Goal: Communication & Community: Answer question/provide support

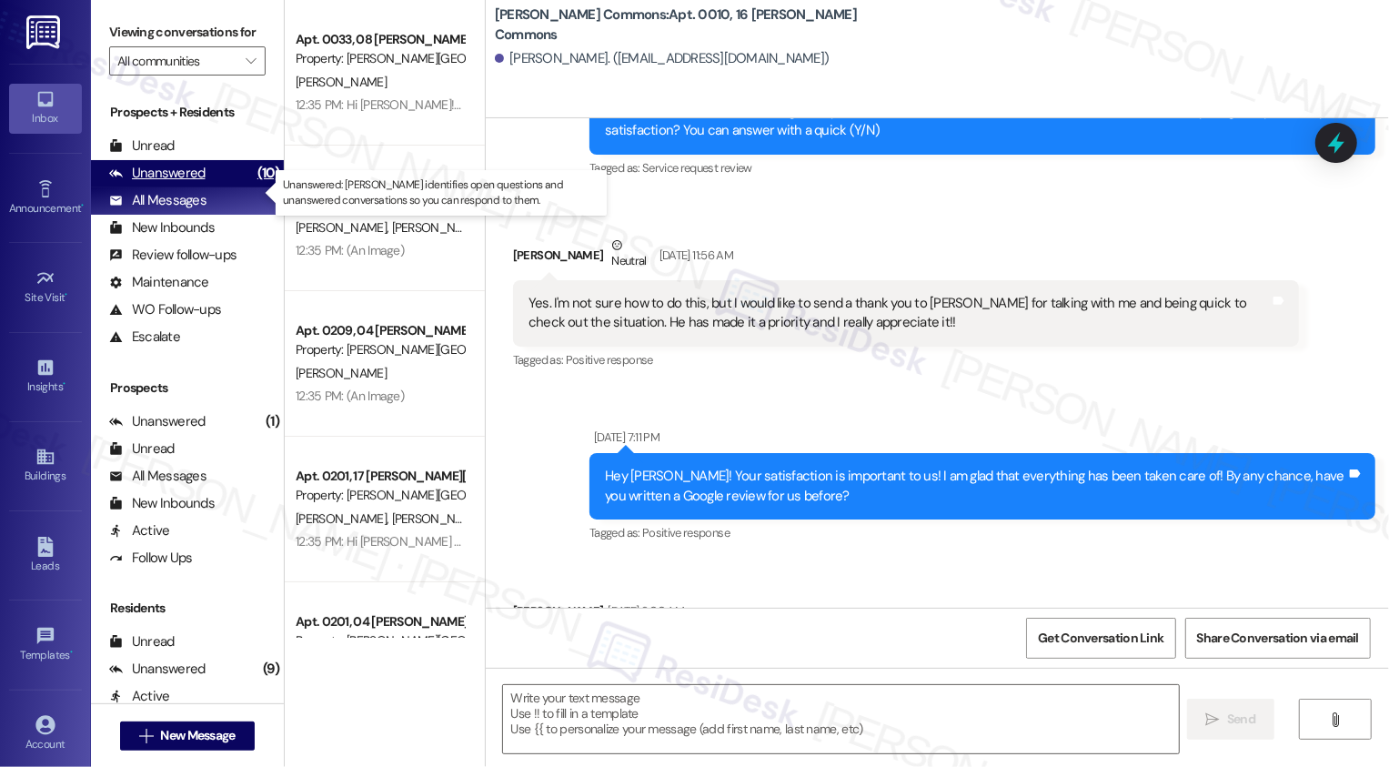
click at [186, 183] on div "Unanswered" at bounding box center [157, 173] width 96 height 19
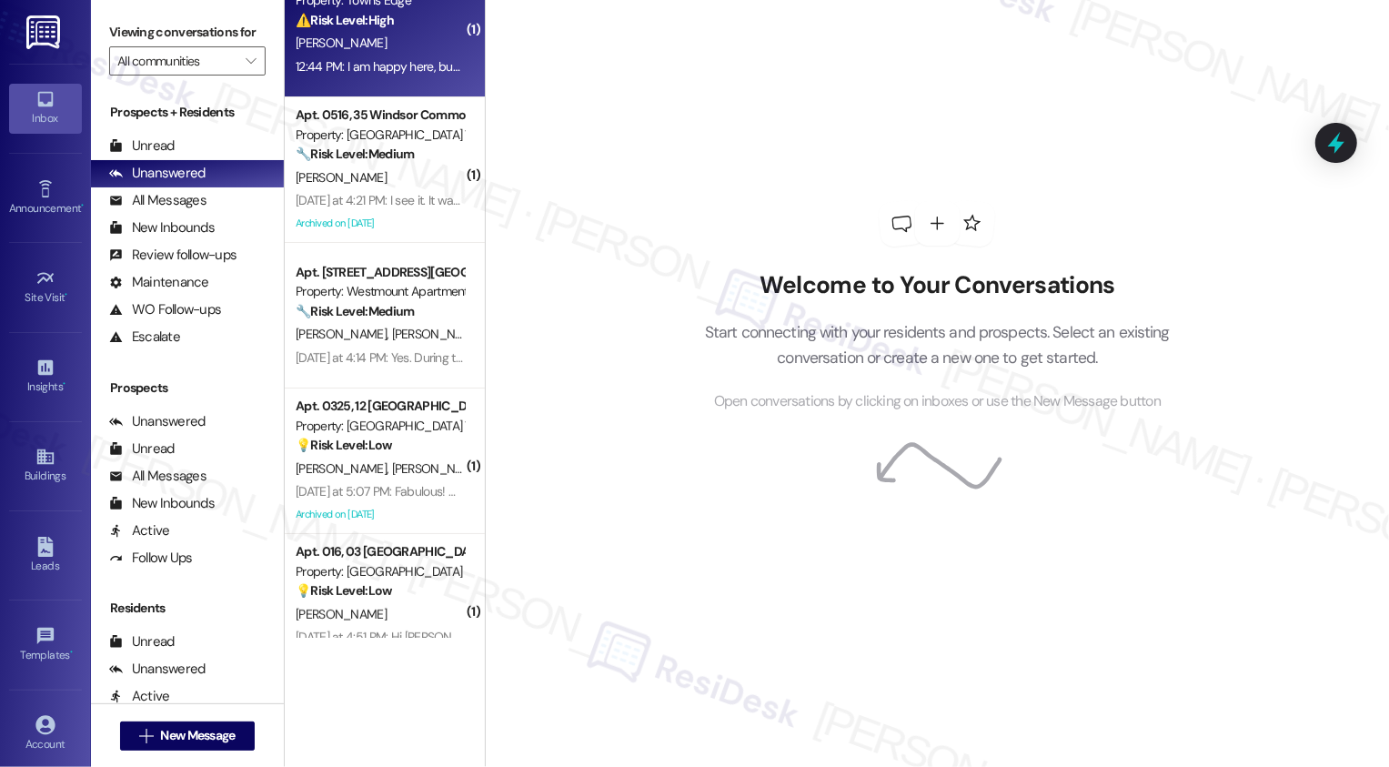
scroll to position [73, 0]
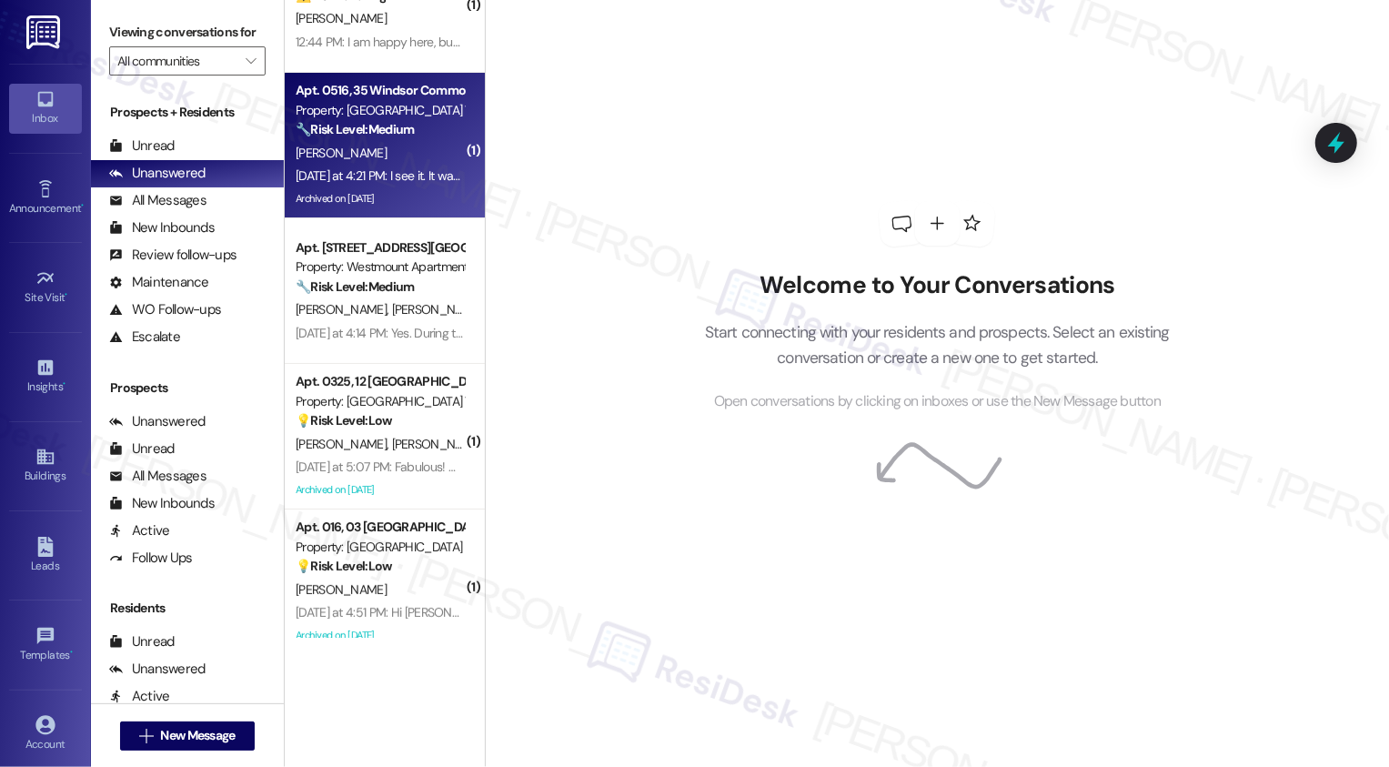
click at [377, 160] on div "L. Regan" at bounding box center [380, 153] width 172 height 23
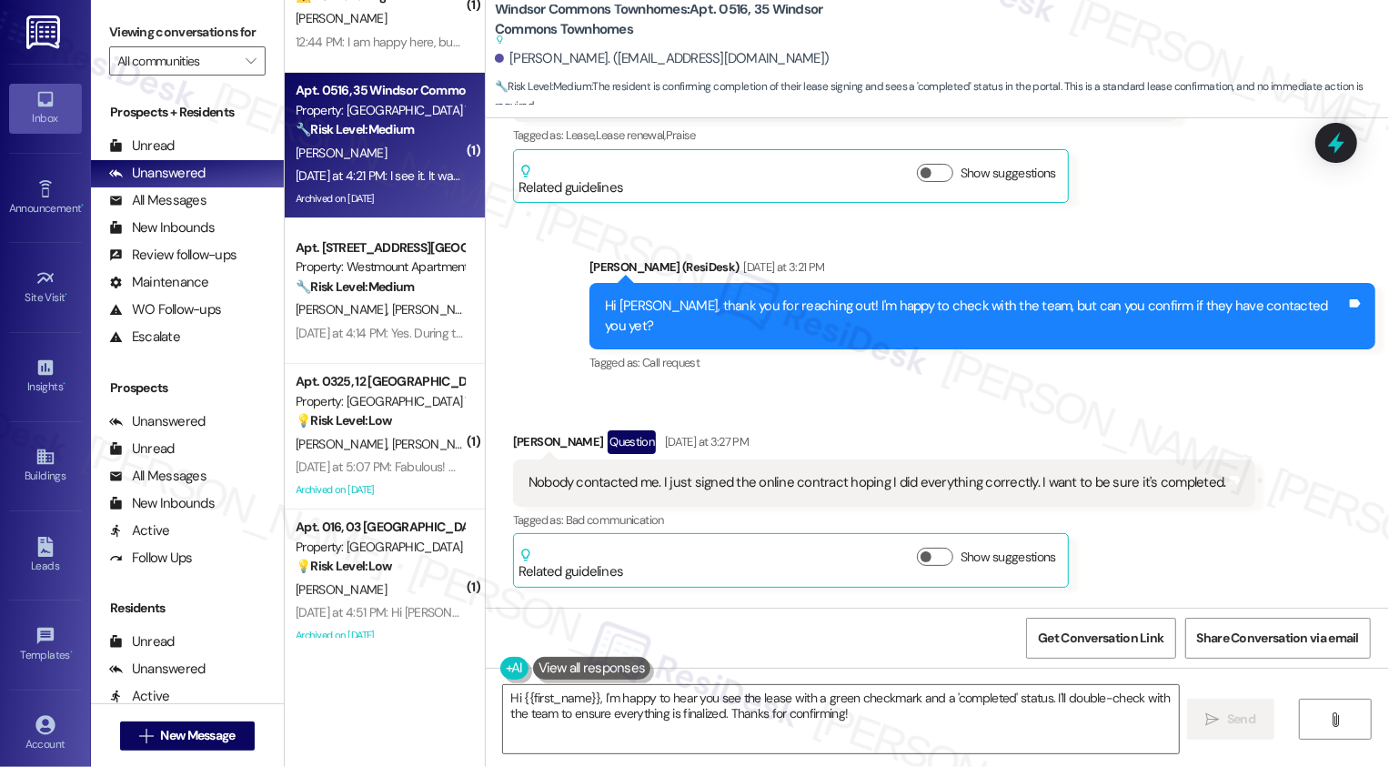
scroll to position [8559, 0]
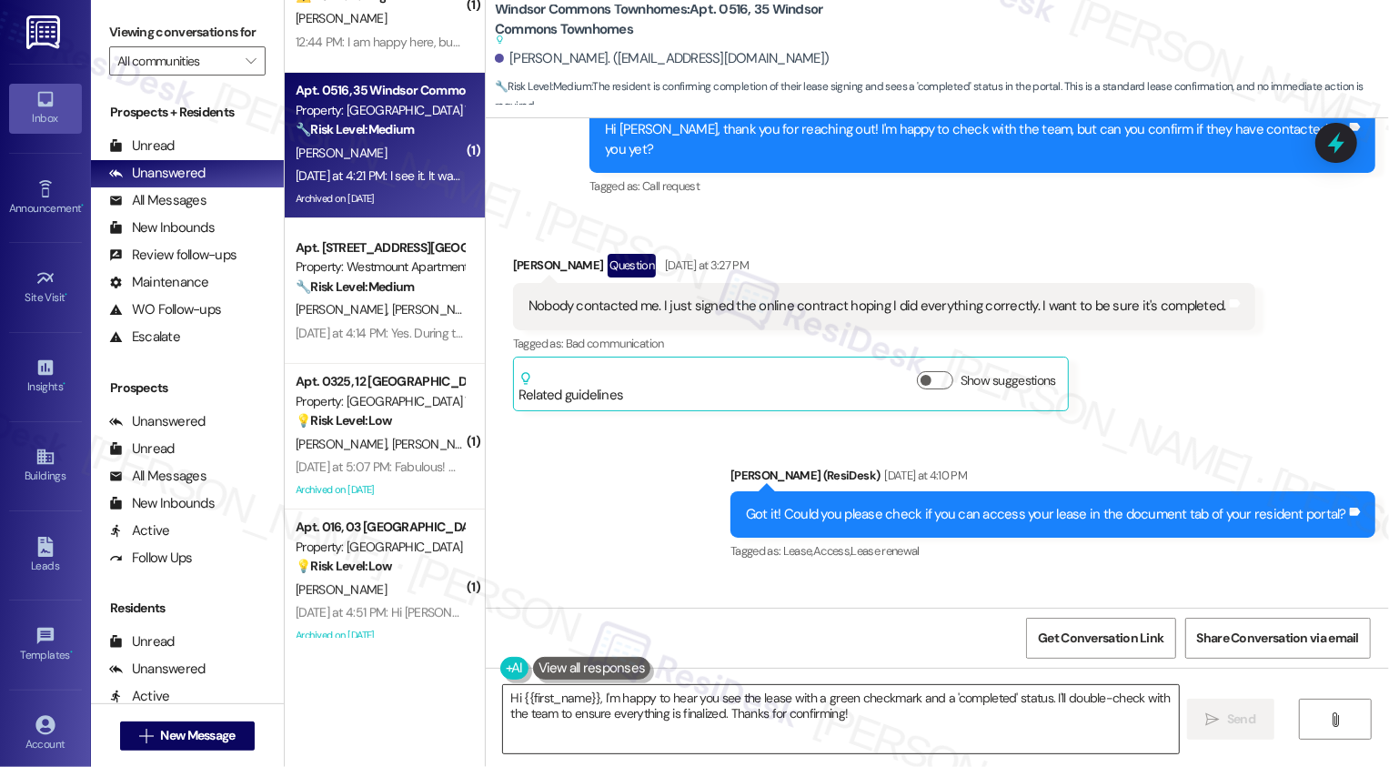
click at [651, 715] on textarea "Hi {{first_name}}, I'm happy to hear you see the lease with a green checkmark a…" at bounding box center [841, 719] width 676 height 68
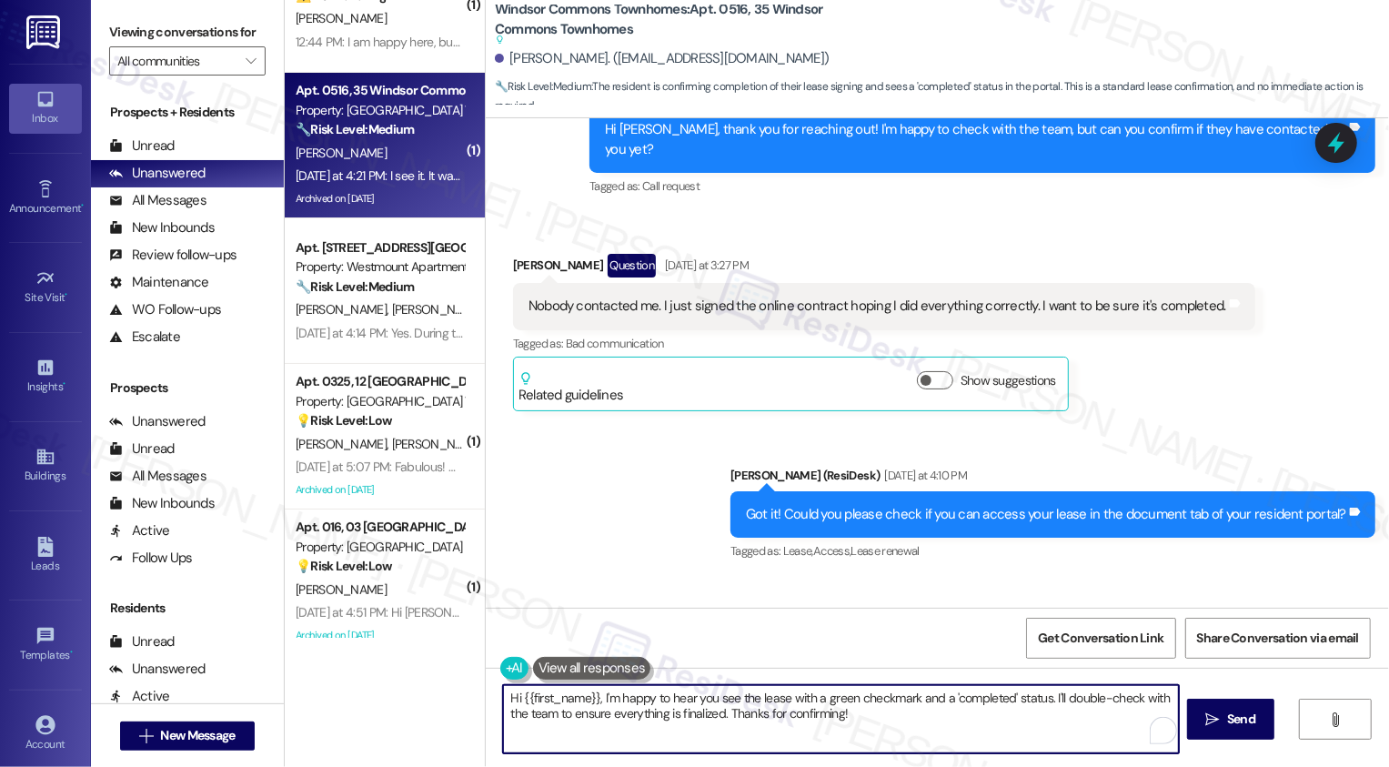
click at [1013, 720] on textarea "Hi {{first_name}}, I'm happy to hear you see the lease with a green checkmark a…" at bounding box center [841, 719] width 676 height 68
click at [781, 711] on textarea "Hi {{first_name}}, I'm happy to hear you see the lease with a green checkmark a…" at bounding box center [841, 719] width 676 height 68
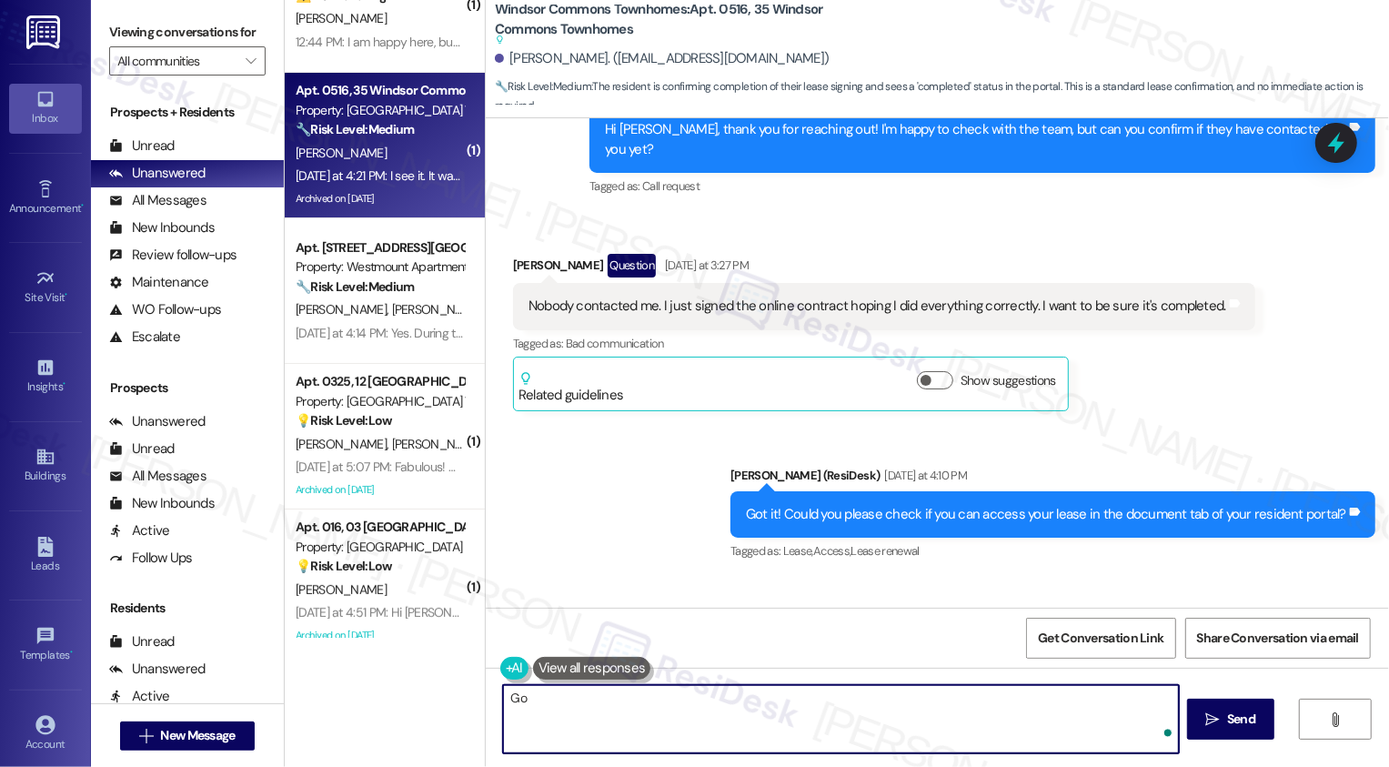
type textarea "G"
click at [659, 701] on textarea "Great, thanks for confirming Lori! Can I help you with anything else?" at bounding box center [841, 719] width 676 height 68
type textarea "Great, thanks for confirming, Lori! Can I help you with anything else?"
click at [1236, 715] on span "Send" at bounding box center [1241, 719] width 28 height 19
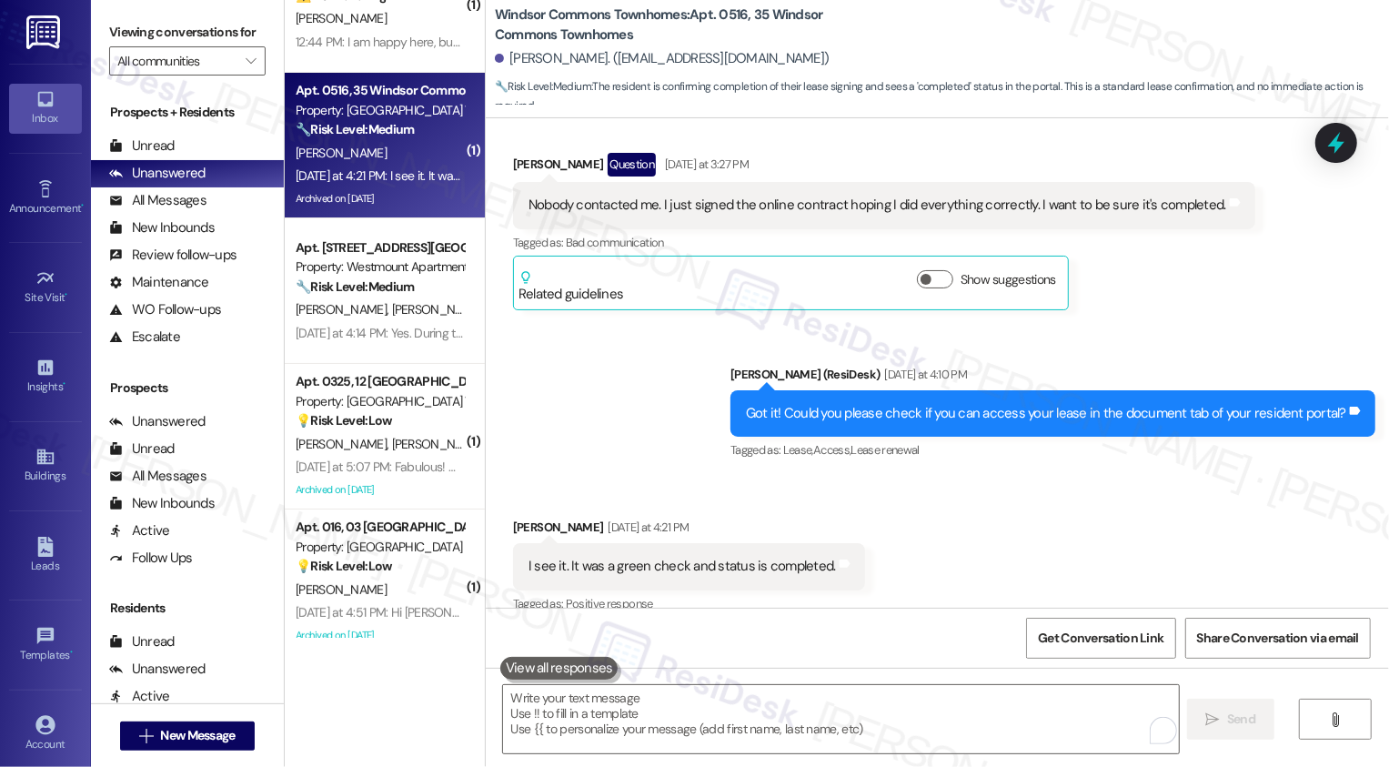
scroll to position [8685, 0]
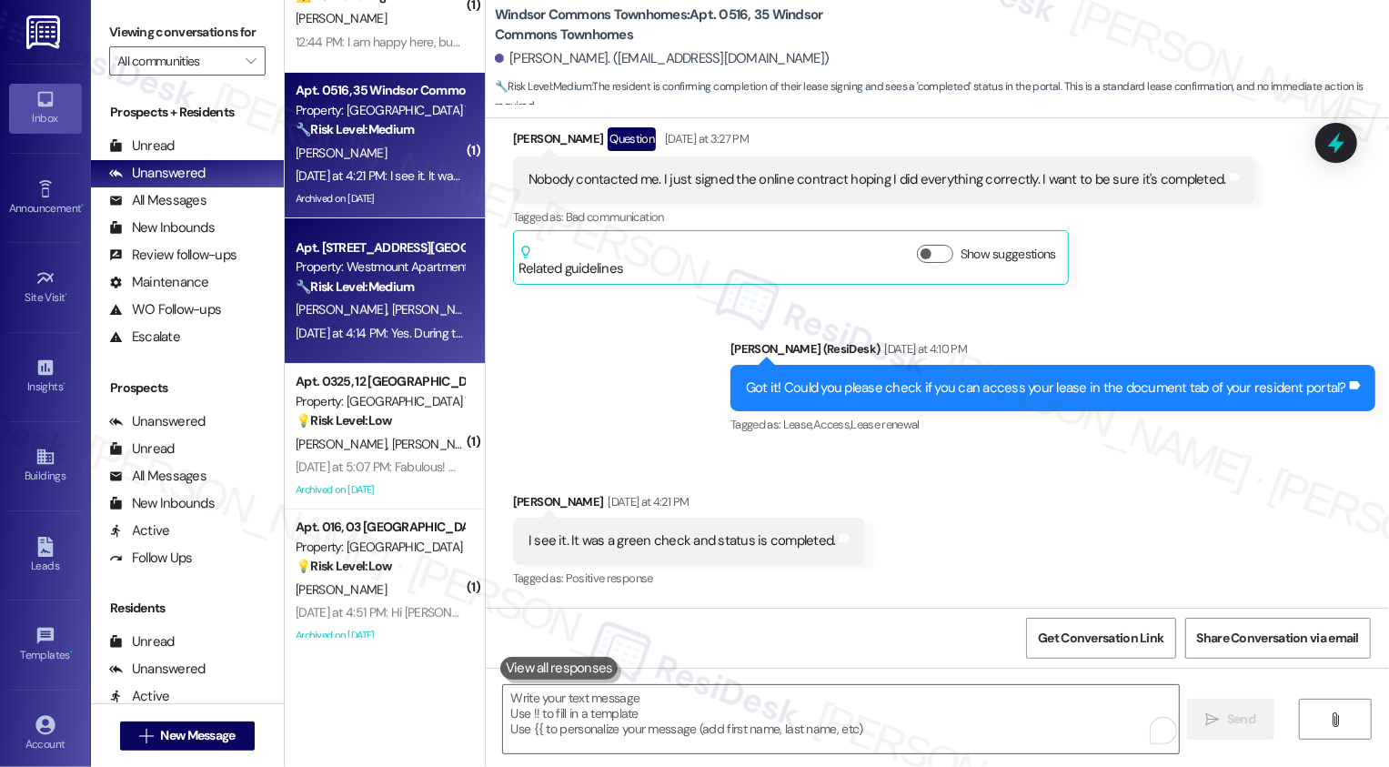
click at [357, 258] on div "Property: Westmount Apartments" at bounding box center [380, 266] width 168 height 19
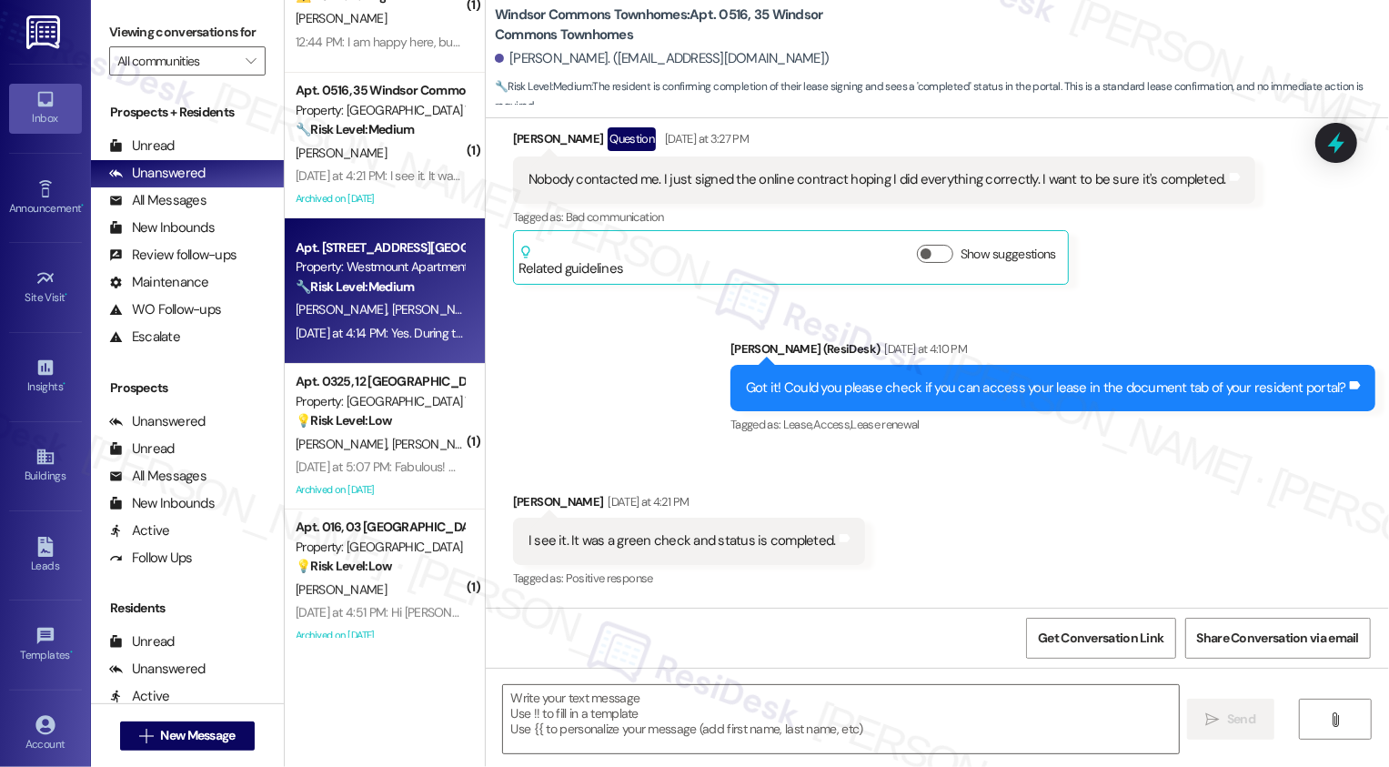
click at [357, 258] on div "Property: Westmount Apartments" at bounding box center [380, 266] width 168 height 19
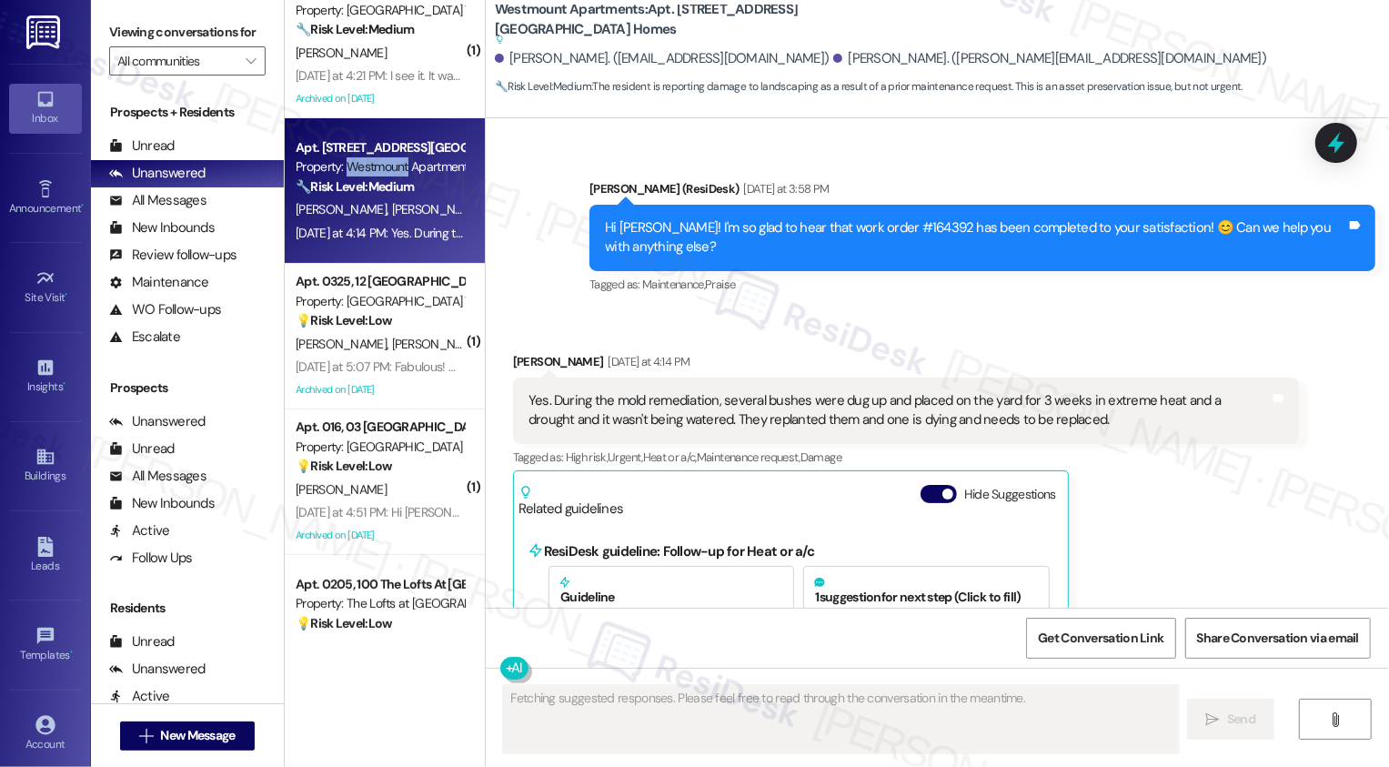
scroll to position [11912, 0]
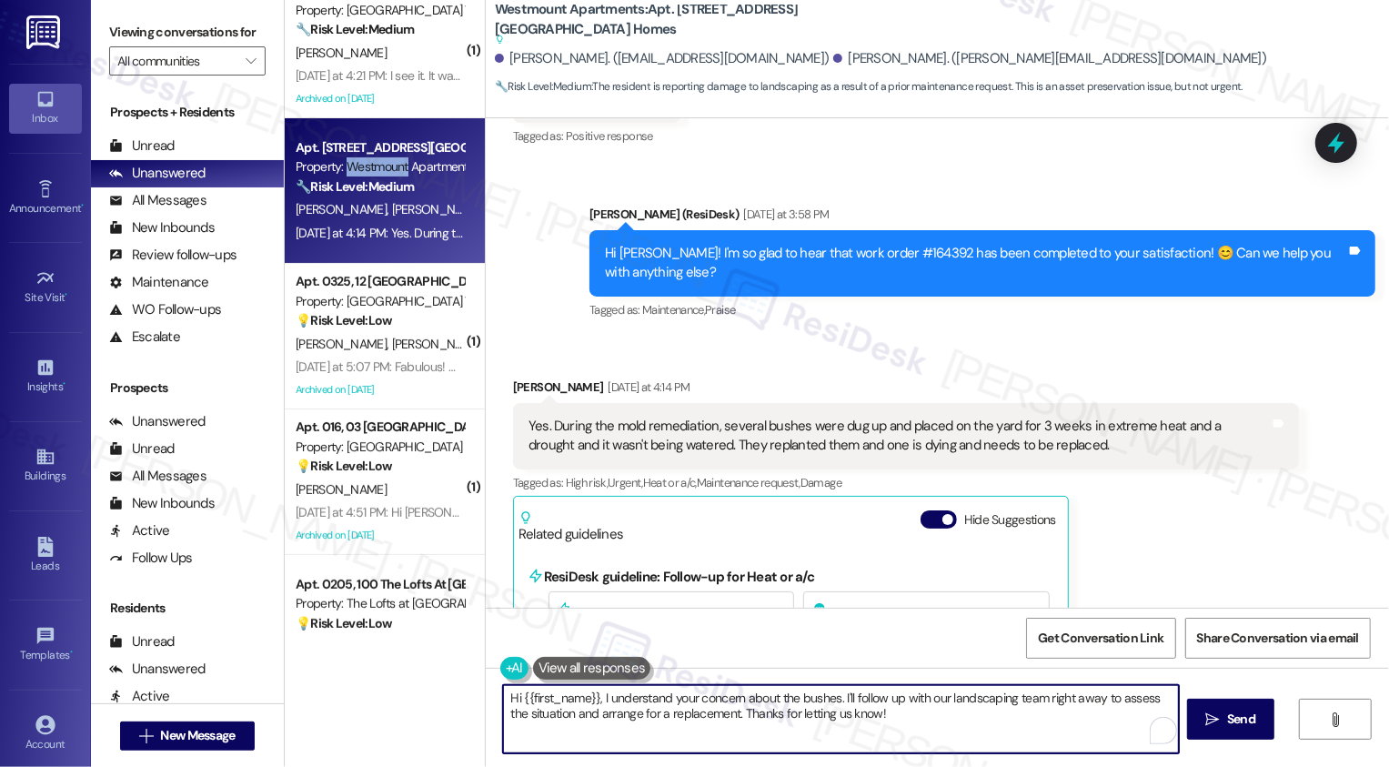
drag, startPoint x: 594, startPoint y: 696, endPoint x: 352, endPoint y: 695, distance: 242.0
click at [352, 695] on div "( 1 ) Apt. 0013, 02 Towns Edge Apartments LLC Property: Towns Edge ⚠️ Risk Leve…" at bounding box center [837, 383] width 1104 height 767
drag, startPoint x: 738, startPoint y: 699, endPoint x: 868, endPoint y: 749, distance: 139.4
click at [868, 748] on textarea "I understand your concern about the bushes. I'll follow up with our landscaping…" at bounding box center [841, 719] width 676 height 68
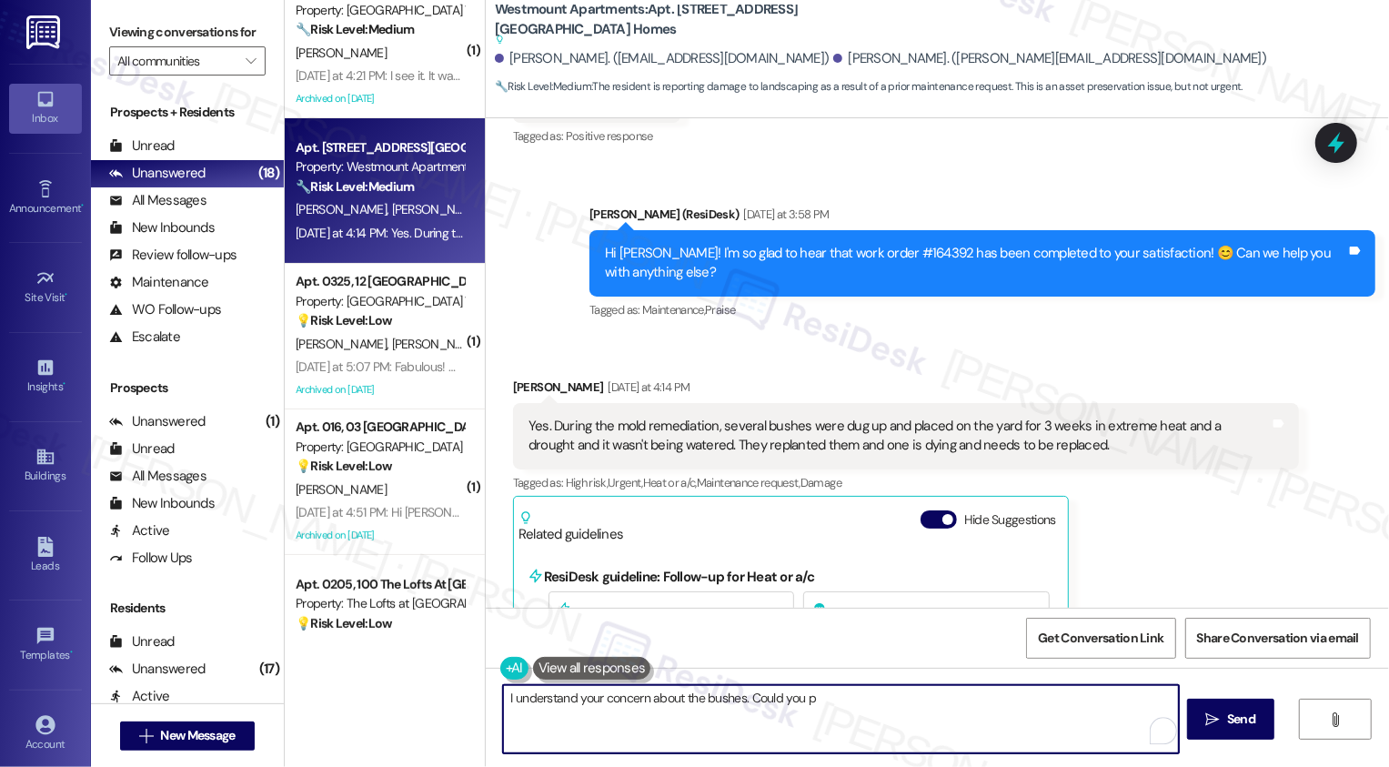
drag, startPoint x: 740, startPoint y: 694, endPoint x: 900, endPoint y: 693, distance: 160.1
click at [899, 694] on textarea "I understand your concern about the bushes. Could you p" at bounding box center [841, 719] width 676 height 68
type textarea "I understand your concern about the bushes. Would you mind sharing a photo so t…"
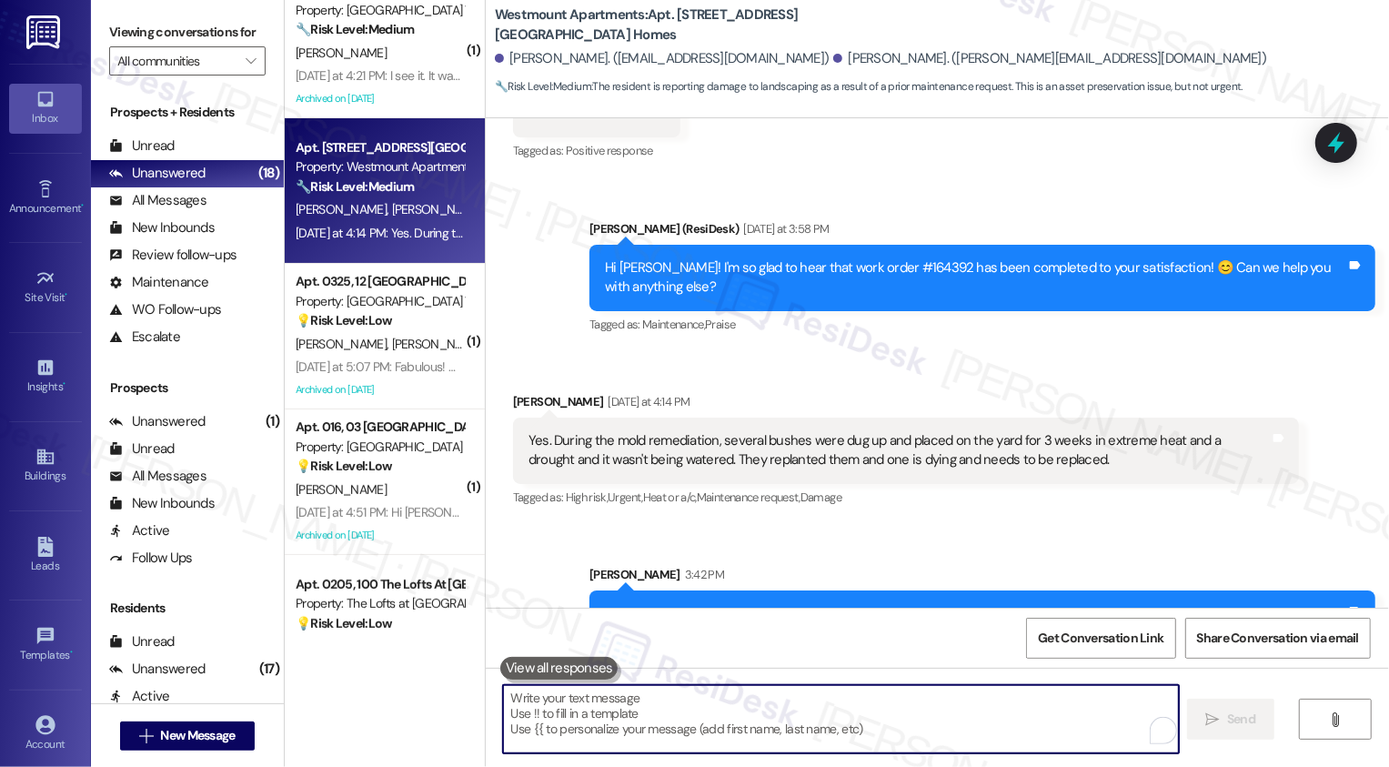
scroll to position [11898, 0]
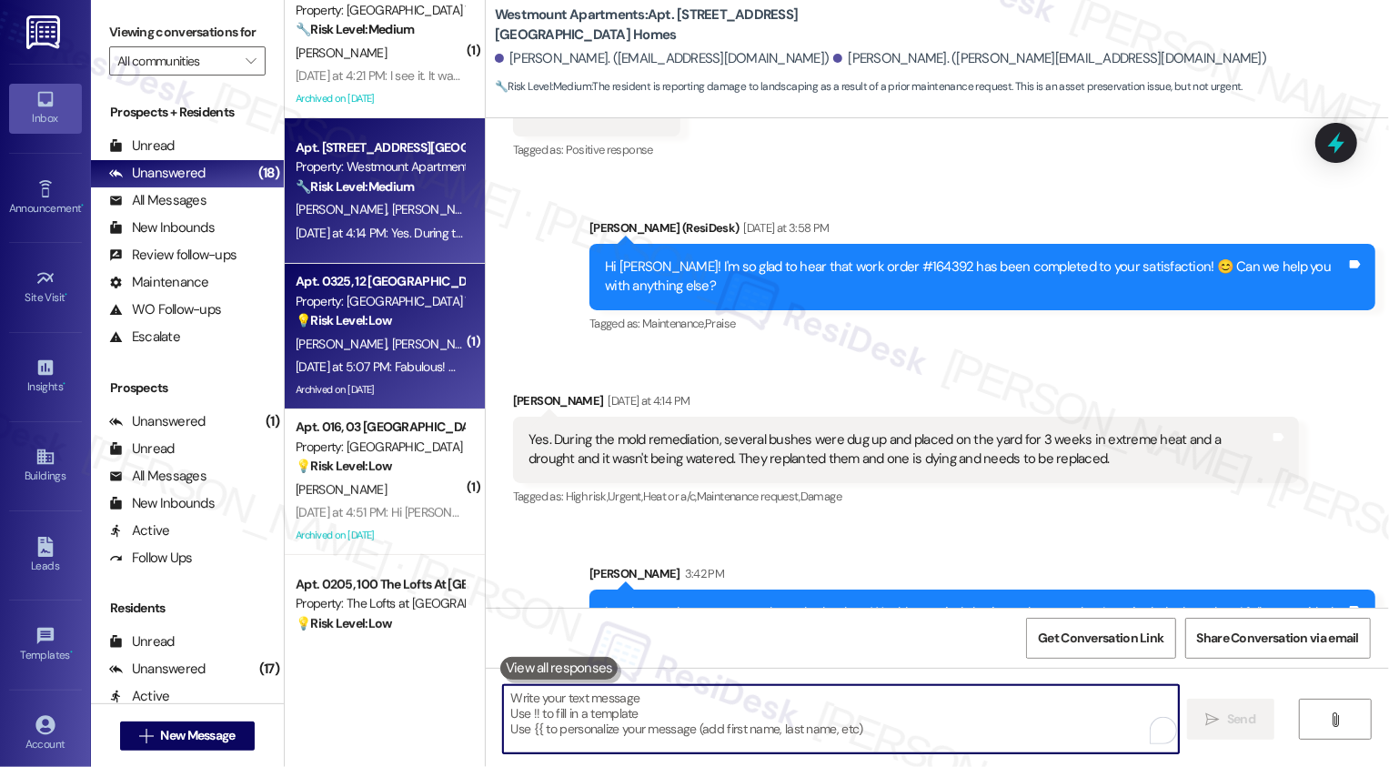
click at [416, 331] on div "Apt. 0325, 12 Windsor Commons Townhomes Property: Windsor Commons Townhomes 💡 R…" at bounding box center [380, 301] width 172 height 62
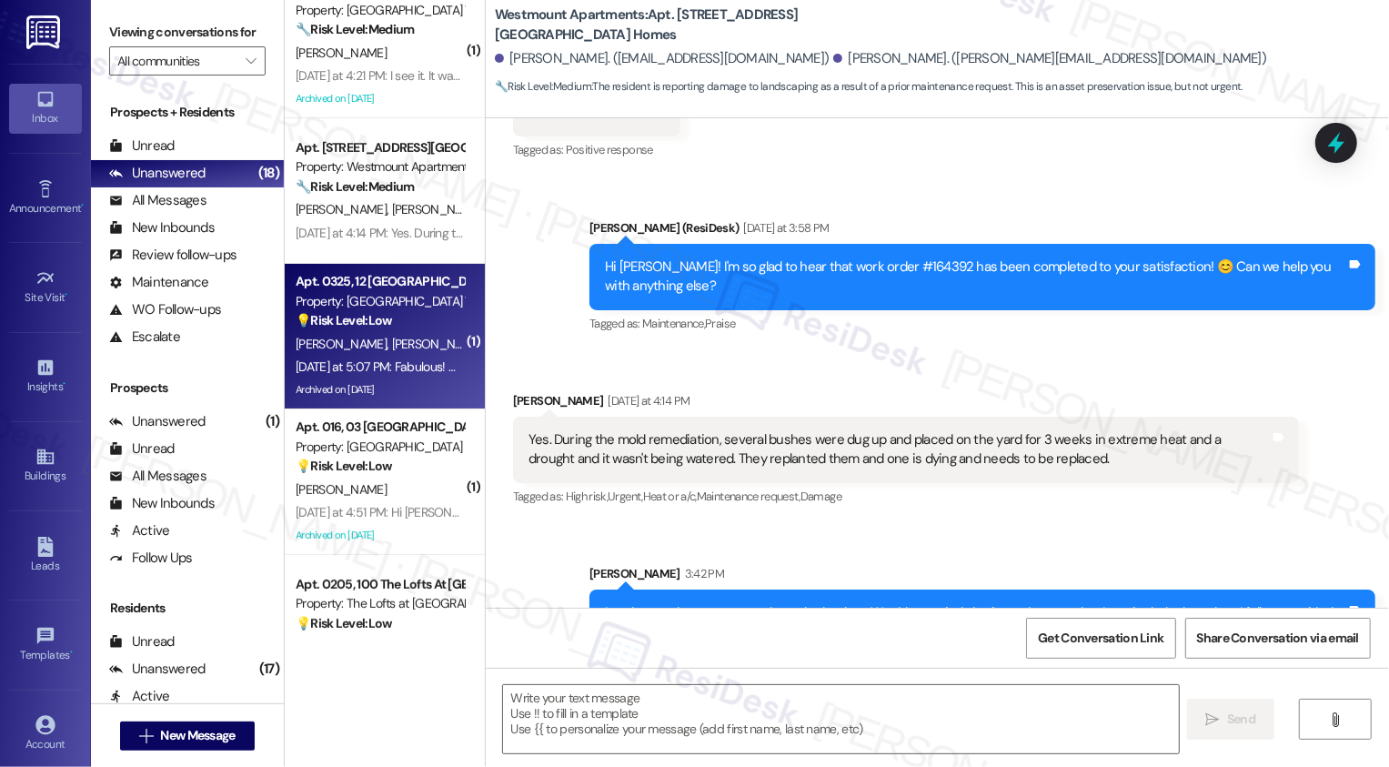
click at [416, 331] on div "Apt. 0325, 12 Windsor Commons Townhomes Property: Windsor Commons Townhomes 💡 R…" at bounding box center [380, 301] width 172 height 62
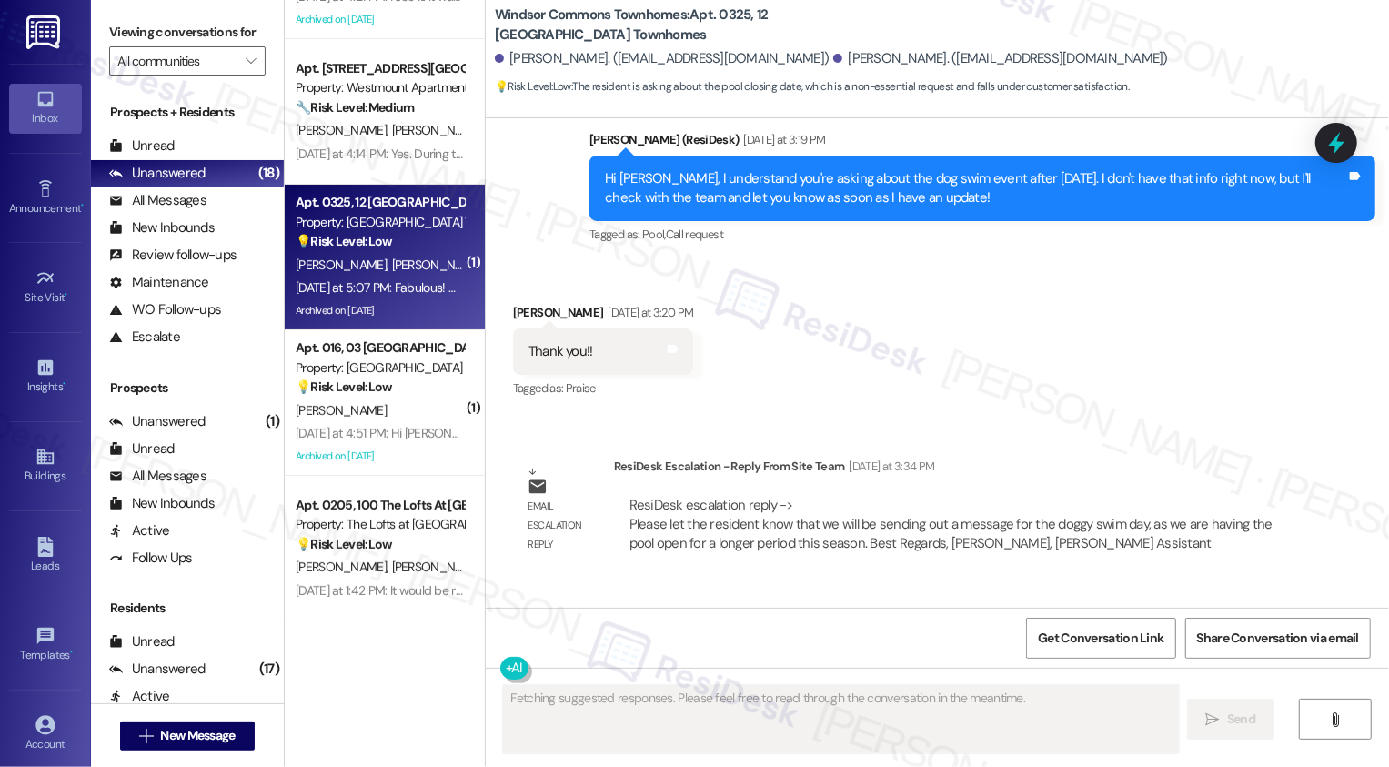
scroll to position [39191, 0]
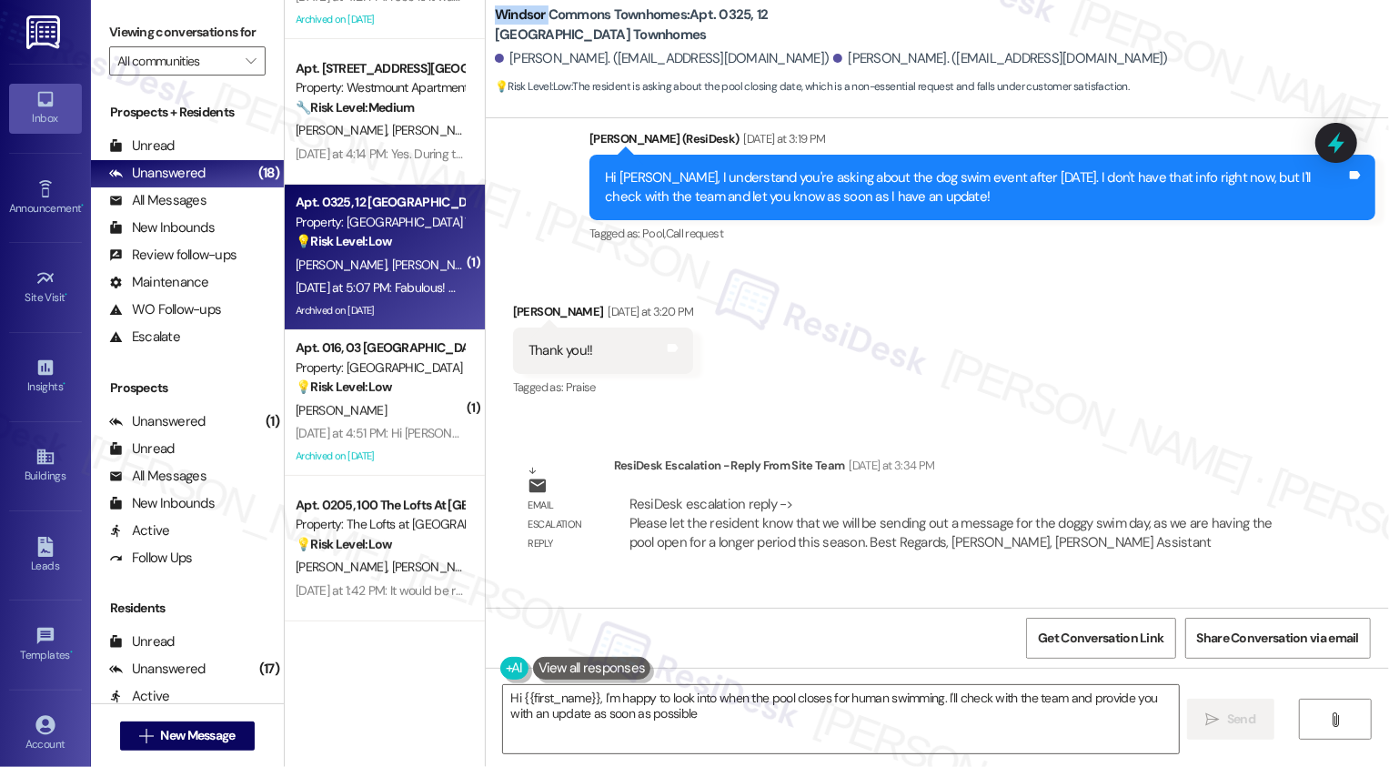
type textarea "Hi {{first_name}}, I'm happy to look into when the pool closes for human swimmi…"
drag, startPoint x: 488, startPoint y: 13, endPoint x: 632, endPoint y: 37, distance: 146.7
click at [632, 37] on b "Windsor Commons Townhomes: Apt. 0325, 12 Windsor Commons Townhomes" at bounding box center [677, 24] width 364 height 39
copy b "Windsor Commons Townhomes: Apt. 0325, 12 Windsor Commons Townhomes"
drag, startPoint x: 507, startPoint y: 548, endPoint x: 992, endPoint y: 557, distance: 484.9
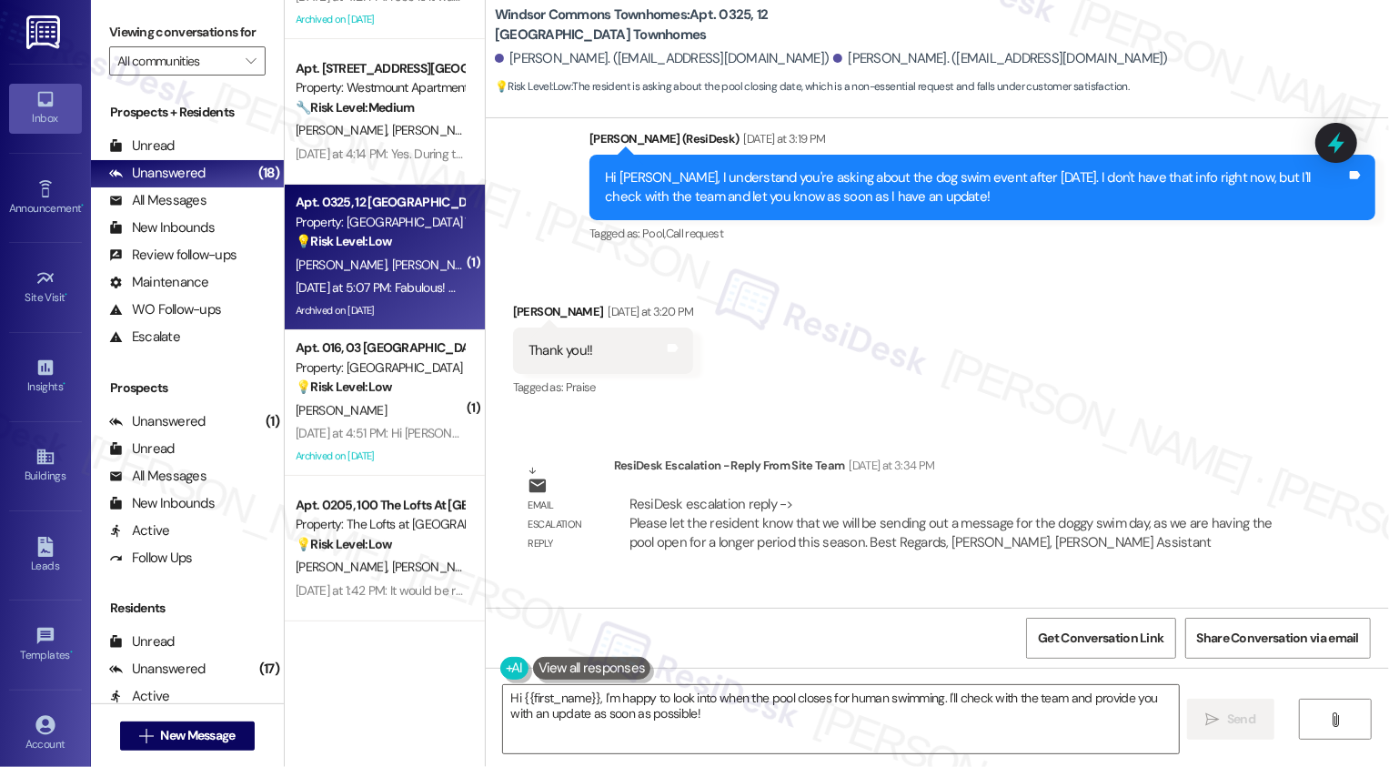
copy div "Fabulous! When does the pool close for humans? Tags and notes"
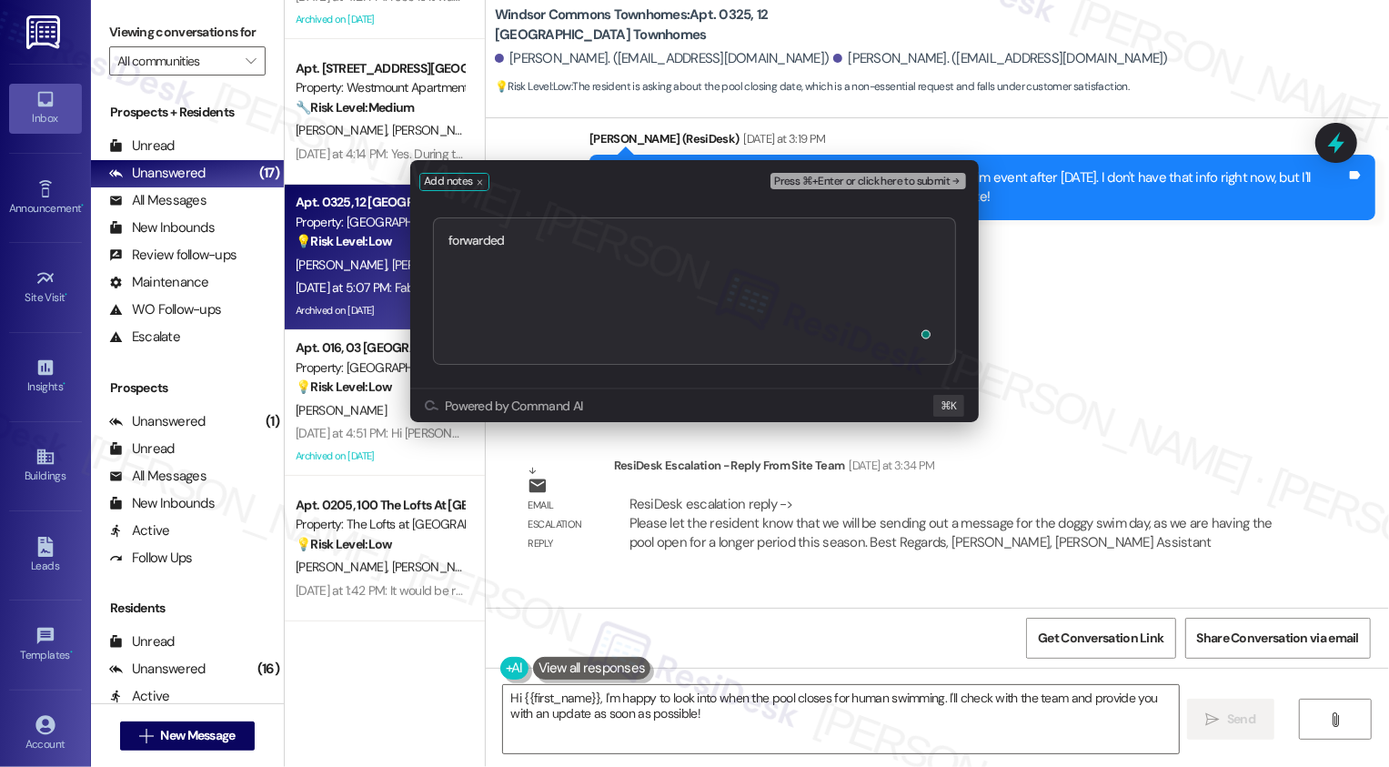
type textarea "forwarded https://residesk.slack.com/archives/C02V2UYM7D5/p1756410434196079?thr…"
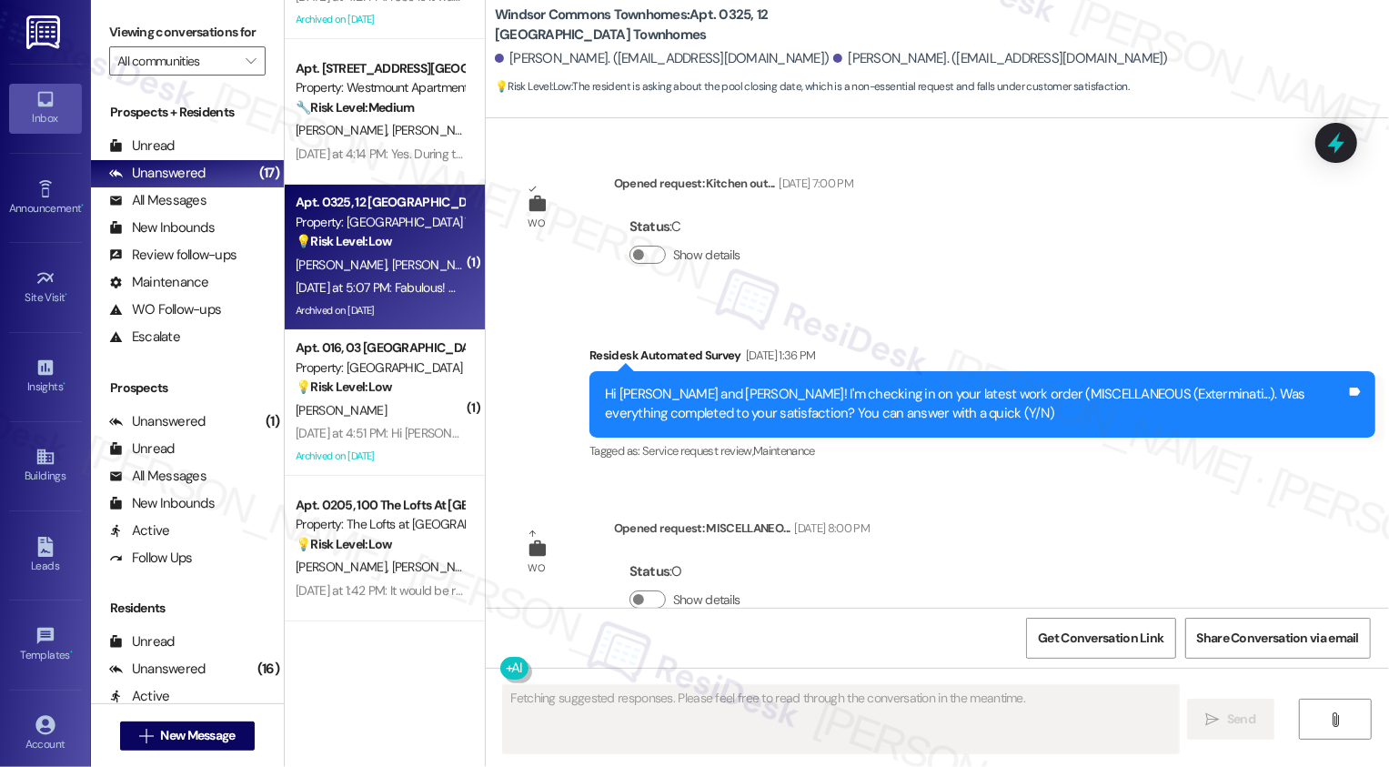
type textarea "Fetching suggested responses. Please feel free to read through the conversation…"
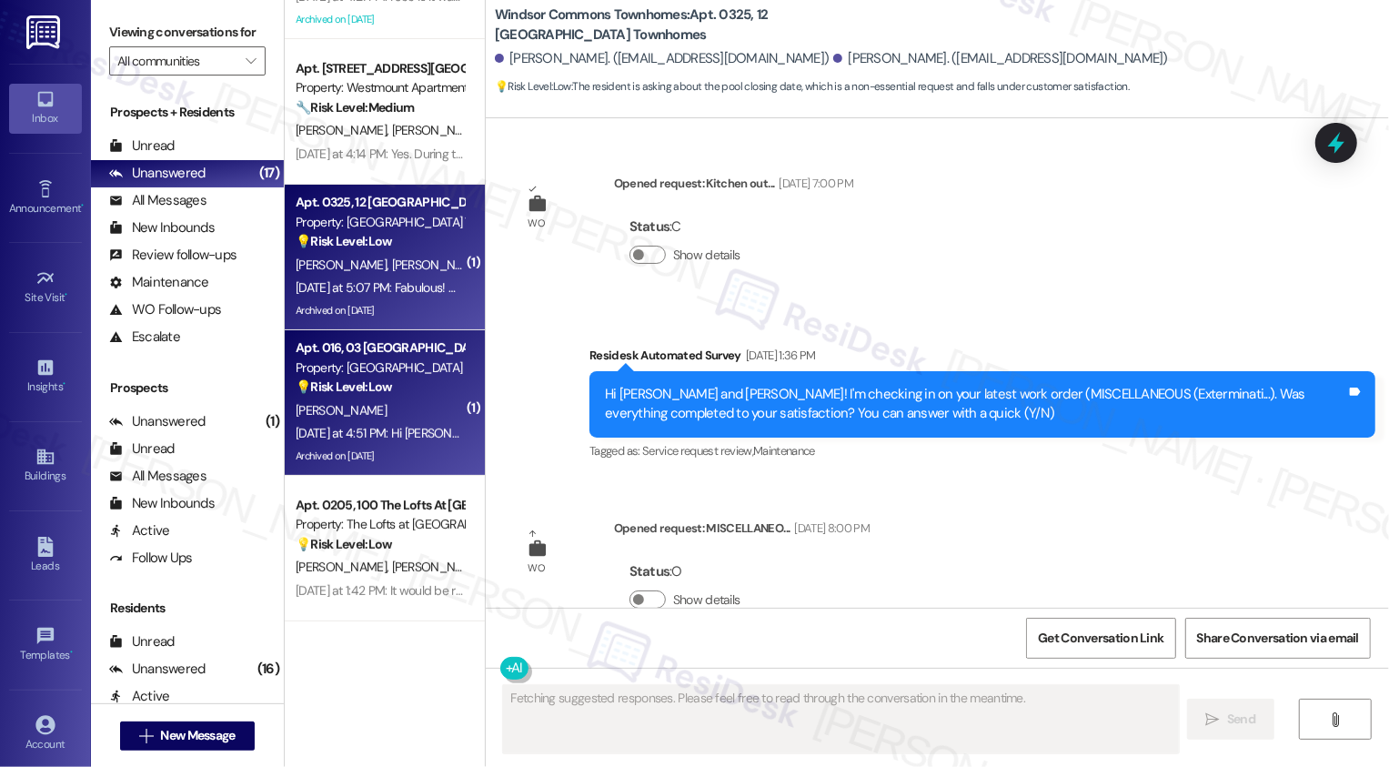
scroll to position [39363, 0]
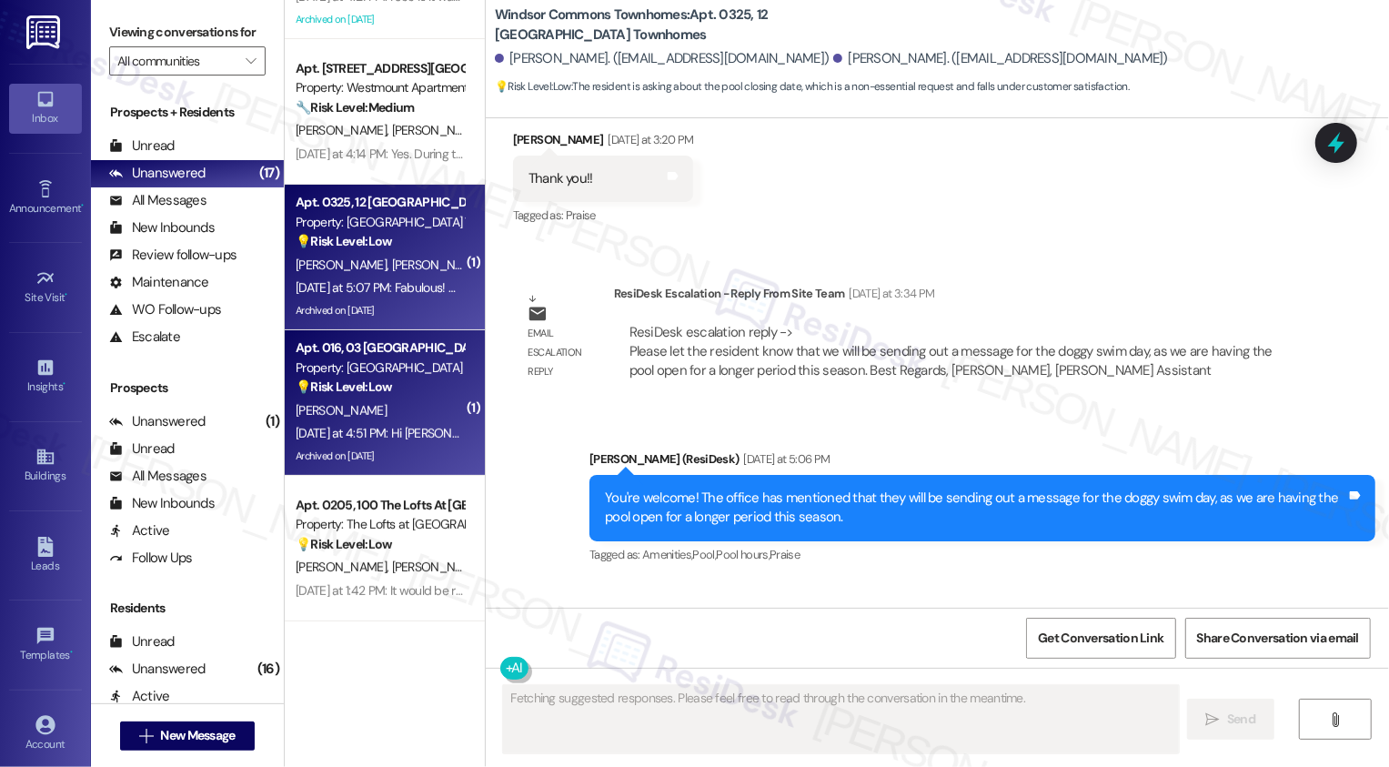
click at [385, 404] on div "G. Tolbert" at bounding box center [380, 410] width 172 height 23
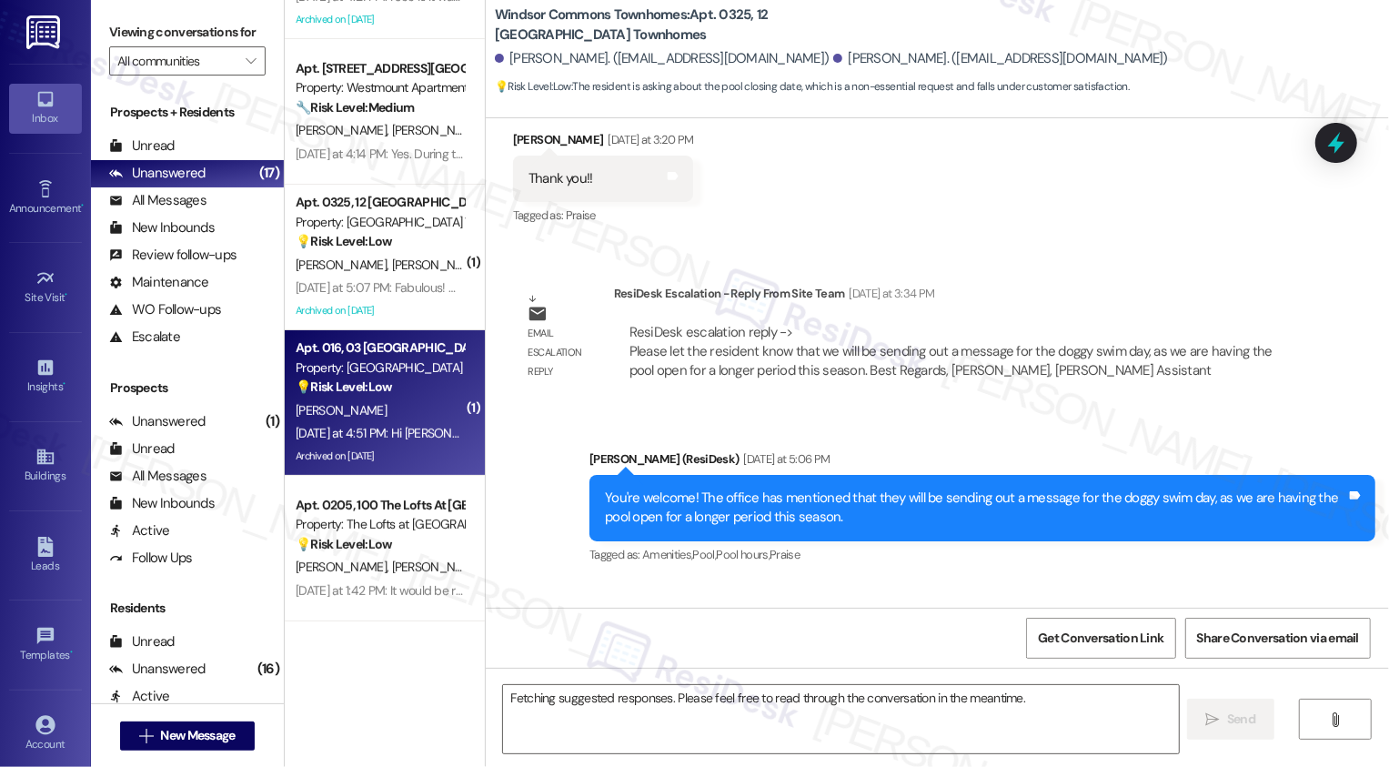
click at [385, 404] on div "G. Tolbert" at bounding box center [380, 410] width 172 height 23
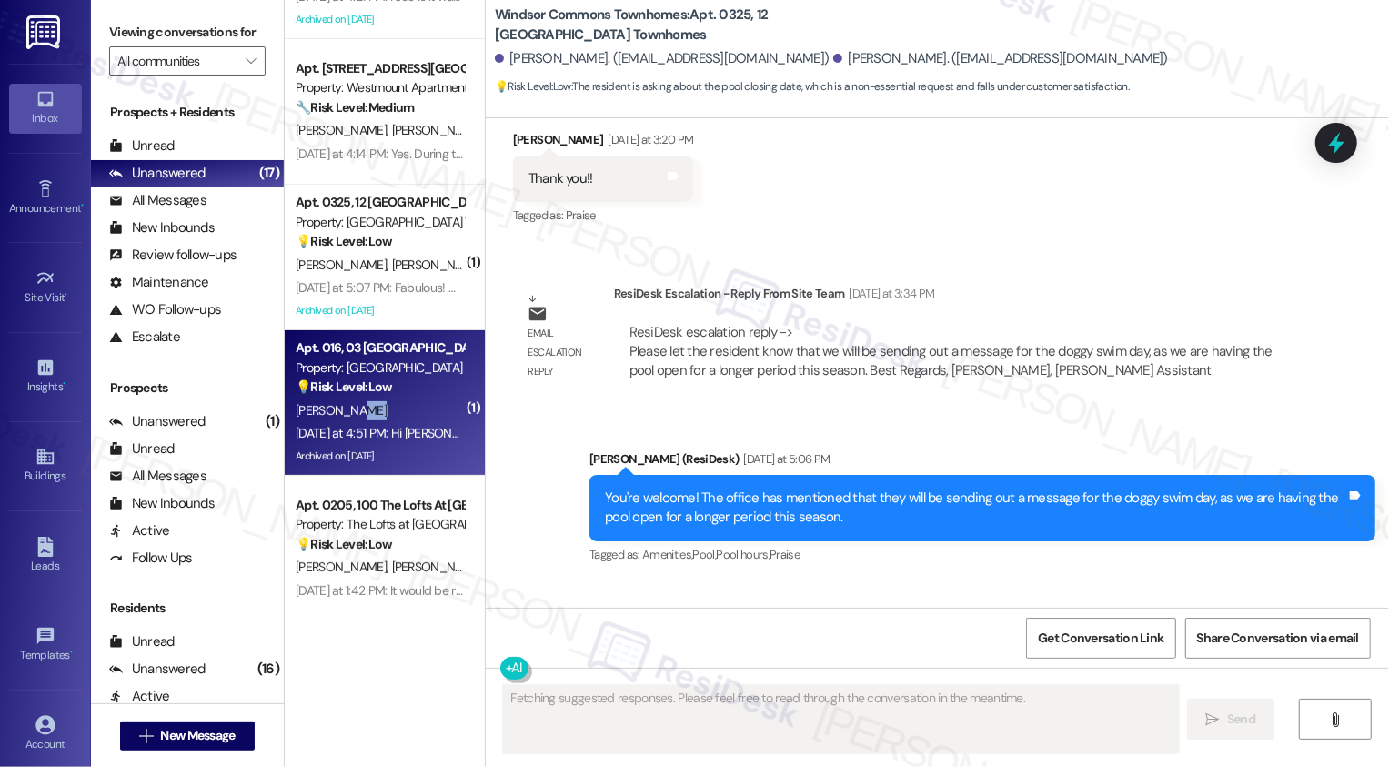
click at [385, 404] on div "G. Tolbert" at bounding box center [380, 410] width 172 height 23
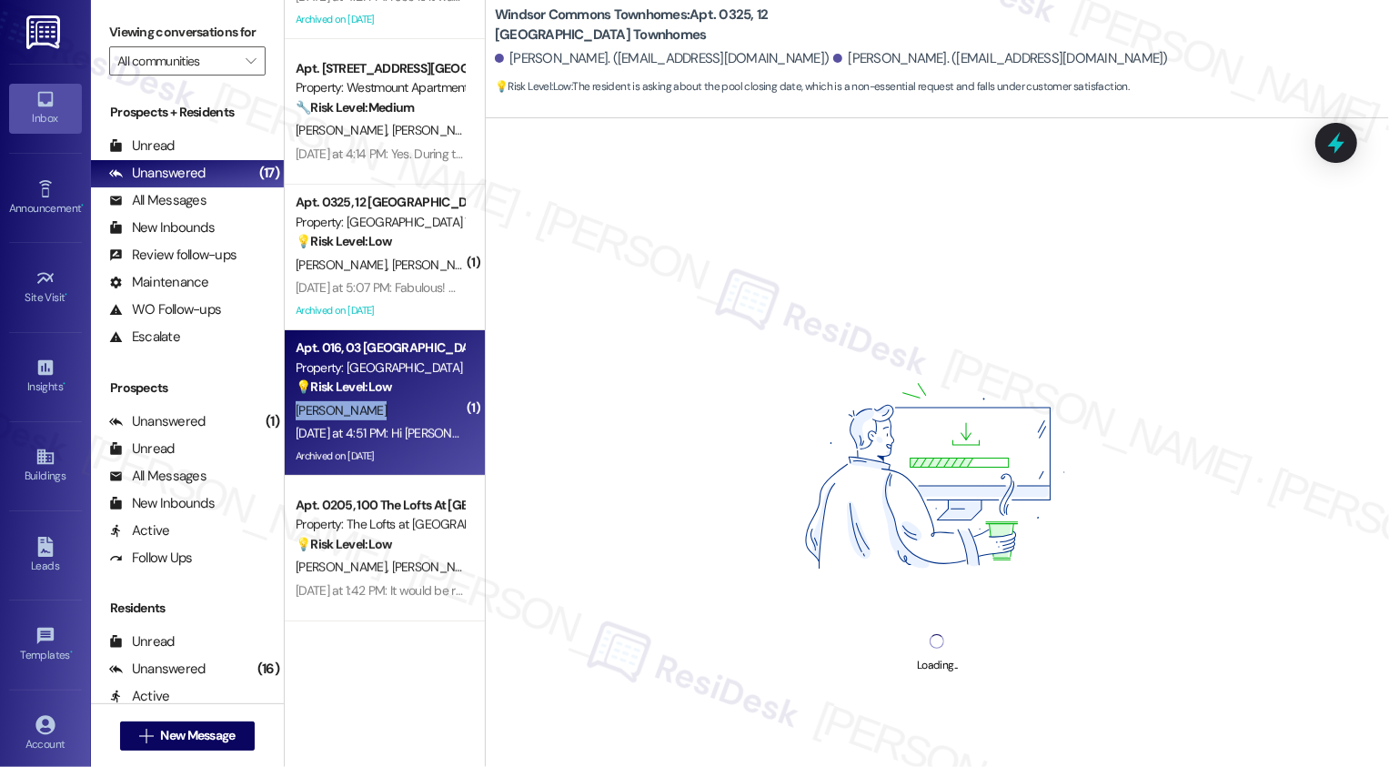
click at [385, 404] on div "G. Tolbert" at bounding box center [380, 410] width 172 height 23
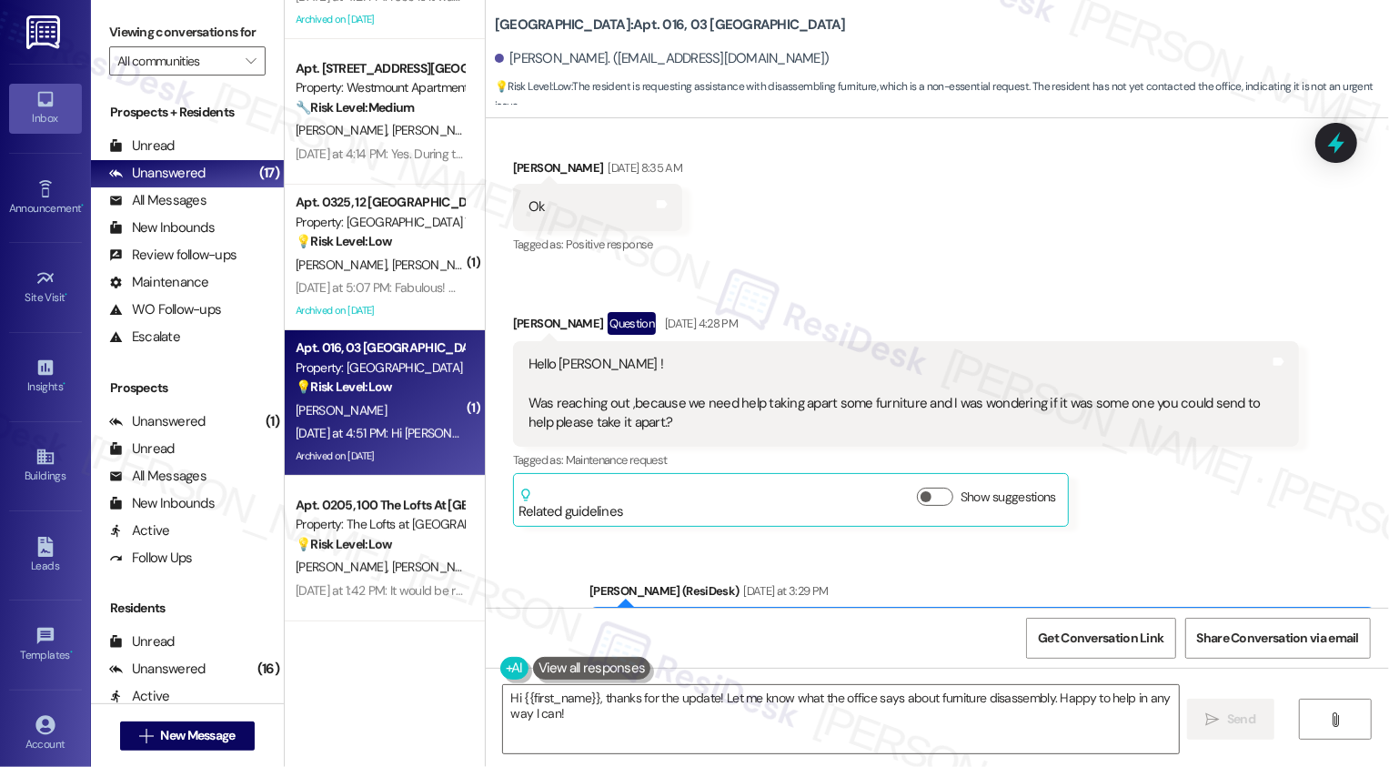
scroll to position [20213, 0]
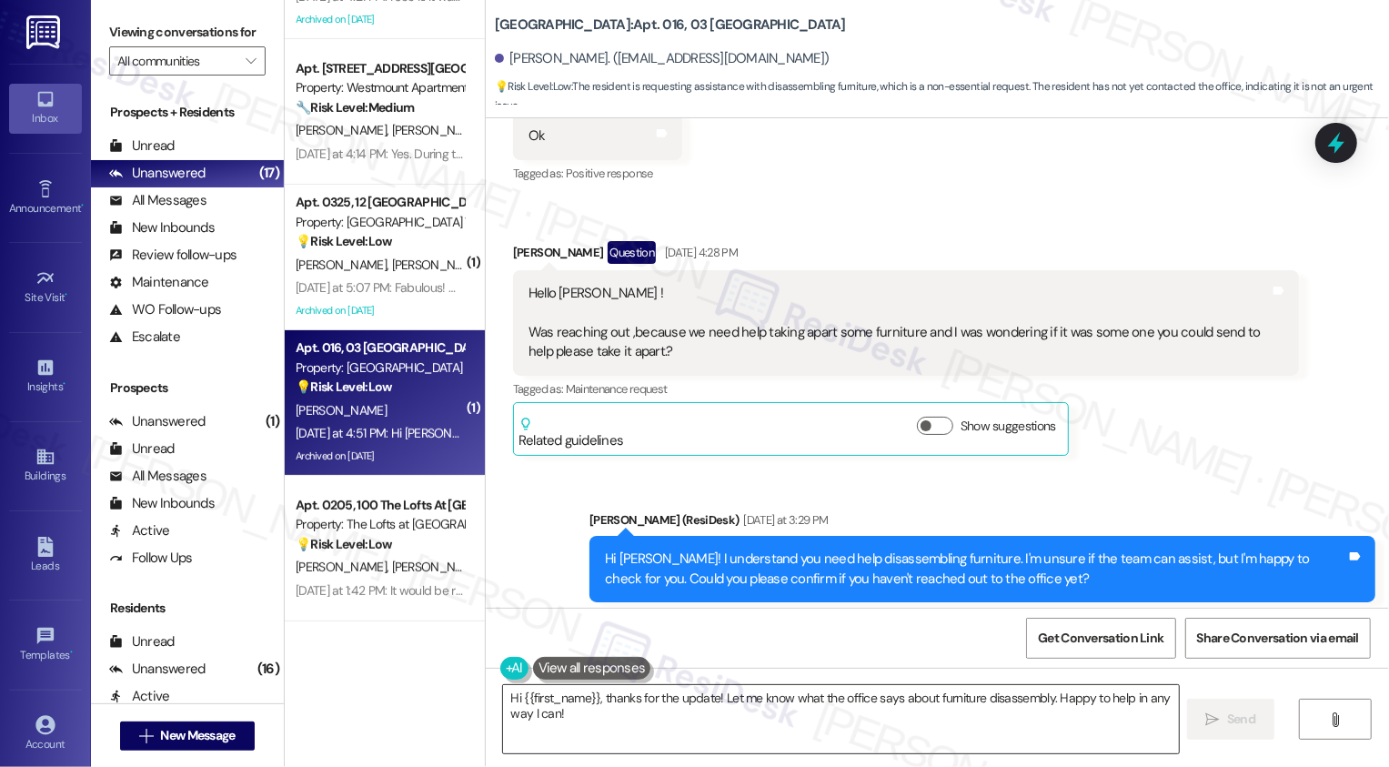
click at [568, 714] on textarea "Hi {{first_name}}, thanks for the update! Let me know what the office says abou…" at bounding box center [841, 719] width 676 height 68
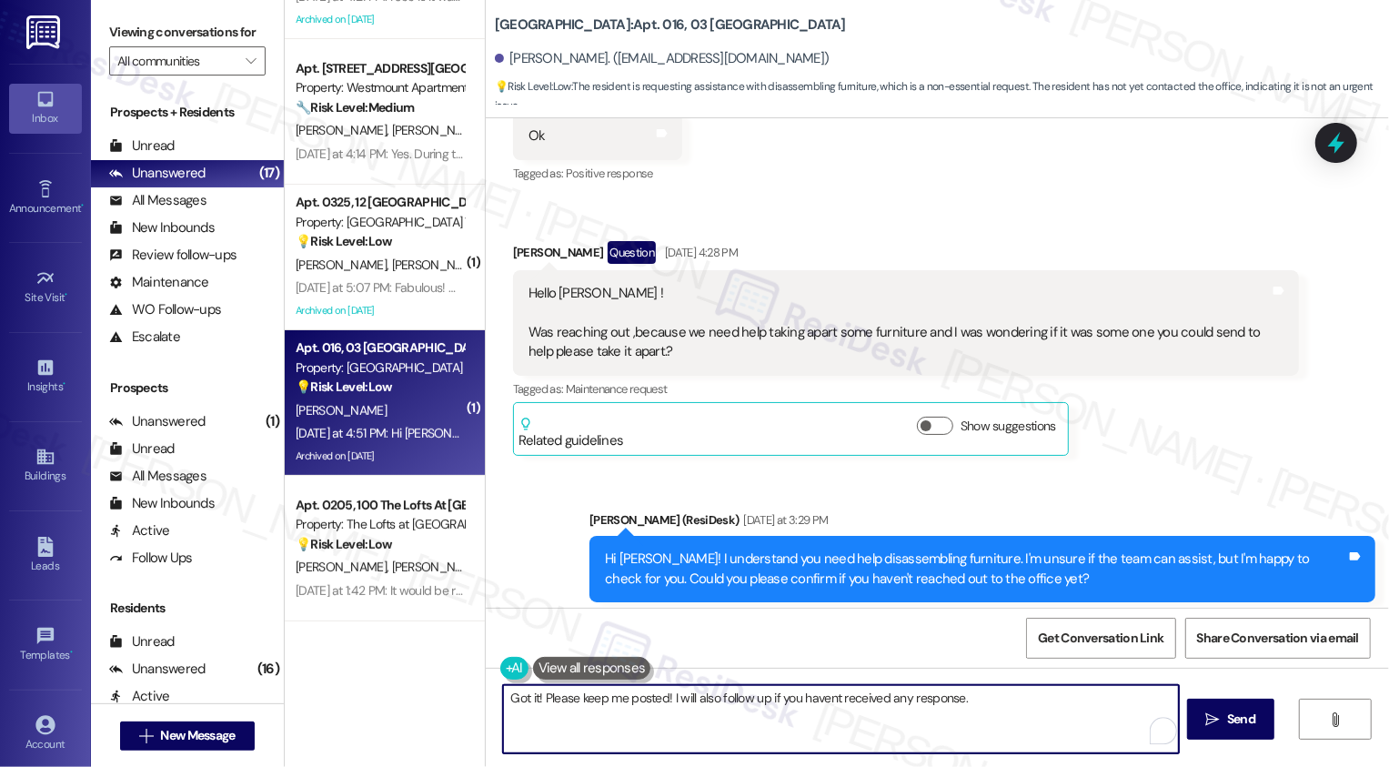
click at [822, 697] on textarea "Got it! Please keep me posted! I will also follow up if you havent received any…" at bounding box center [841, 719] width 676 height 68
click at [968, 730] on textarea "Got it! Please keep me posted! I will also follow up if you haven't received an…" at bounding box center [841, 719] width 676 height 68
click at [708, 710] on textarea "Got it! Please keep me posted! I will also follow up if you haven't received an…" at bounding box center [841, 719] width 676 height 68
type textarea "Got it! Please keep me posted! I will also follow up if you haven't received an…"
click at [1244, 722] on span "Send" at bounding box center [1241, 719] width 28 height 19
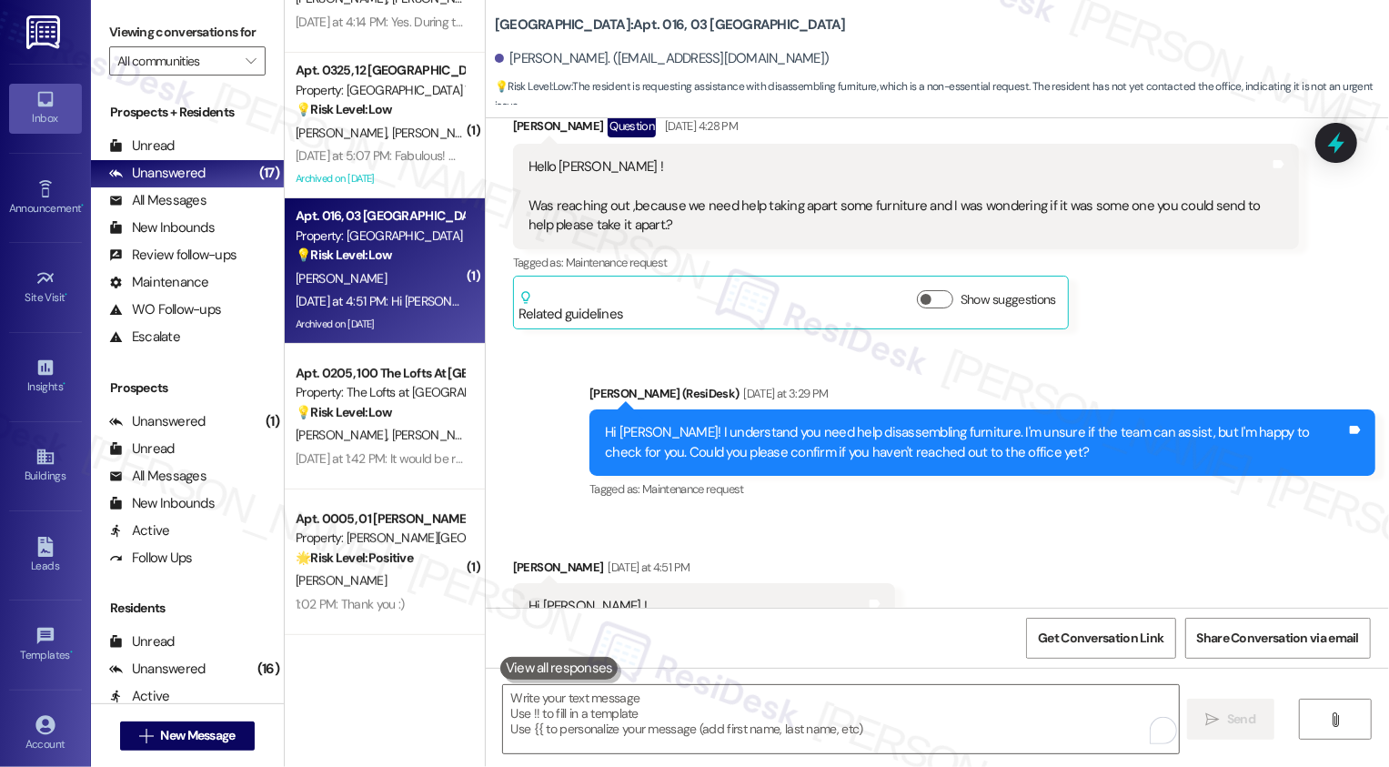
scroll to position [403, 0]
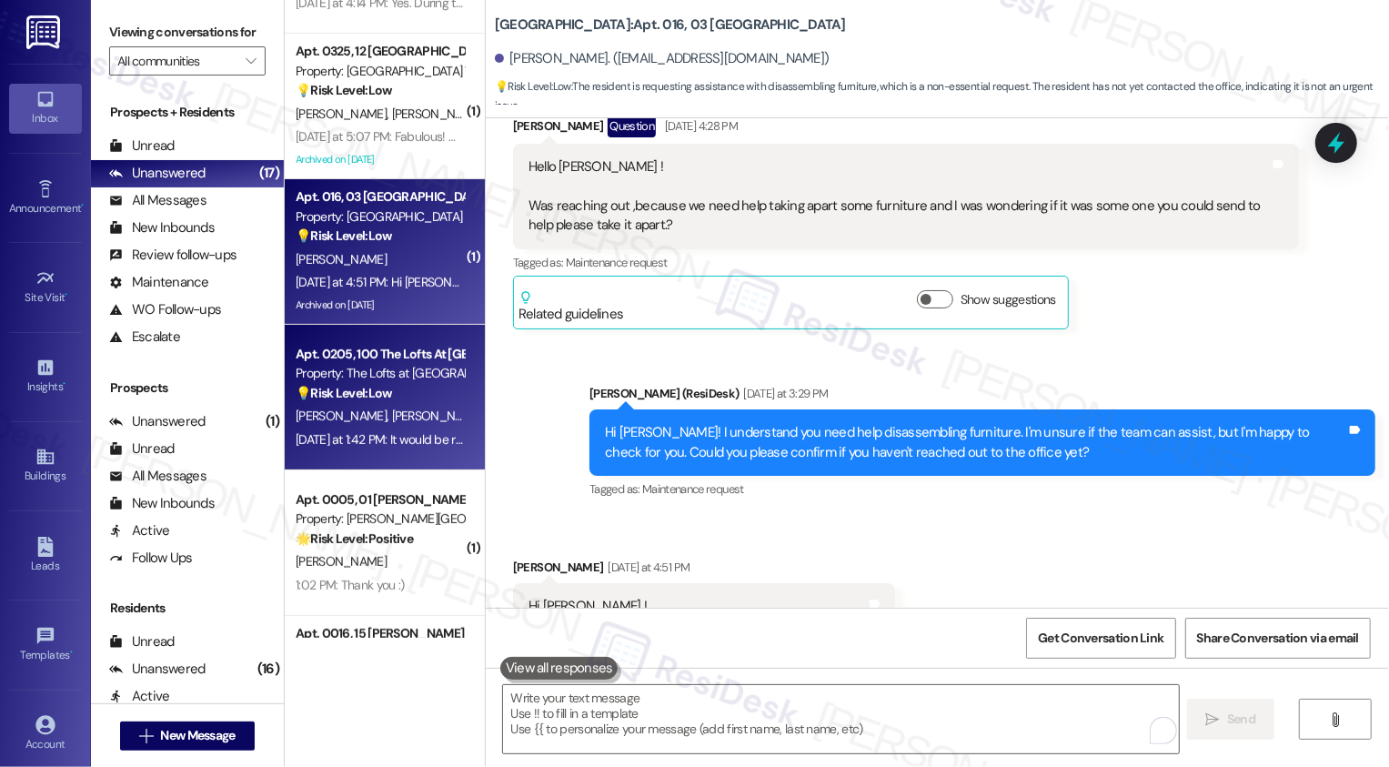
click at [366, 361] on div "Apt. 0205, 100 The Lofts At [GEOGRAPHIC_DATA]" at bounding box center [380, 354] width 168 height 19
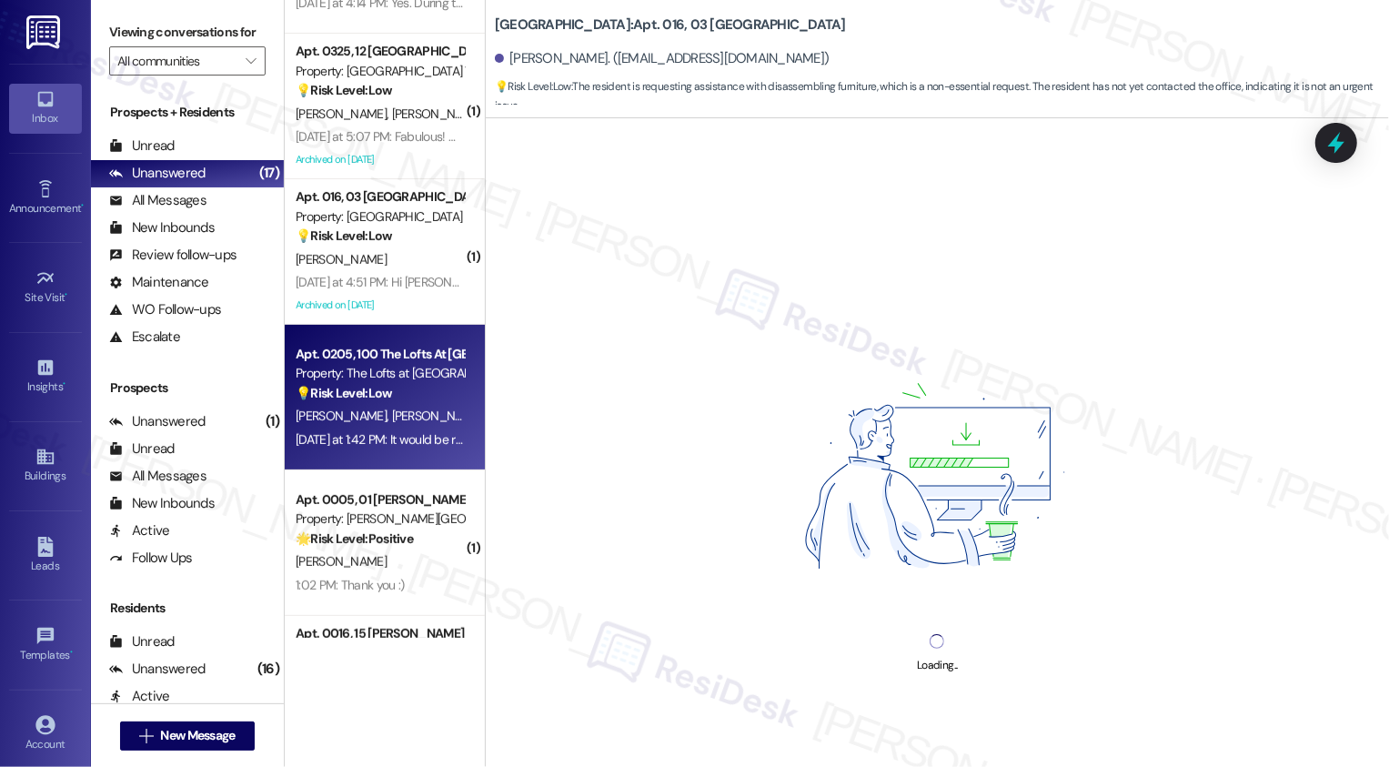
click at [366, 361] on div "Apt. 0205, 100 The Lofts At [GEOGRAPHIC_DATA]" at bounding box center [380, 354] width 168 height 19
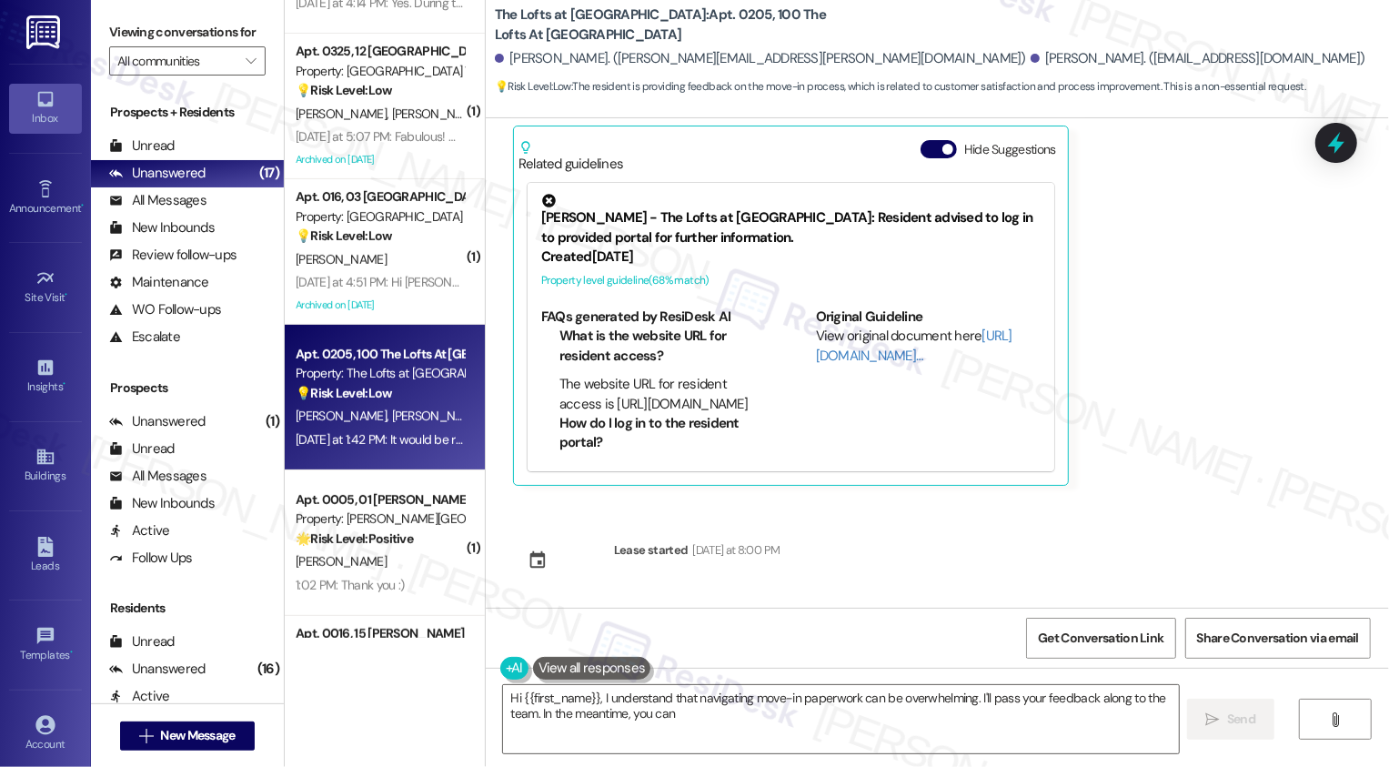
scroll to position [0, 0]
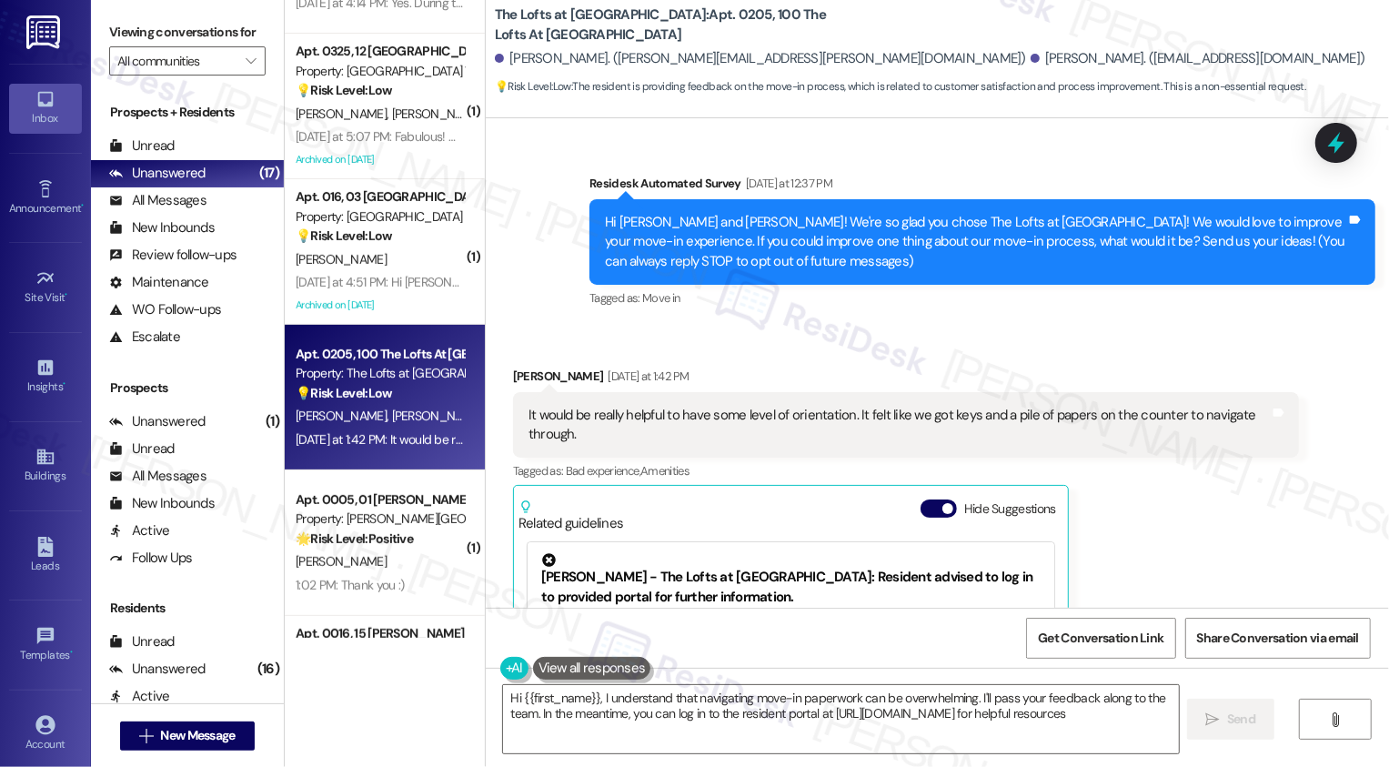
type textarea "Hi {{first_name}}, I understand that navigating move-in paperwork can be overwh…"
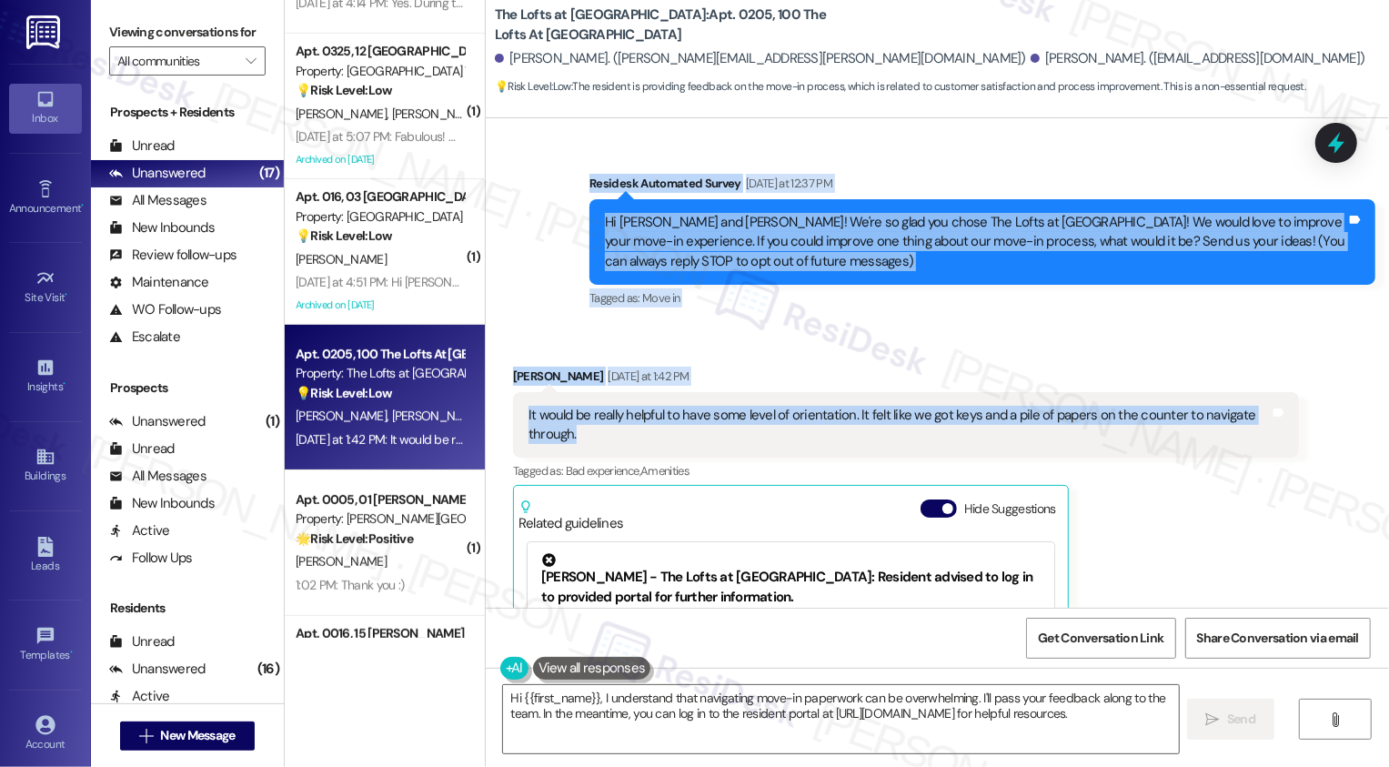
drag, startPoint x: 580, startPoint y: 178, endPoint x: 628, endPoint y: 438, distance: 263.5
click at [628, 438] on div "Survey, sent via SMS Residesk Automated Survey Yesterday at 12:37 PM Hi David a…" at bounding box center [937, 362] width 903 height 489
copy div "Residesk Automated Survey Yesterday at 12:37 PM Hi David and Lisa! We're so gla…"
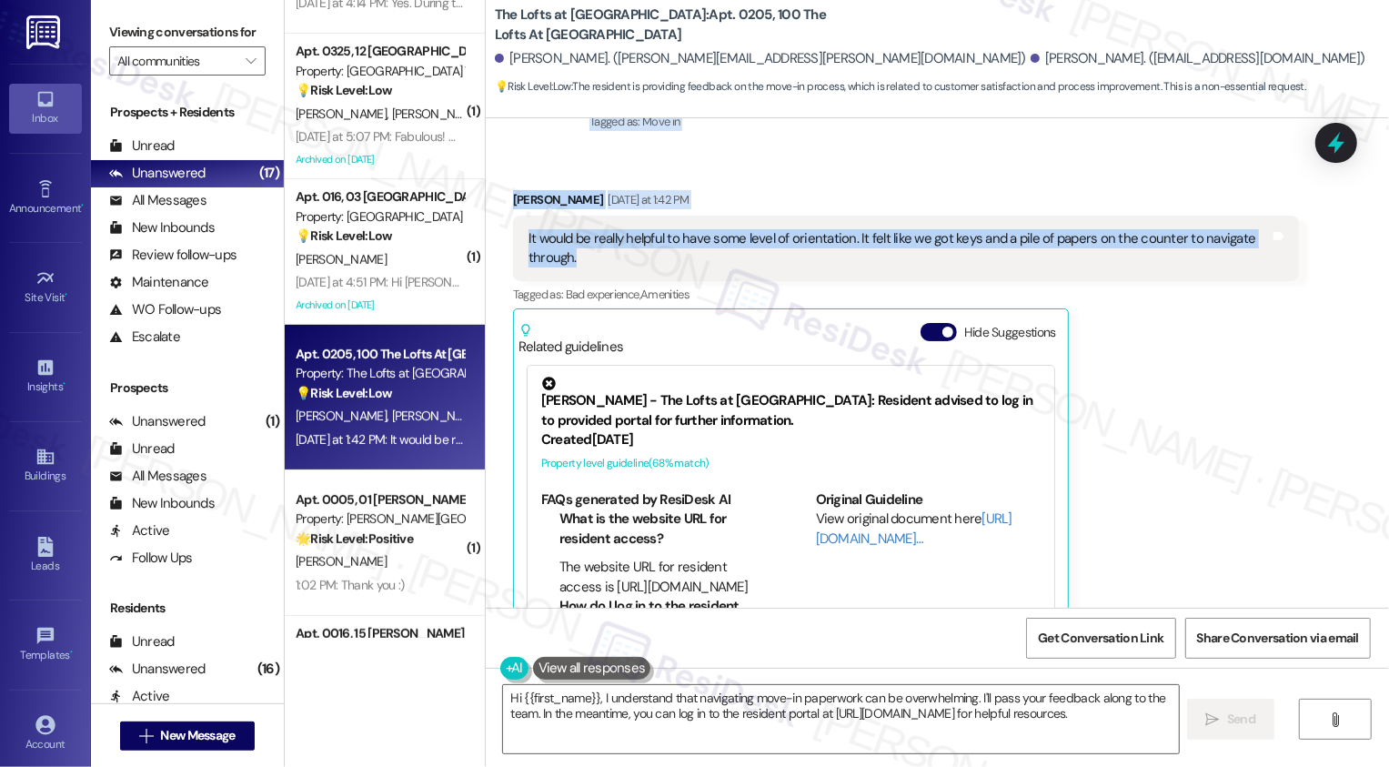
scroll to position [359, 0]
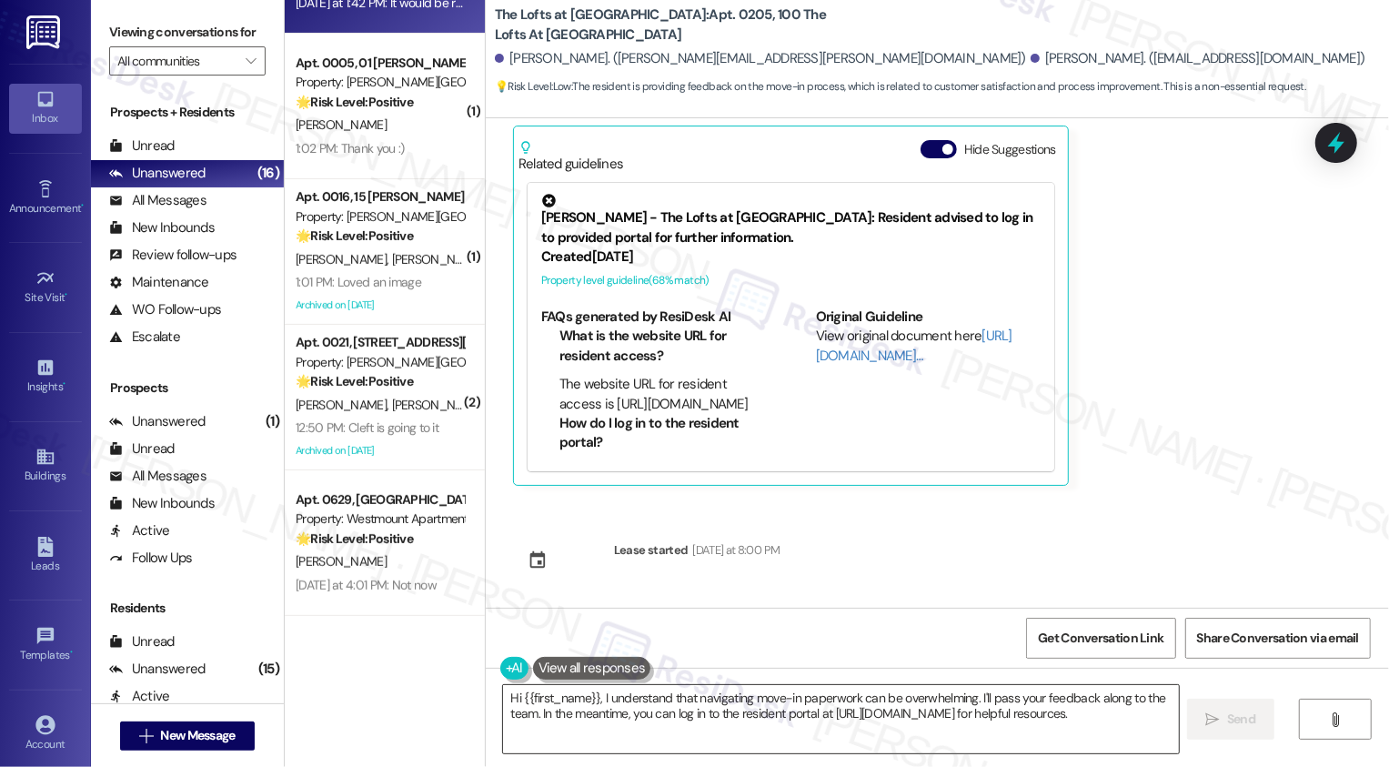
click at [662, 723] on textarea "Hi {{first_name}}, I understand that navigating move-in paperwork can be overwh…" at bounding box center [841, 719] width 676 height 68
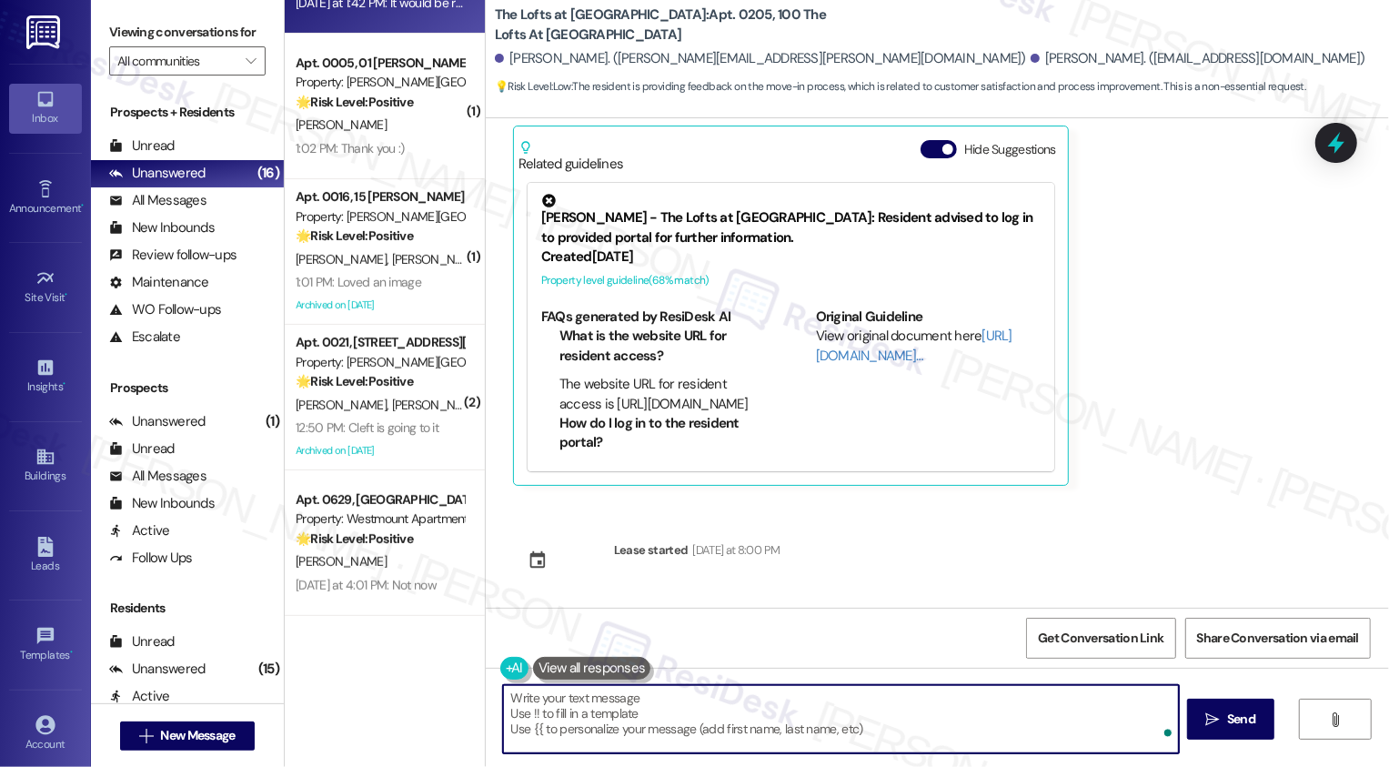
paste textarea "Hi David, thank you for sharing your thoughts. Your perspective is really helpf…"
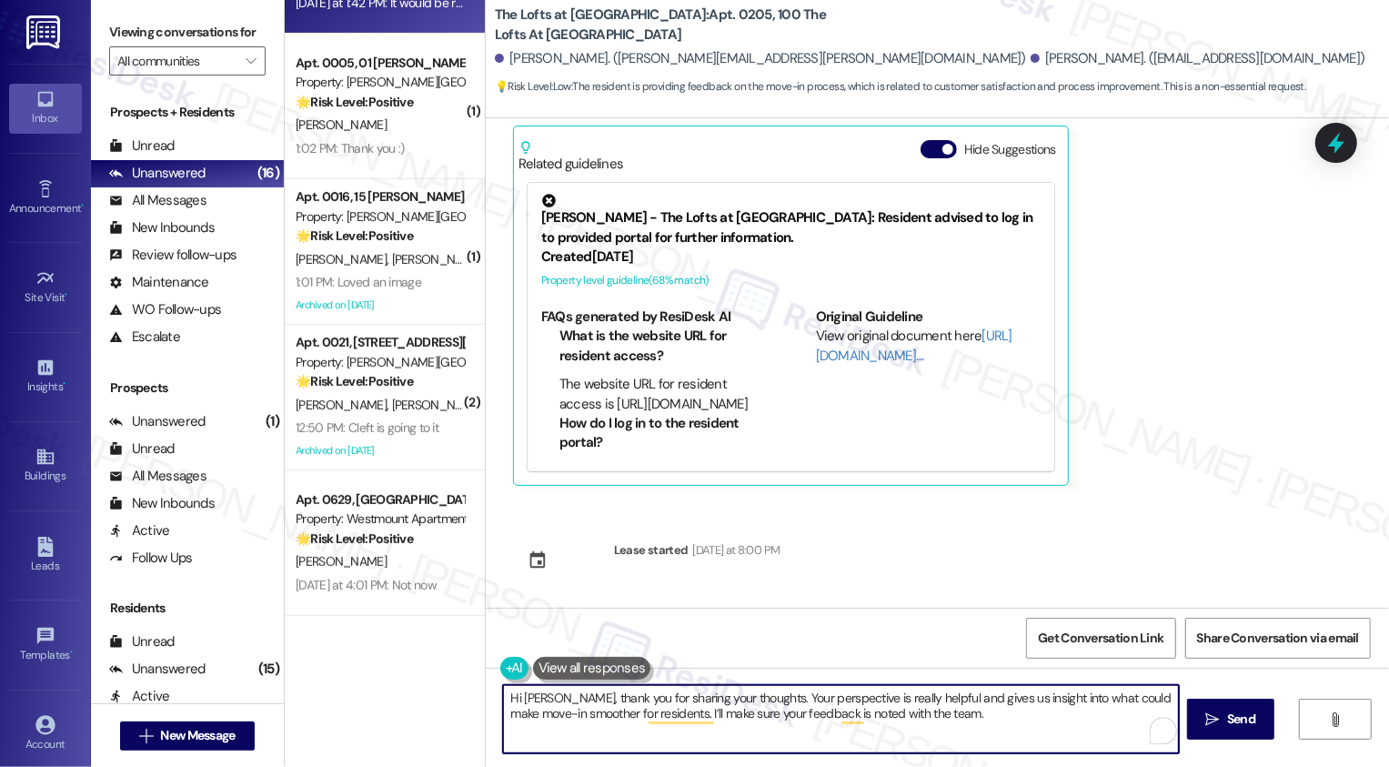
scroll to position [0, 0]
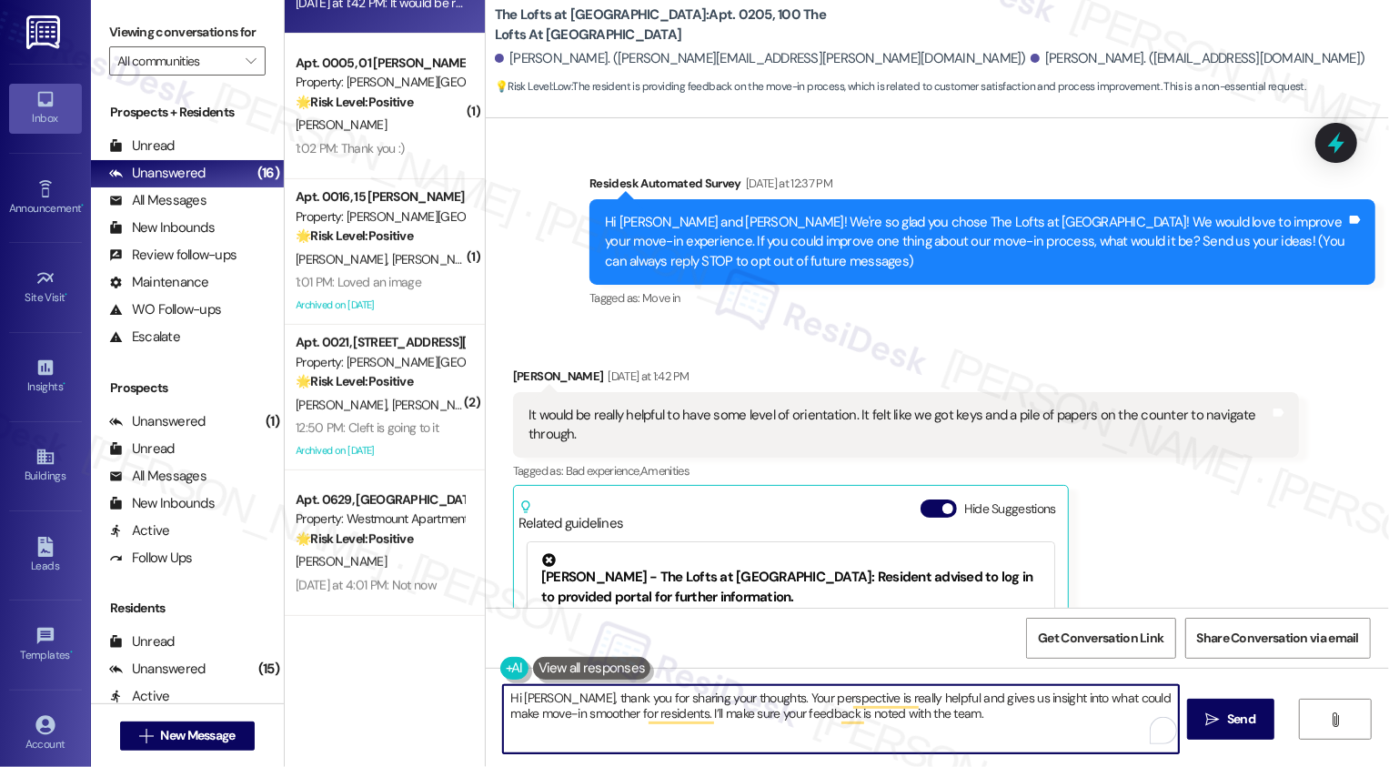
click at [506, 699] on textarea "Hi David, thank you for sharing your thoughts. Your perspective is really helpf…" at bounding box center [841, 719] width 676 height 68
click at [1056, 720] on textarea "It's great to hear from you, David! Thank you for sharing your thoughts. Your p…" at bounding box center [841, 719] width 676 height 68
type textarea "It's great to hear from you, David! Thank you for sharing your thoughts. Your p…"
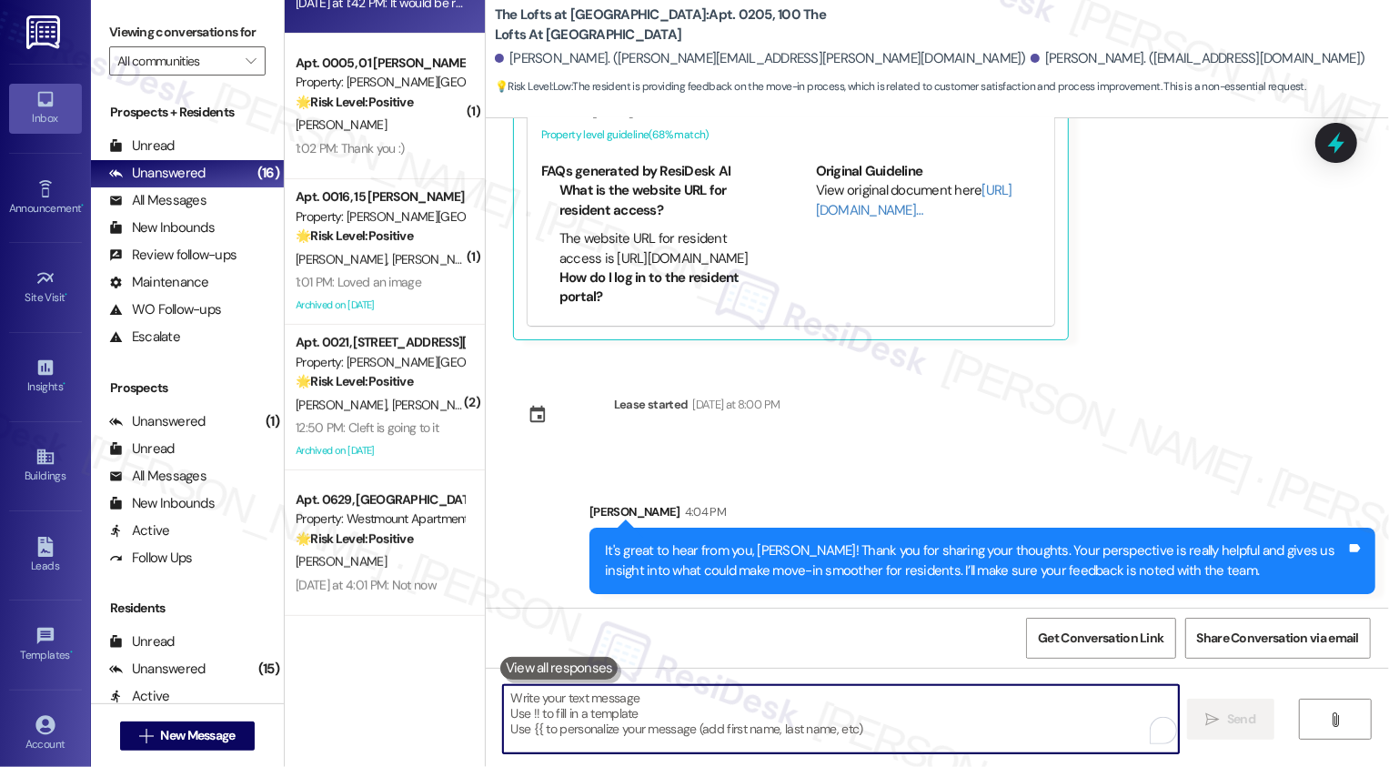
scroll to position [505, 0]
click at [683, 712] on textarea "To enrich screen reader interactions, please activate Accessibility in Grammarl…" at bounding box center [841, 719] width 676 height 68
paste textarea "If you don't mind me asking, how has your experience been so far? Has the prope…"
type textarea "If you don't mind me asking, how has your experience been so far? Has the prope…"
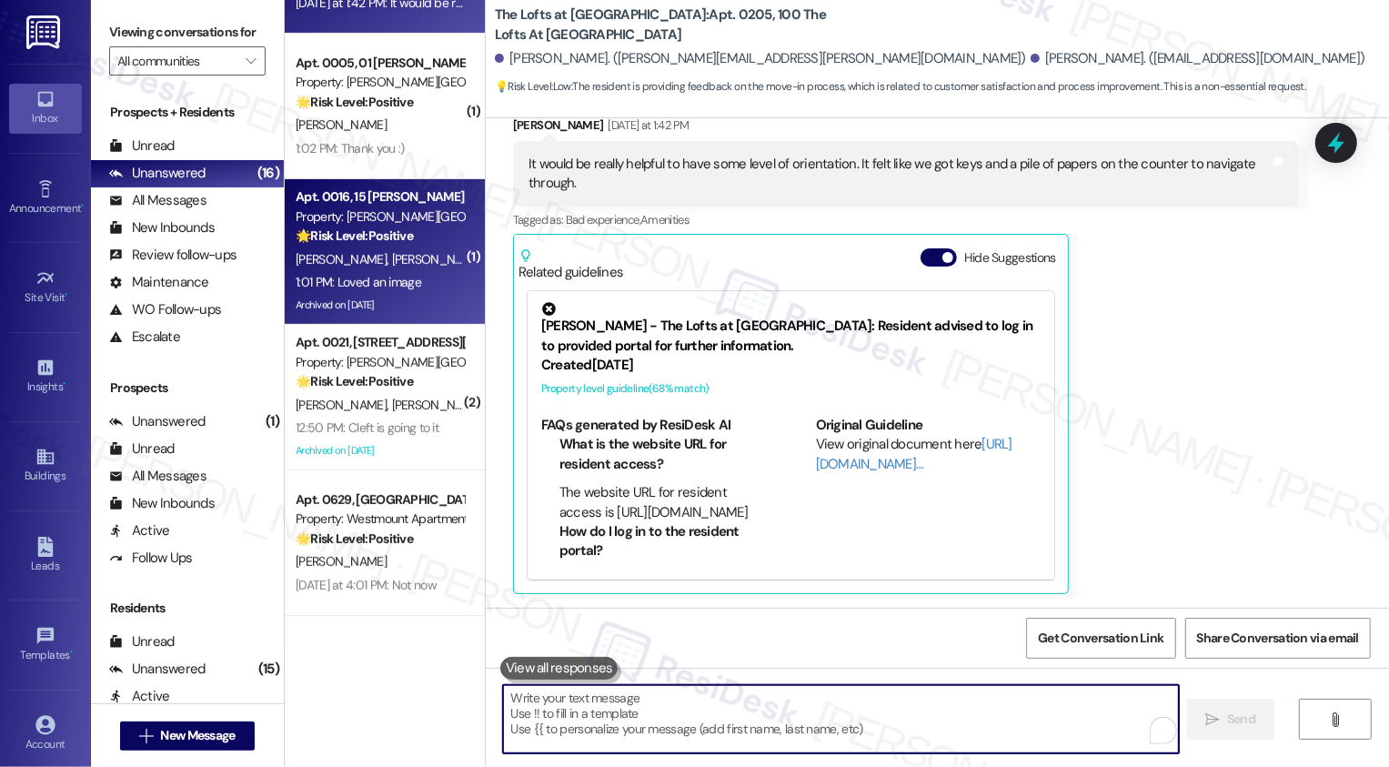
scroll to position [0, 0]
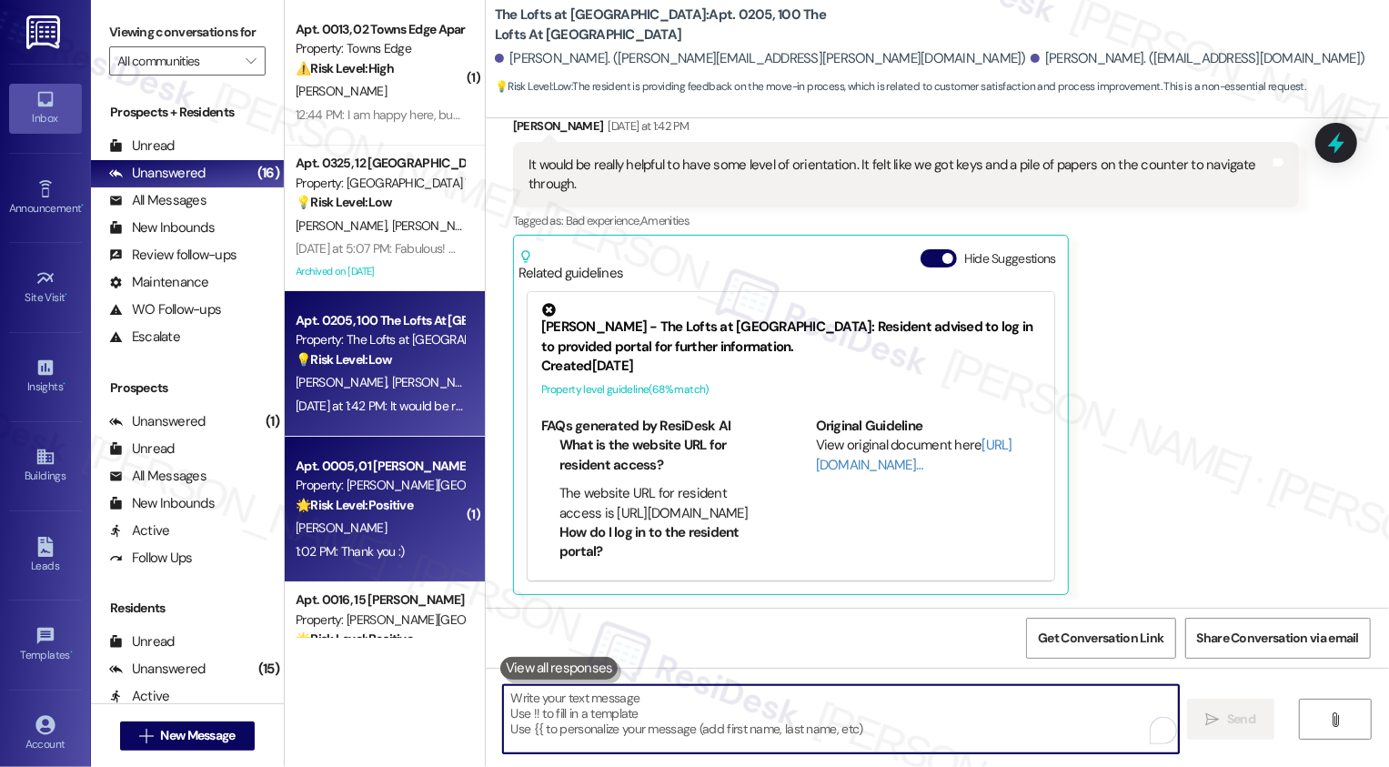
click at [359, 468] on div "Apt. 0005, 01 [PERSON_NAME][GEOGRAPHIC_DATA]" at bounding box center [380, 466] width 168 height 19
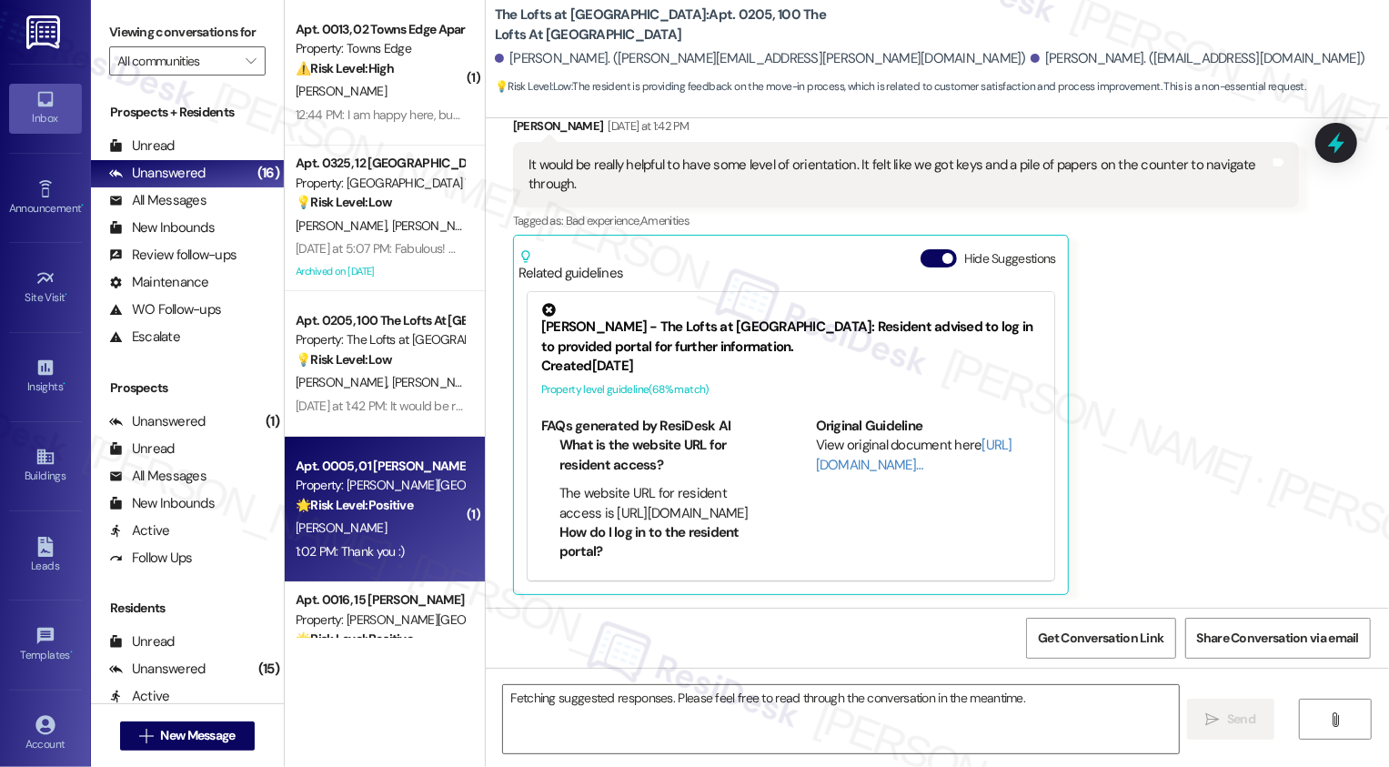
click at [359, 468] on div "Apt. 0005, 01 [PERSON_NAME][GEOGRAPHIC_DATA]" at bounding box center [380, 466] width 168 height 19
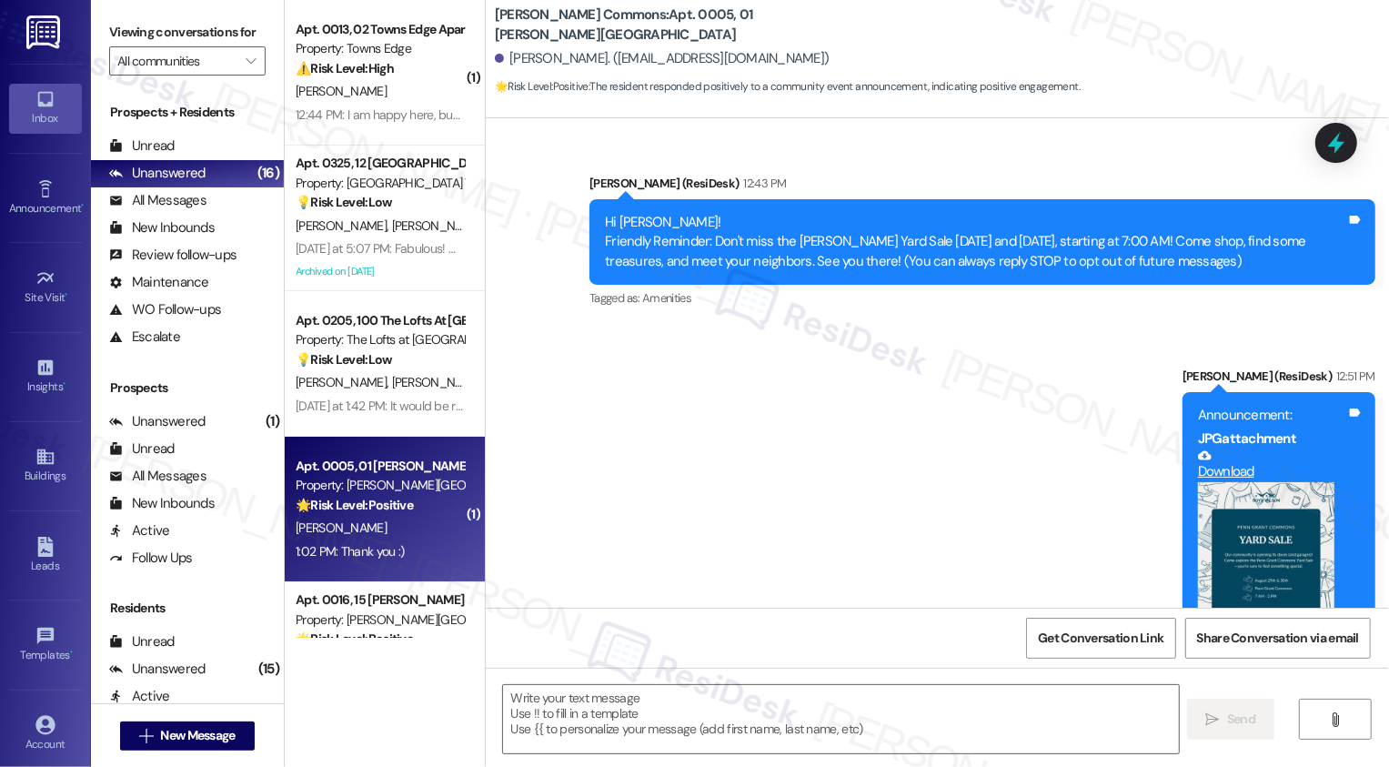
scroll to position [357, 0]
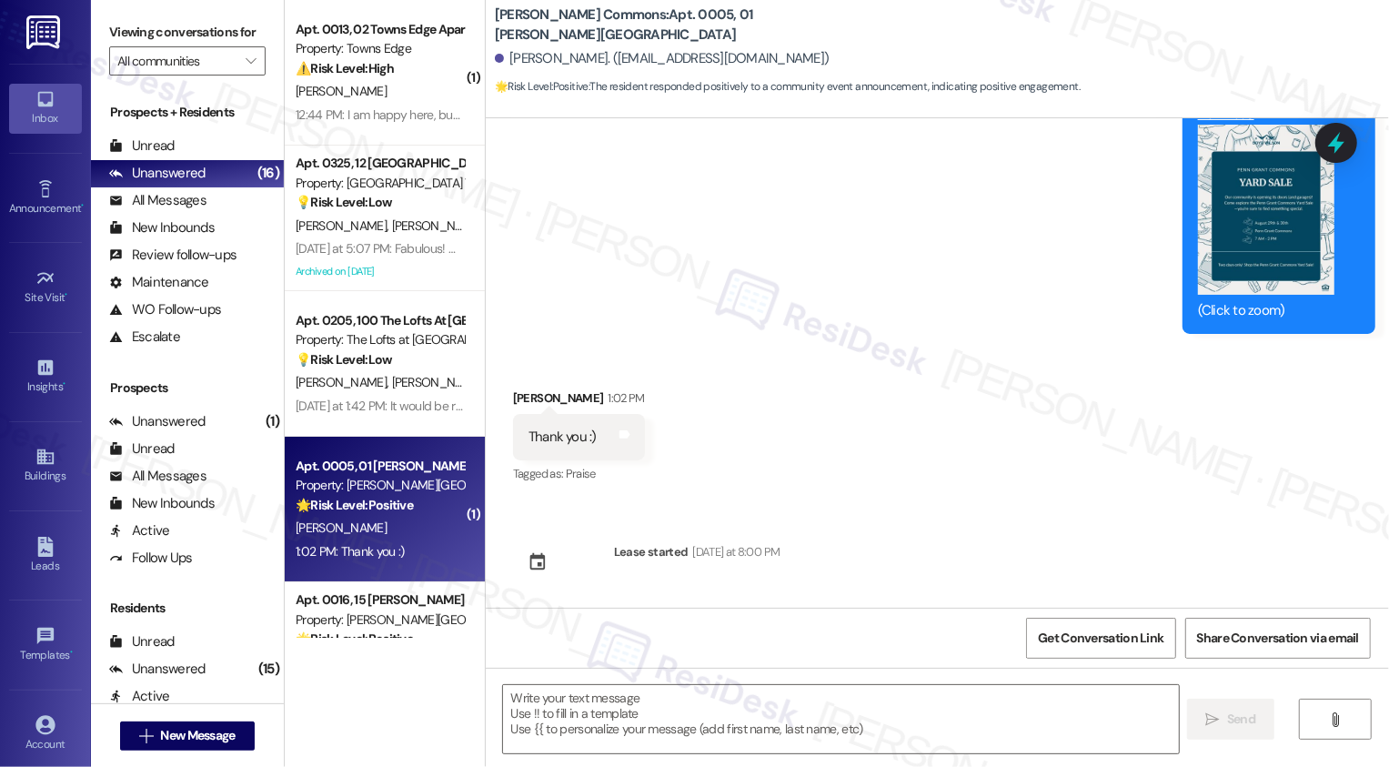
type textarea "Fetching suggested responses. Please feel free to read through the conversation…"
click at [513, 402] on div "Bridget Ronca 1:02 PM" at bounding box center [579, 400] width 132 height 25
copy div "Bridget"
click at [598, 718] on textarea at bounding box center [841, 719] width 676 height 68
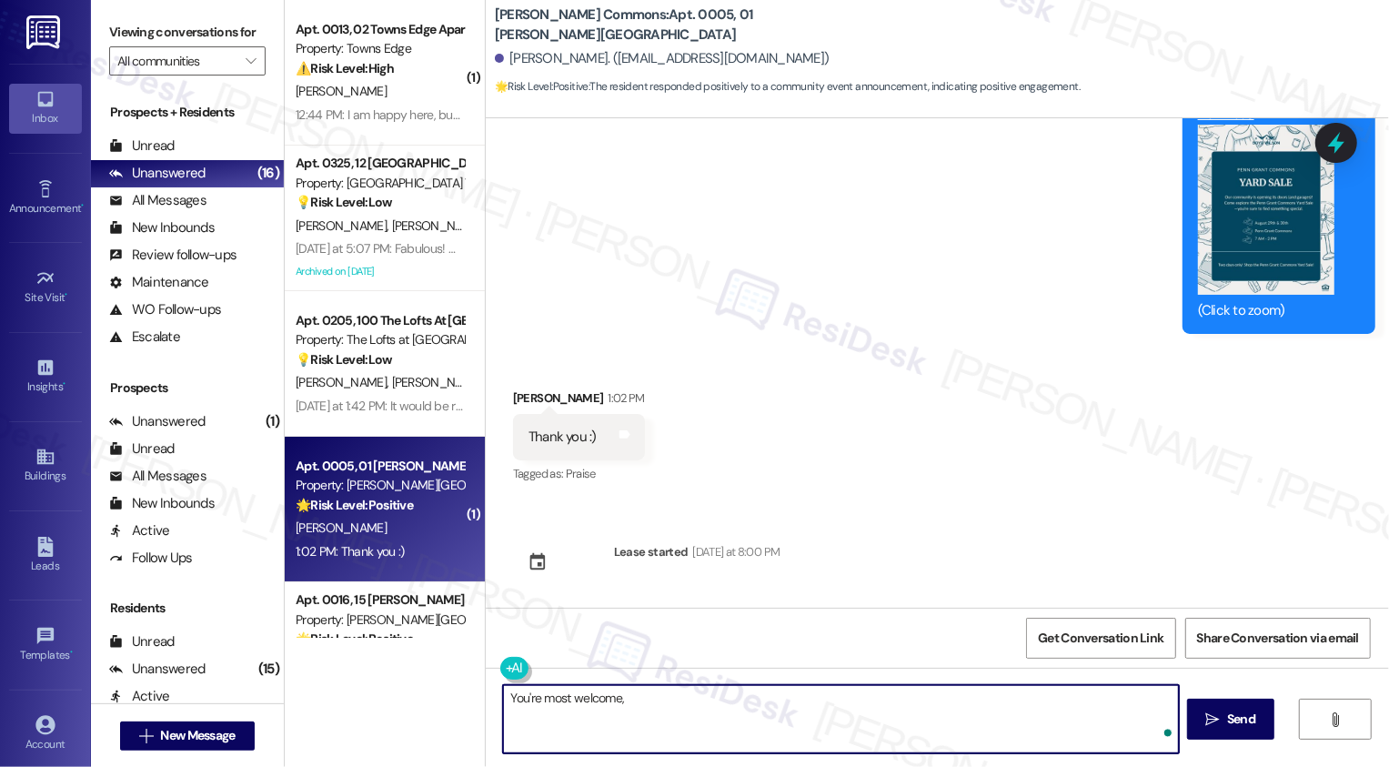
paste textarea "Bridget"
type textarea "You're most welcome, Bridget!"
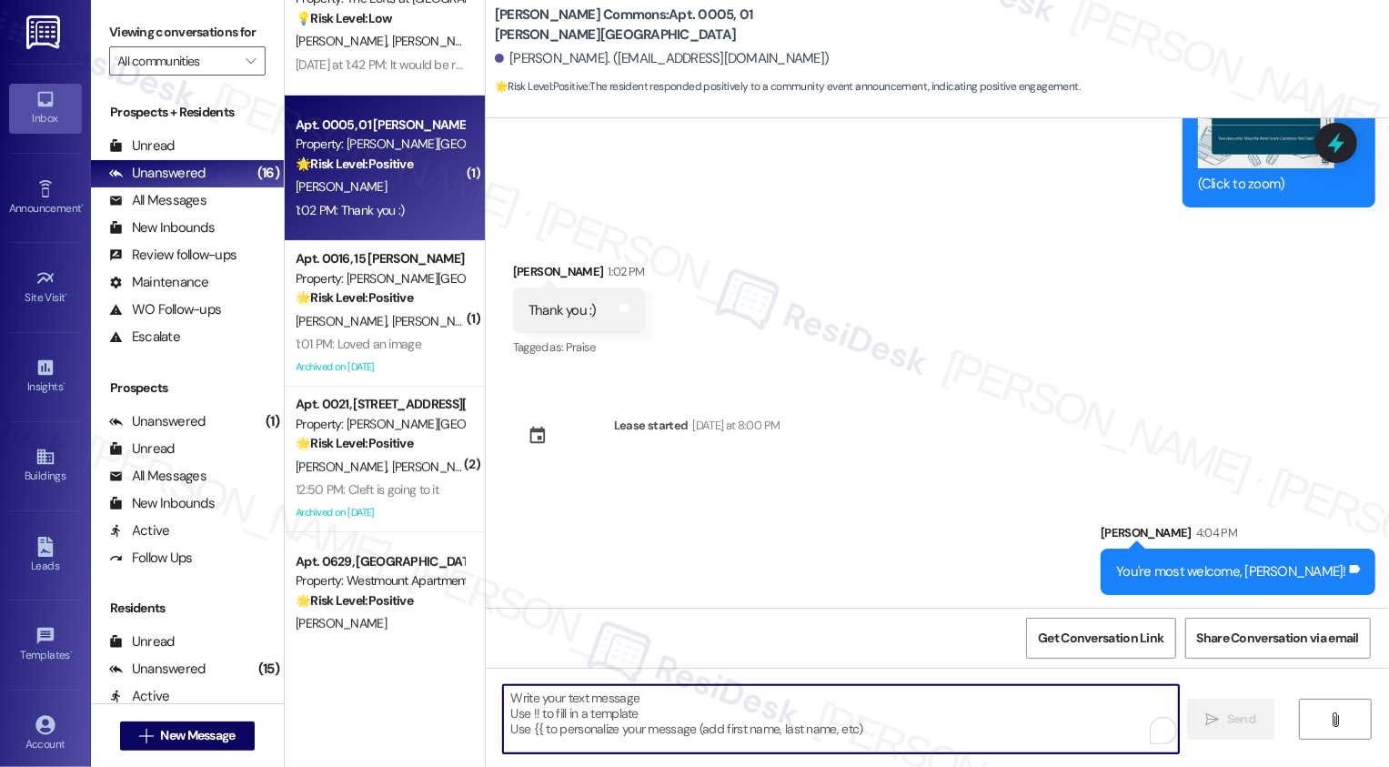
scroll to position [345, 0]
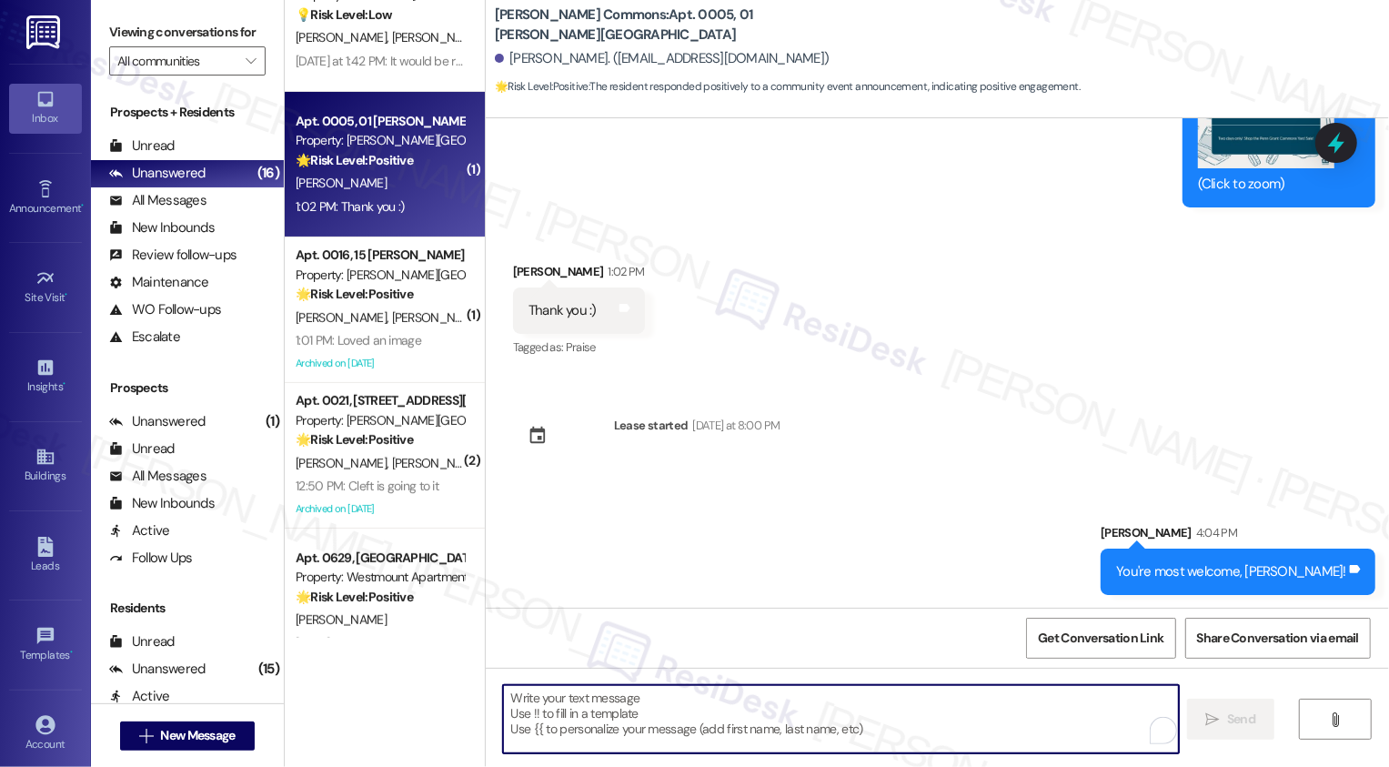
click at [433, 326] on div "R. Rojas V. Rojas A. Vasquez" at bounding box center [380, 318] width 172 height 23
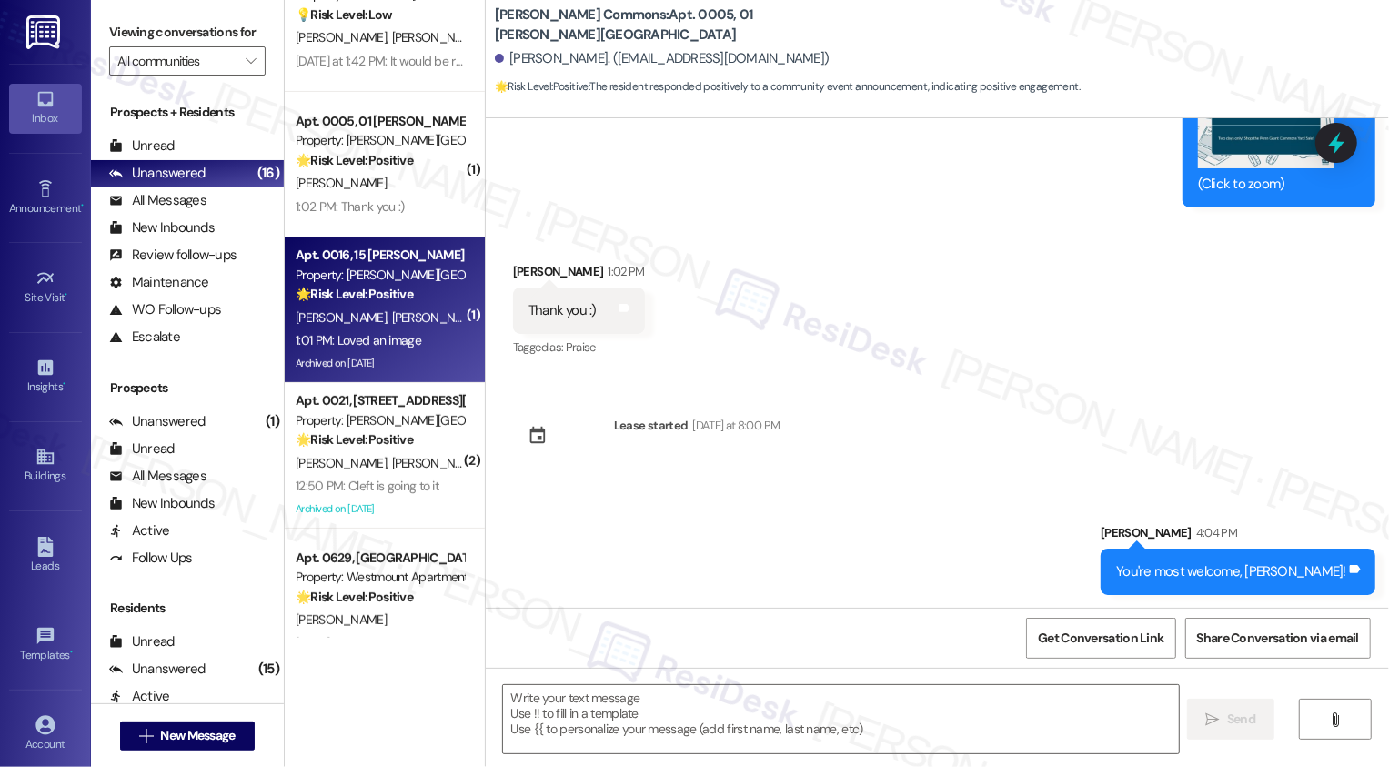
type textarea "Fetching suggested responses. Please feel free to read through the conversation…"
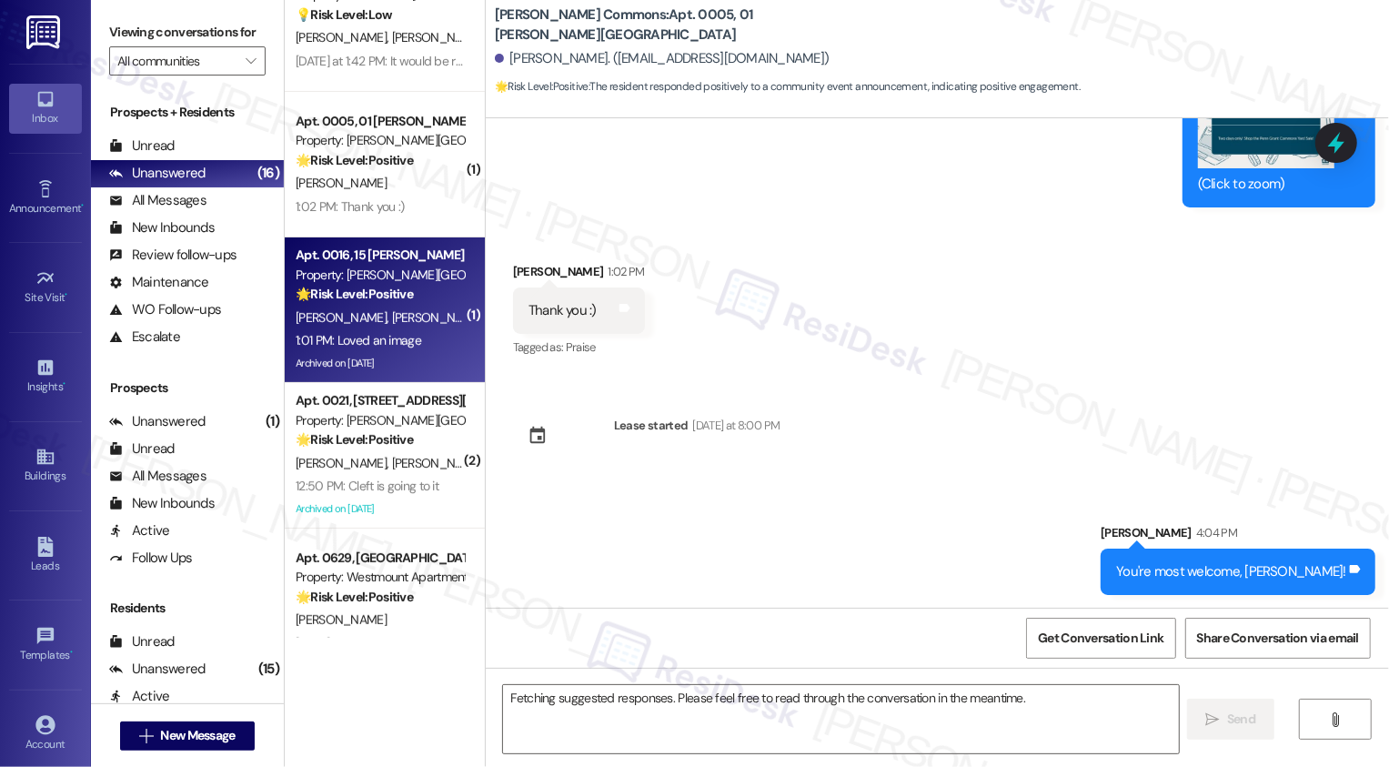
click at [433, 326] on div "R. Rojas V. Rojas A. Vasquez" at bounding box center [380, 318] width 172 height 23
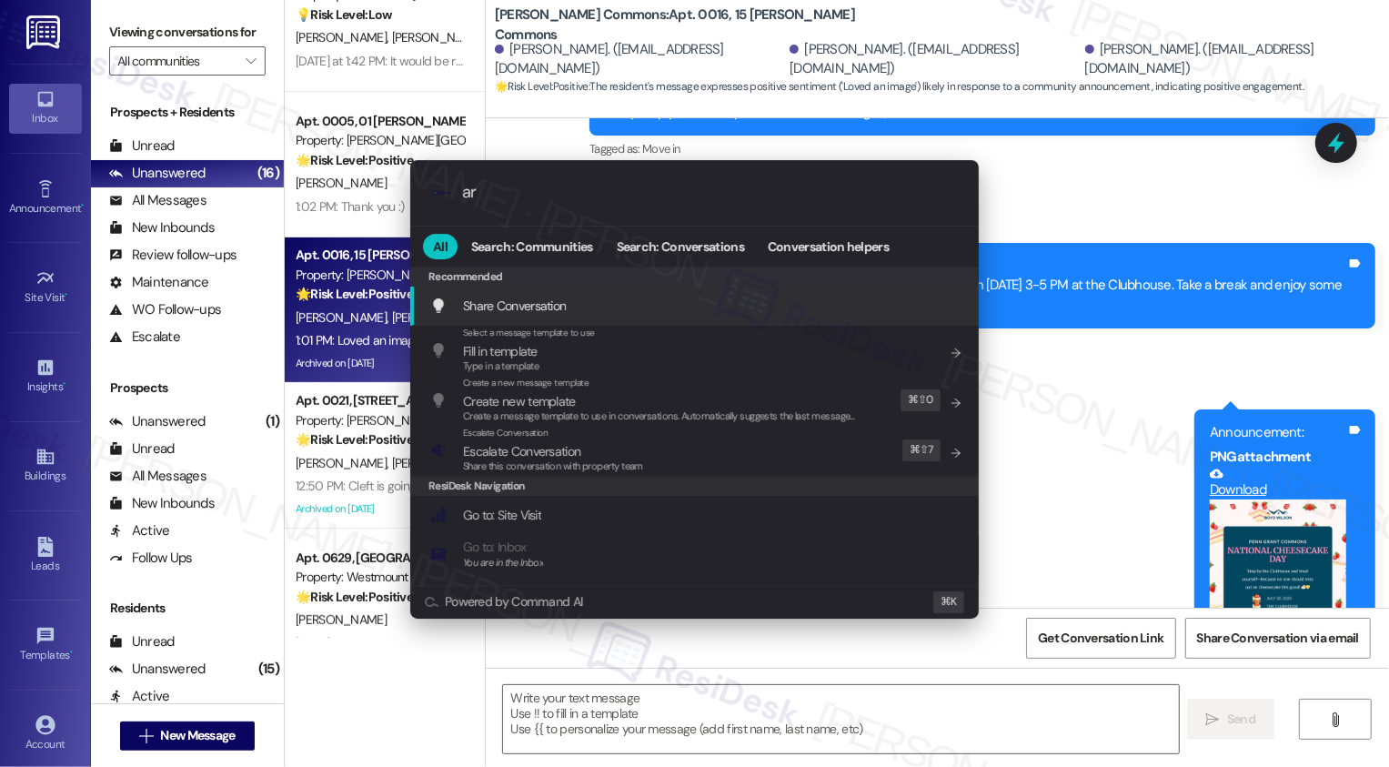
scroll to position [22, 0]
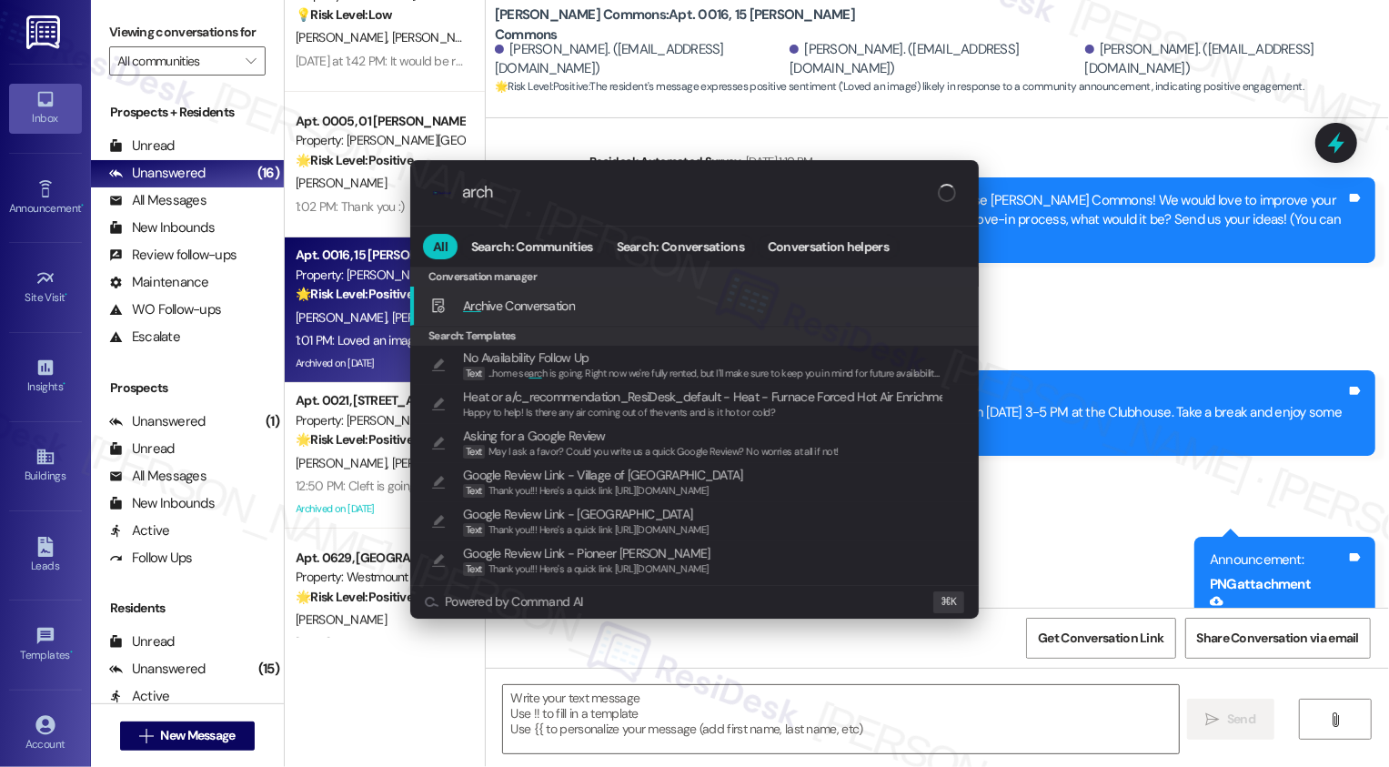
type input "archi"
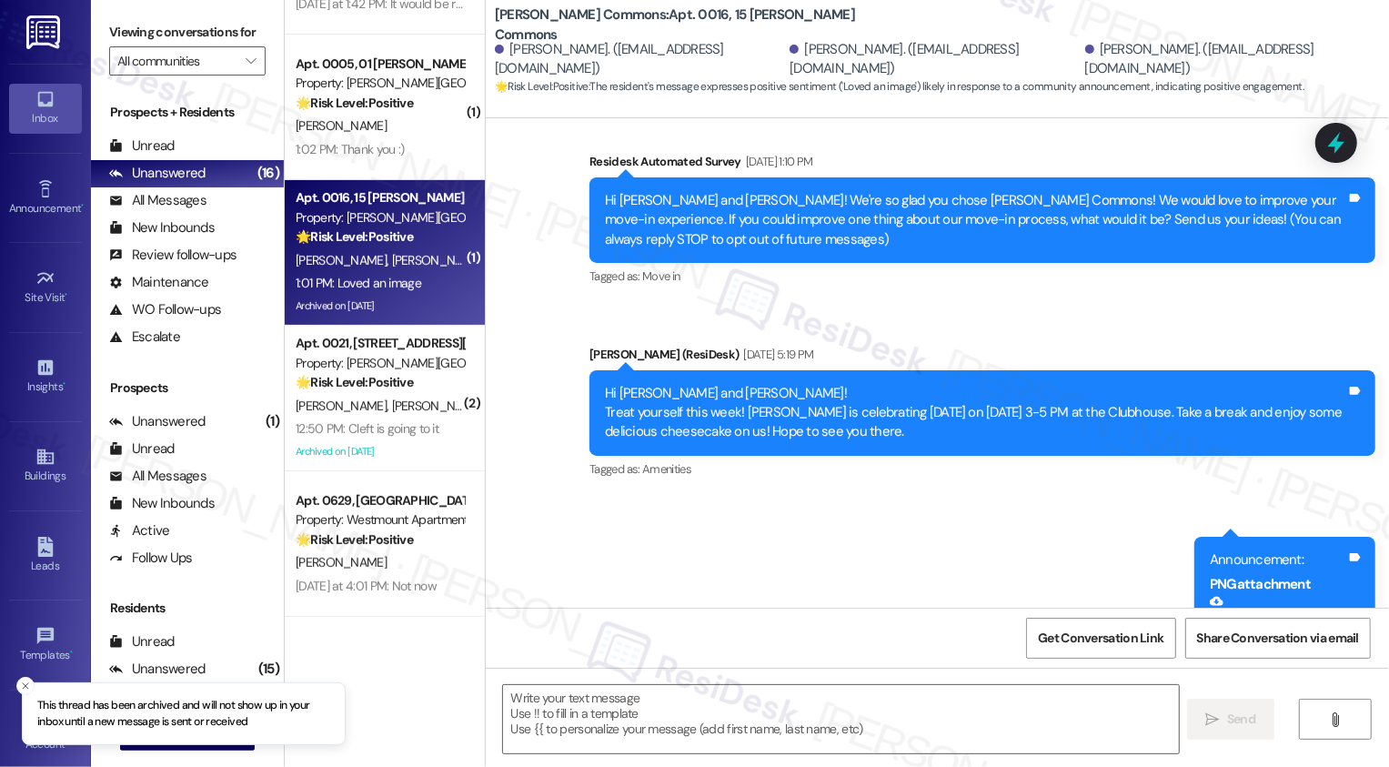
scroll to position [436, 0]
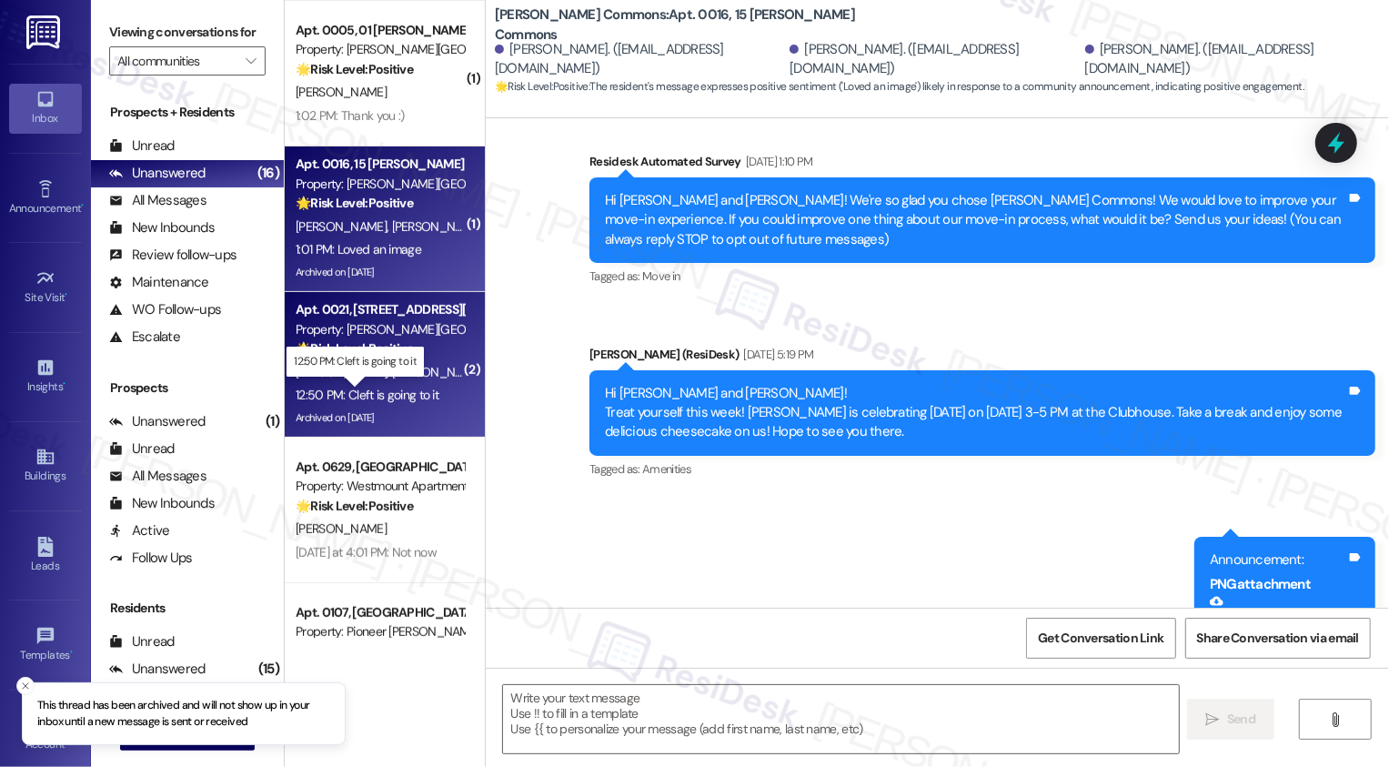
click at [401, 398] on div "12:50 PM: Cleft is going to it 12:50 PM: Cleft is going to it" at bounding box center [367, 395] width 143 height 16
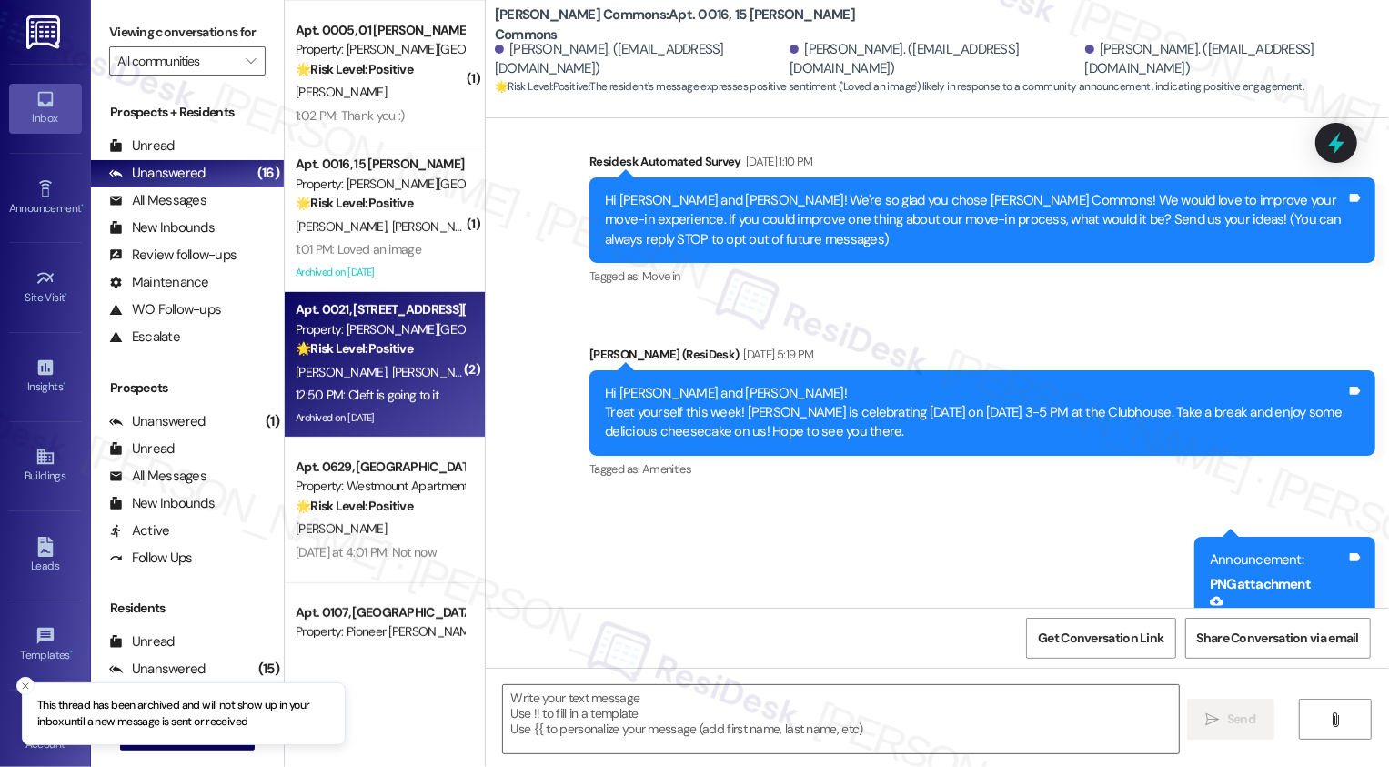
type textarea "Fetching suggested responses. Please feel free to read through the conversation…"
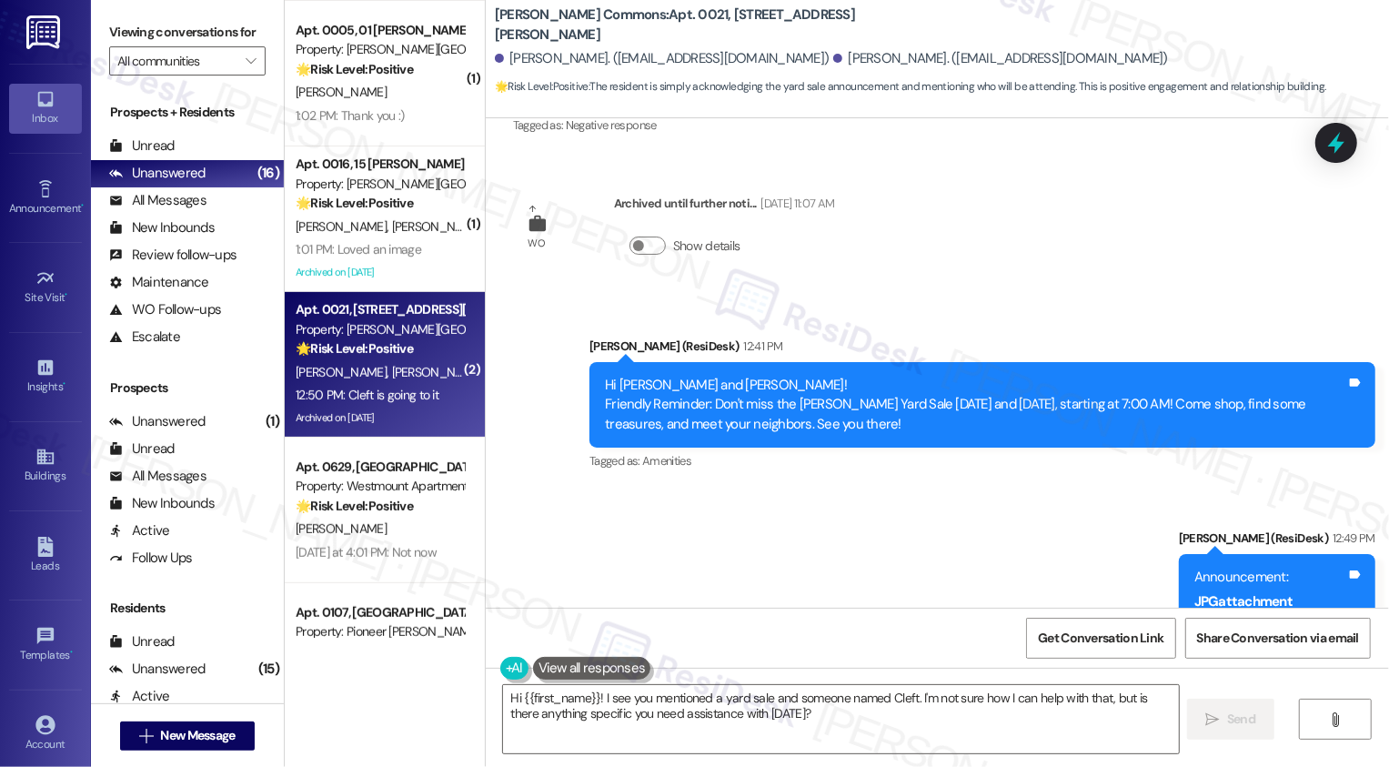
scroll to position [15423, 0]
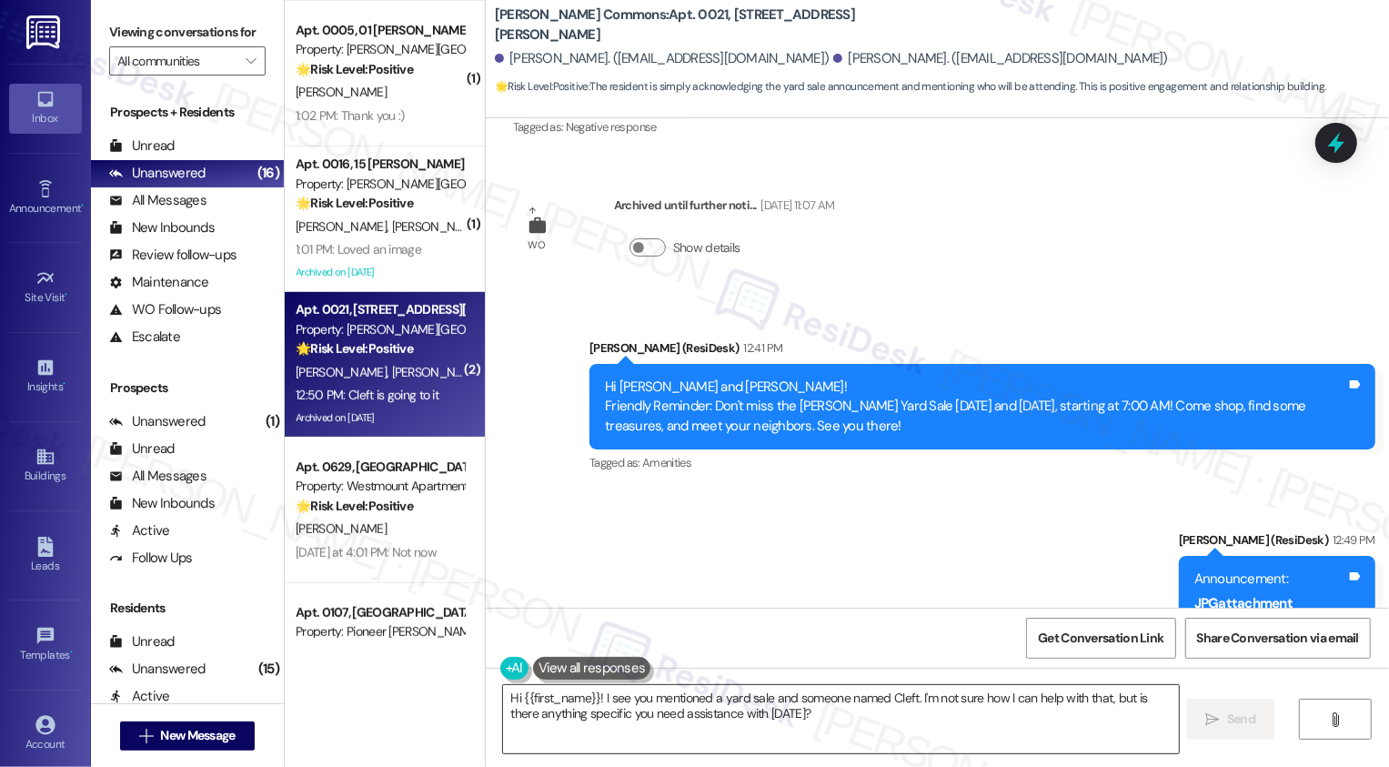
click at [801, 738] on textarea "Hi {{first_name}}! I see you mentioned a yard sale and someone named Cleft. I'm…" at bounding box center [841, 719] width 676 height 68
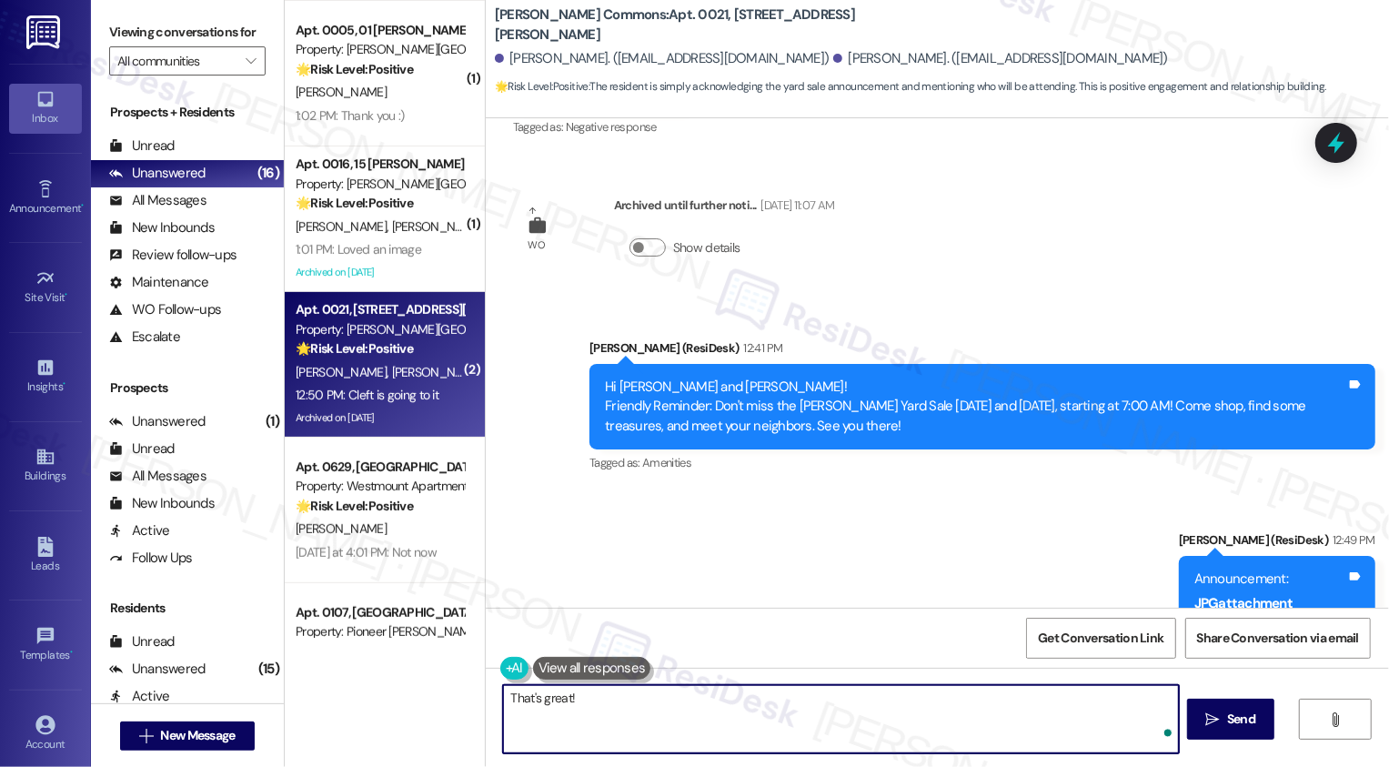
scroll to position [15764, 0]
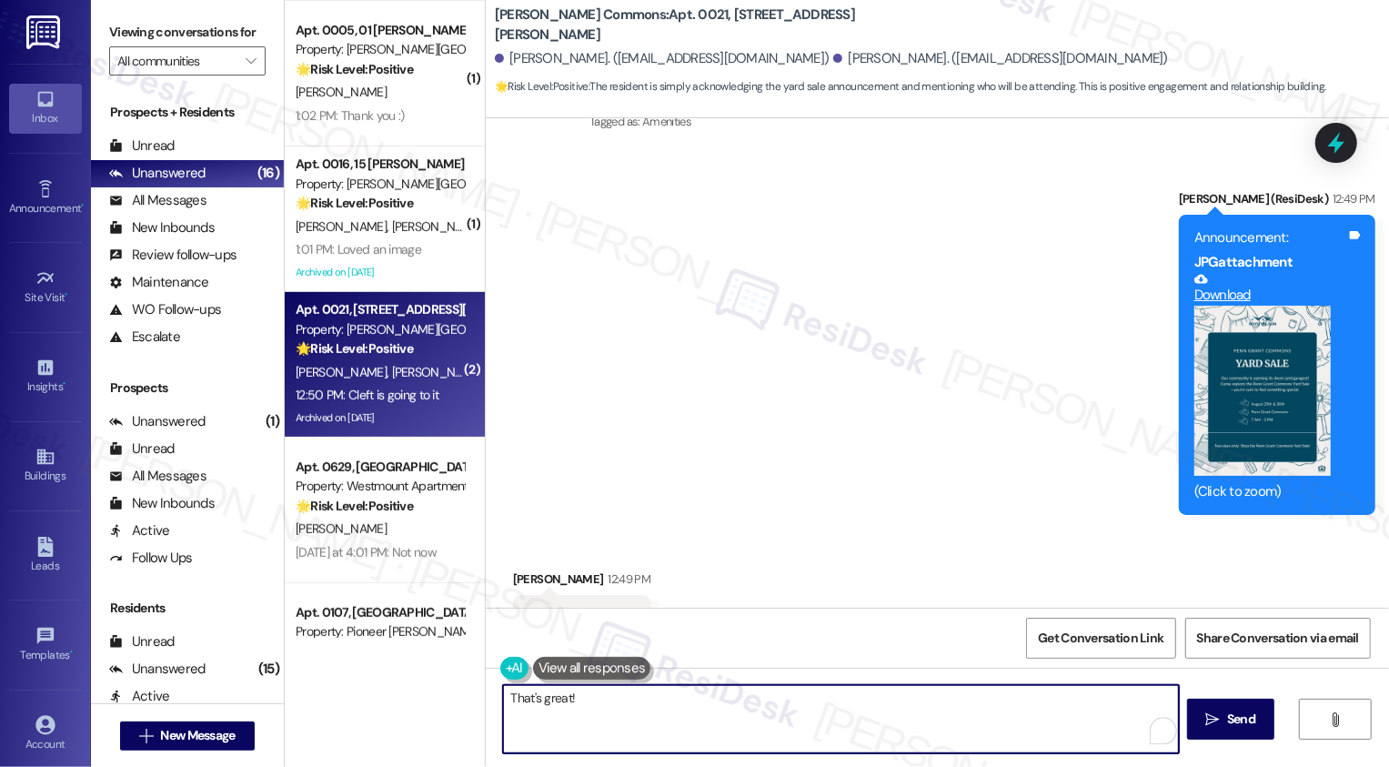
type textarea "That's great!"
click at [1240, 306] on button "Zoom image" at bounding box center [1262, 391] width 136 height 171
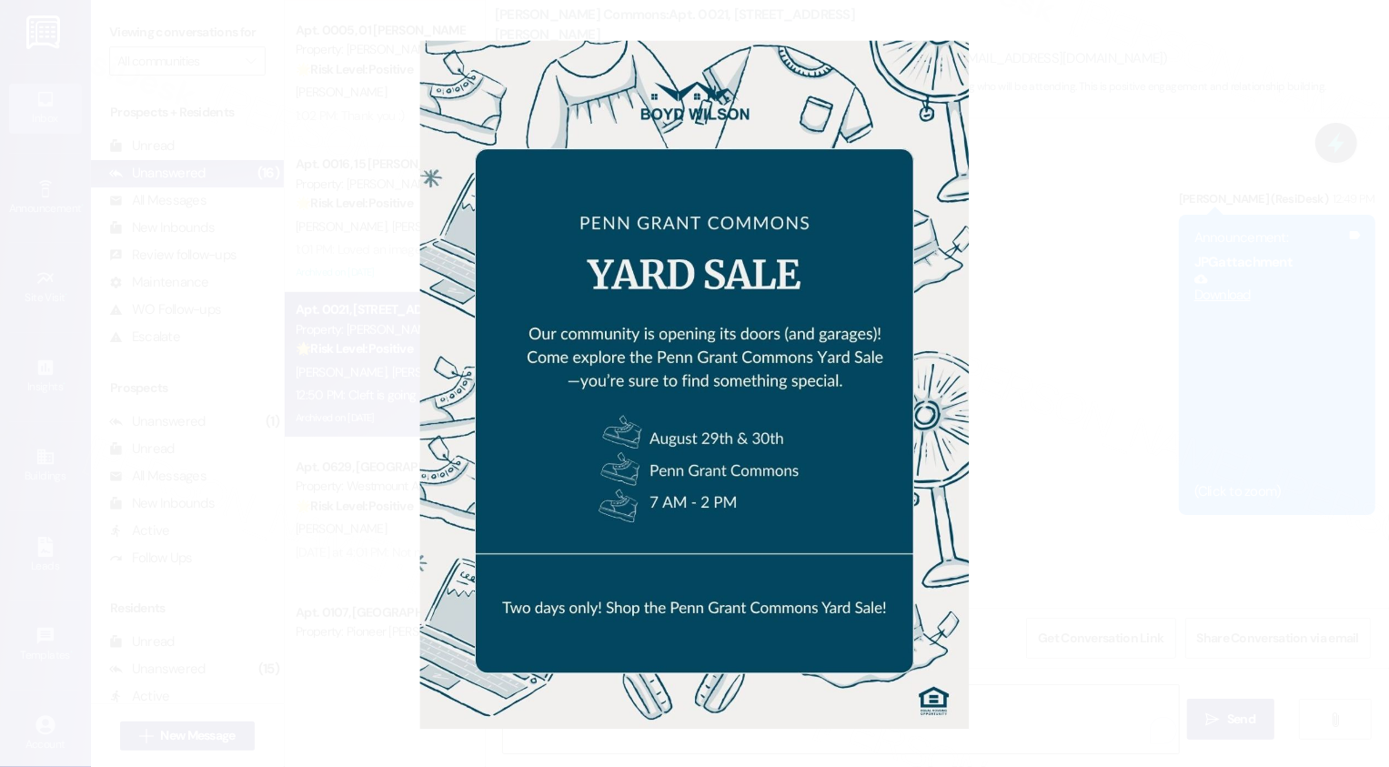
click at [1181, 579] on button "Unzoom image" at bounding box center [694, 383] width 1389 height 767
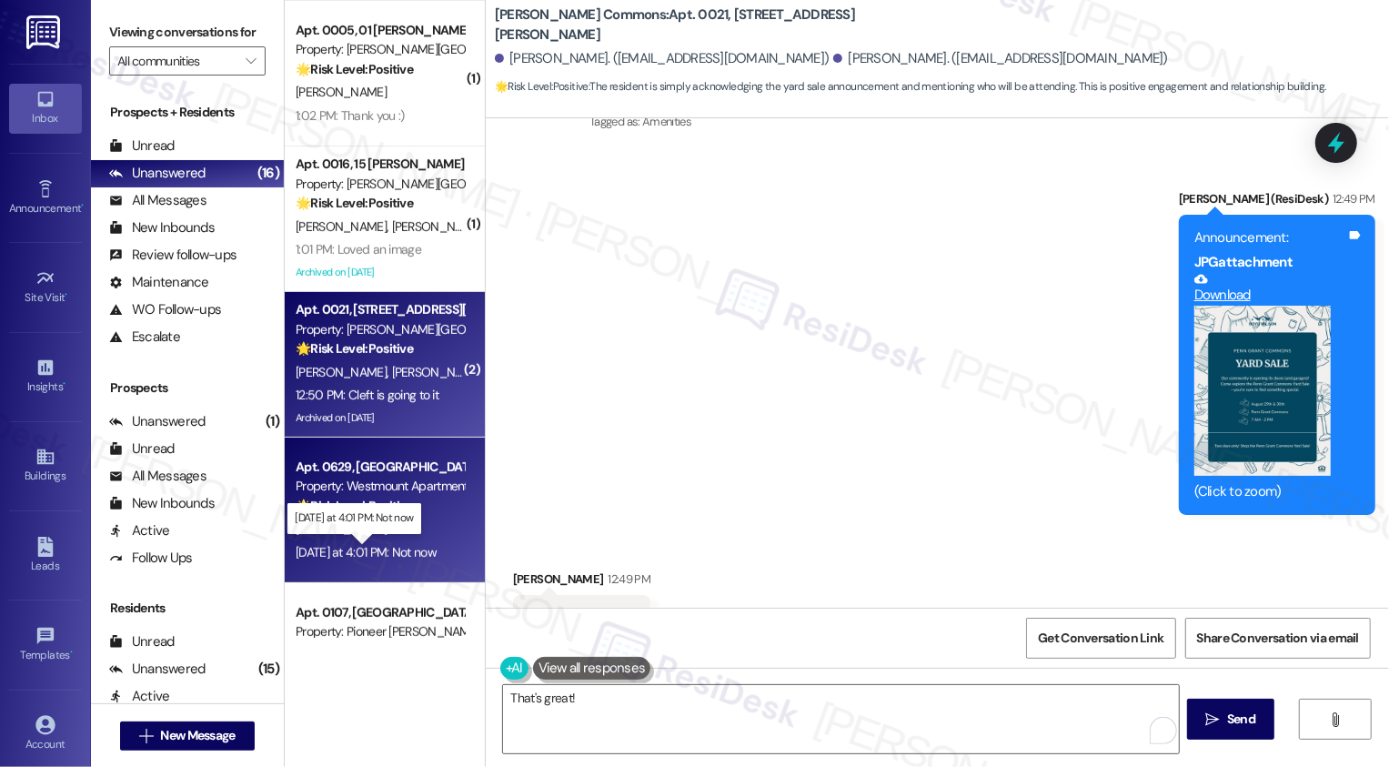
click at [420, 550] on div "Yesterday at 4:01 PM: Not now Yesterday at 4:01 PM: Not now" at bounding box center [366, 552] width 141 height 16
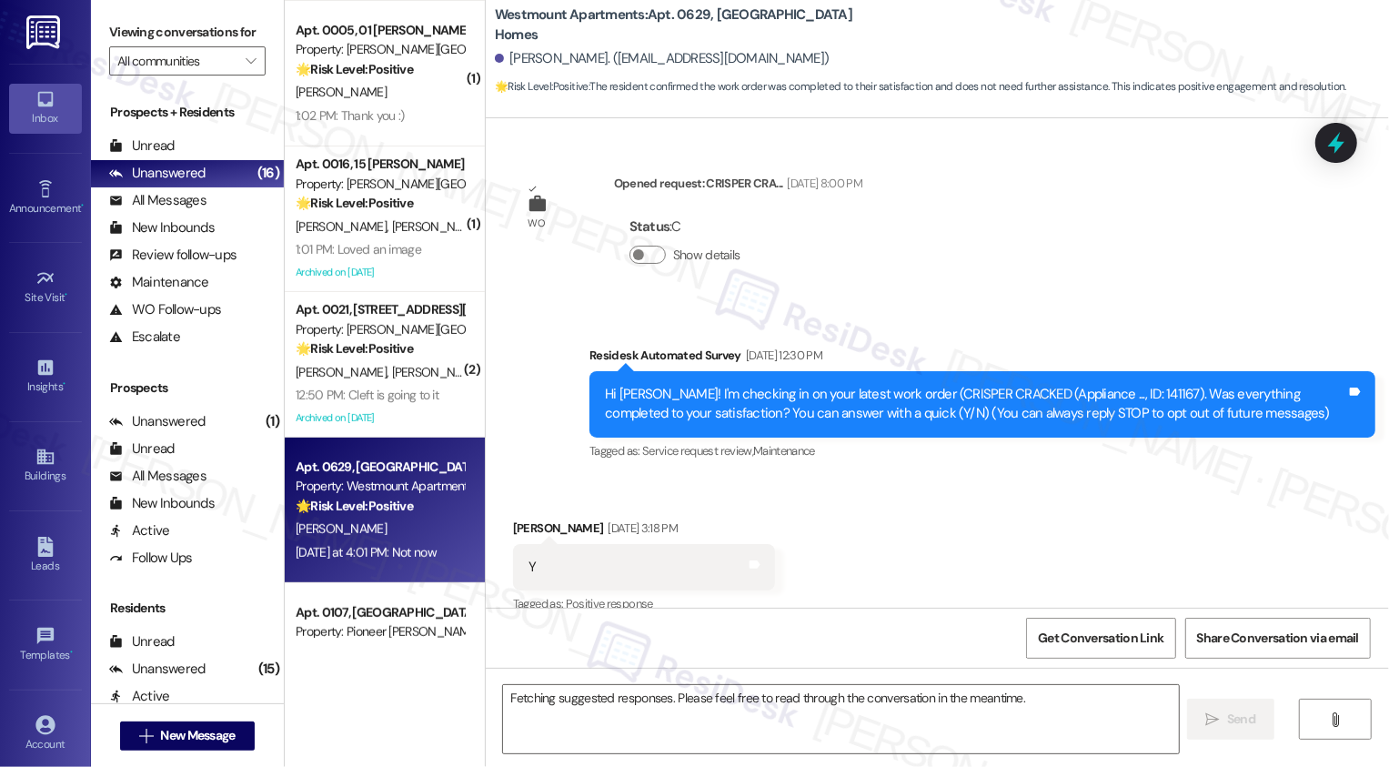
scroll to position [12735, 0]
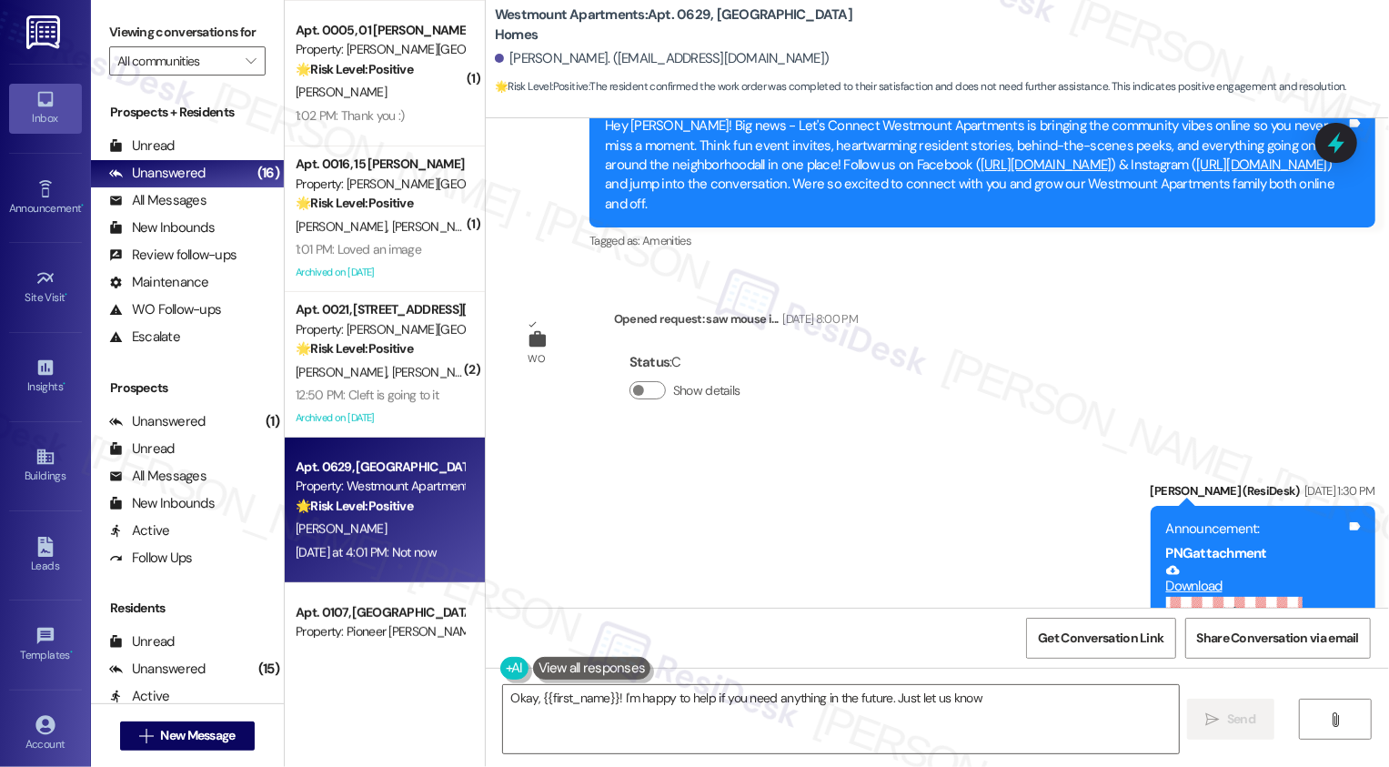
type textarea "Okay, {{first_name}}! I'm happy to help if you need anything in the future. Jus…"
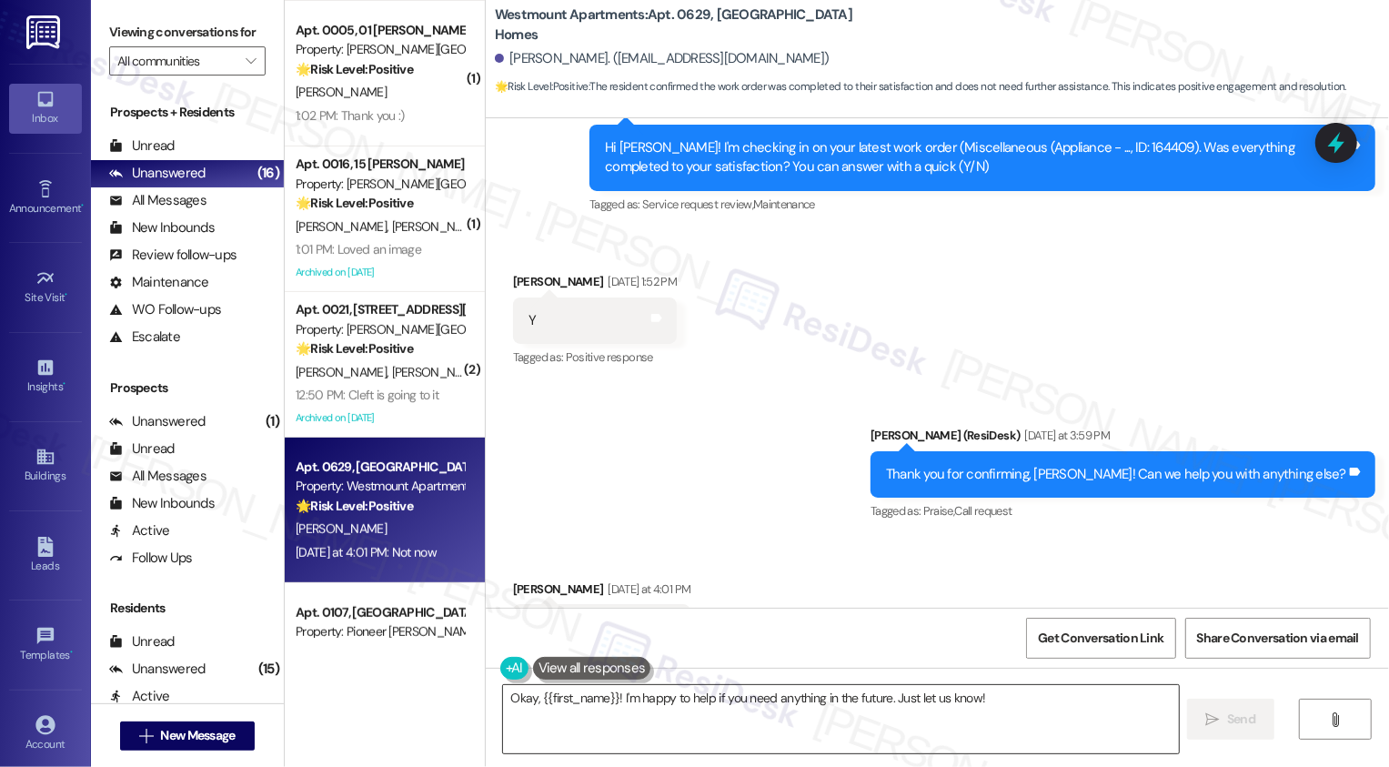
click at [608, 730] on textarea "Okay, {{first_name}}! I'm happy to help if you need anything in the future. Jus…" at bounding box center [841, 719] width 676 height 68
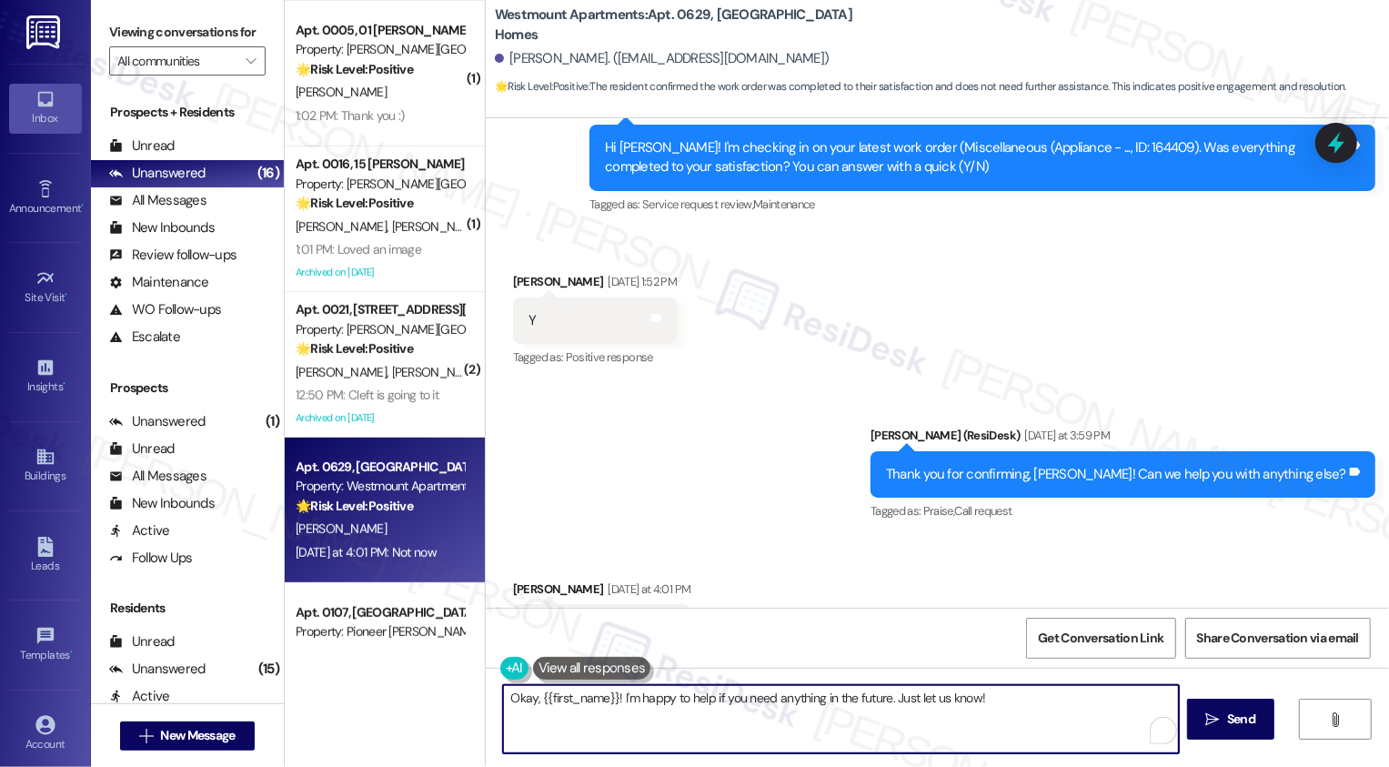
click at [763, 726] on textarea "Okay, {{first_name}}! I'm happy to help if you need anything in the future. Jus…" at bounding box center [841, 719] width 676 height 68
click at [1227, 716] on span "Send" at bounding box center [1241, 719] width 28 height 19
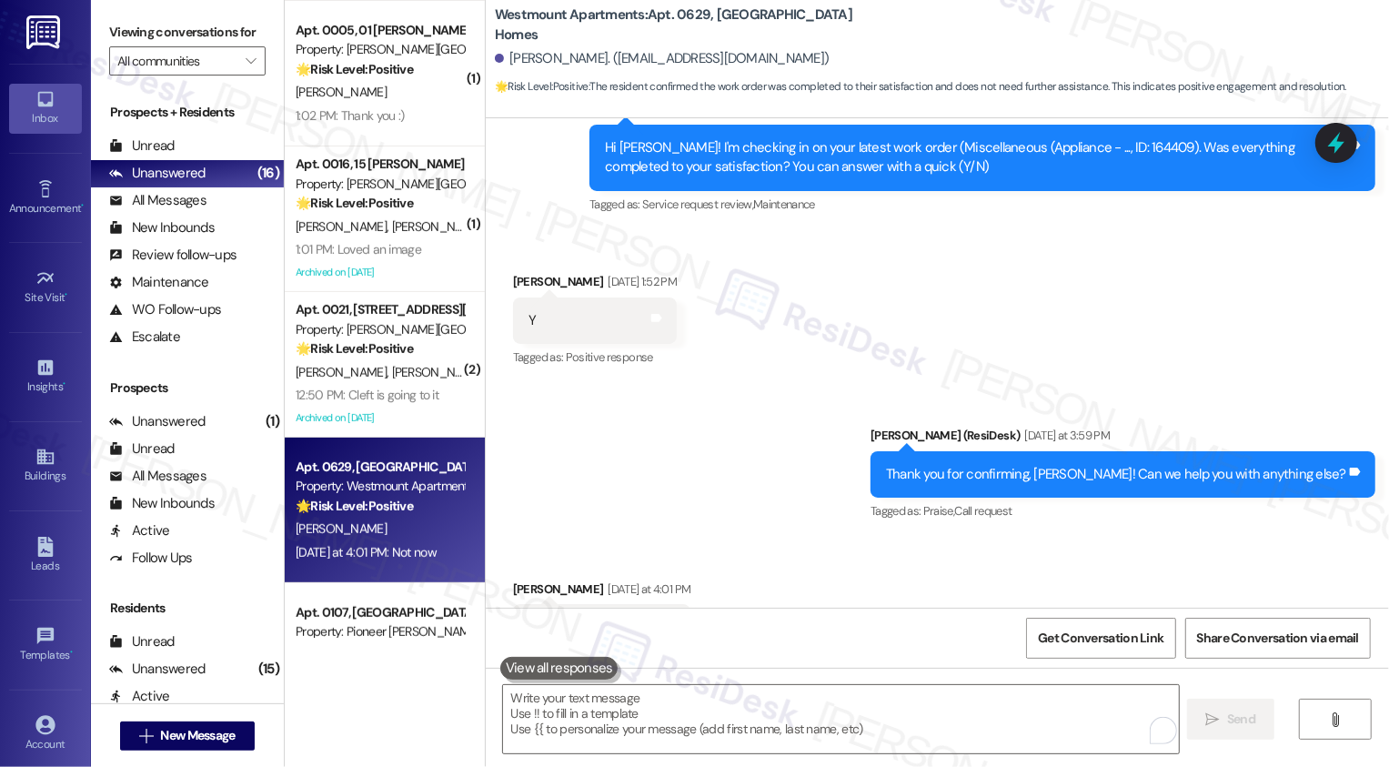
scroll to position [12734, 0]
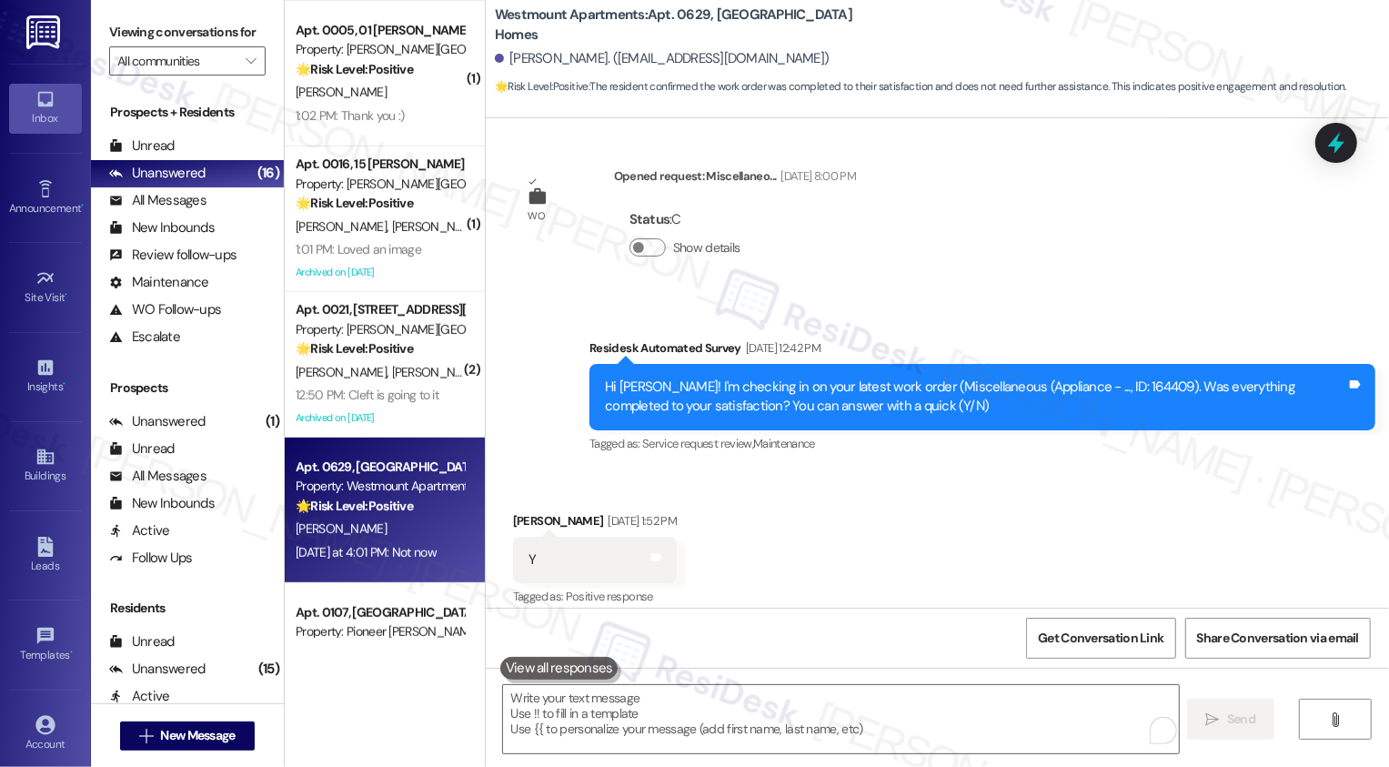
scroll to position [12442, 0]
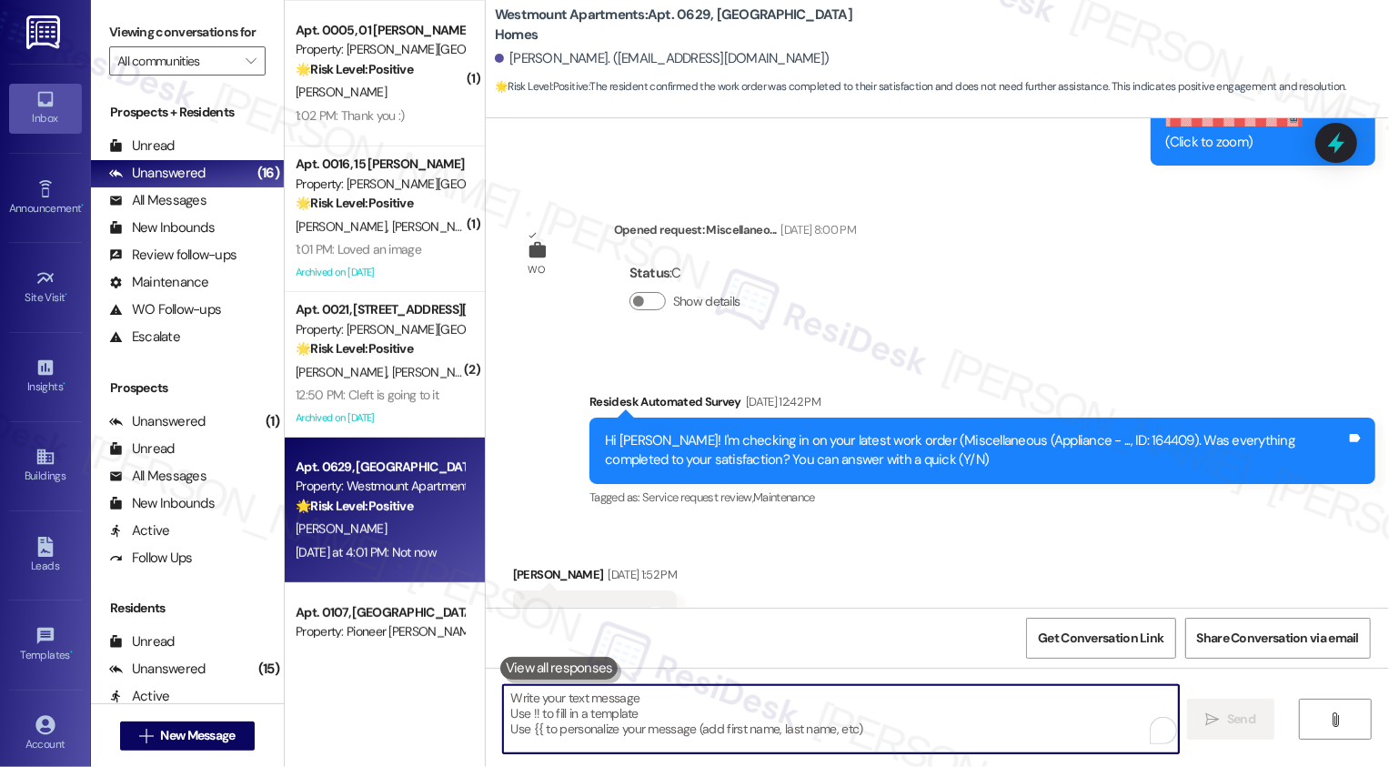
click at [640, 719] on textarea "To enrich screen reader interactions, please activate Accessibility in Grammarl…" at bounding box center [841, 719] width 676 height 68
paste textarea "If you have a minute to spare, we would really love it if you could write us a …"
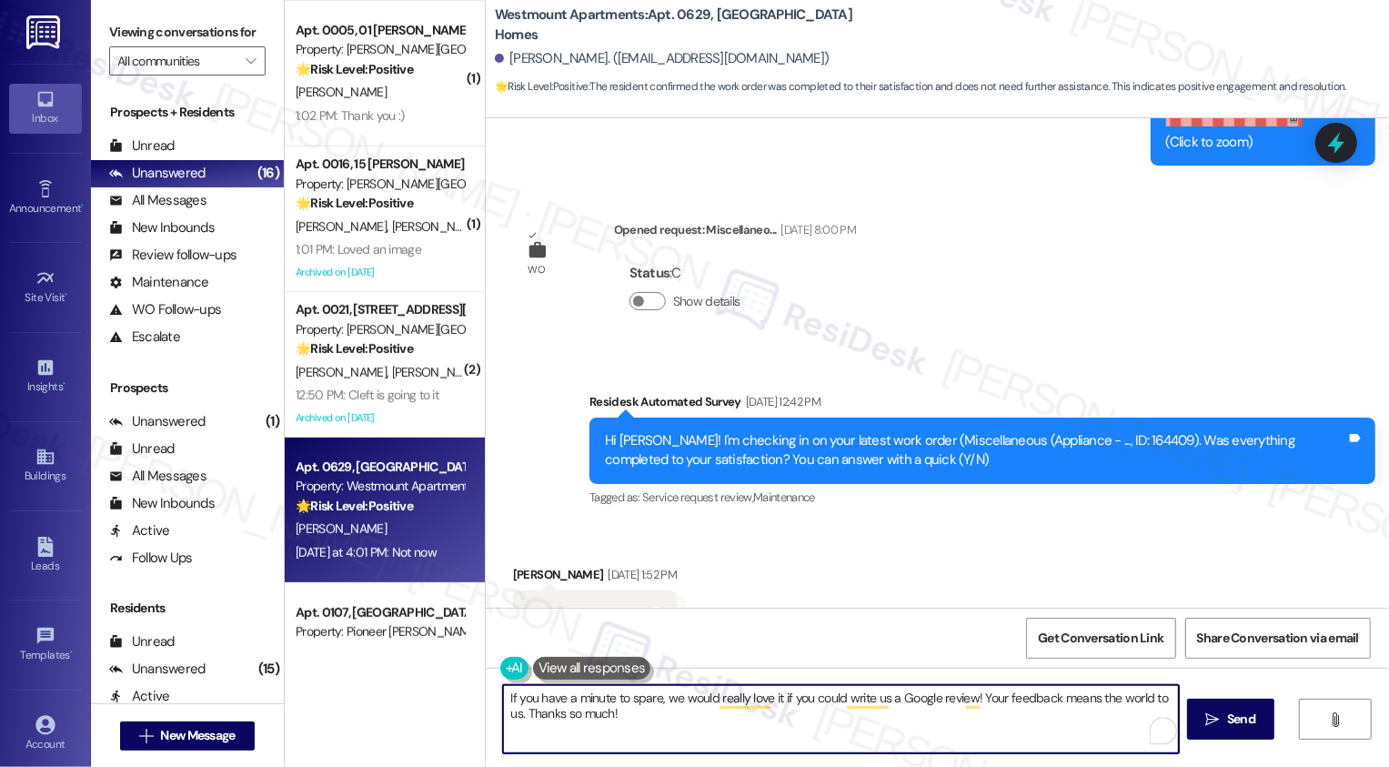
click at [530, 696] on textarea "If you have a minute to spare, we would really love it if you could write us a …" at bounding box center [841, 719] width 676 height 68
click at [970, 716] on textarea "If you also have a minute to spare, we would really love it if you could write …" at bounding box center [841, 719] width 676 height 68
drag, startPoint x: 530, startPoint y: 715, endPoint x: 741, endPoint y: 720, distance: 211.1
click at [741, 720] on textarea "If you also have a minute to spare, we would really love it if you could write …" at bounding box center [841, 719] width 676 height 68
paste textarea "Thanks so much!"
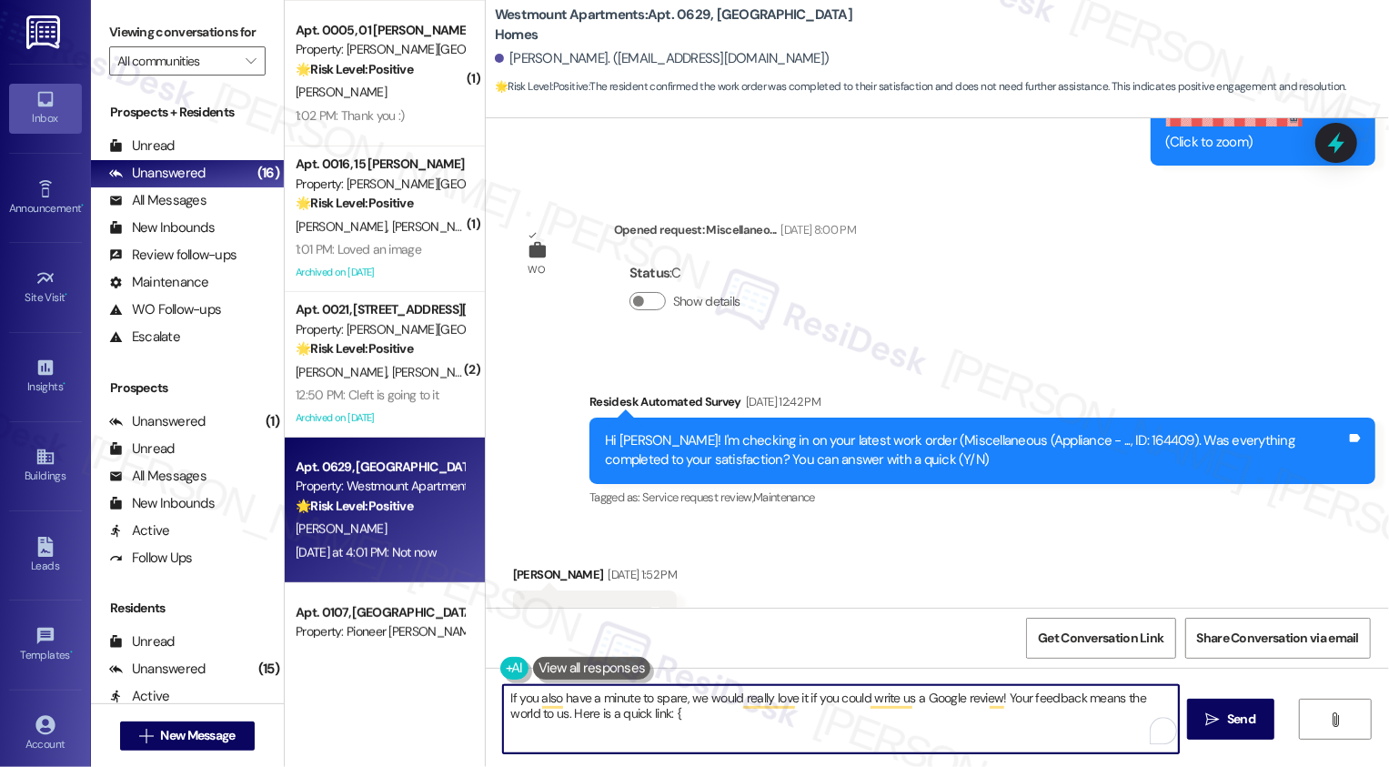
type textarea "If you also have a minute to spare, we would really love it if you could write …"
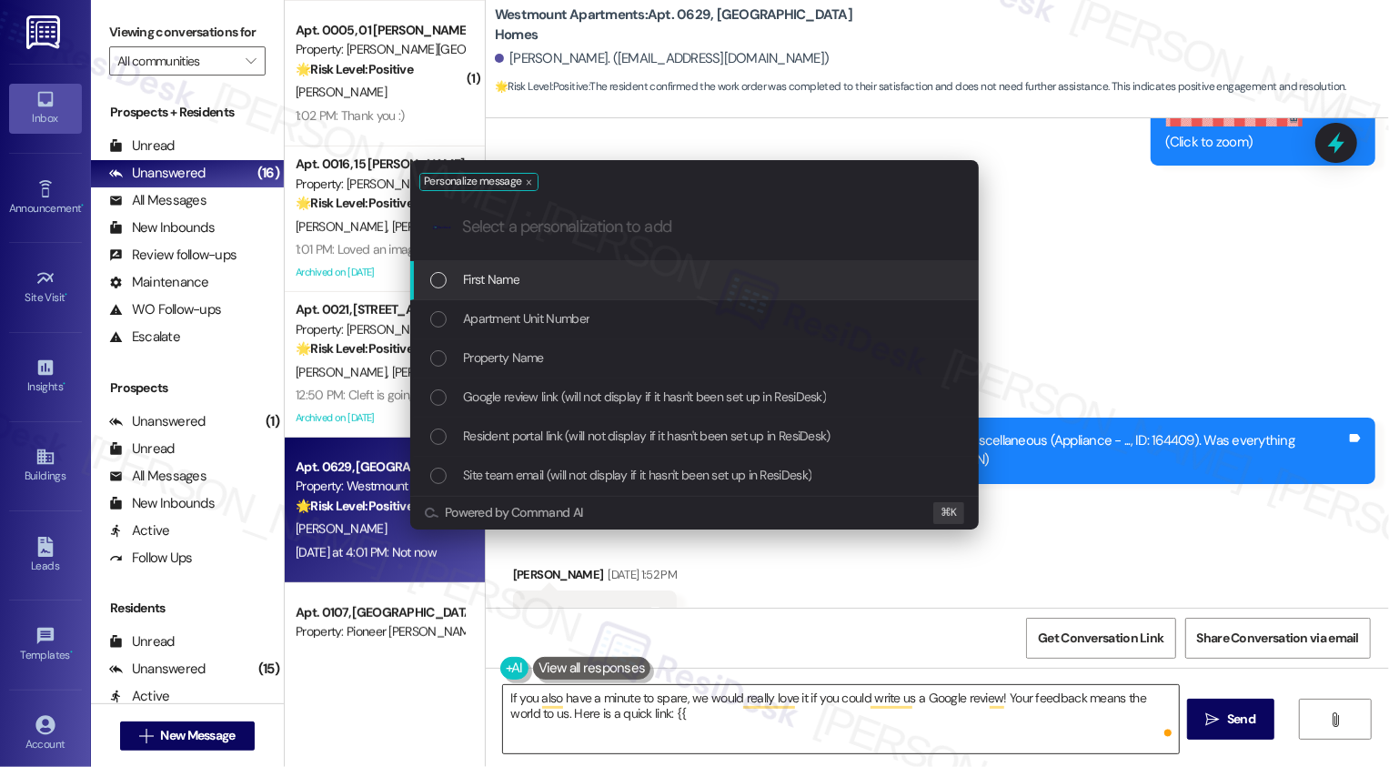
type input "g"
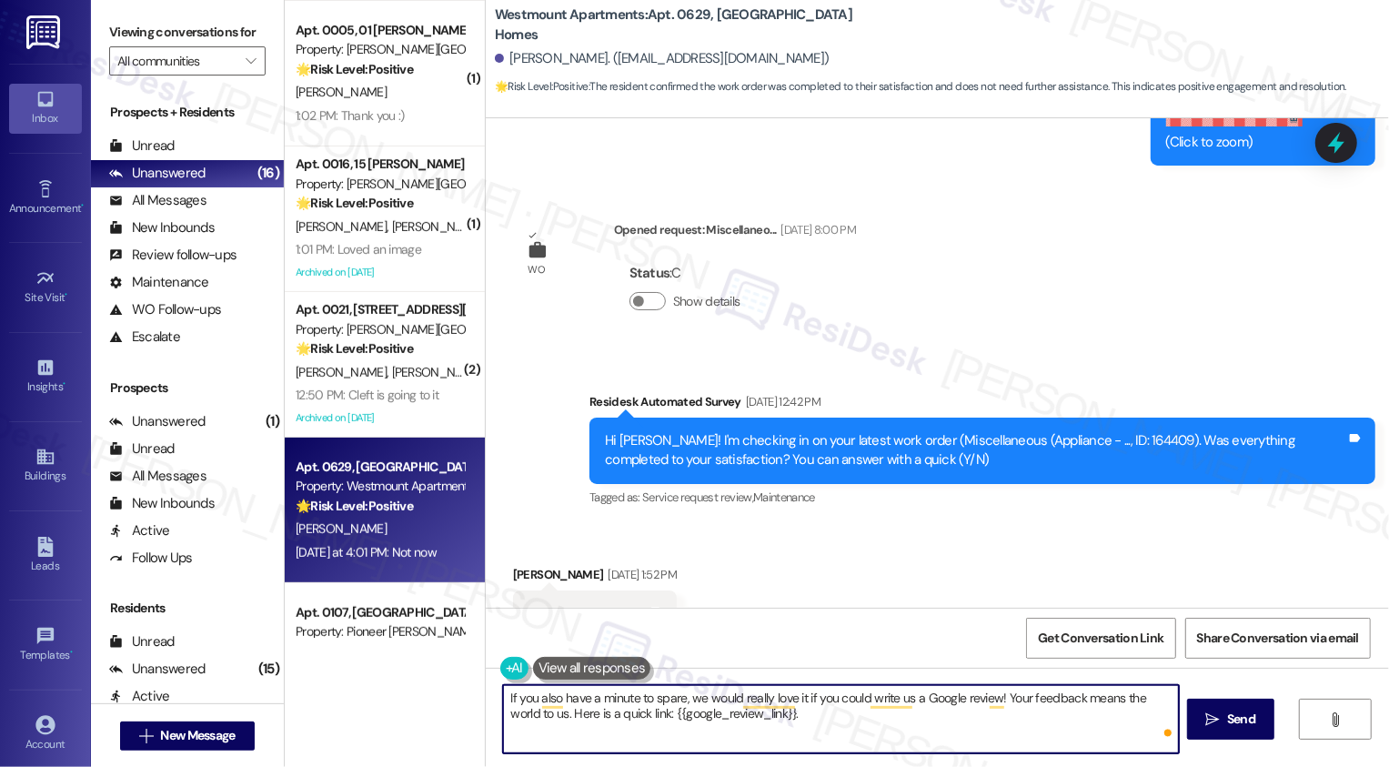
paste textarea "Thanks so much!"
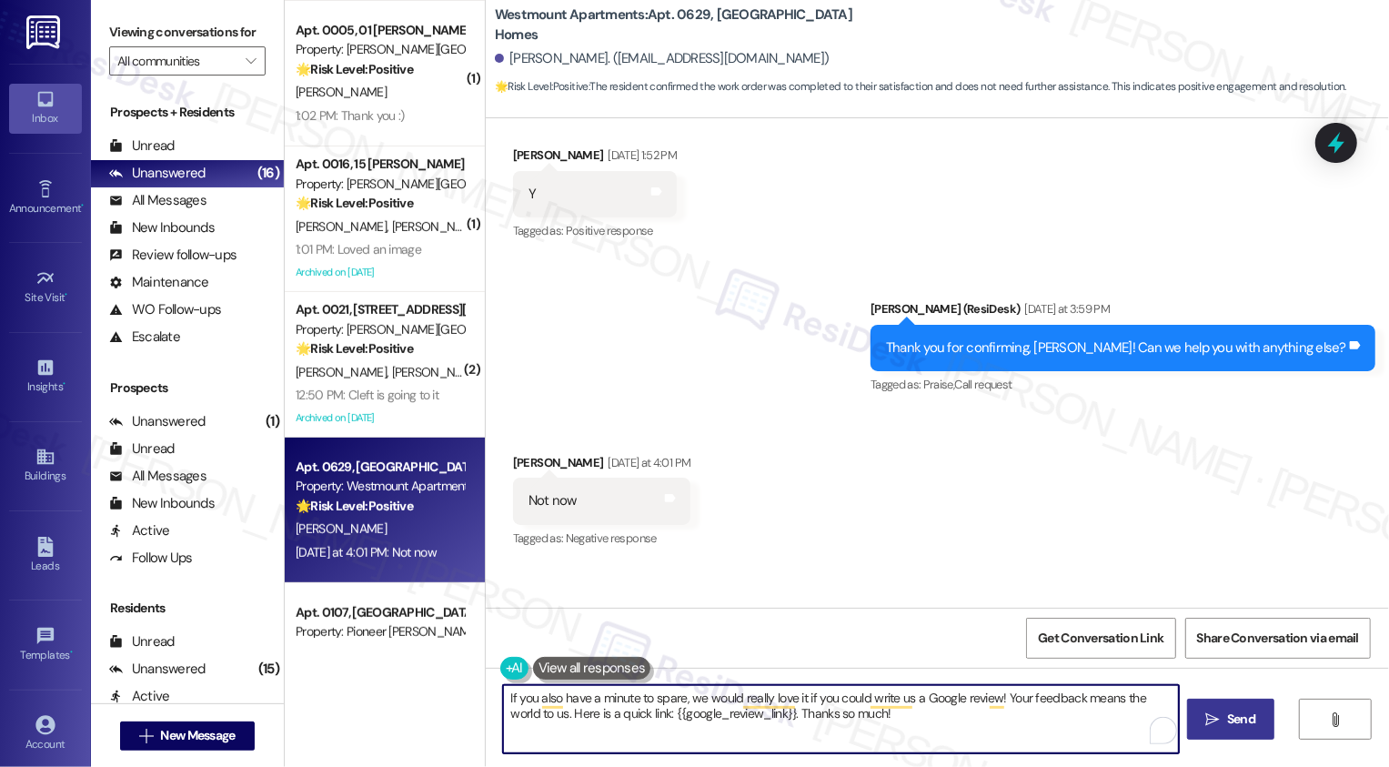
type textarea "If you also have a minute to spare, we would really love it if you could write …"
click at [1264, 724] on button " Send" at bounding box center [1231, 719] width 88 height 41
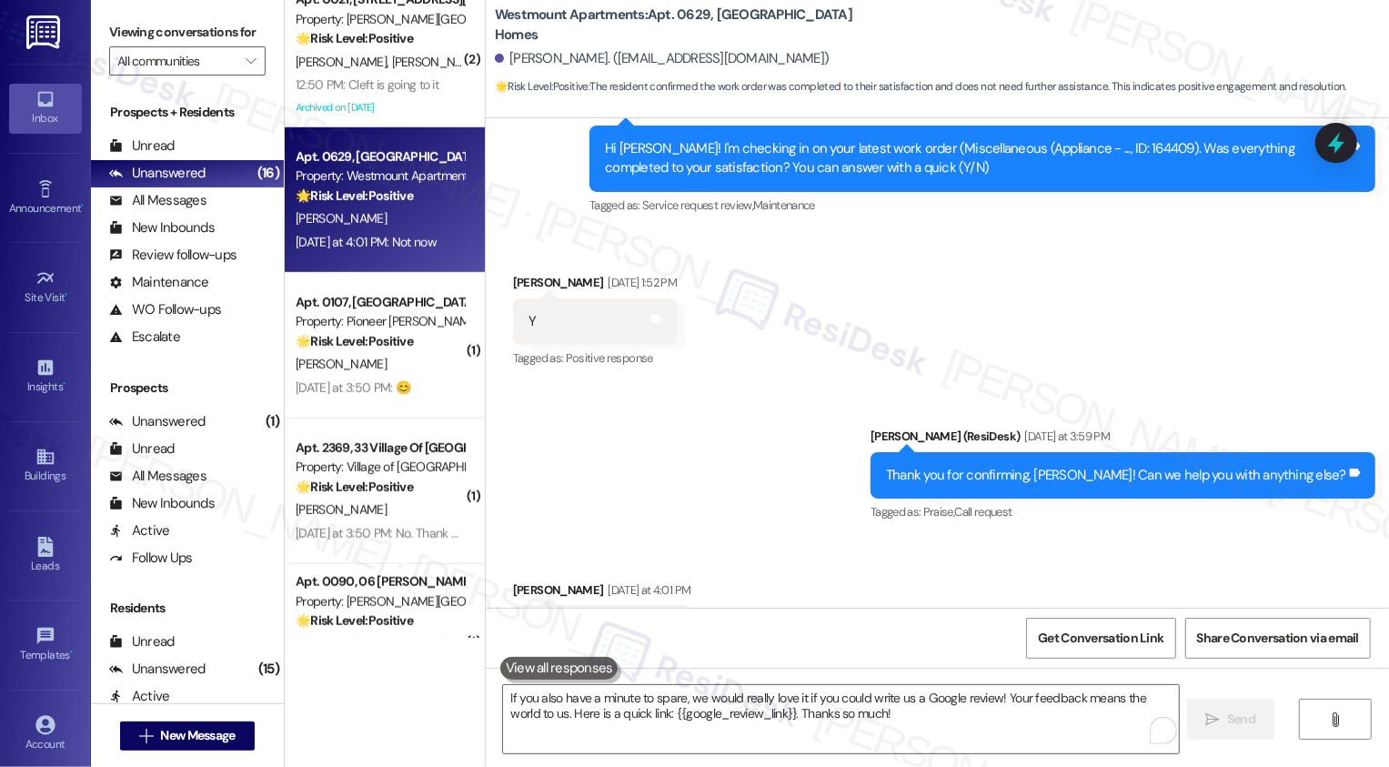
scroll to position [12971, 0]
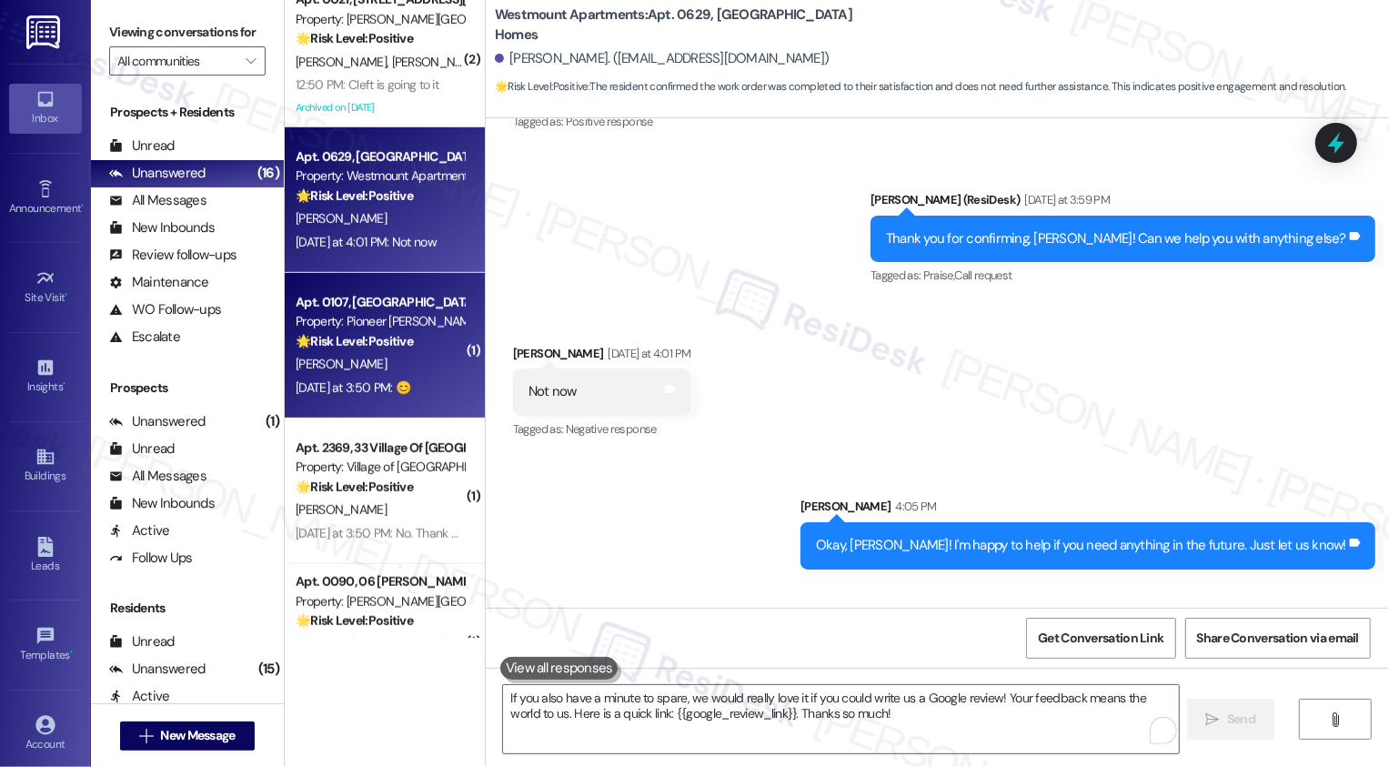
click at [390, 360] on div "[PERSON_NAME]" at bounding box center [380, 364] width 172 height 23
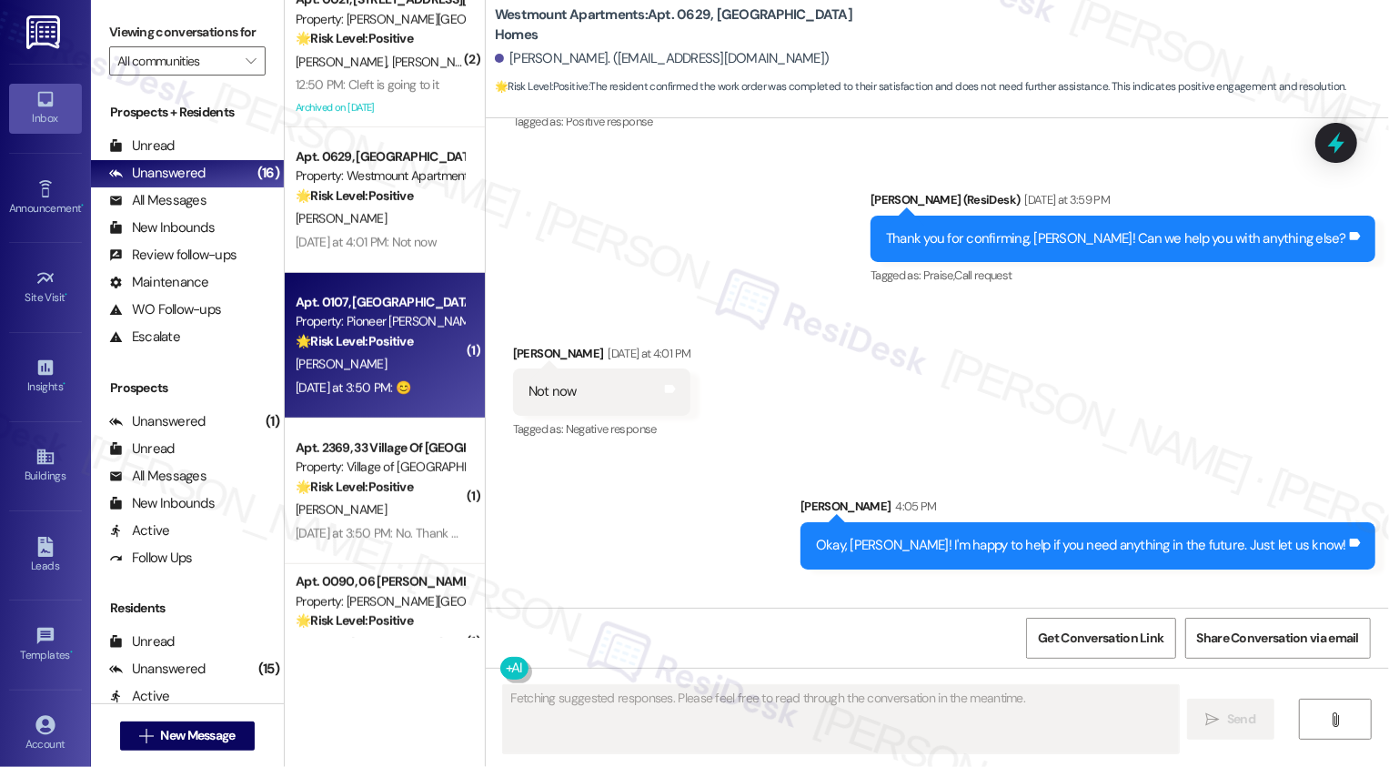
type textarea "Fetching suggested responses. Please feel free to read through the conversation…"
click at [390, 360] on div "[PERSON_NAME]" at bounding box center [380, 364] width 172 height 23
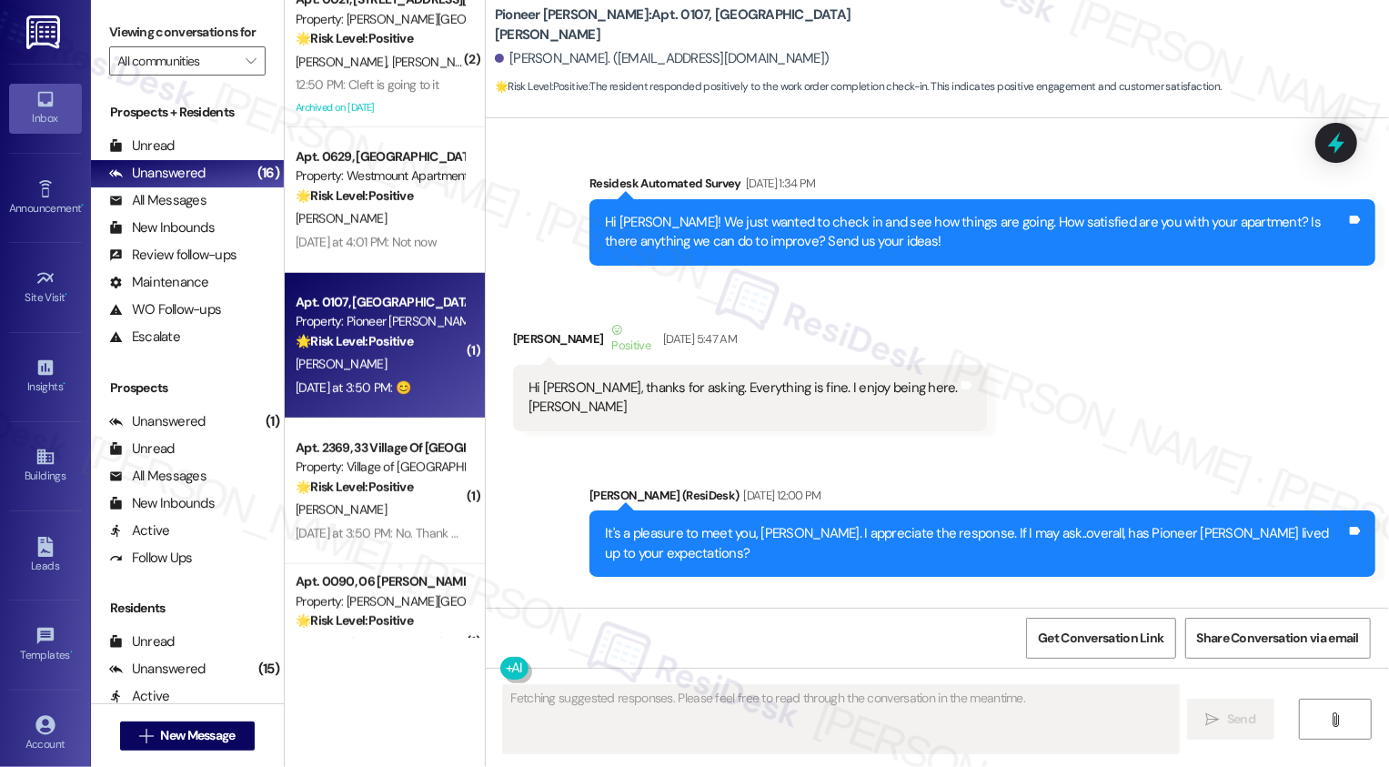
scroll to position [19589, 0]
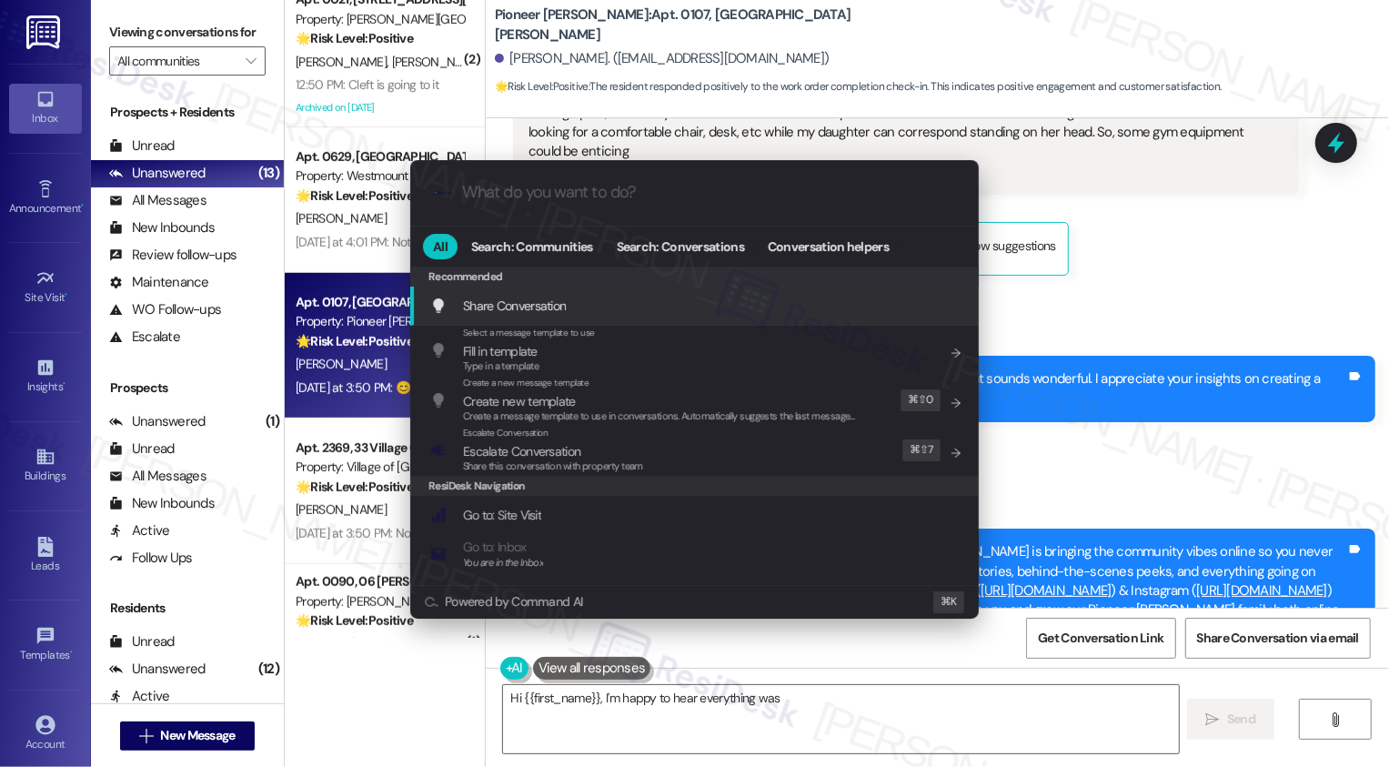
type textarea "Hi {{first_name}}, I'm happy to hear everything was fine"
type input "a"
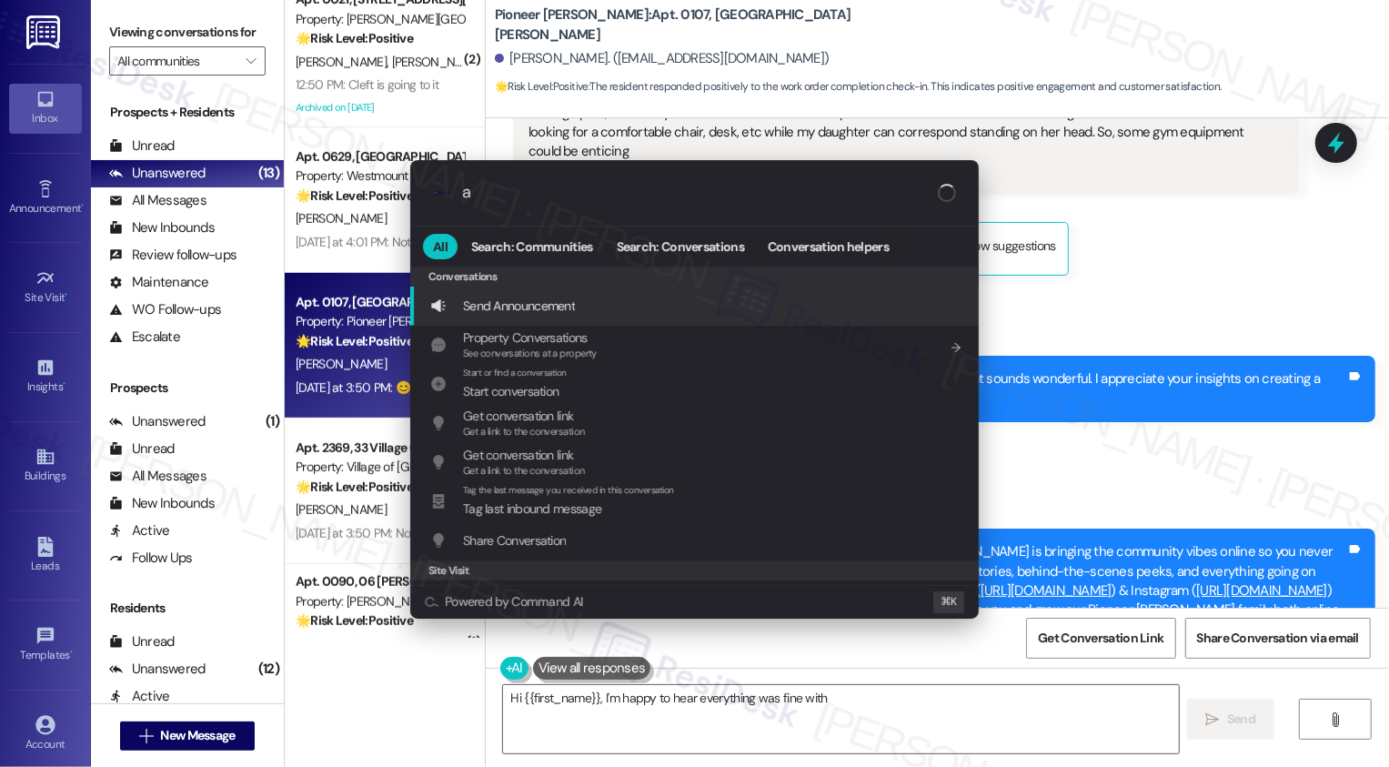
scroll to position [18147, 0]
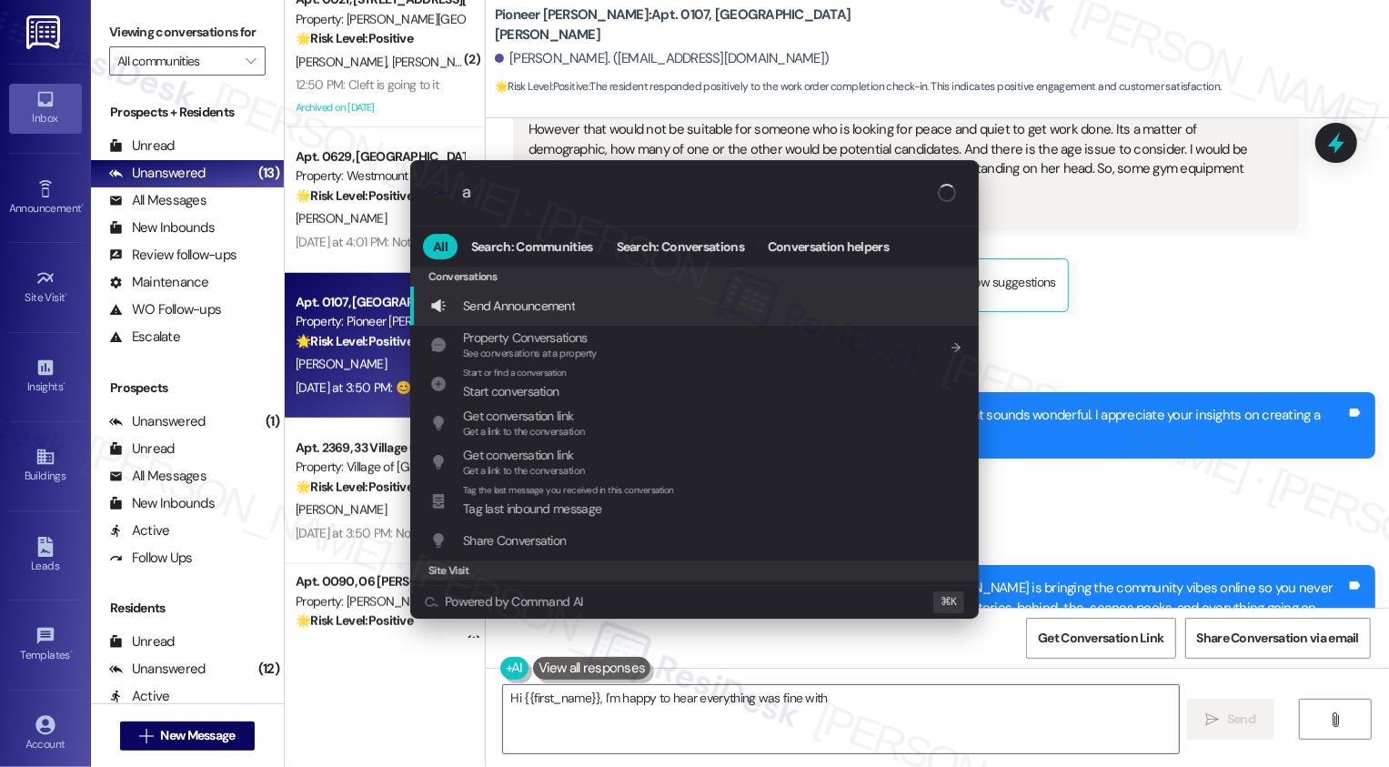
type textarea "Hi {{first_name}}, I'm happy to hear everything was fine with"
type input "ar"
type textarea "Hi {{first_name}}, I'm happy to hear everything was fine with your"
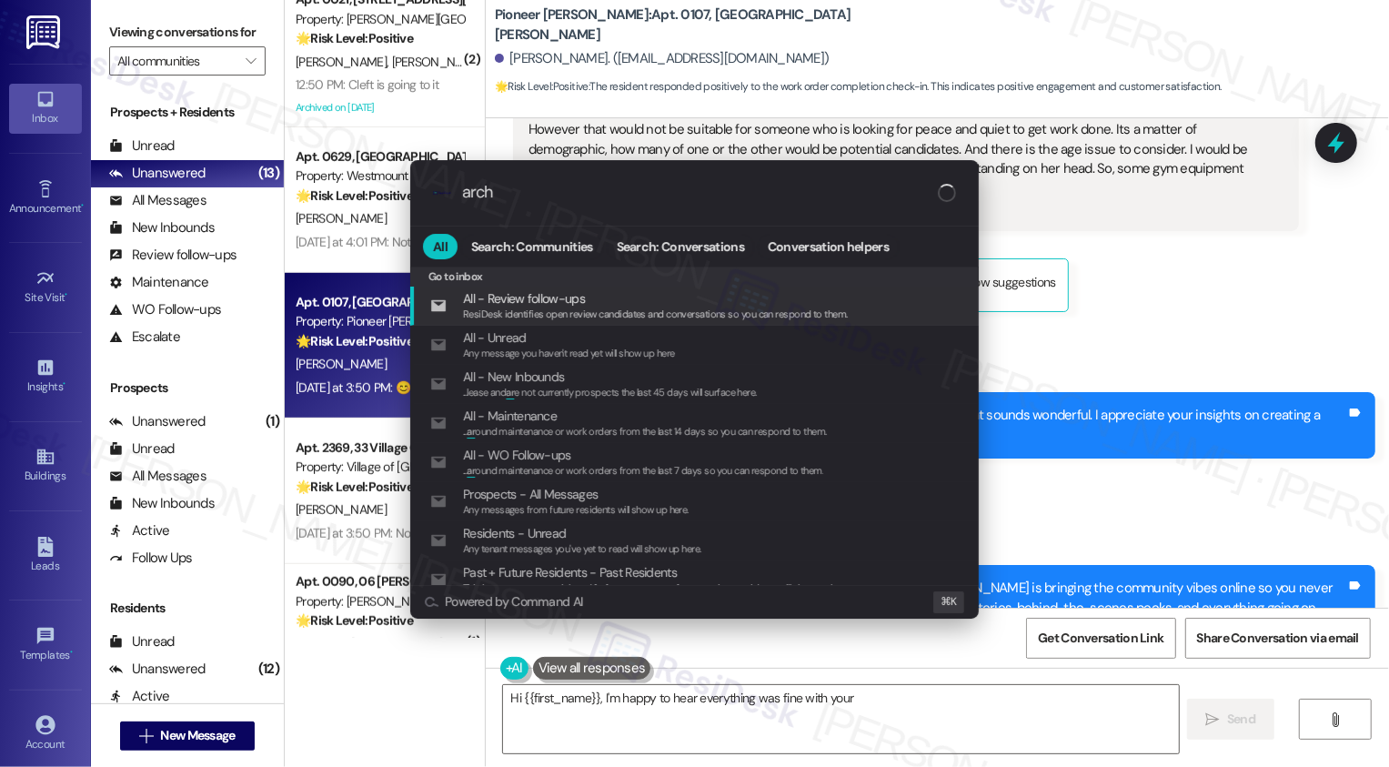
type input "archi"
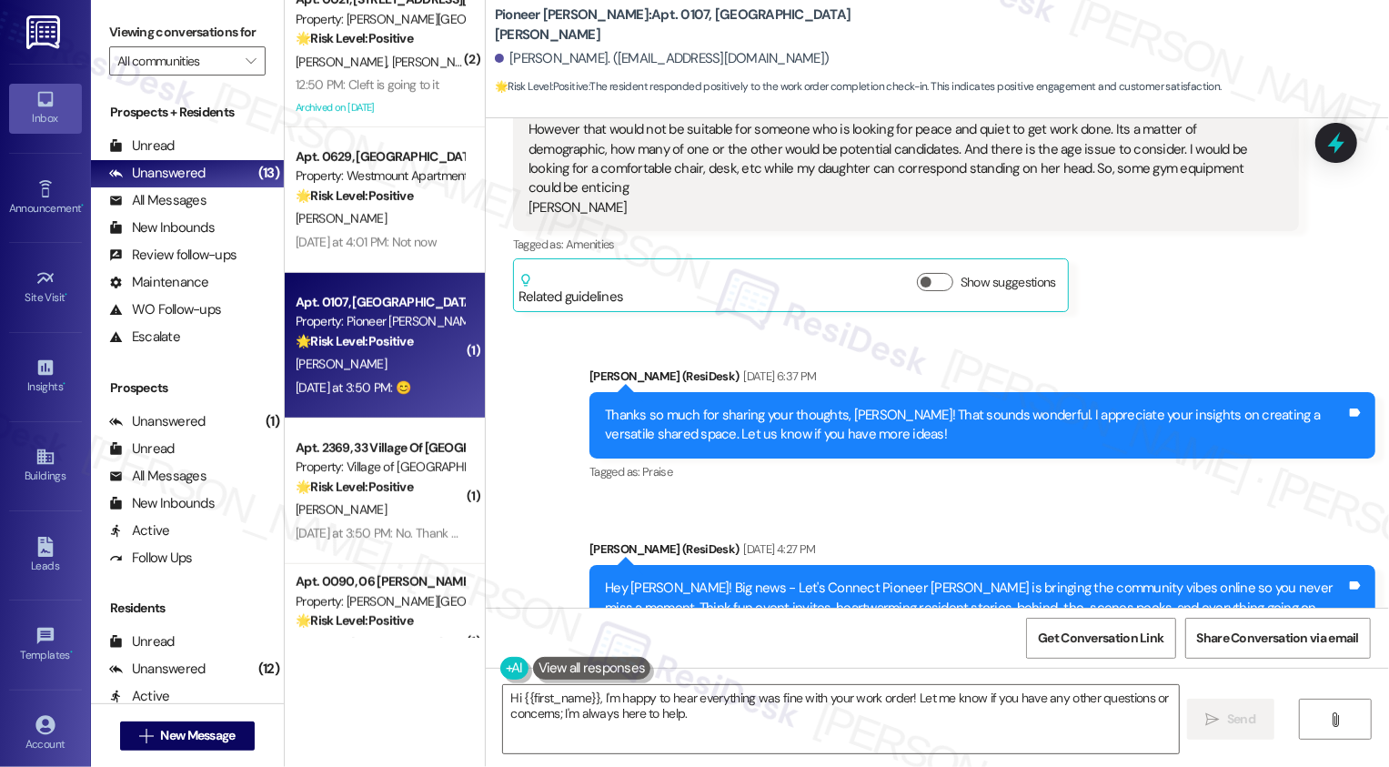
type textarea "Hi {{first_name}}, I'm happy to hear everything was fine with your work order! …"
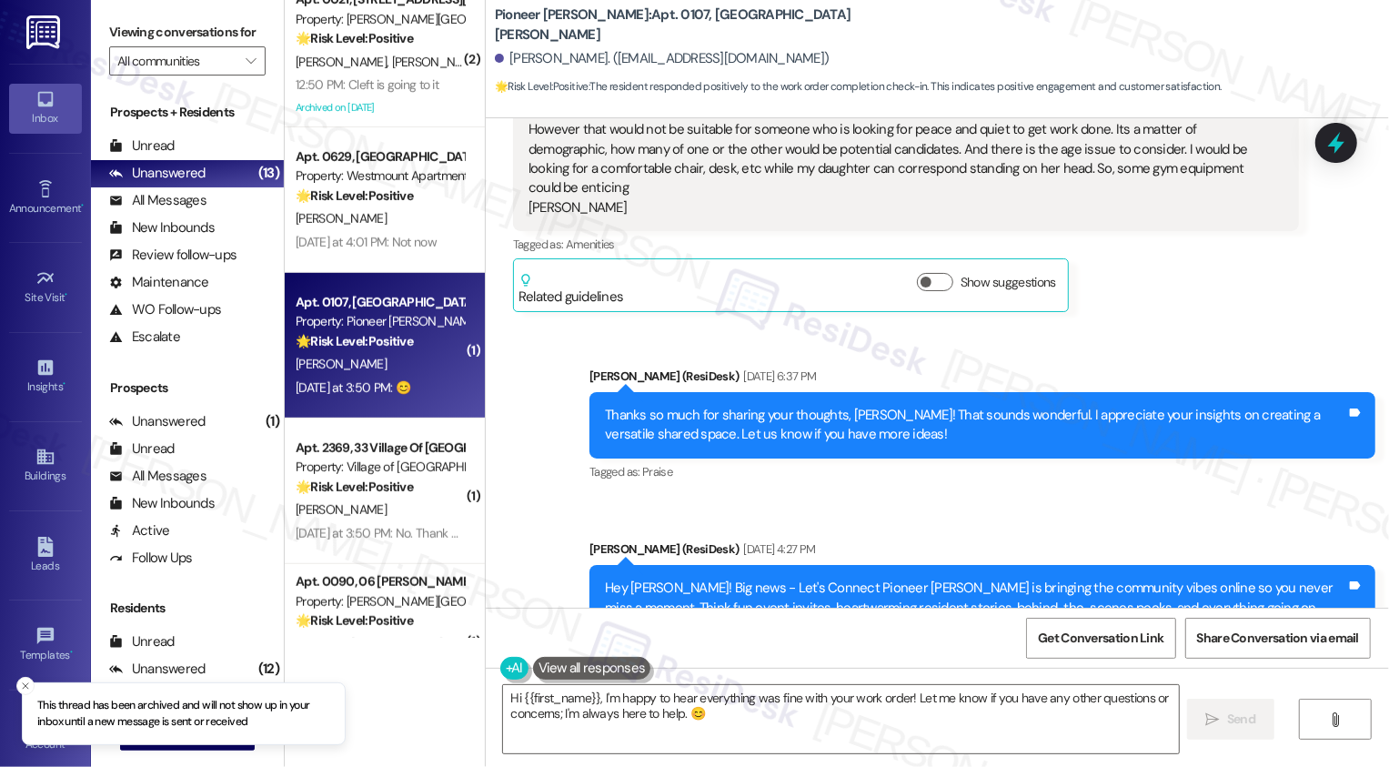
scroll to position [847, 0]
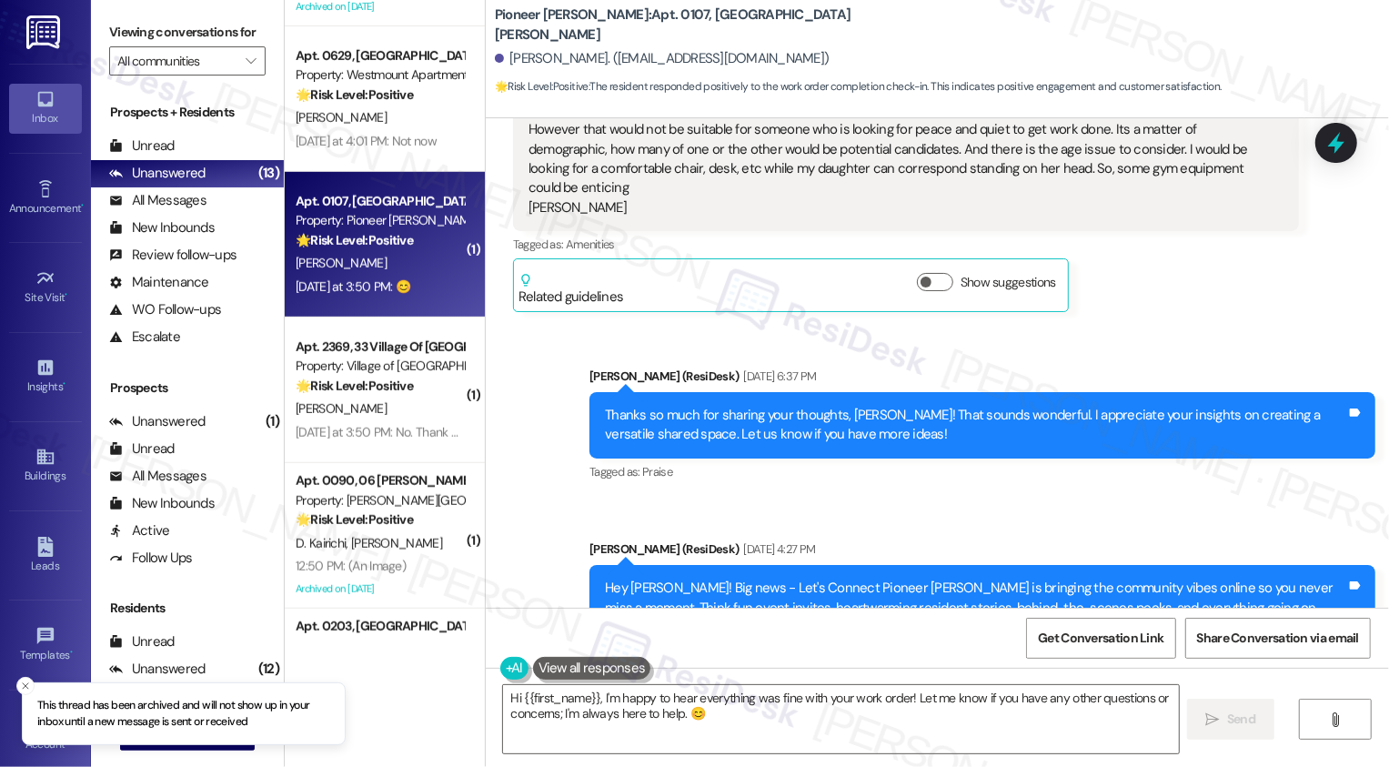
click at [391, 437] on div "[DATE] at 3:50 PM: No. Thank you! [DATE] at 3:50 PM: No. Thank you!" at bounding box center [384, 432] width 177 height 16
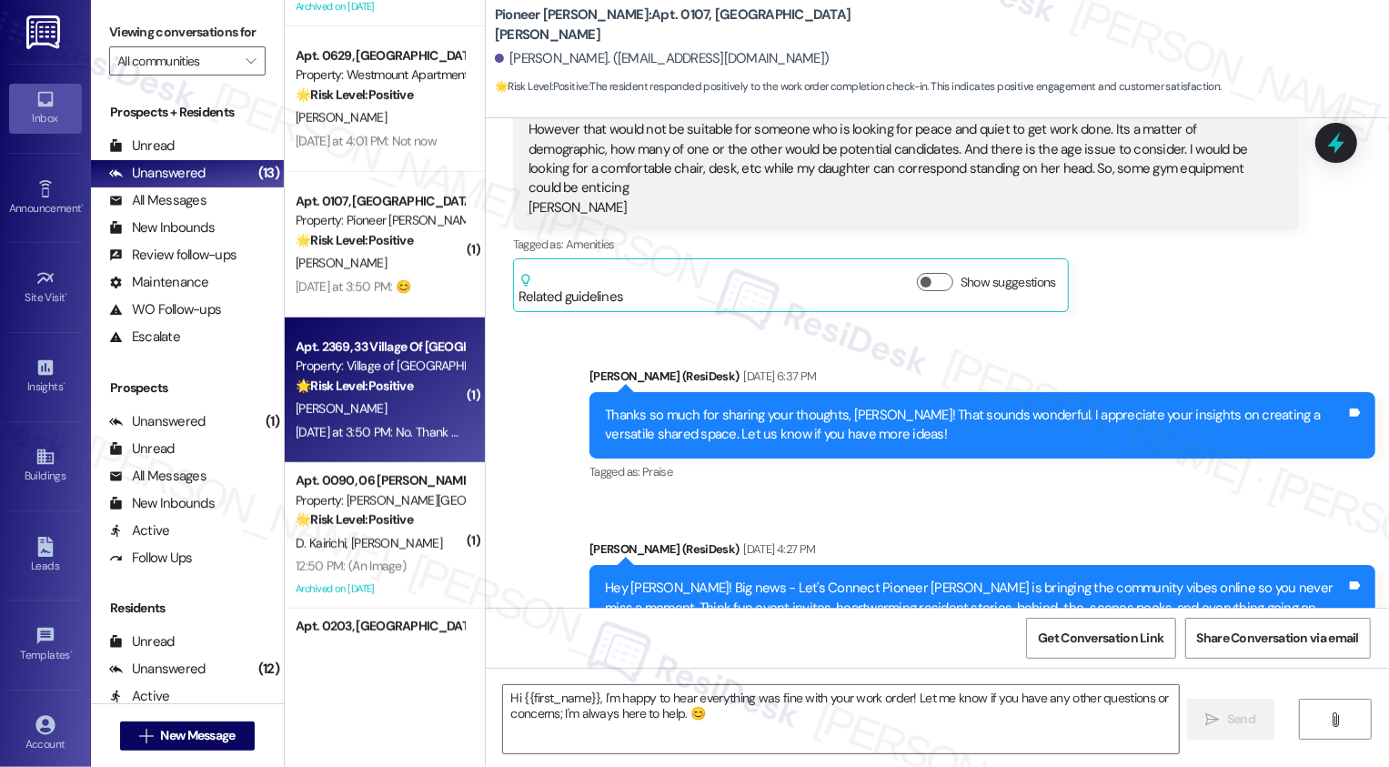
click at [391, 437] on div "[DATE] at 3:50 PM: No. Thank you! [DATE] at 3:50 PM: No. Thank you!" at bounding box center [384, 432] width 177 height 16
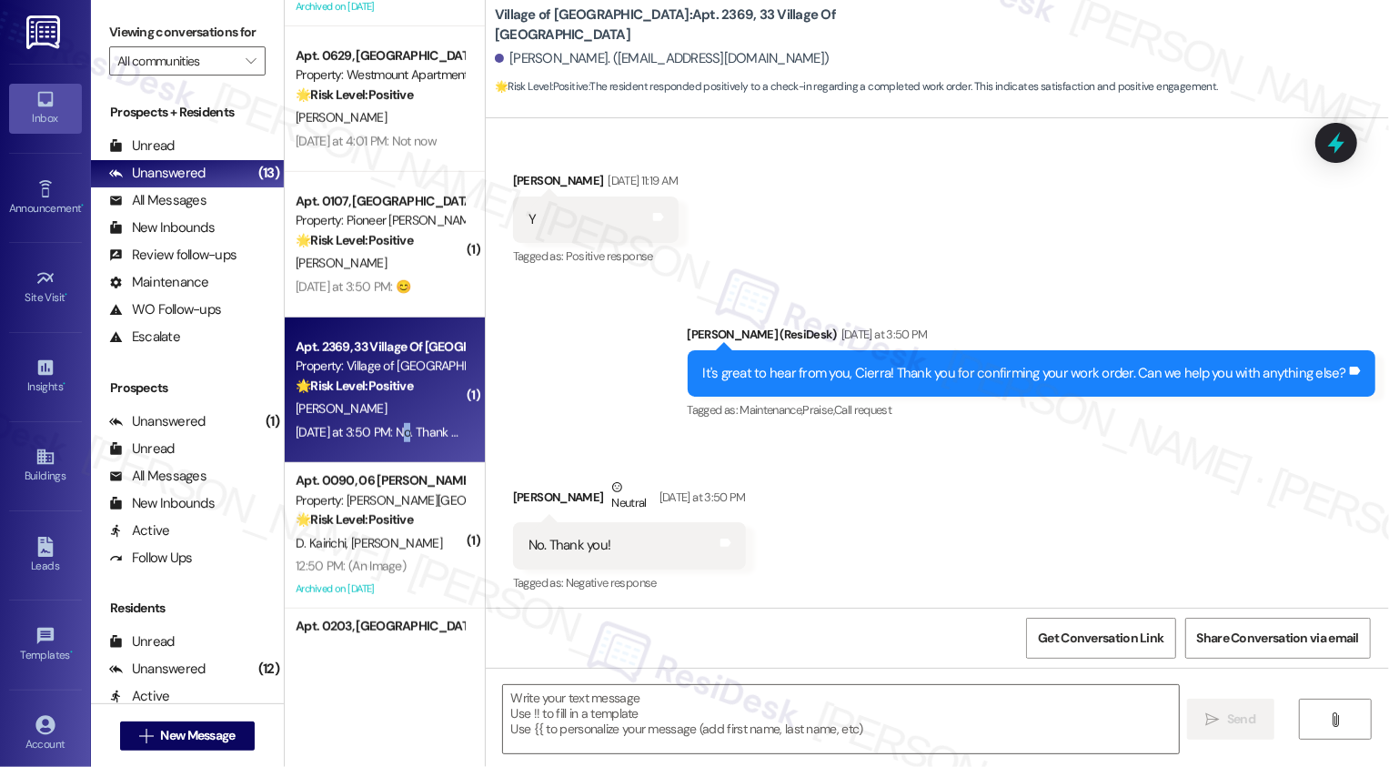
type textarea "Fetching suggested responses. Please feel free to read through the conversation…"
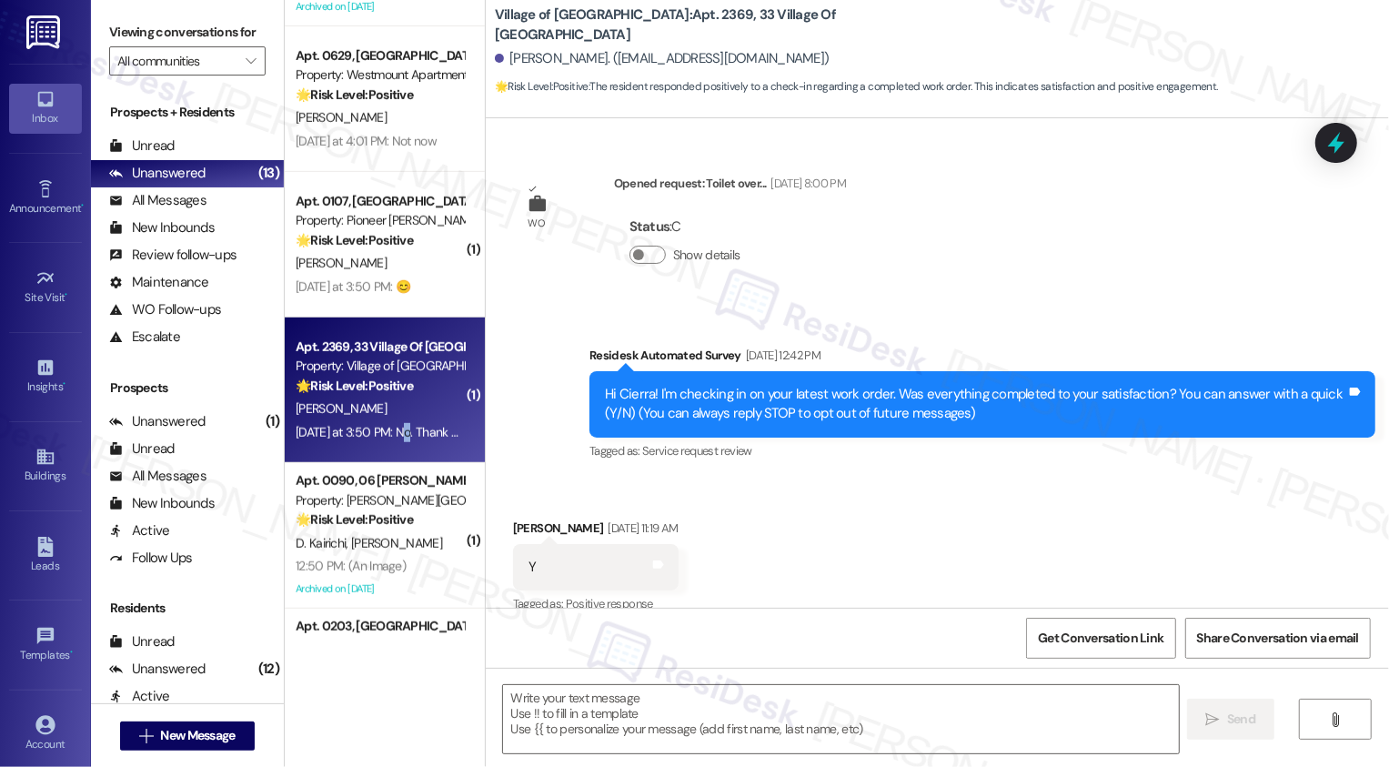
scroll to position [457, 0]
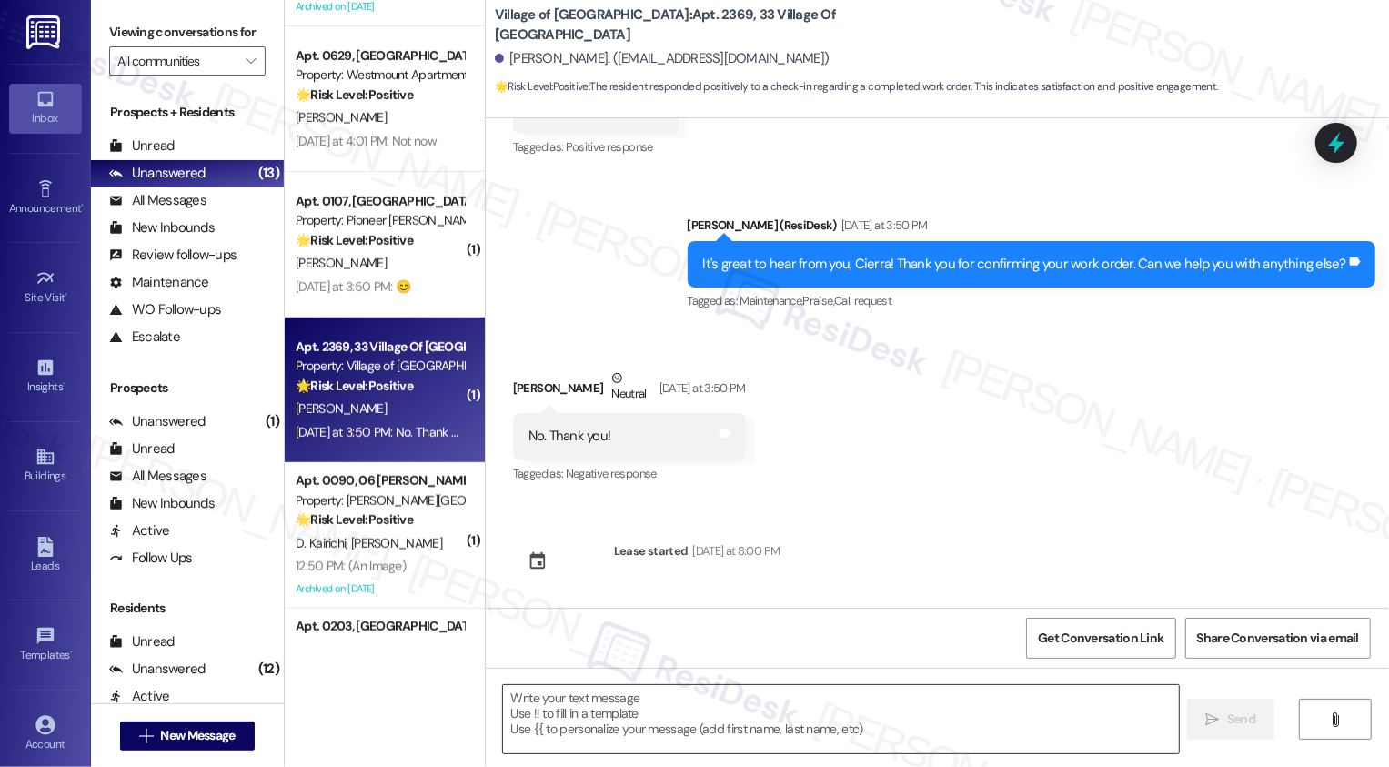
click at [629, 714] on textarea at bounding box center [841, 719] width 676 height 68
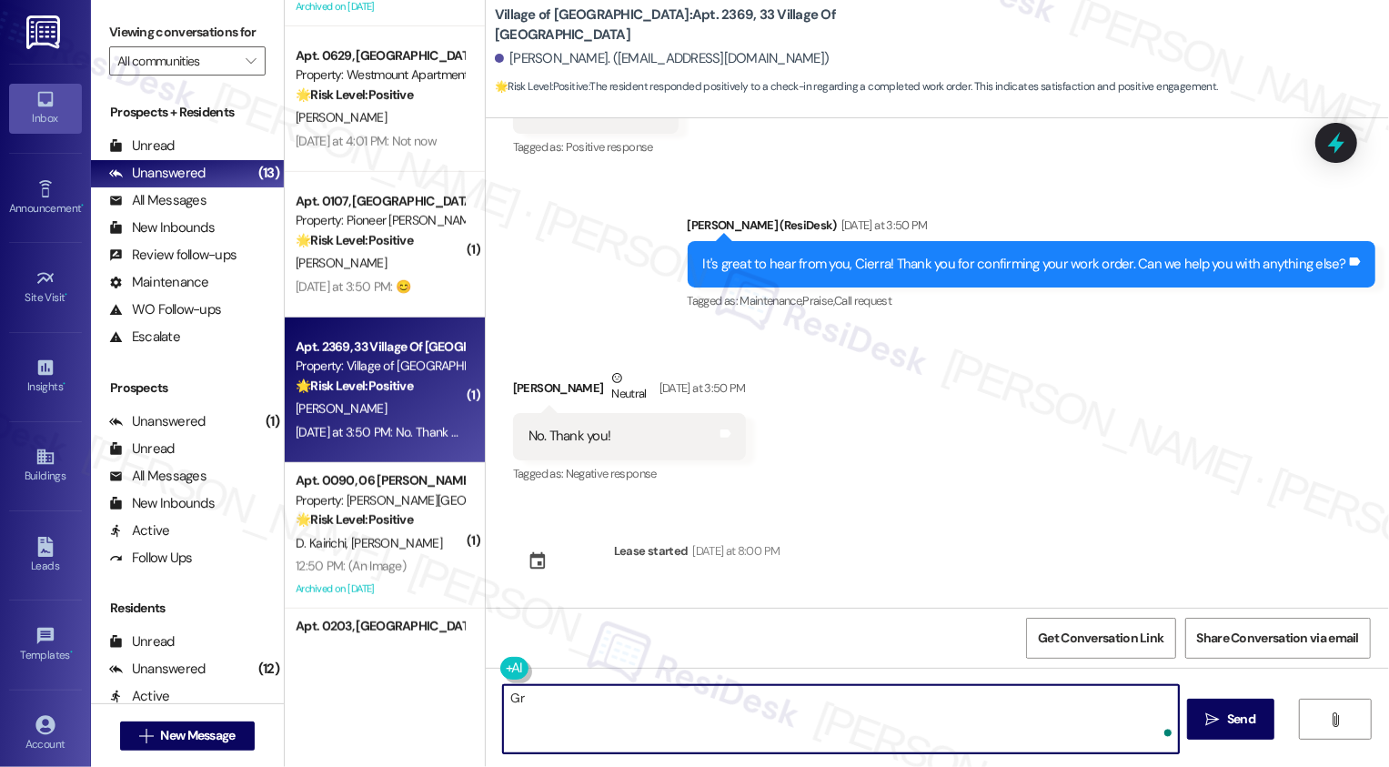
type textarea "G"
paste textarea "If you don't mind me asking, how has your experience been so far? Has the prope…"
click at [639, 697] on textarea "You're very welcome! If you don't mind me asking, how has your experience been …" at bounding box center [841, 719] width 676 height 68
type textarea "You're very welcome! If you also don't mind me asking, how has your experience …"
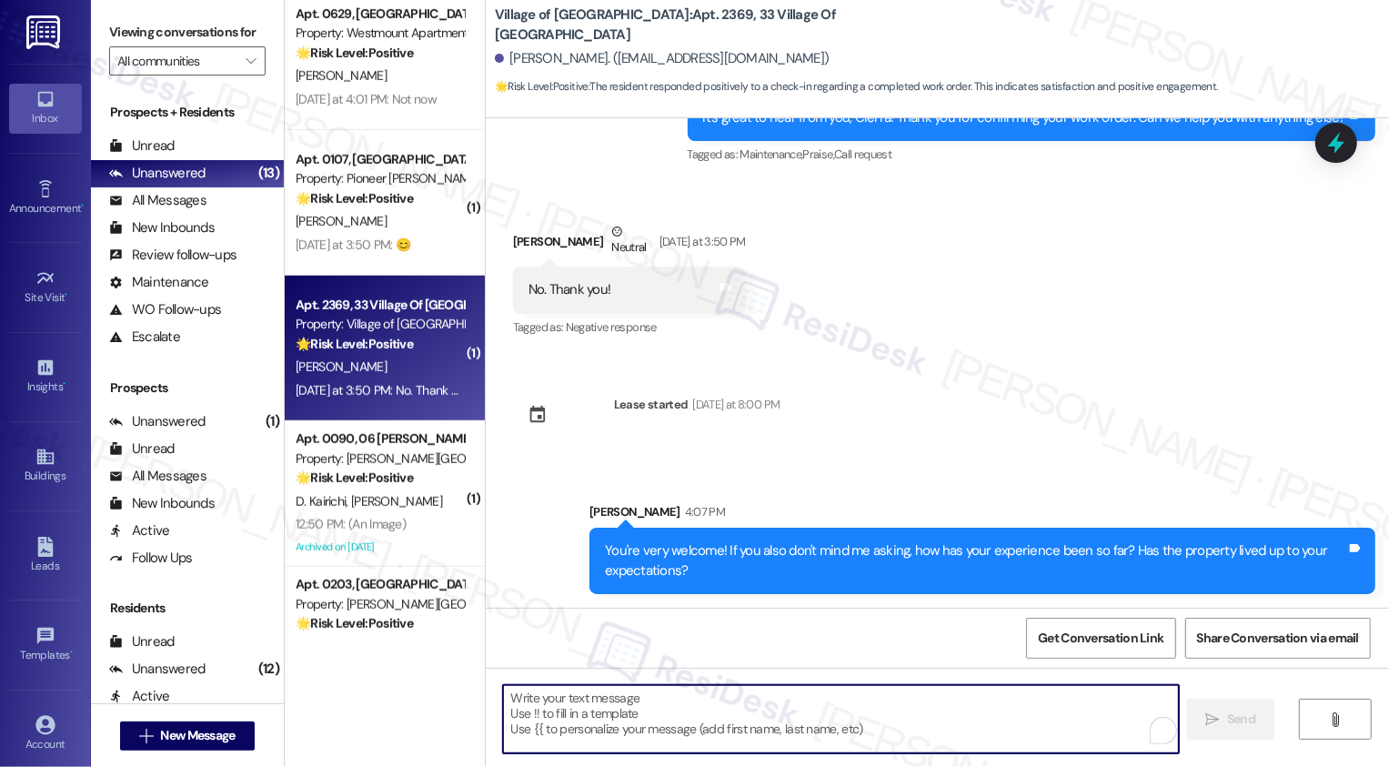
scroll to position [910, 0]
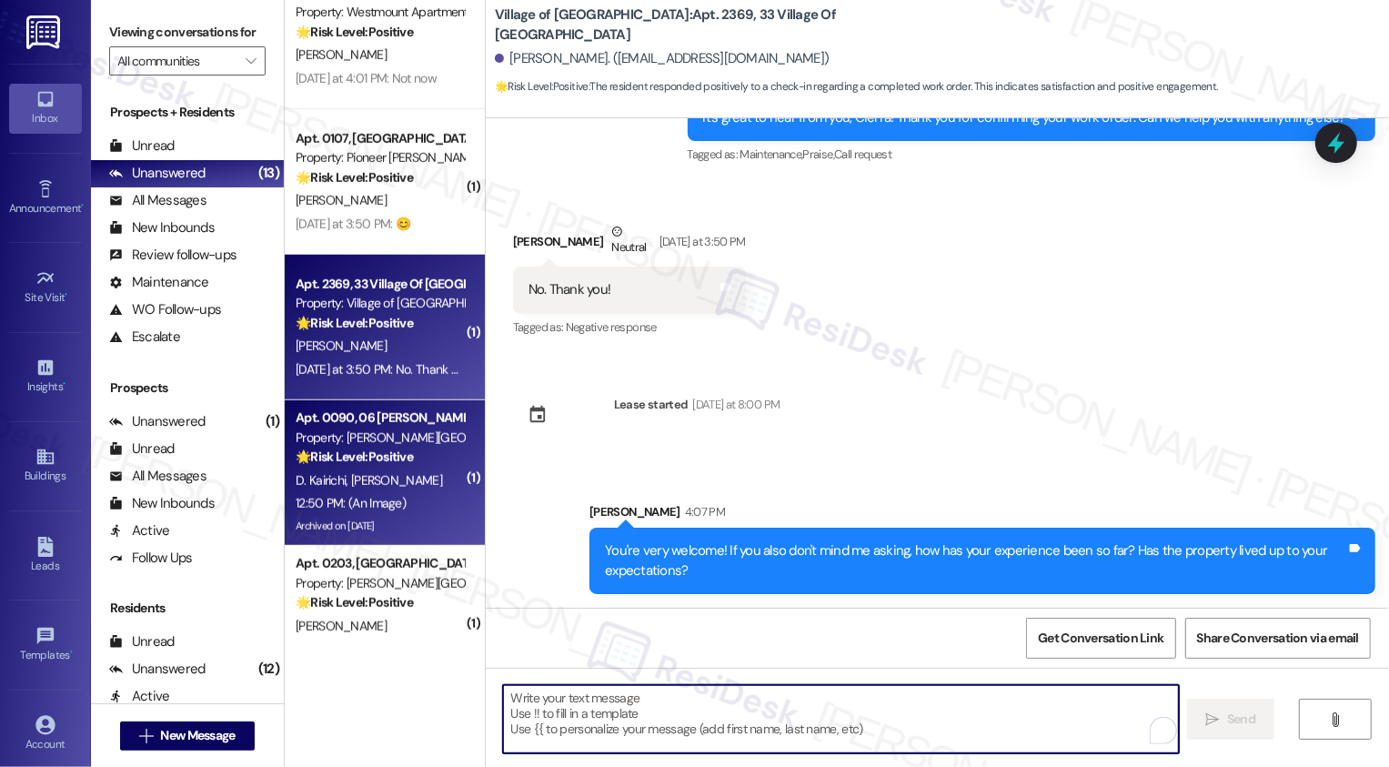
click at [406, 452] on div "🌟 Risk Level: Positive The resident is simply acknowledging a community event r…" at bounding box center [380, 457] width 168 height 19
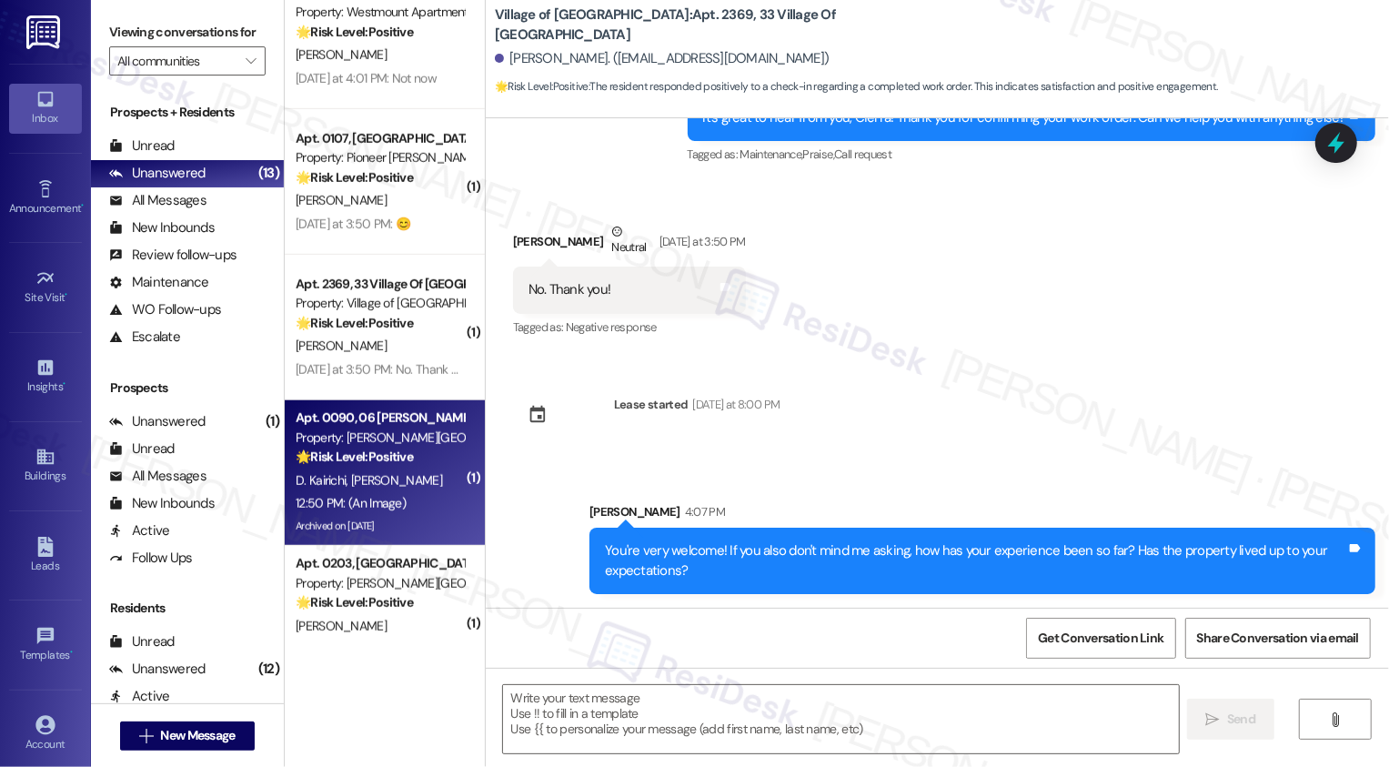
type textarea "Fetching suggested responses. Please feel free to read through the conversation…"
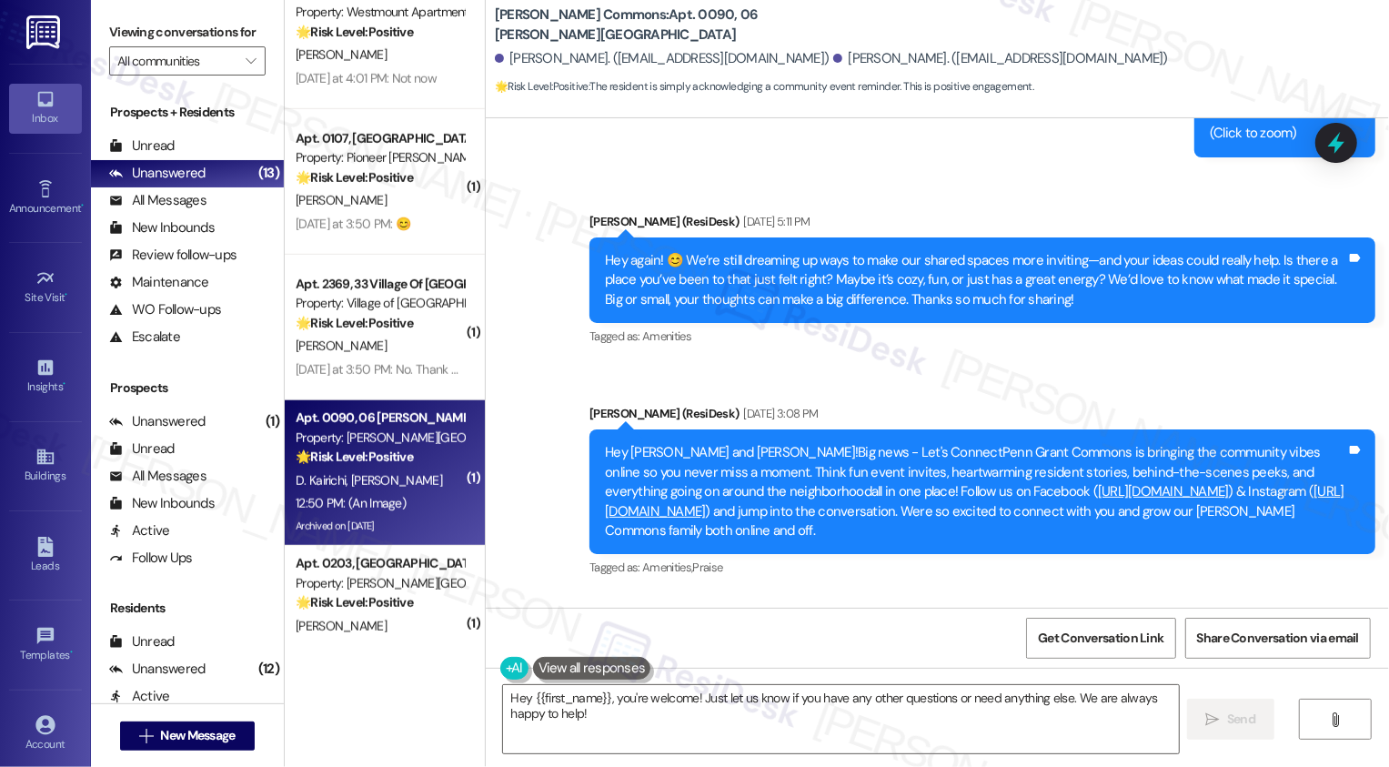
scroll to position [13215, 0]
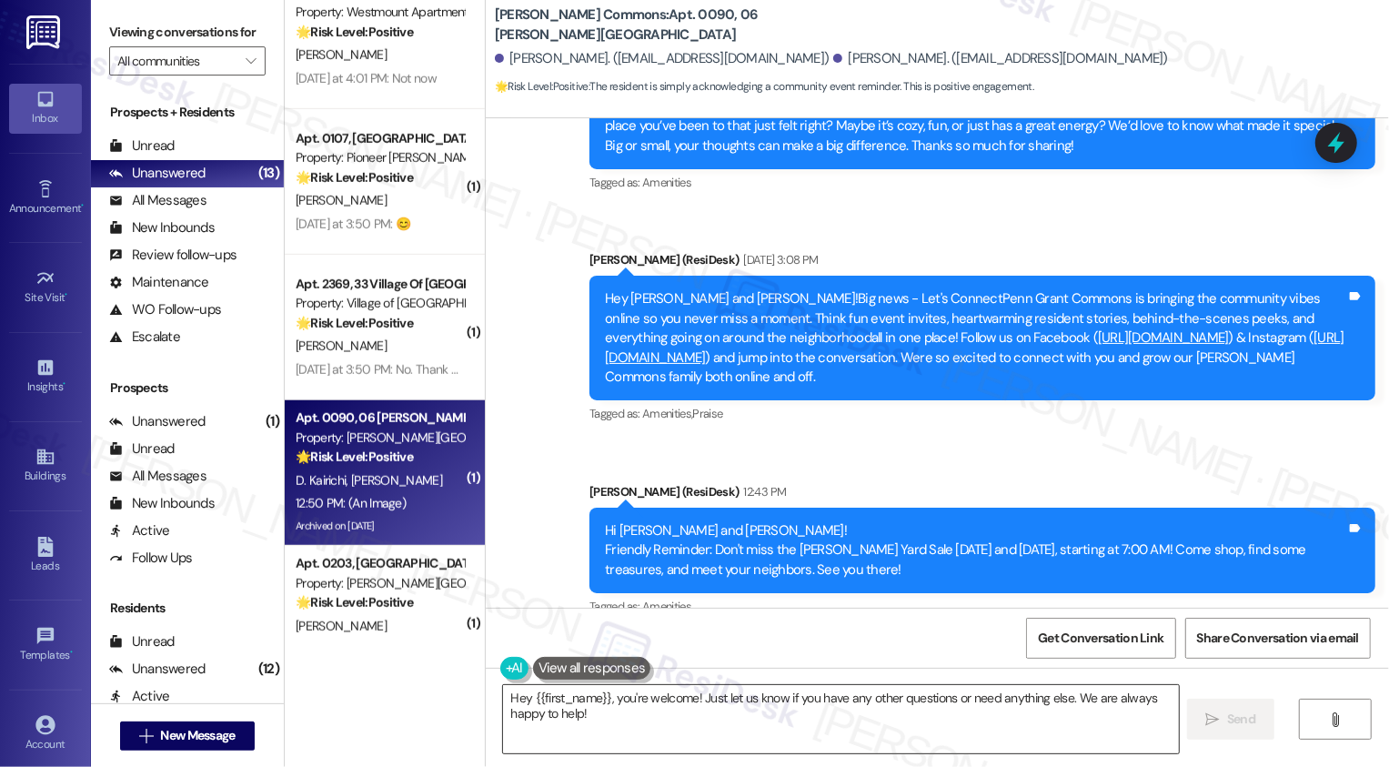
click at [752, 690] on textarea "Hey {{first_name}}, you're welcome! Just let us know if you have any other ques…" at bounding box center [841, 719] width 676 height 68
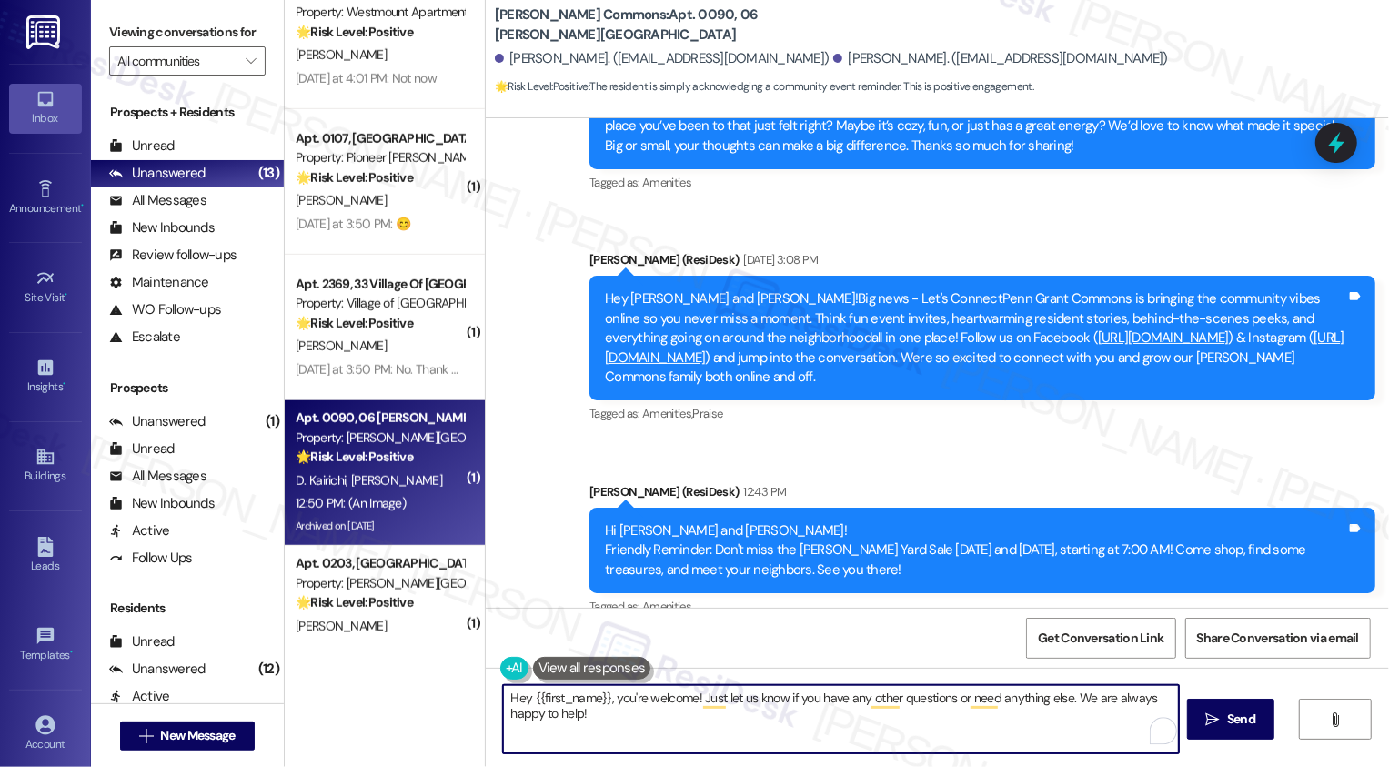
drag, startPoint x: 693, startPoint y: 697, endPoint x: 726, endPoint y: 767, distance: 77.3
click at [718, 753] on textarea "Hey {{first_name}}, you're welcome! Just let us know if you have any other ques…" at bounding box center [841, 719] width 676 height 68
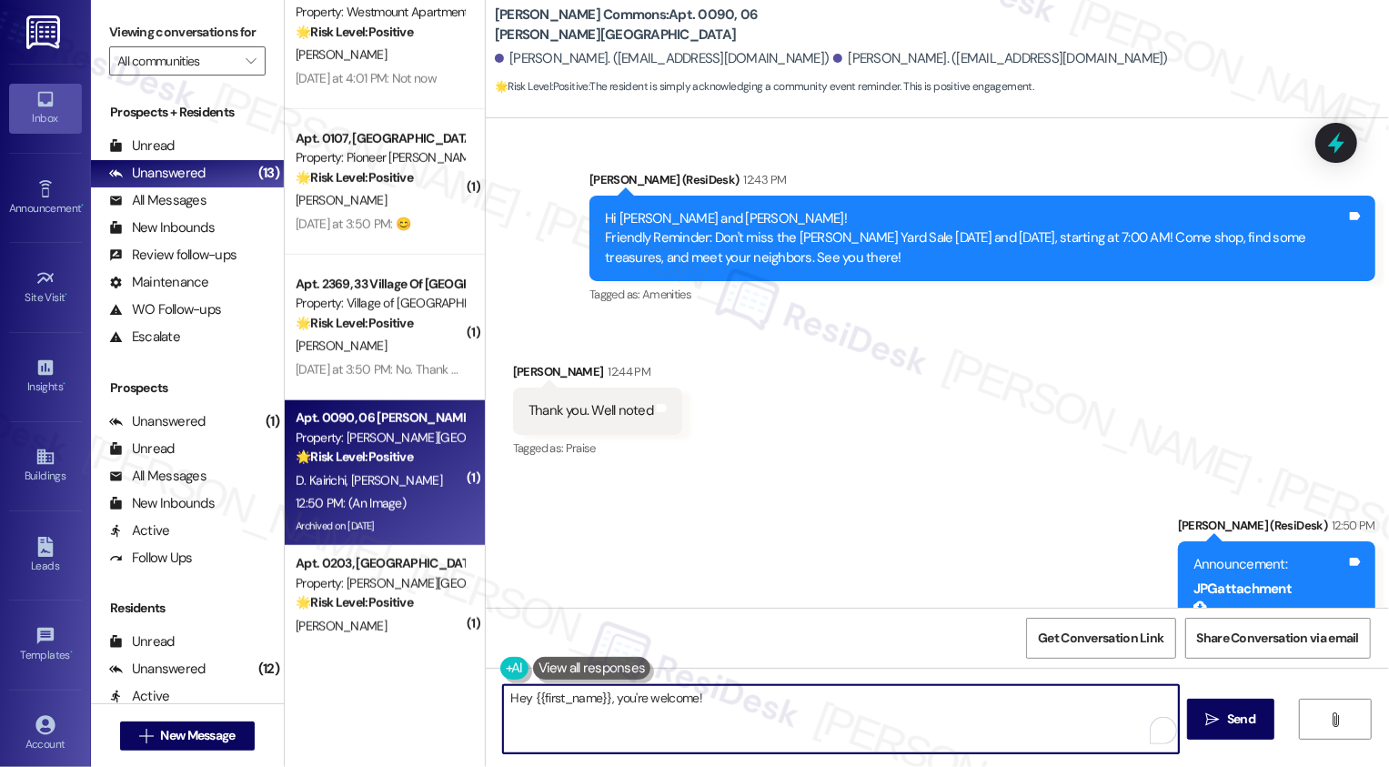
scroll to position [13548, 0]
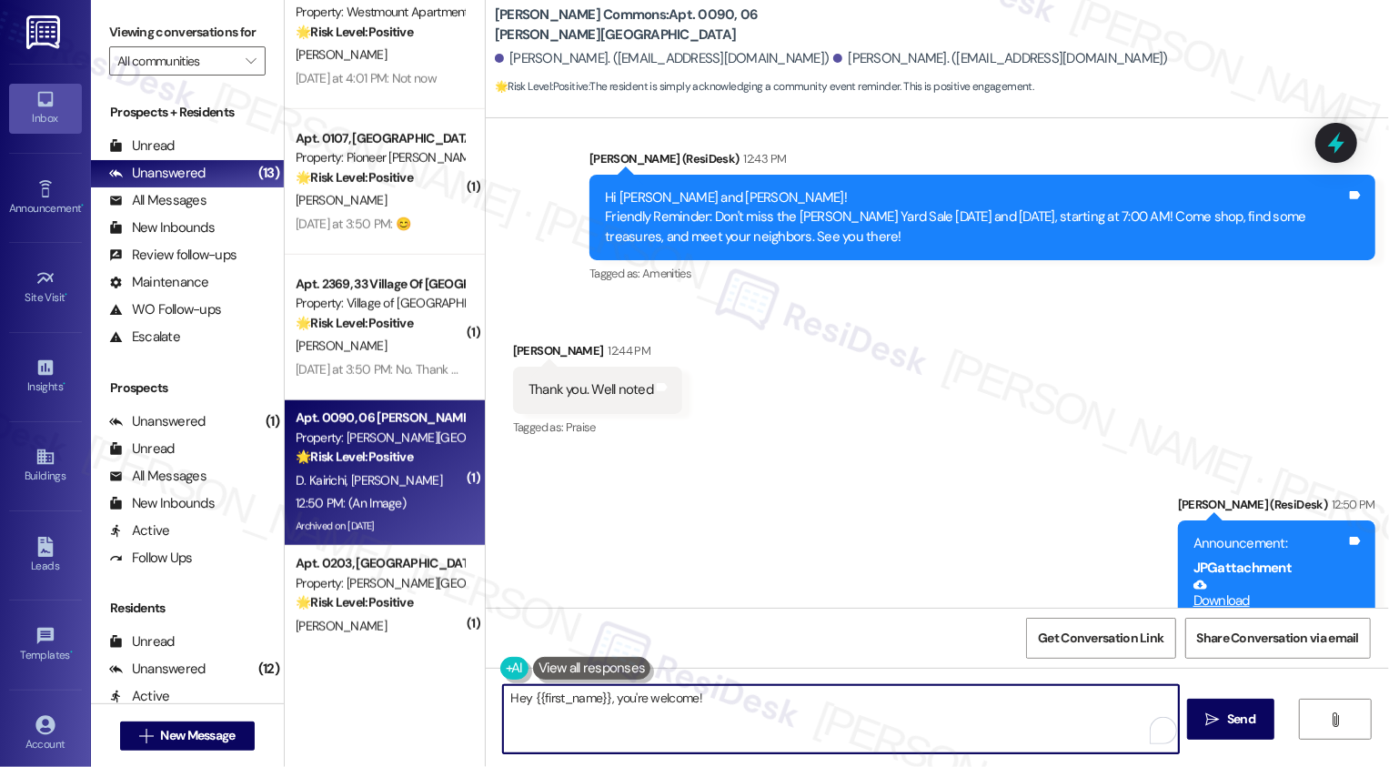
click at [513, 341] on div "[PERSON_NAME] 12:44 PM" at bounding box center [597, 353] width 169 height 25
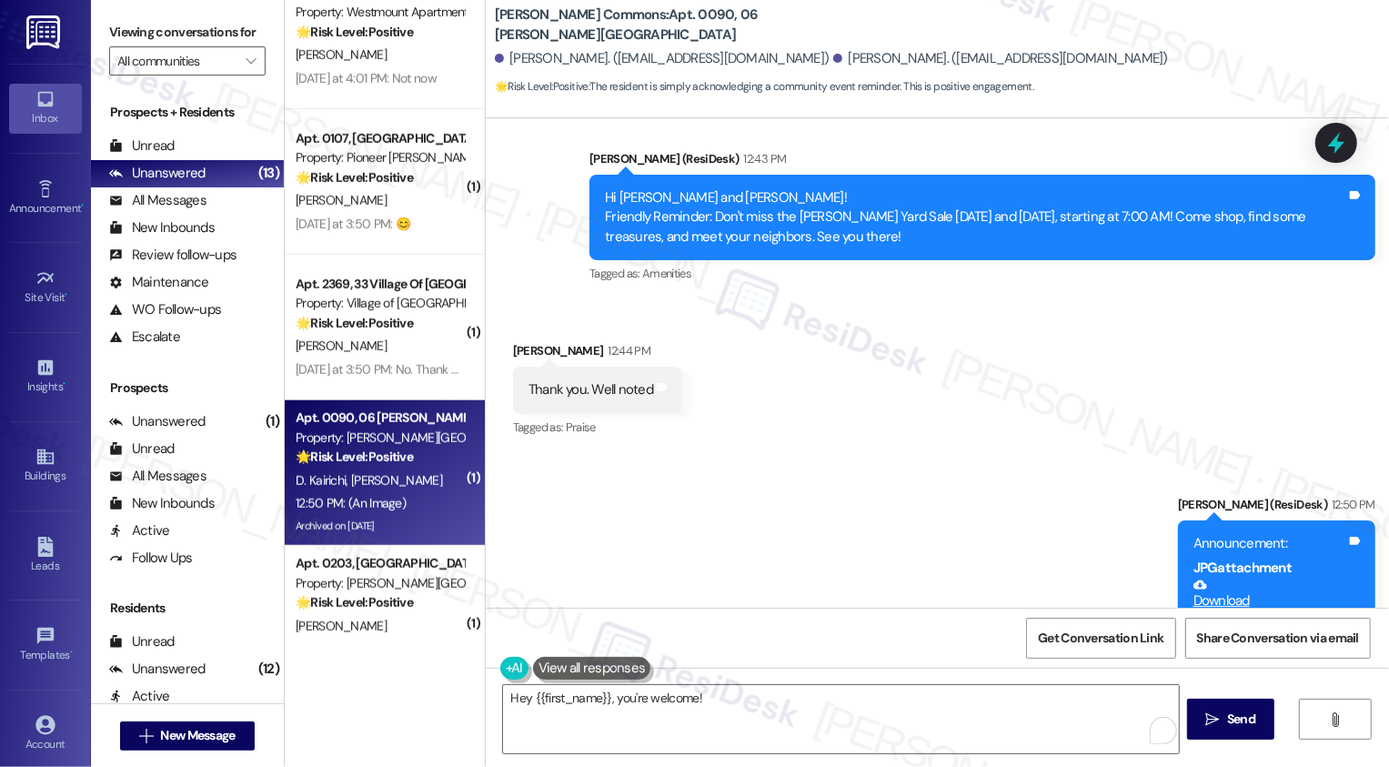
click at [513, 341] on div "[PERSON_NAME] 12:44 PM" at bounding box center [597, 353] width 169 height 25
copy div "[PERSON_NAME]"
click at [570, 701] on textarea "Hey {{first_name}}, you're welcome!" at bounding box center [841, 719] width 676 height 68
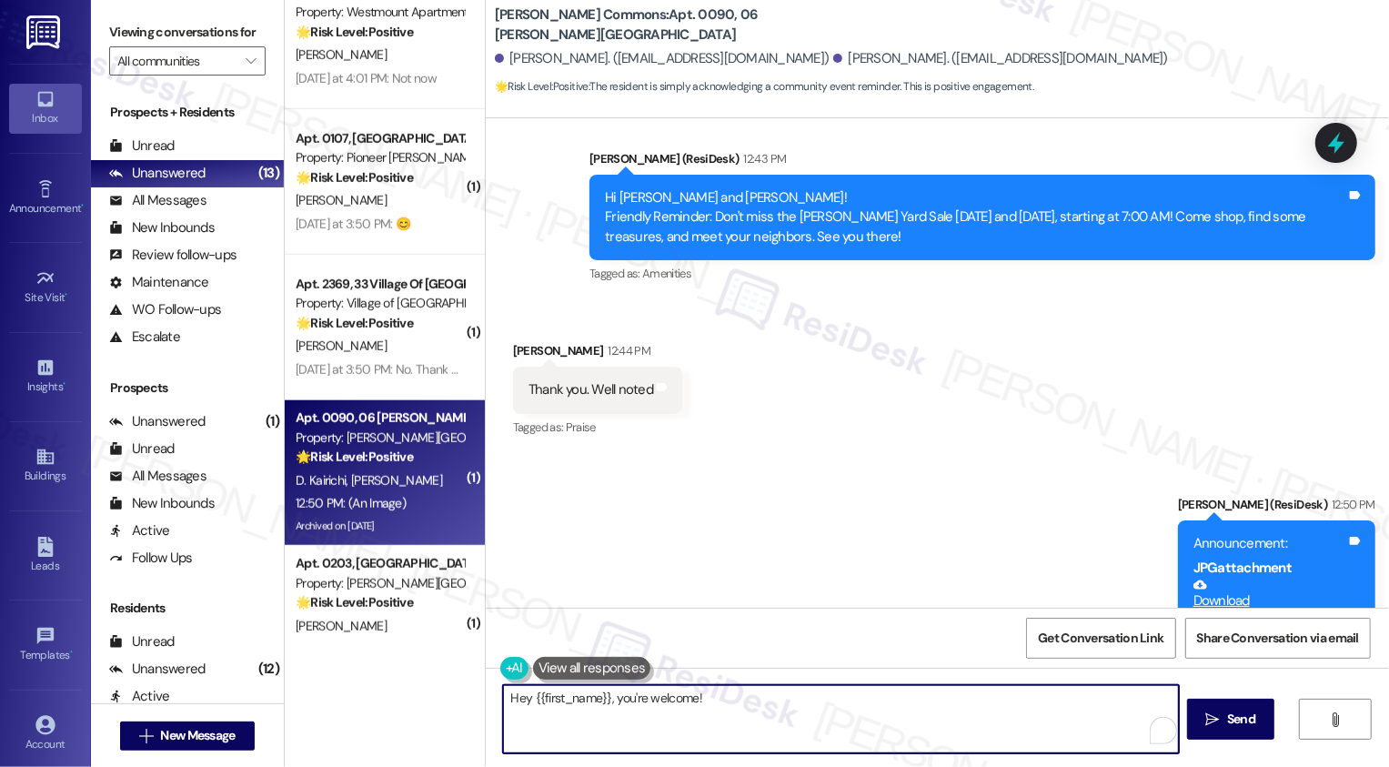
click at [570, 701] on textarea "Hey {{first_name}}, you're welcome!" at bounding box center [841, 719] width 676 height 68
paste textarea "[PERSON_NAME]"
type textarea "Hey [PERSON_NAME], you're welcome!"
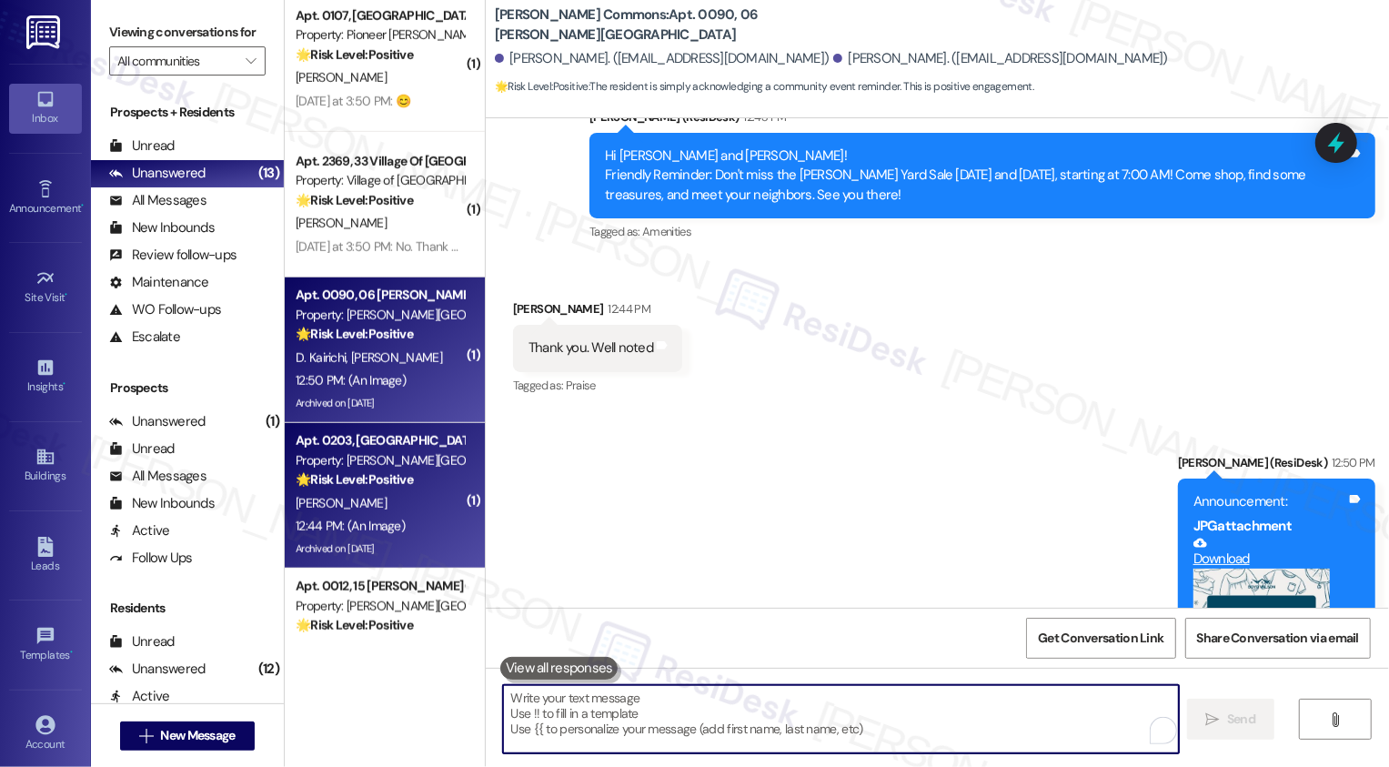
scroll to position [13644, 0]
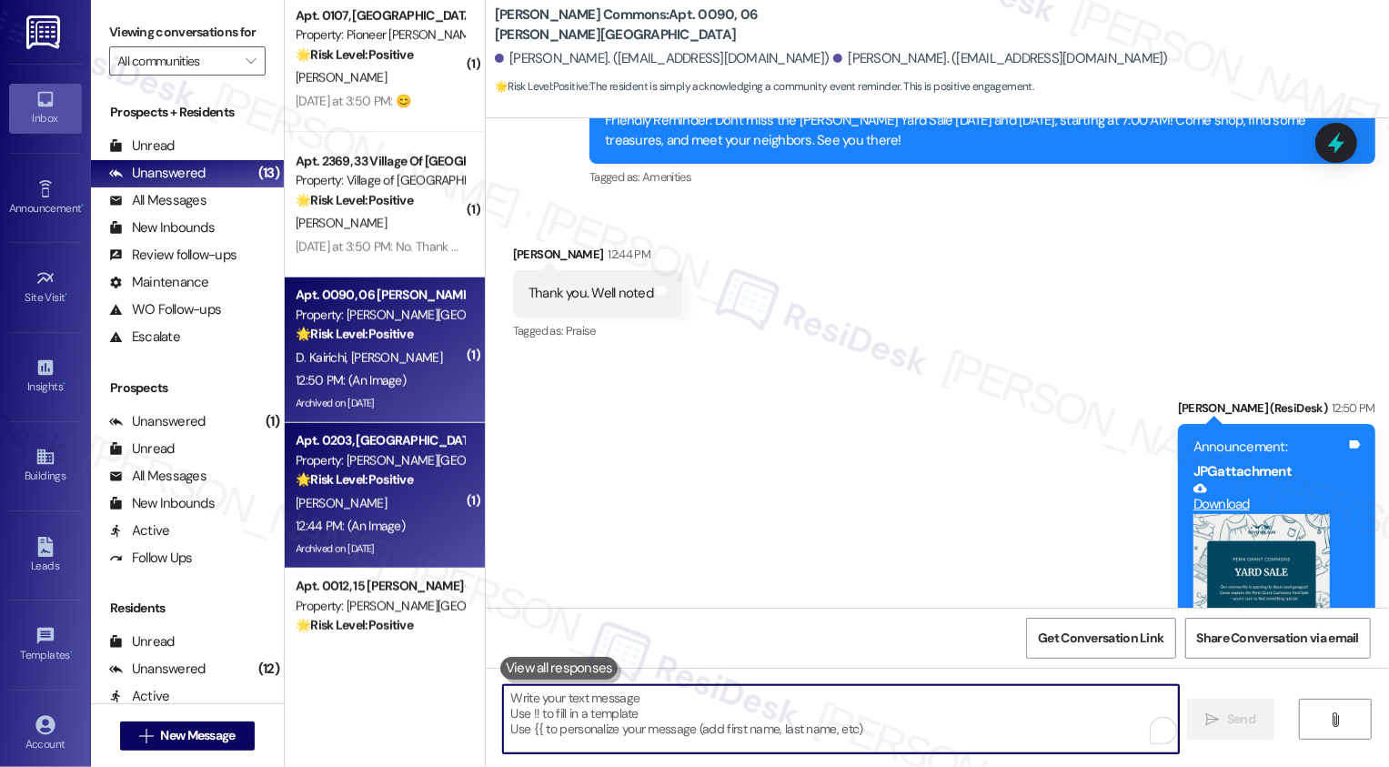
click at [406, 488] on div "🌟 Risk Level: Positive The resident is responding positively to a community eve…" at bounding box center [380, 479] width 168 height 19
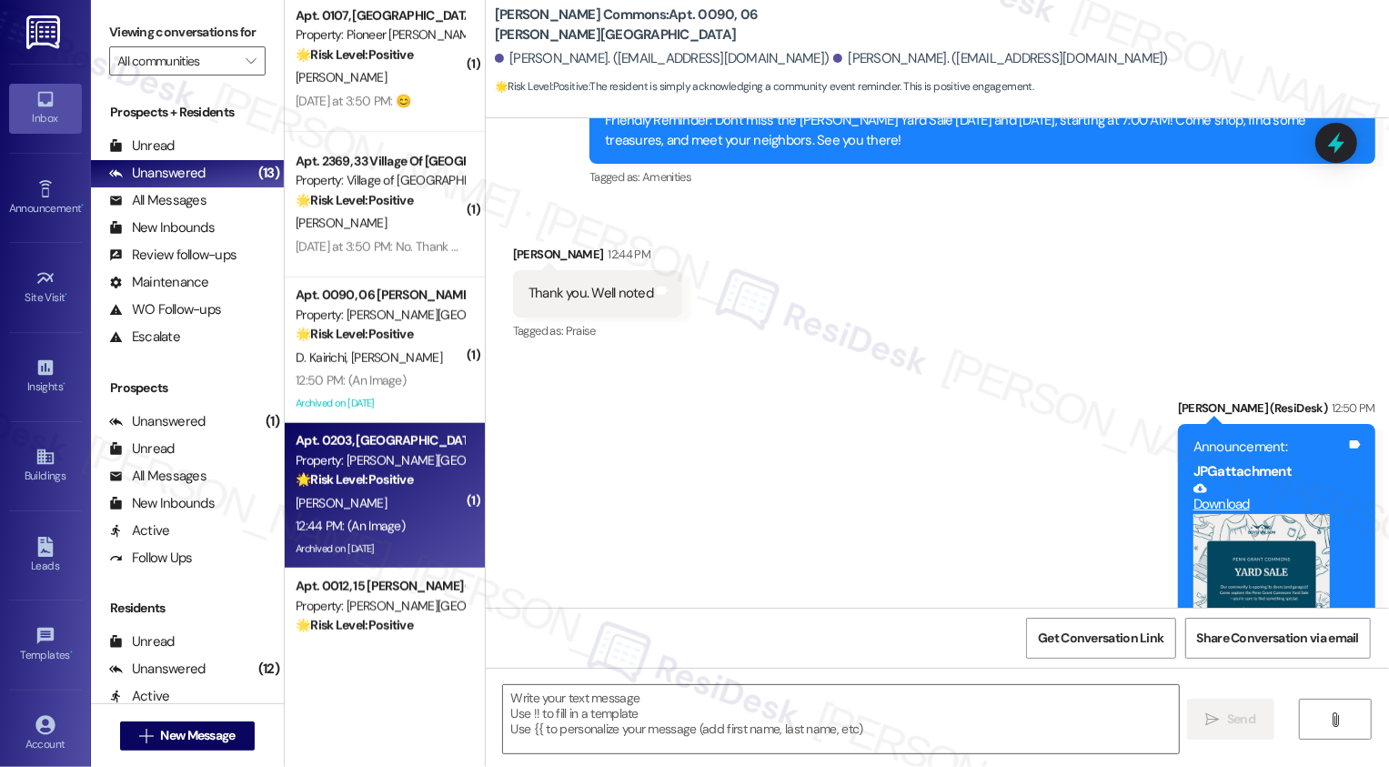
click at [406, 488] on div "🌟 Risk Level: Positive The resident is responding positively to a community eve…" at bounding box center [380, 479] width 168 height 19
type textarea "Fetching suggested responses. Please feel free to read through the conversation…"
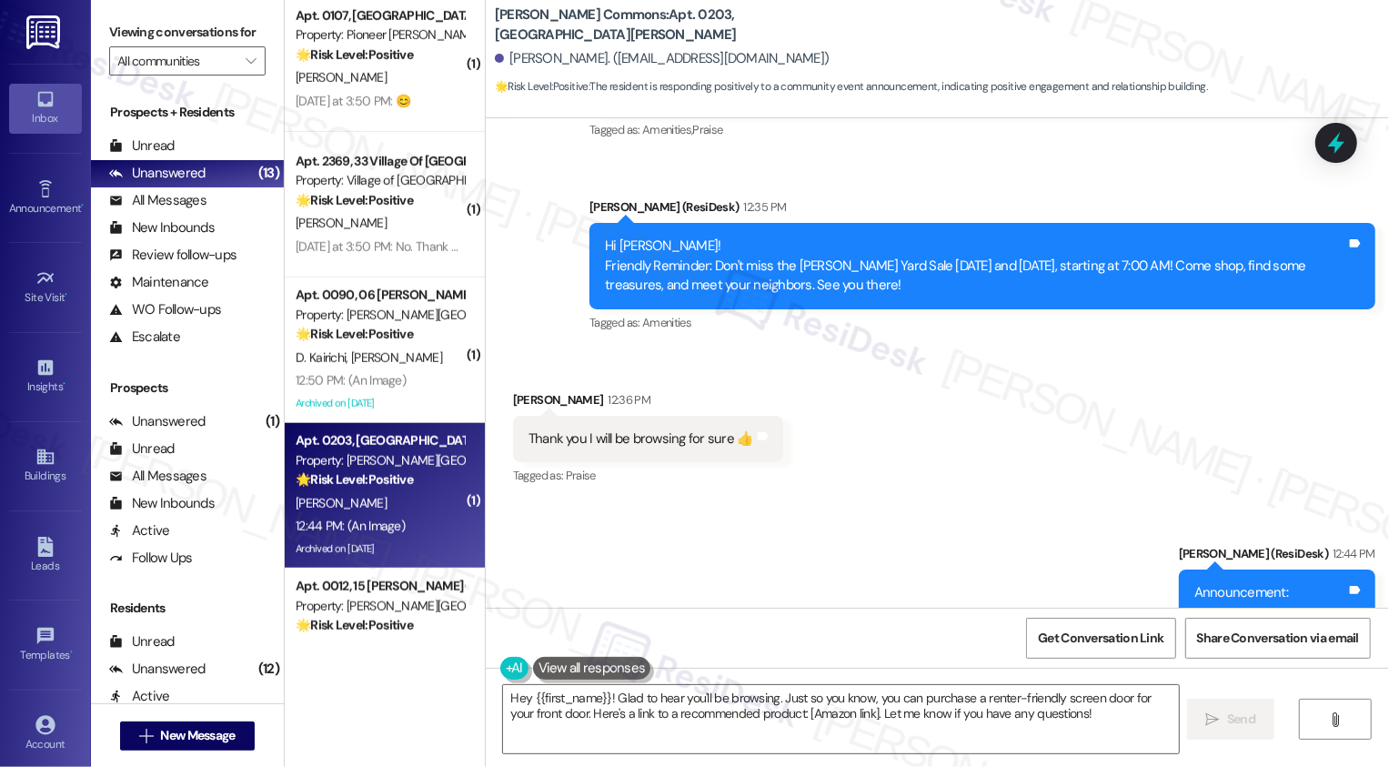
scroll to position [35766, 0]
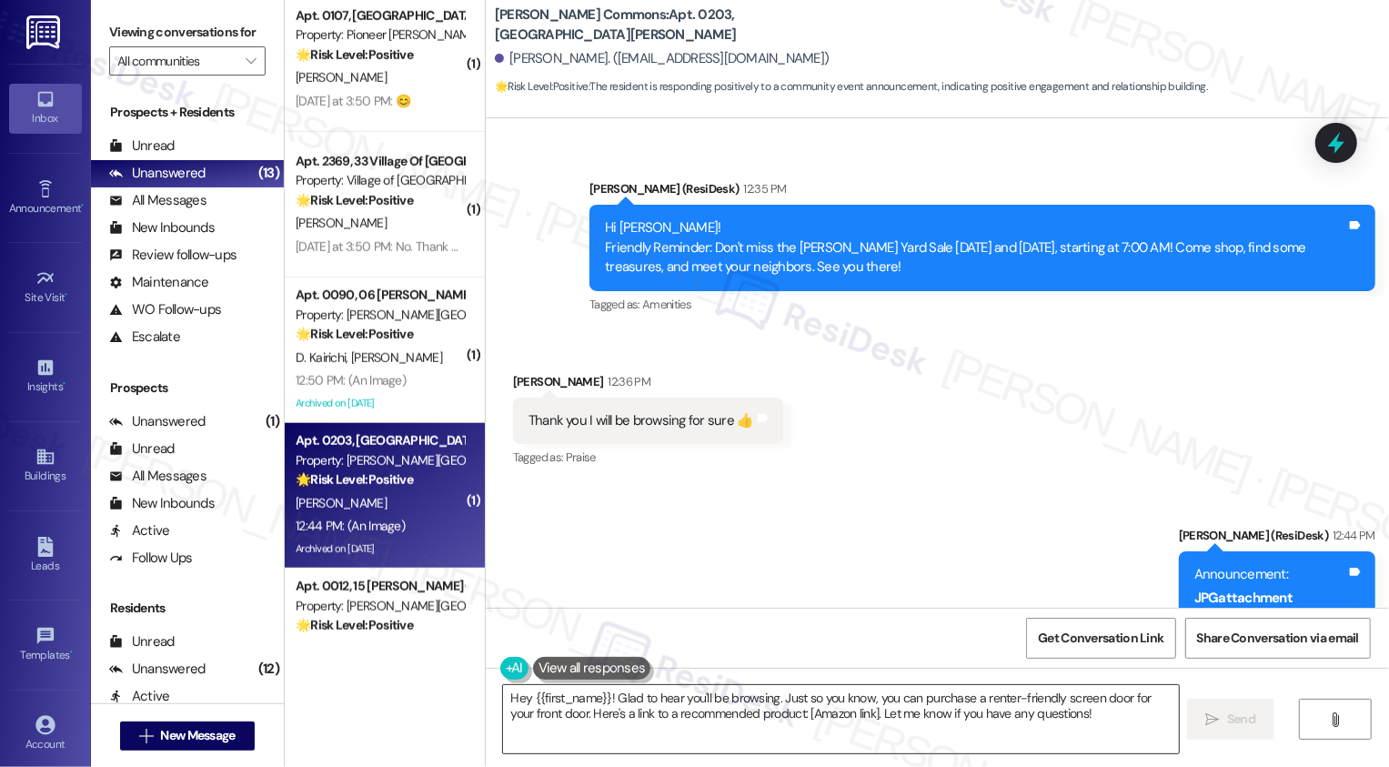
click at [646, 713] on textarea "Hey {{first_name}}! Glad to hear you'll be browsing. Just so you know, you can …" at bounding box center [841, 719] width 676 height 68
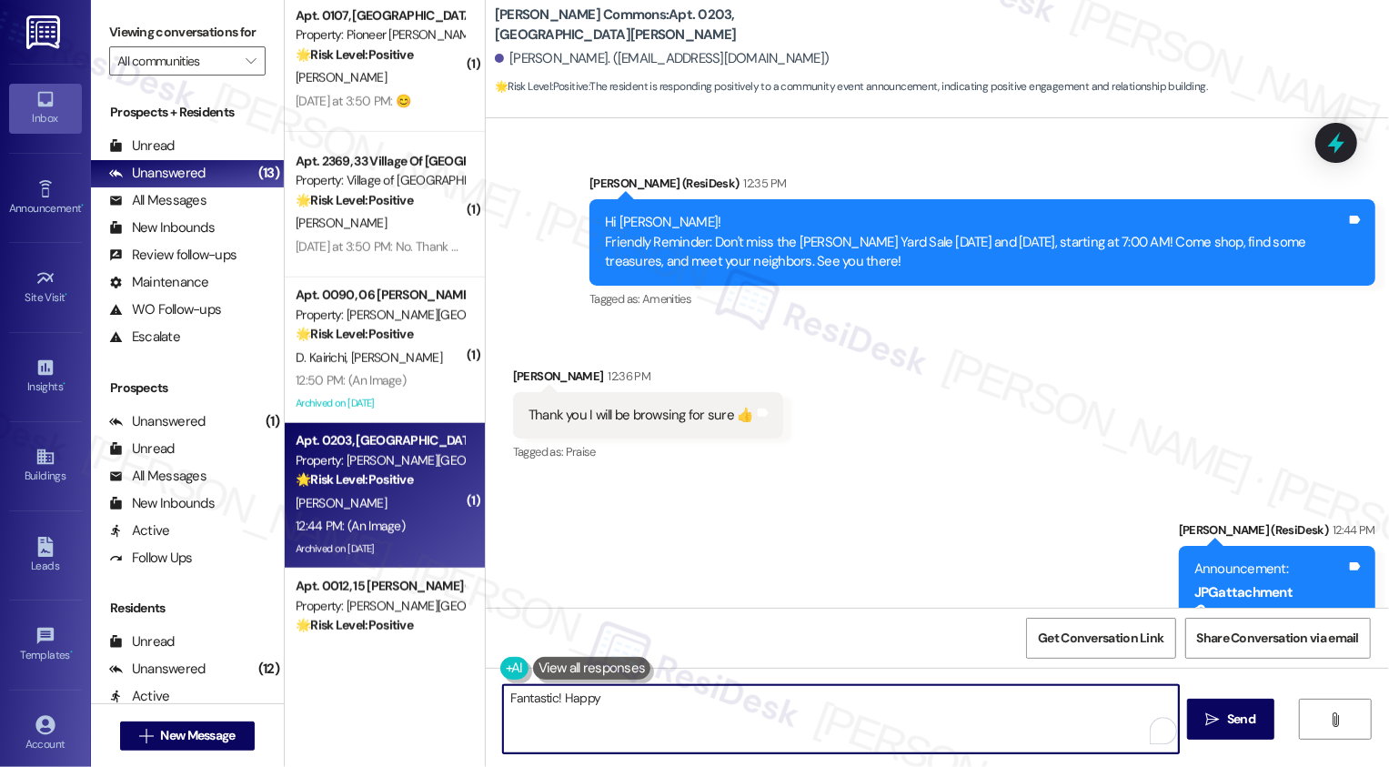
scroll to position [35755, 0]
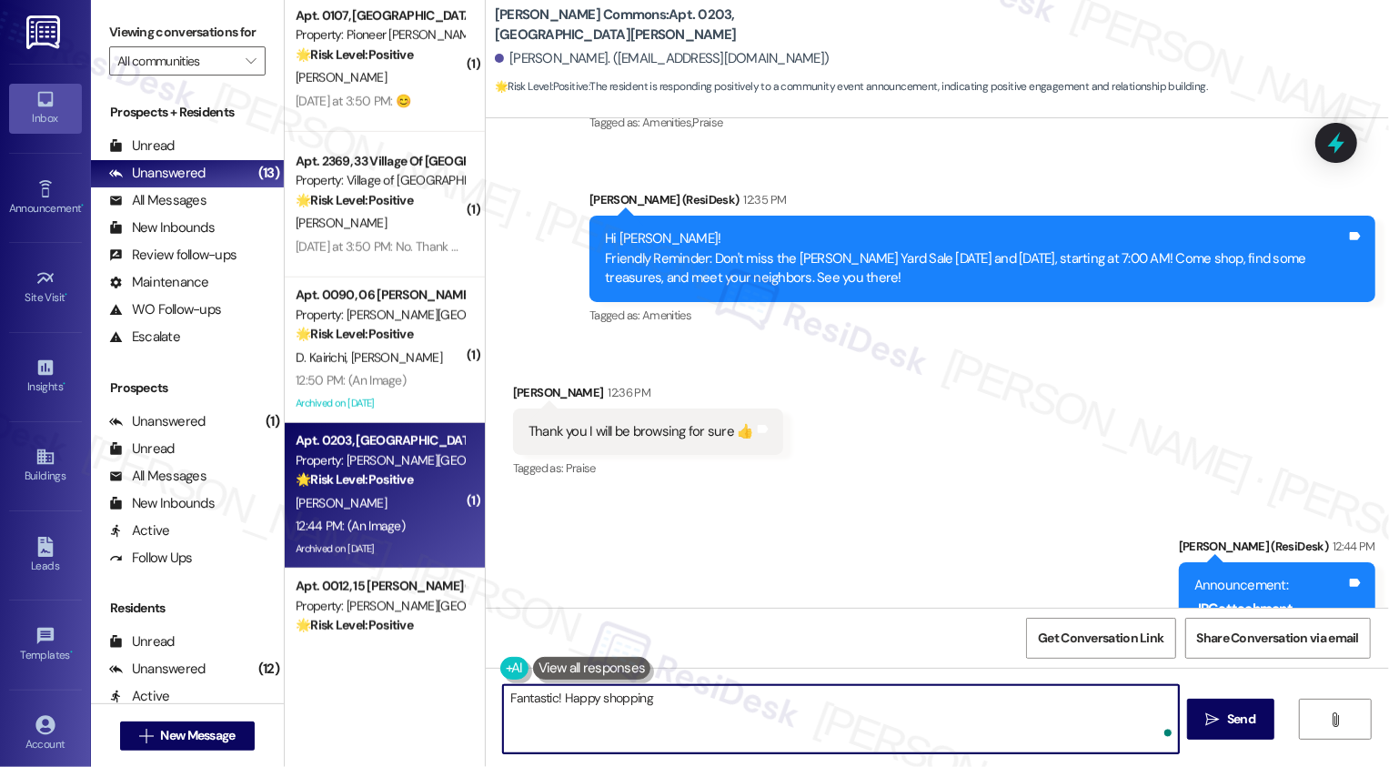
type textarea "Fantastic! Happy shopping!"
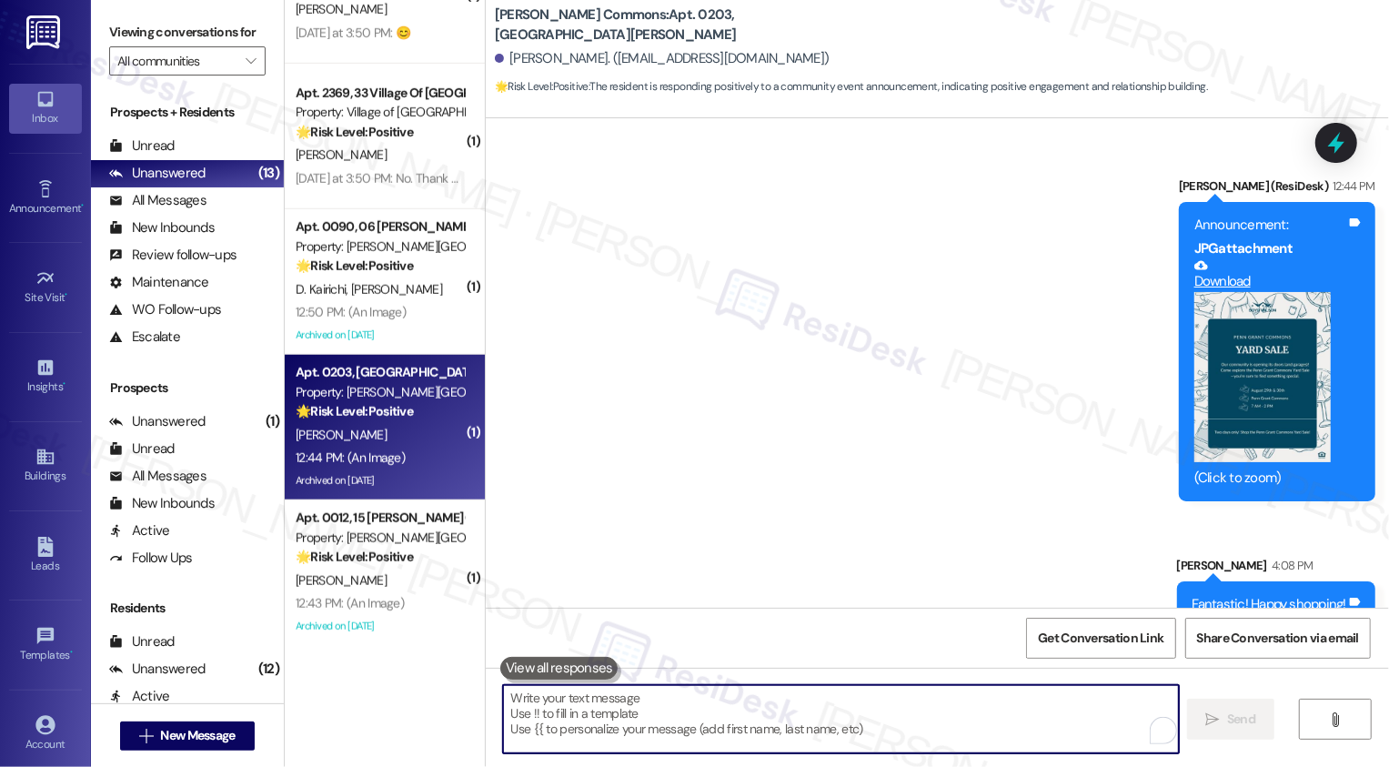
scroll to position [1126, 0]
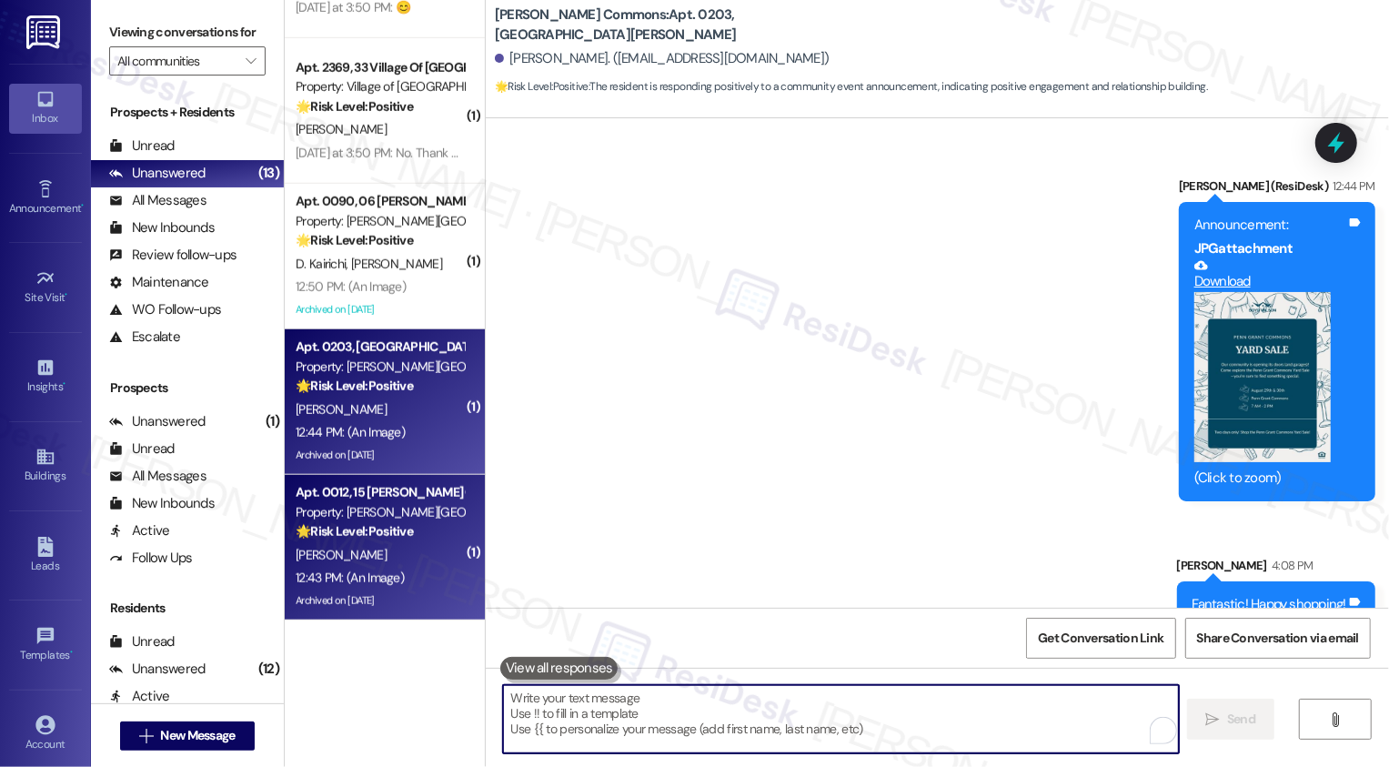
click at [377, 524] on strong "🌟 Risk Level: Positive" at bounding box center [354, 531] width 117 height 16
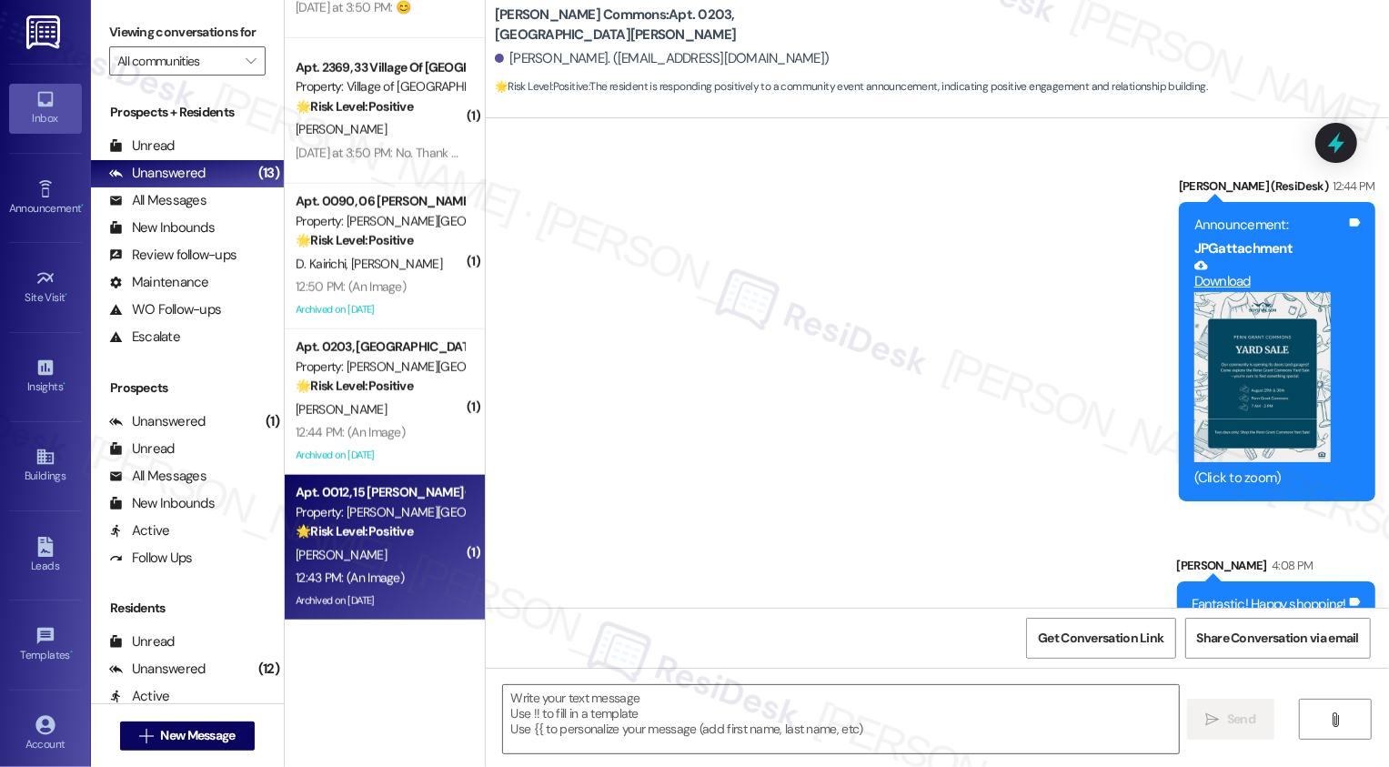
click at [377, 524] on strong "🌟 Risk Level: Positive" at bounding box center [354, 531] width 117 height 16
type textarea "Fetching suggested responses. Please feel free to read through the conversation…"
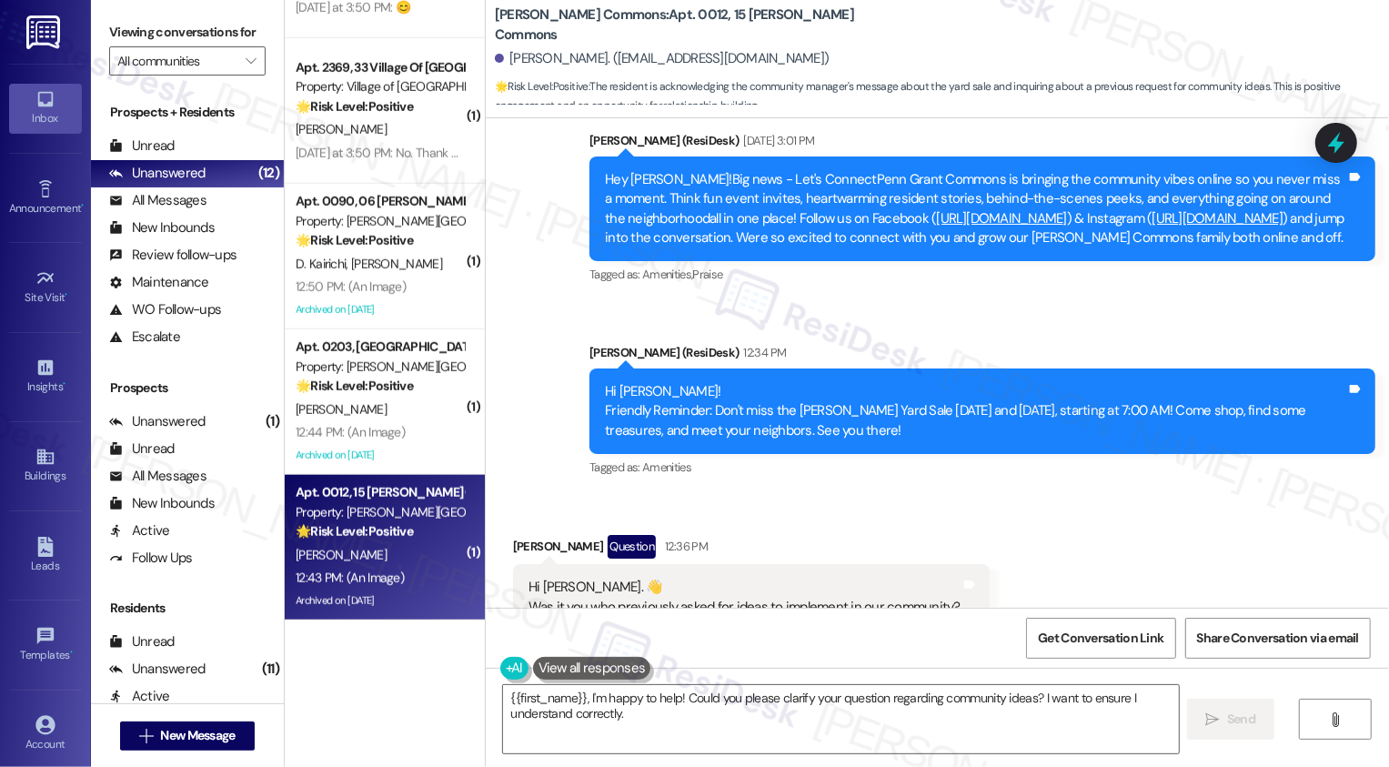
scroll to position [28398, 0]
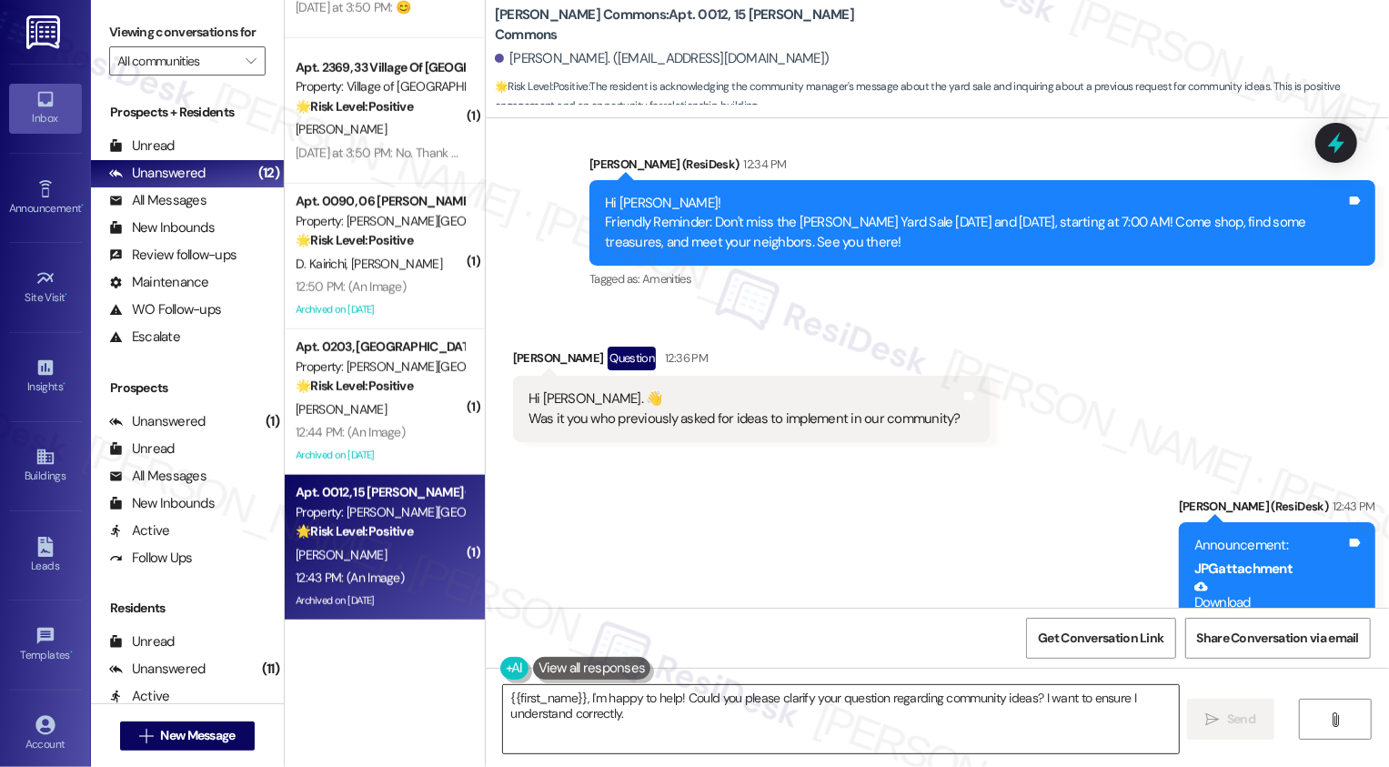
click at [618, 716] on textarea "{{first_name}}, I'm happy to help! Could you please clarify your question regar…" at bounding box center [841, 719] width 676 height 68
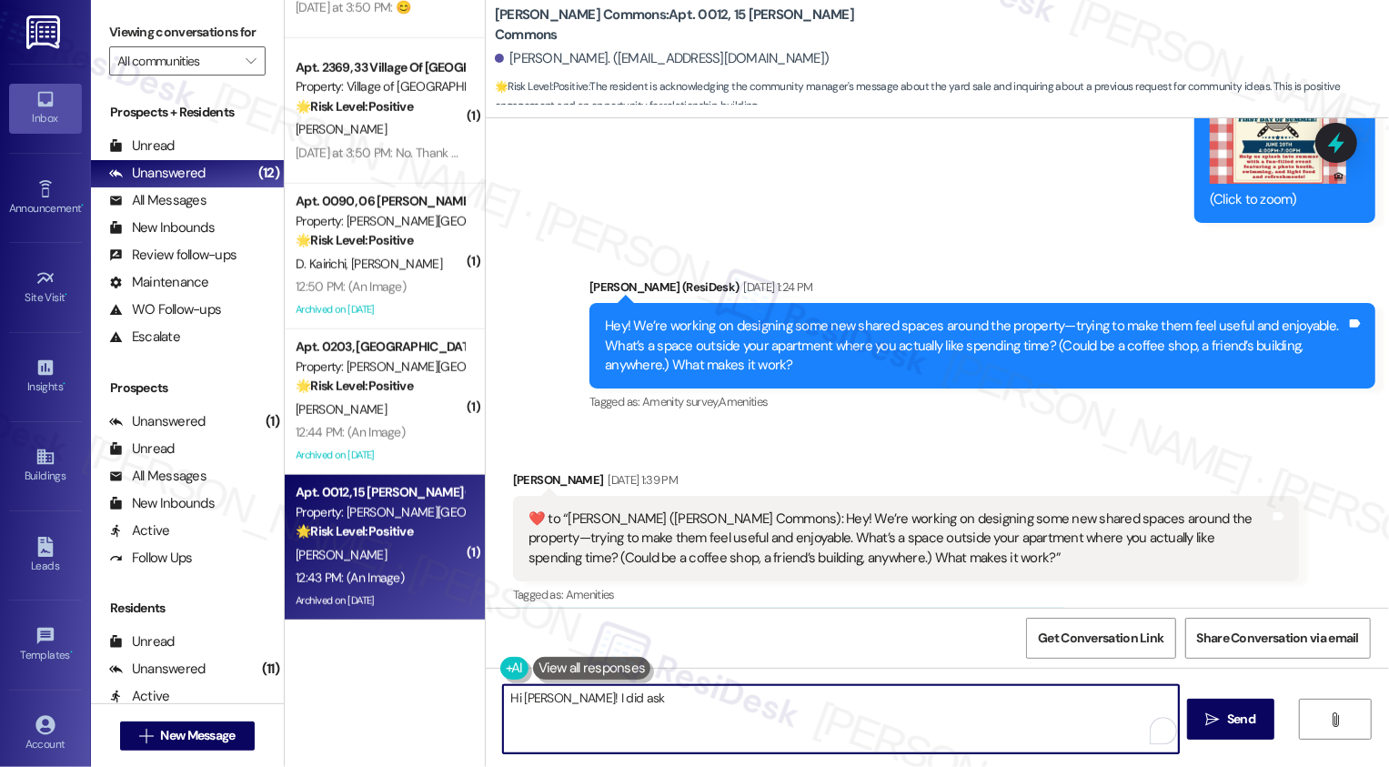
scroll to position [20744, 0]
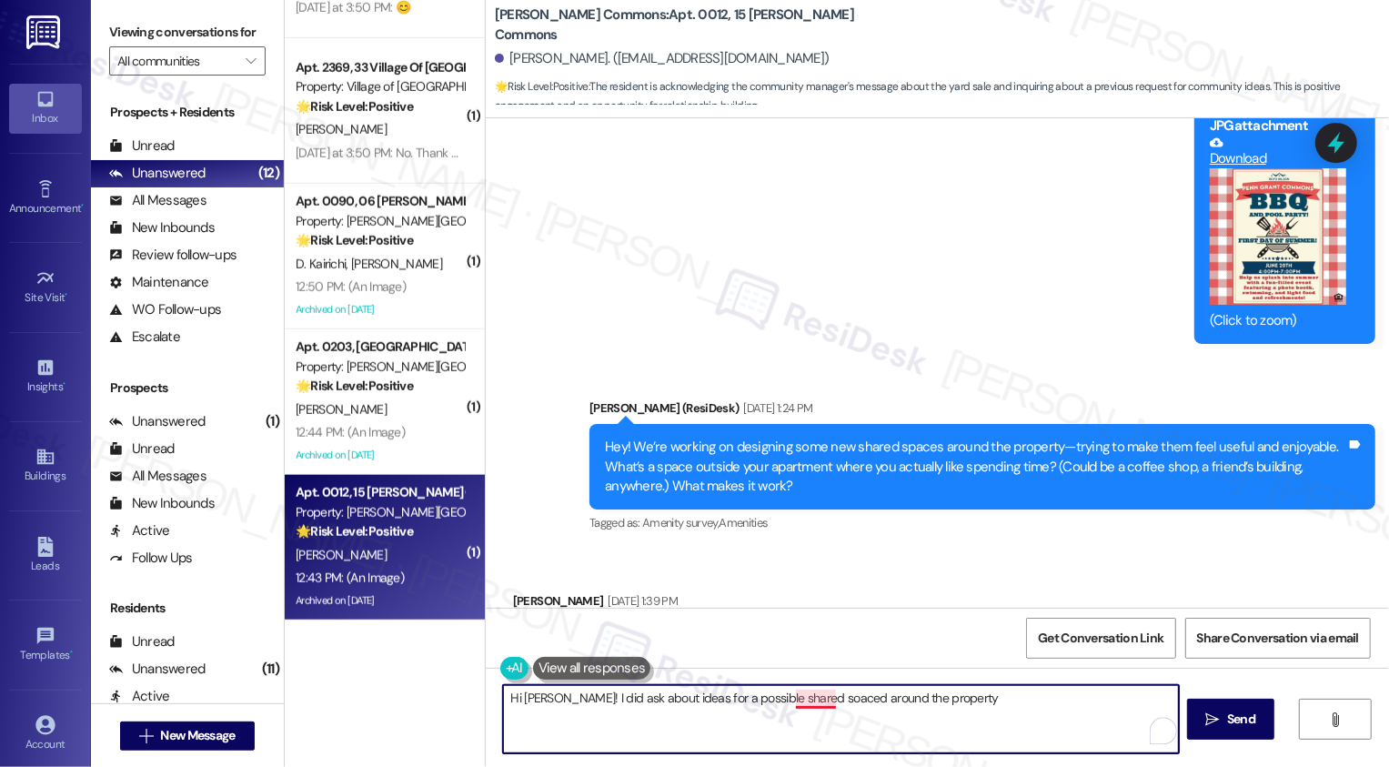
click at [811, 702] on textarea "Hi [PERSON_NAME]! I did ask about ideas for a possible shared soaced around the…" at bounding box center [841, 719] width 676 height 68
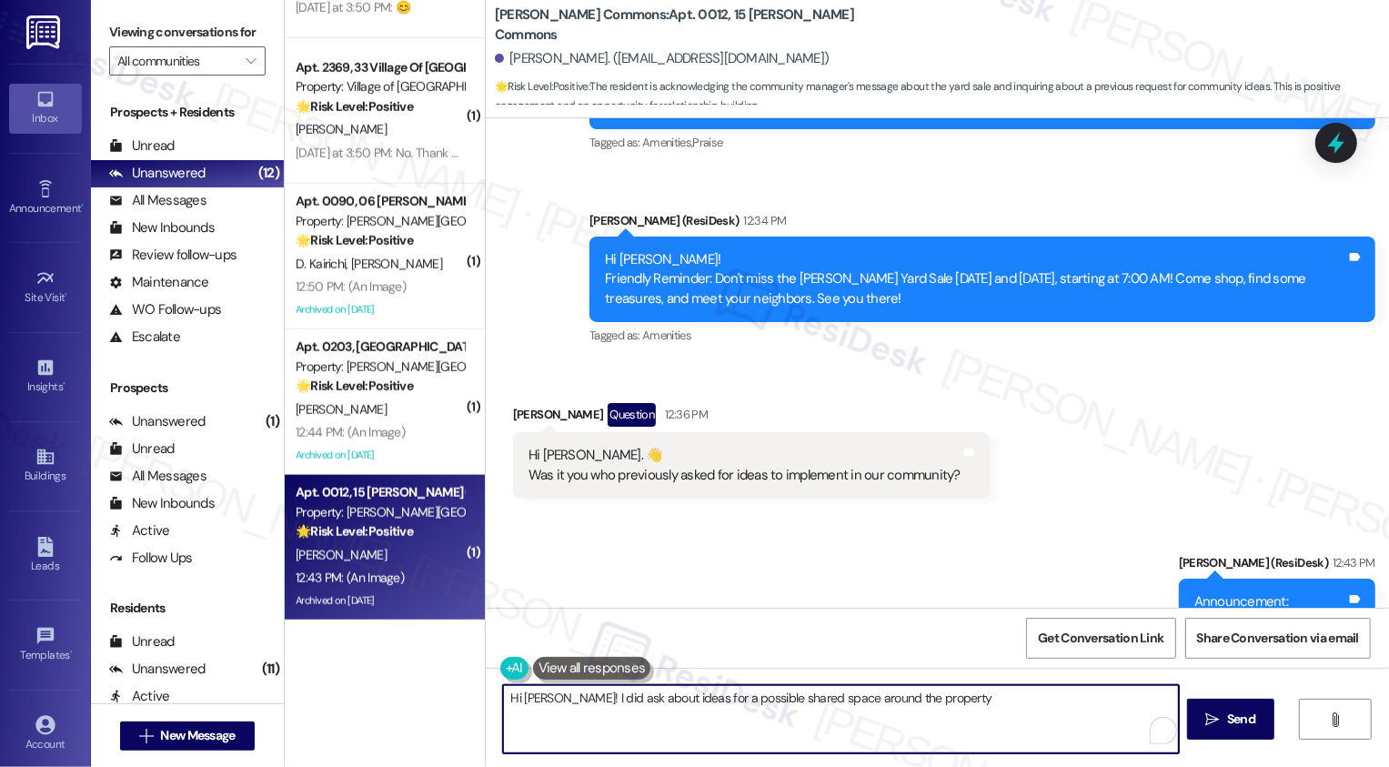
scroll to position [28331, 0]
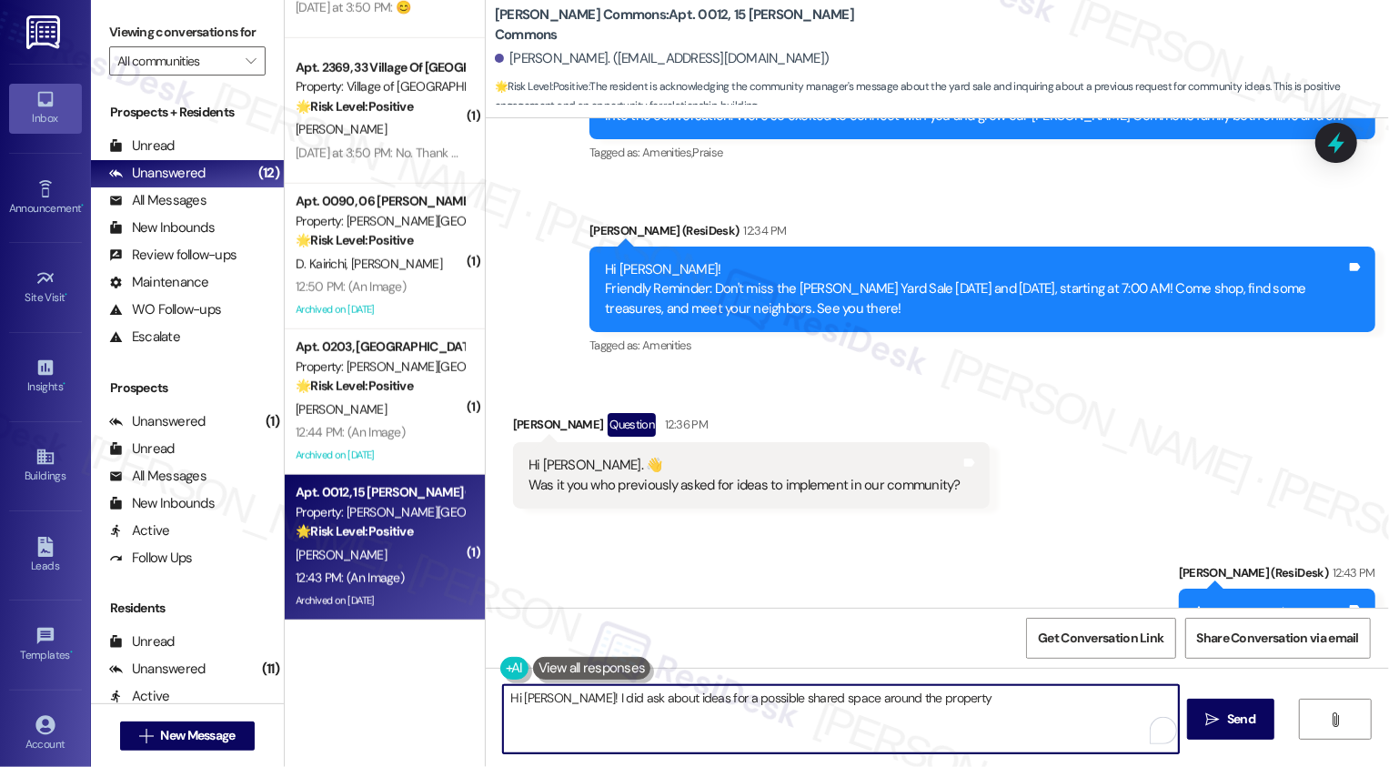
click at [990, 705] on textarea "Hi [PERSON_NAME]! I did ask about ideas for a possible shared space around the …" at bounding box center [841, 719] width 676 height 68
paste textarea "—was that what you were referring to? Either way, I’d love to hear any suggesti…"
click at [1003, 724] on textarea "Hi [PERSON_NAME]! I did ask about ideas for a possible shared space around the …" at bounding box center [841, 719] width 676 height 68
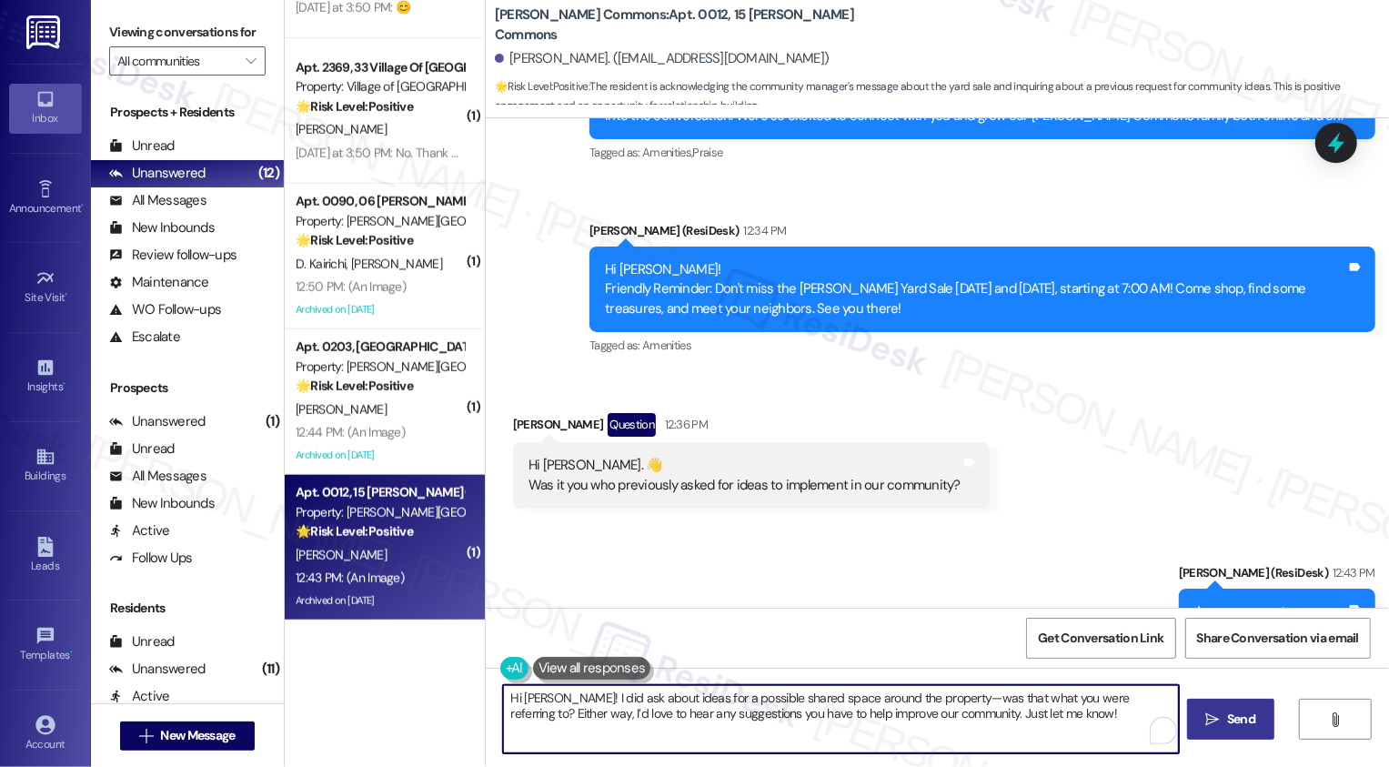
type textarea "Hi [PERSON_NAME]! I did ask about ideas for a possible shared space around the …"
click at [1223, 720] on span "Send" at bounding box center [1240, 719] width 35 height 19
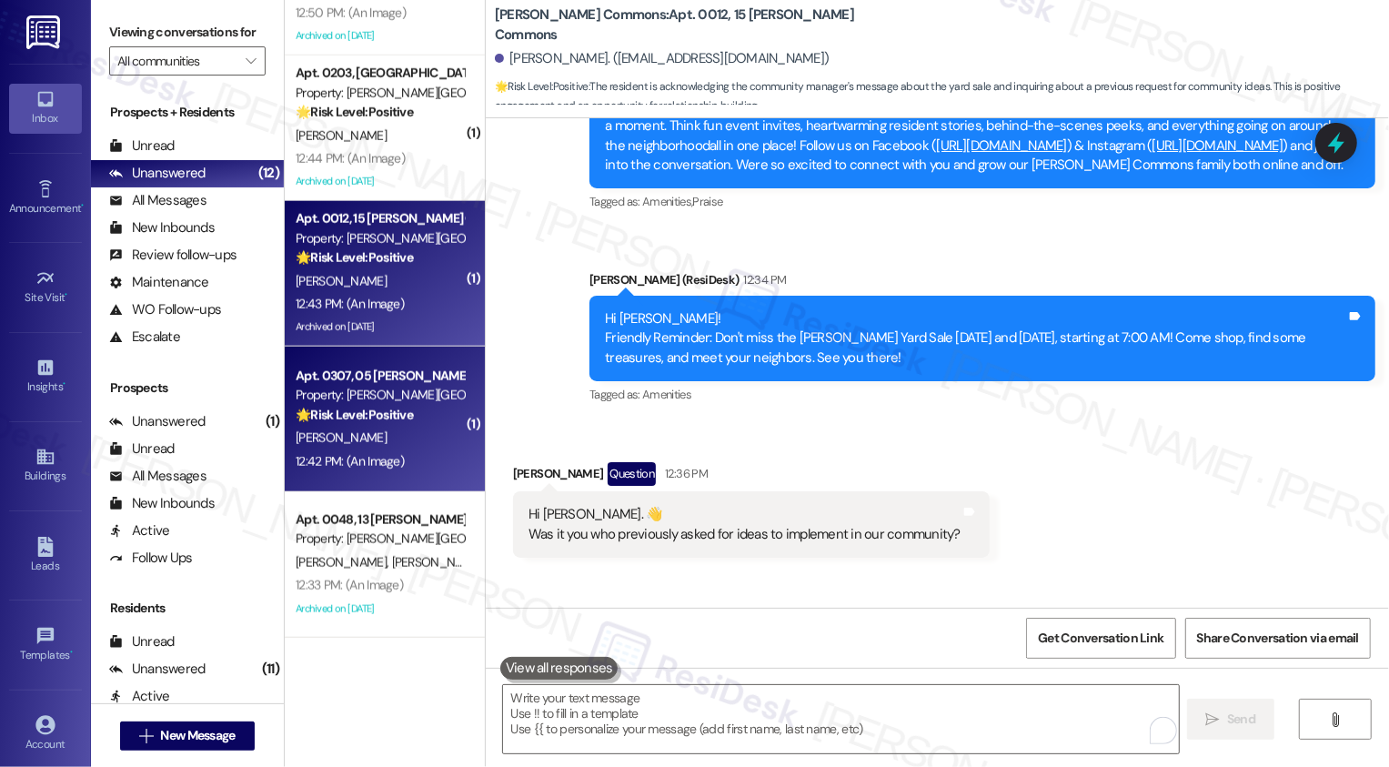
scroll to position [28297, 0]
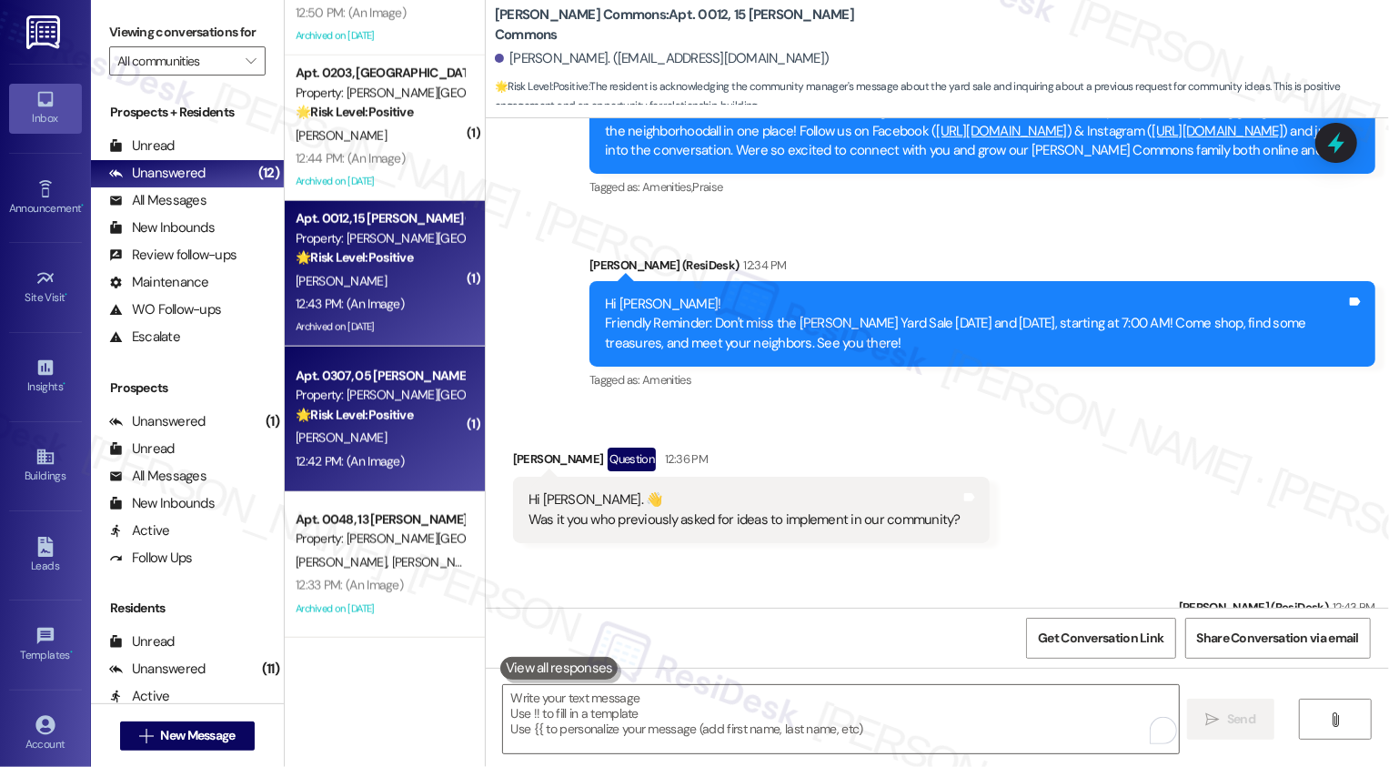
click at [352, 427] on div "[PERSON_NAME]" at bounding box center [380, 438] width 172 height 23
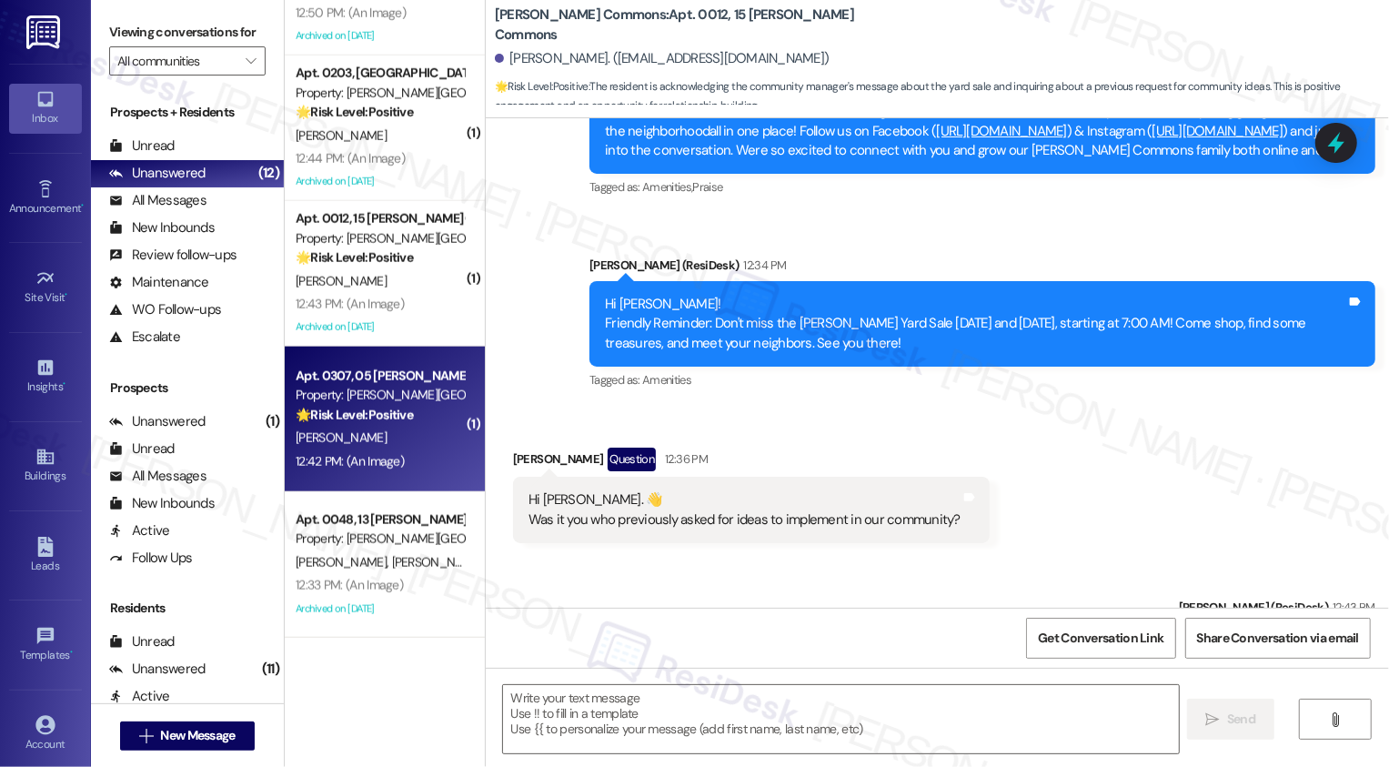
click at [352, 427] on div "[PERSON_NAME]" at bounding box center [380, 438] width 172 height 23
type textarea "Fetching suggested responses. Please feel free to read through the conversation…"
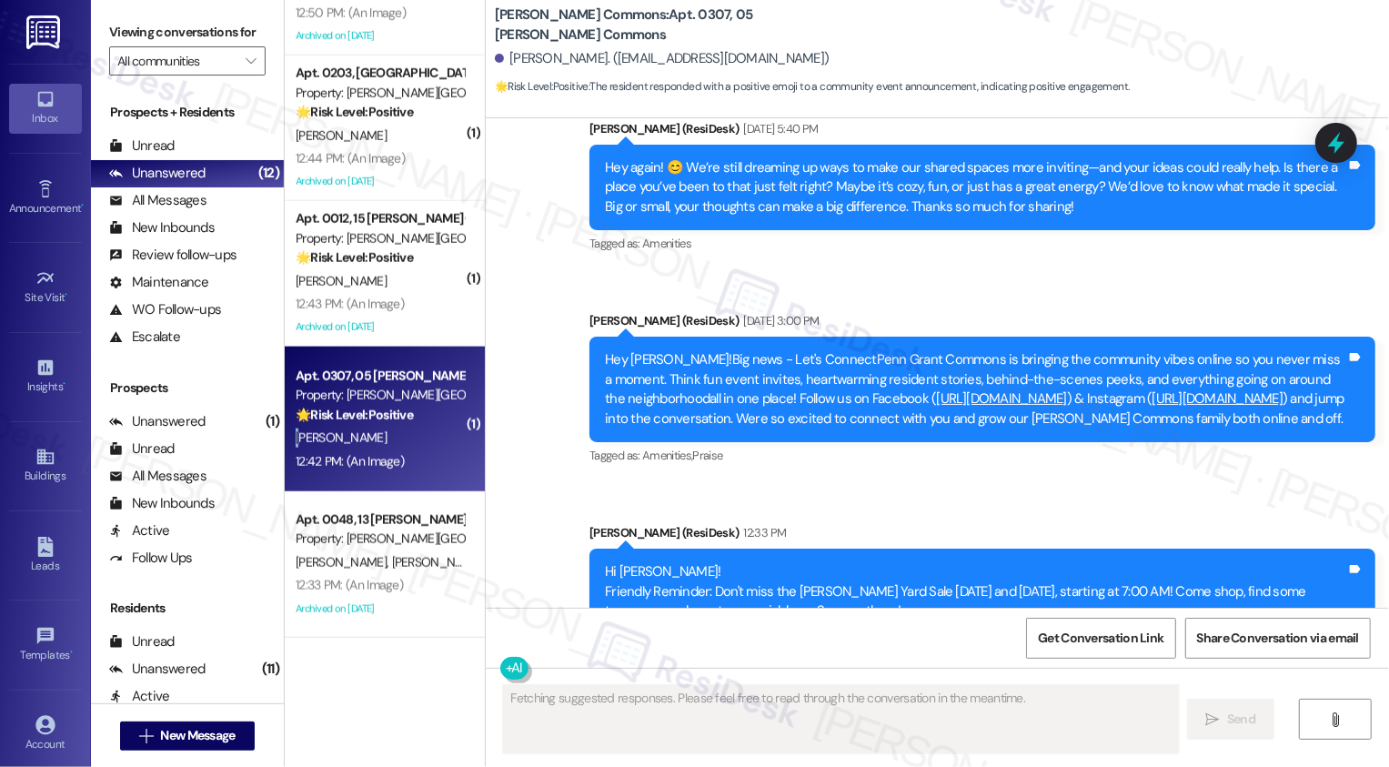
scroll to position [22152, 0]
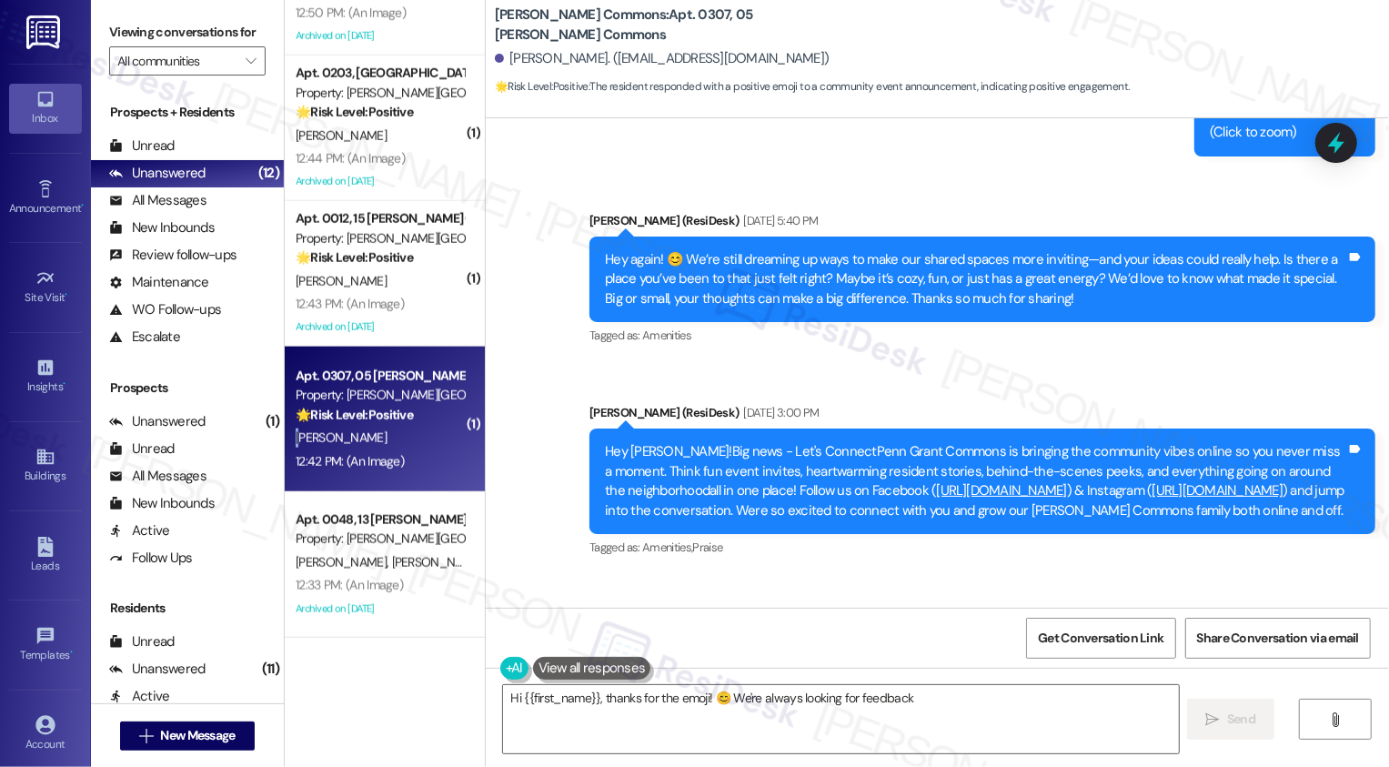
click at [589, 615] on div "[PERSON_NAME] (ResiDesk) 12:33 PM" at bounding box center [982, 627] width 786 height 25
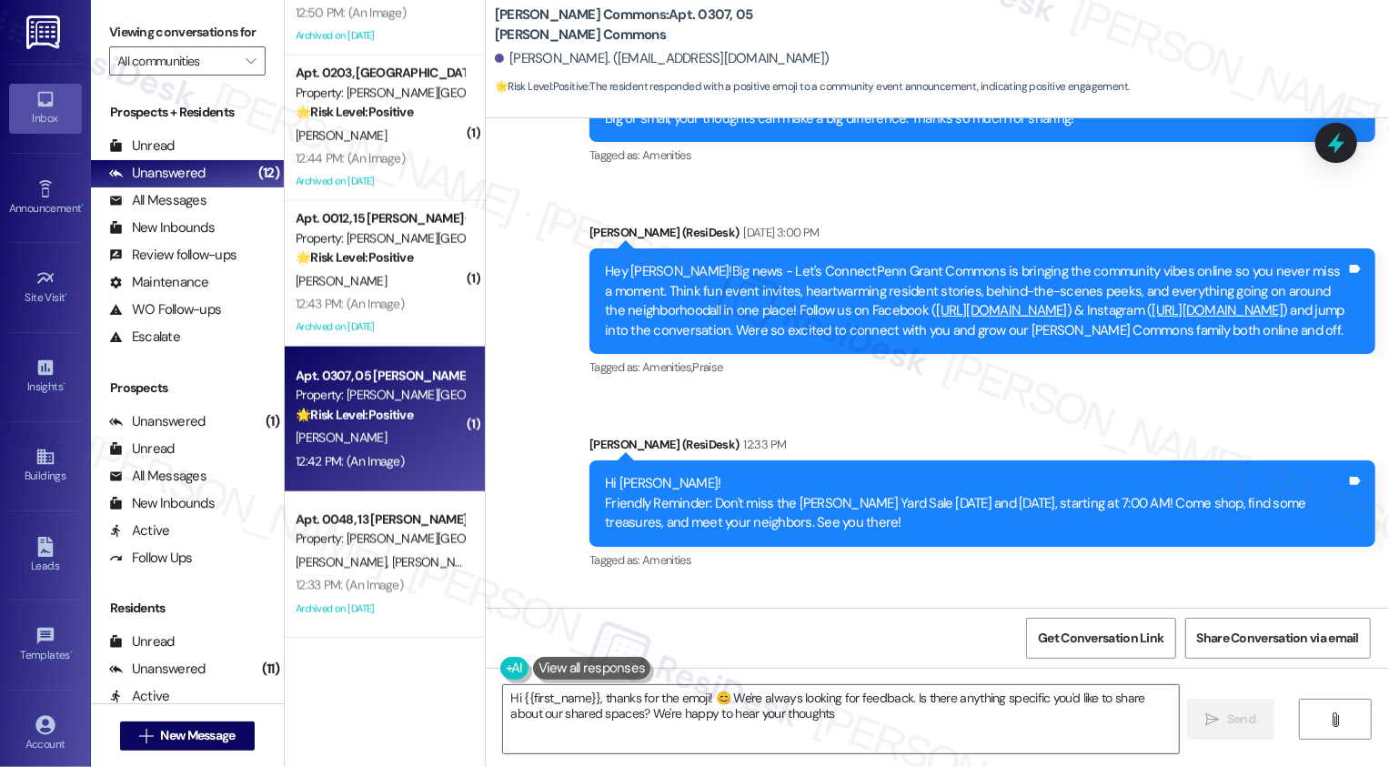
type textarea "Hi {{first_name}}, thanks for the emoji! 😊 We're always looking for feedback. I…"
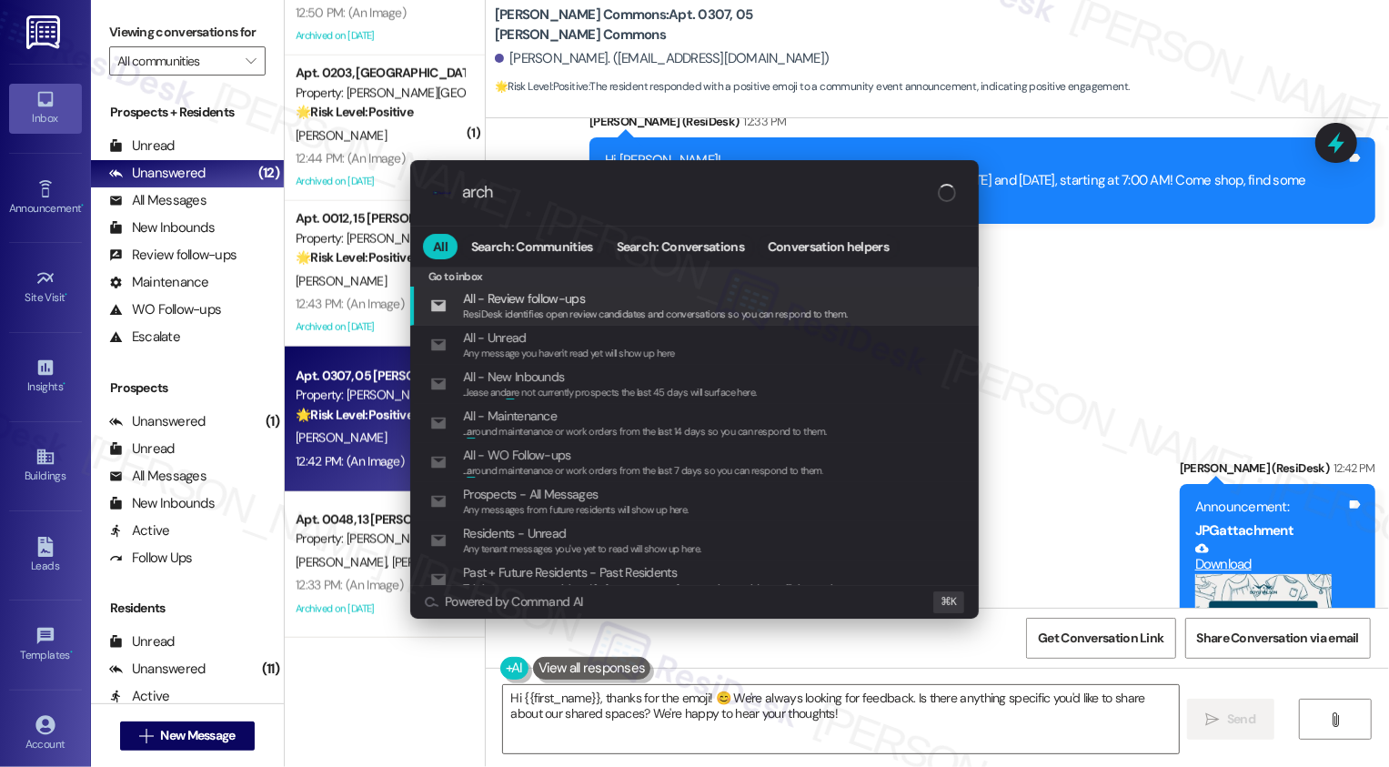
type input "archi"
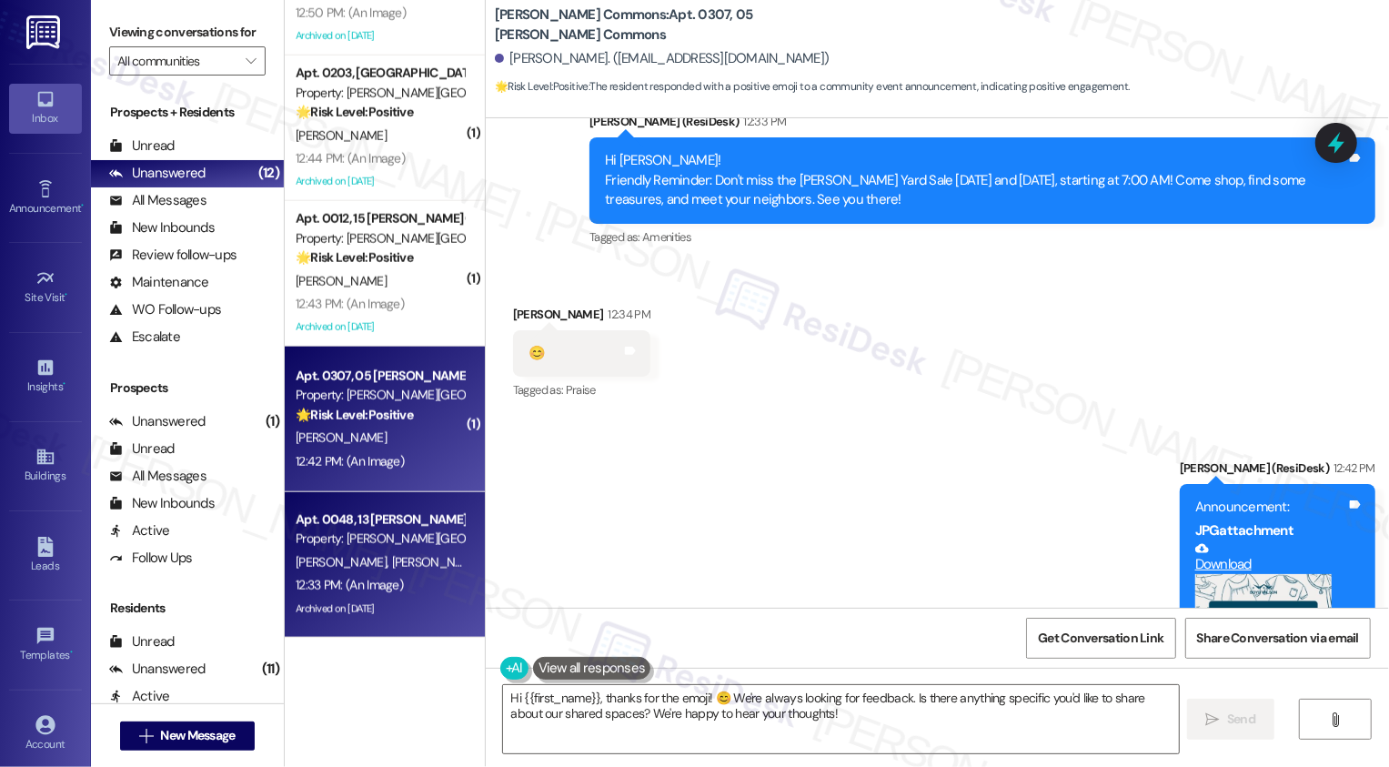
click at [419, 580] on div "12:33 PM: (An Image) 12:33 PM: (An Image)" at bounding box center [380, 585] width 172 height 23
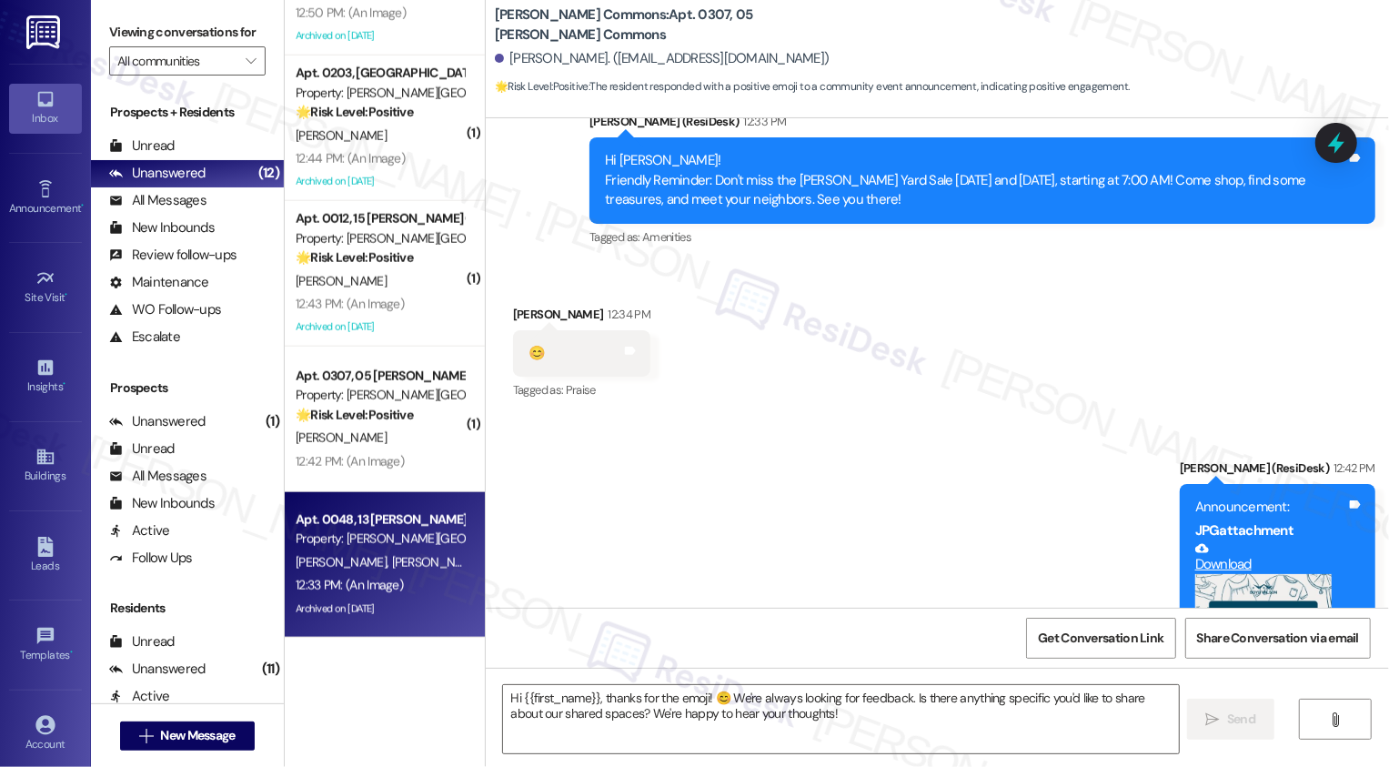
type textarea "Fetching suggested responses. Please feel free to read through the conversation…"
click at [419, 580] on div "12:33 PM: (An Image) 12:33 PM: (An Image)" at bounding box center [380, 585] width 172 height 23
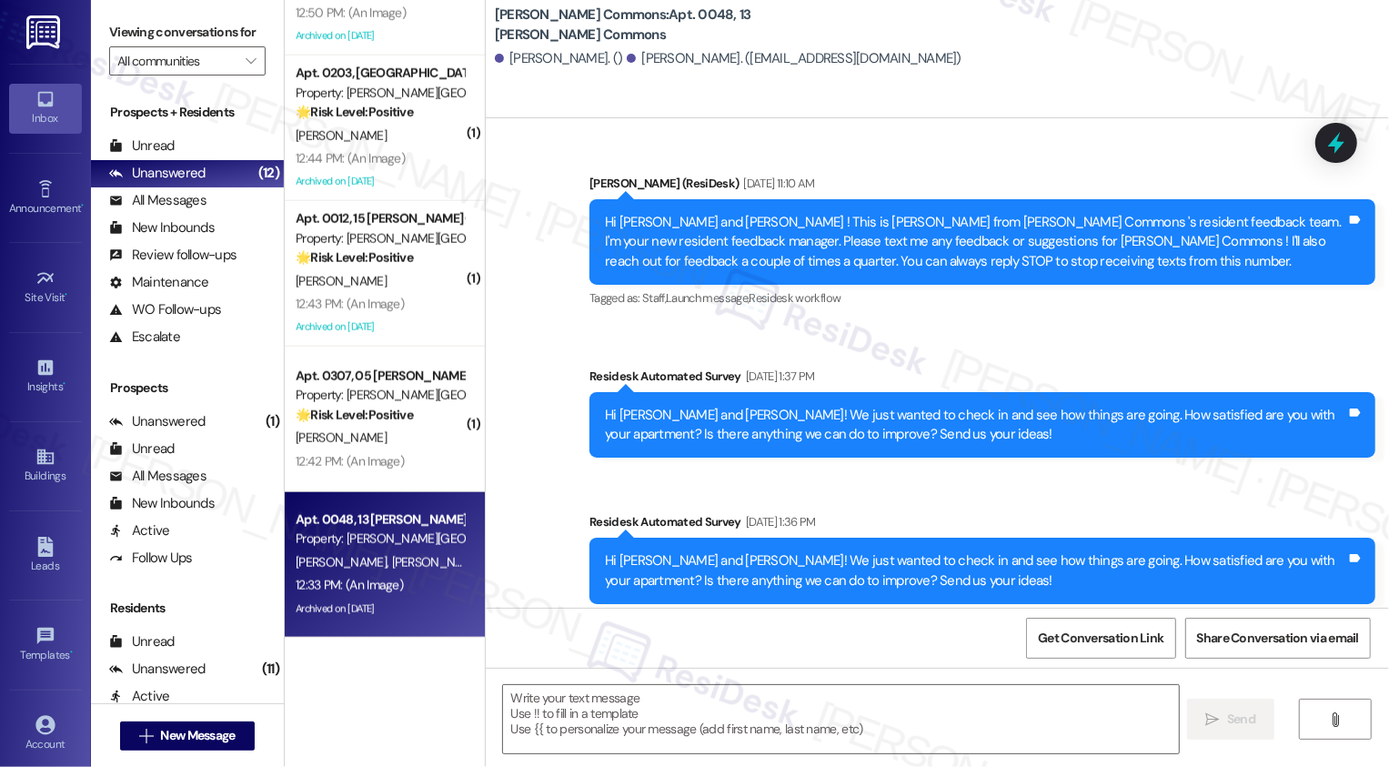
type textarea "Fetching suggested responses. Please feel free to read through the conversation…"
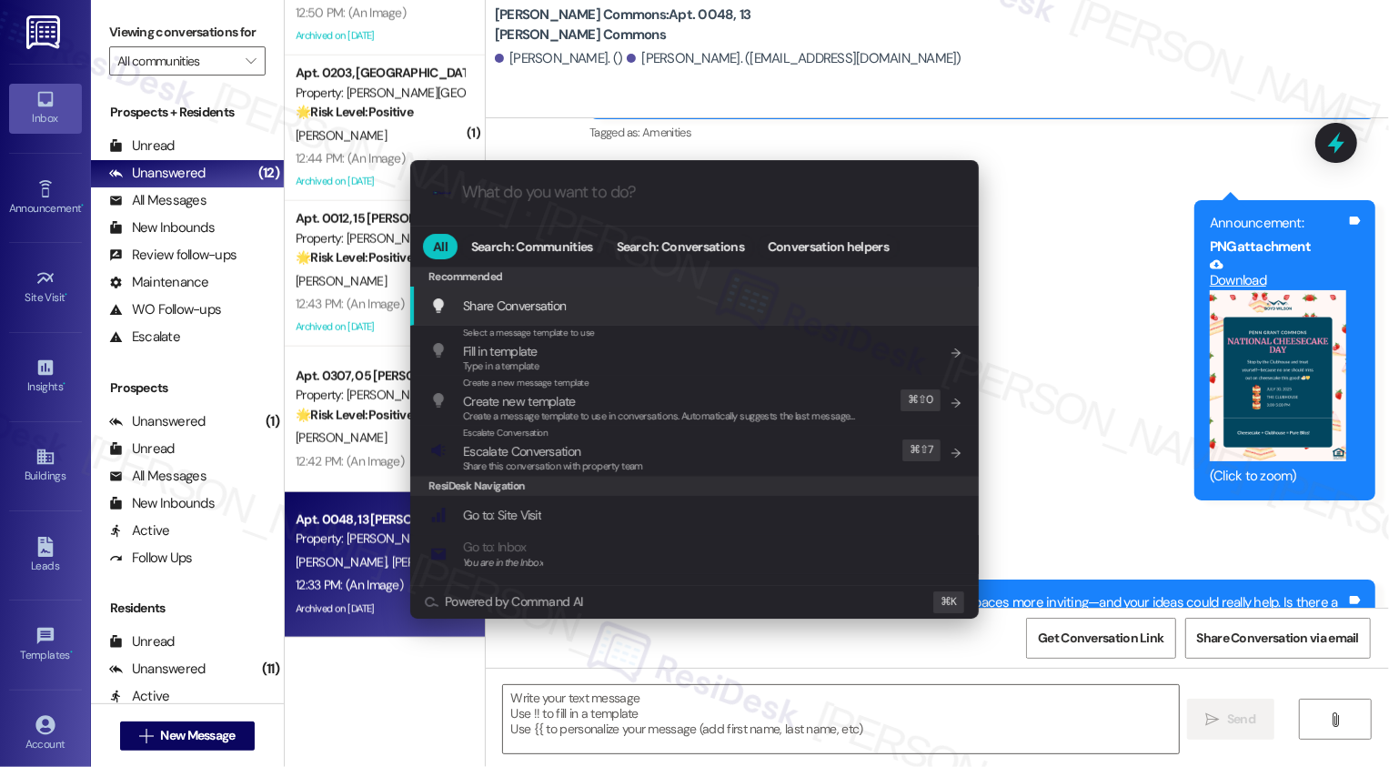
scroll to position [29109, 0]
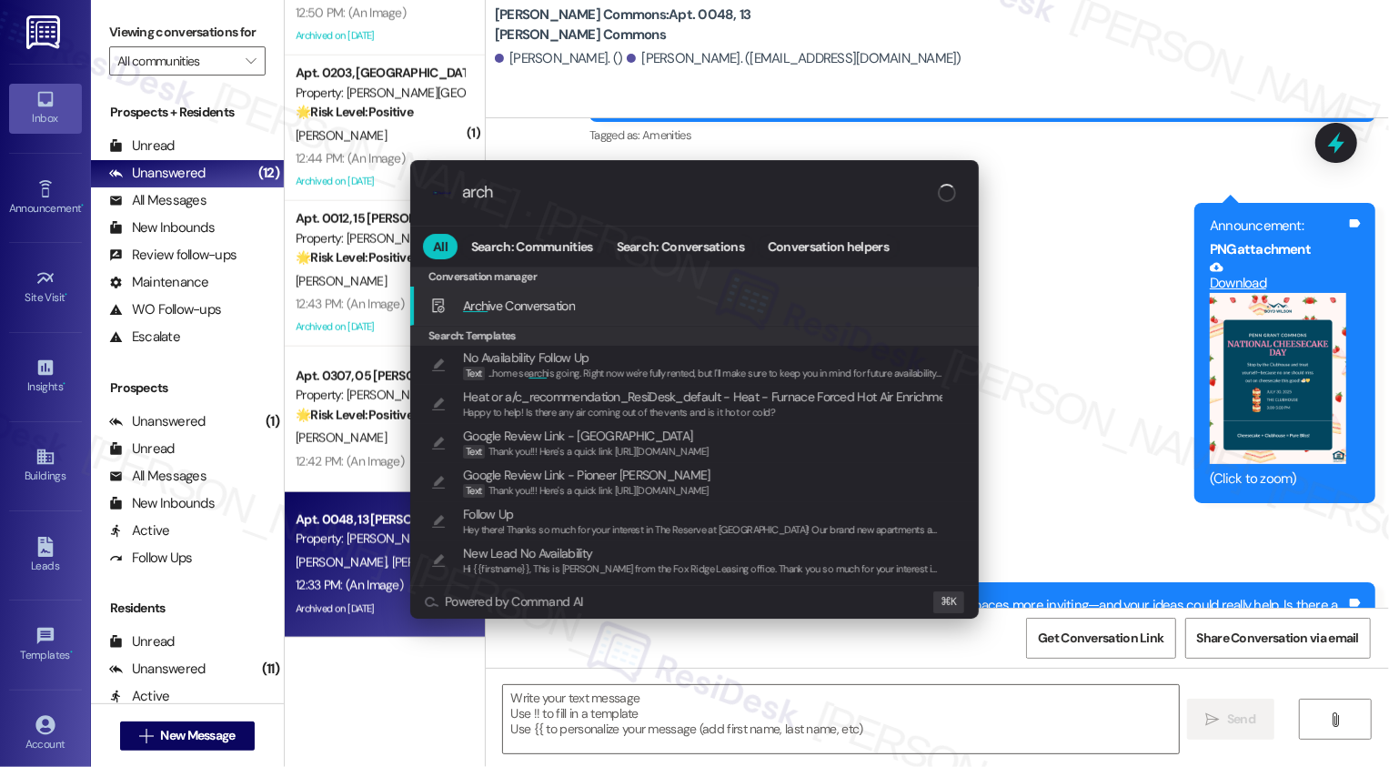
type input "archi"
